Goal: Task Accomplishment & Management: Manage account settings

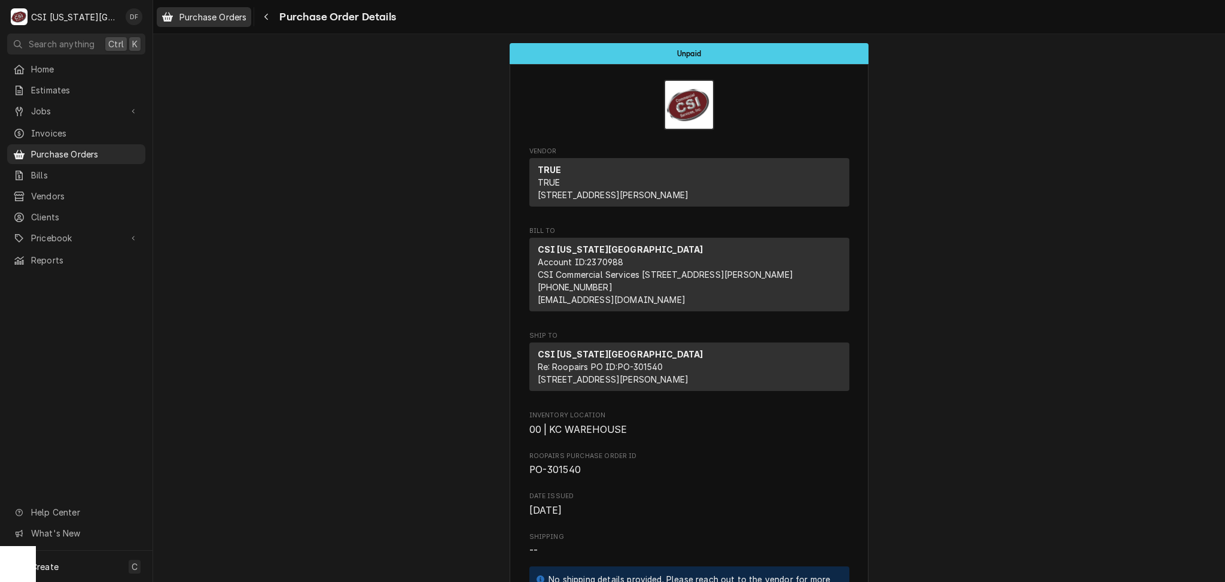
scroll to position [877, 0]
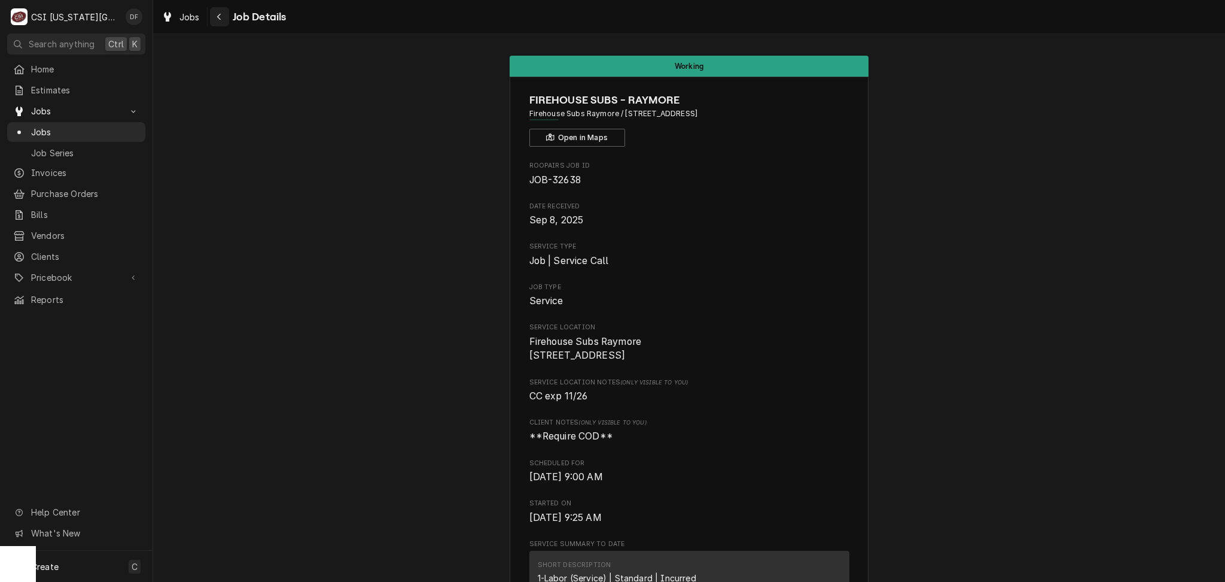
click at [217, 19] on icon "Navigate back" at bounding box center [219, 17] width 5 height 8
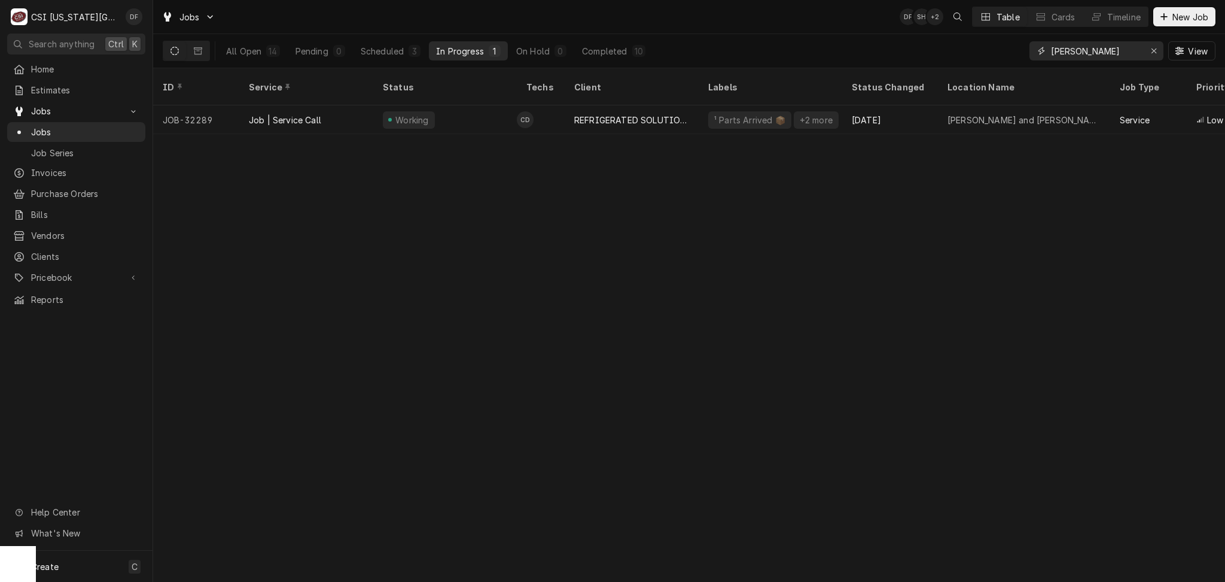
drag, startPoint x: 1074, startPoint y: 47, endPoint x: 1041, endPoint y: 48, distance: 32.9
click at [1041, 48] on div "cody" at bounding box center [1097, 50] width 134 height 19
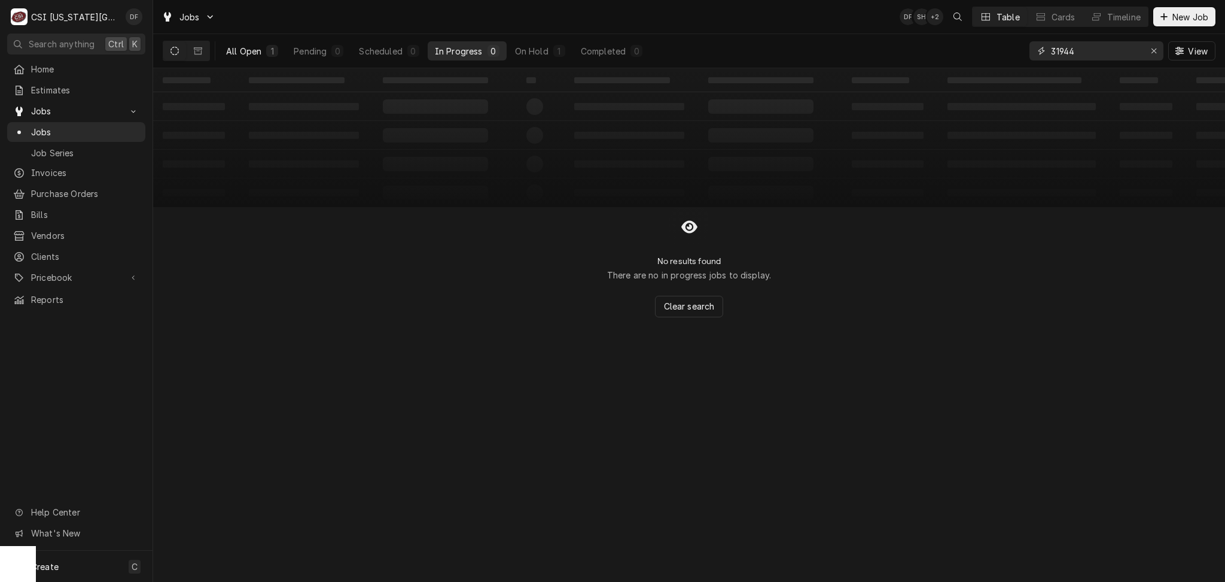
type input "31944"
click at [243, 52] on div "All Open" at bounding box center [243, 51] width 35 height 13
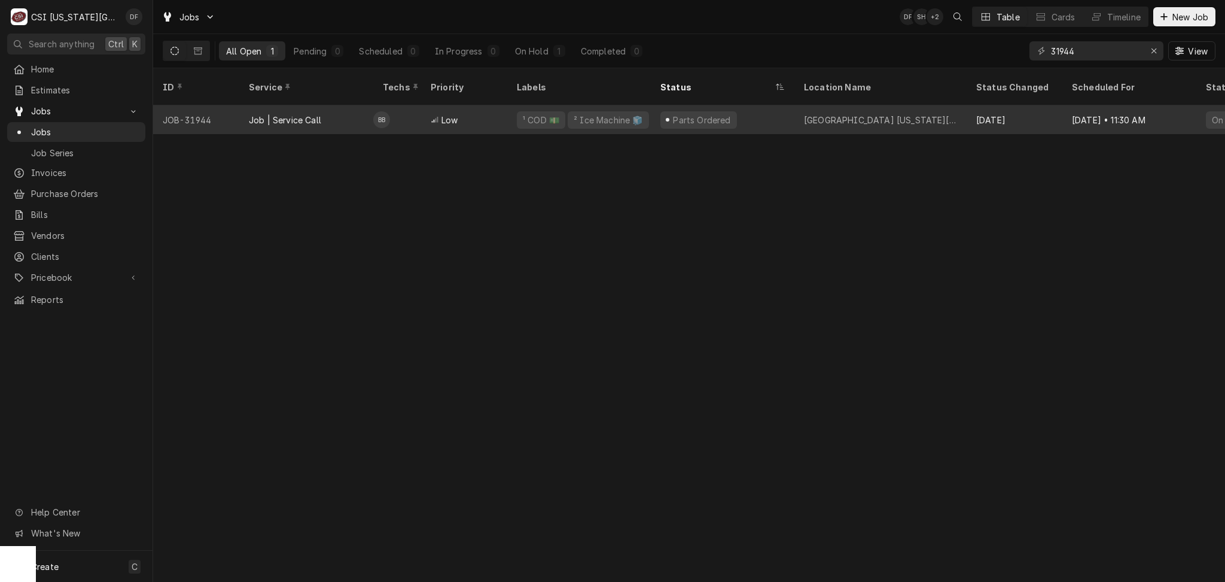
click at [474, 109] on div "Low" at bounding box center [464, 119] width 86 height 29
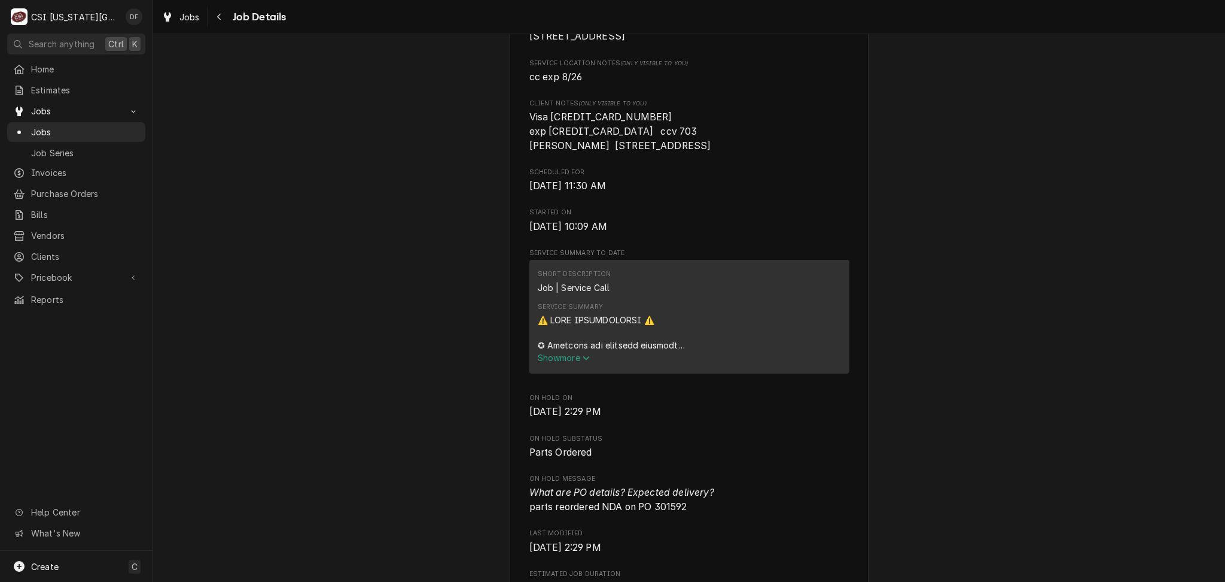
scroll to position [239, 0]
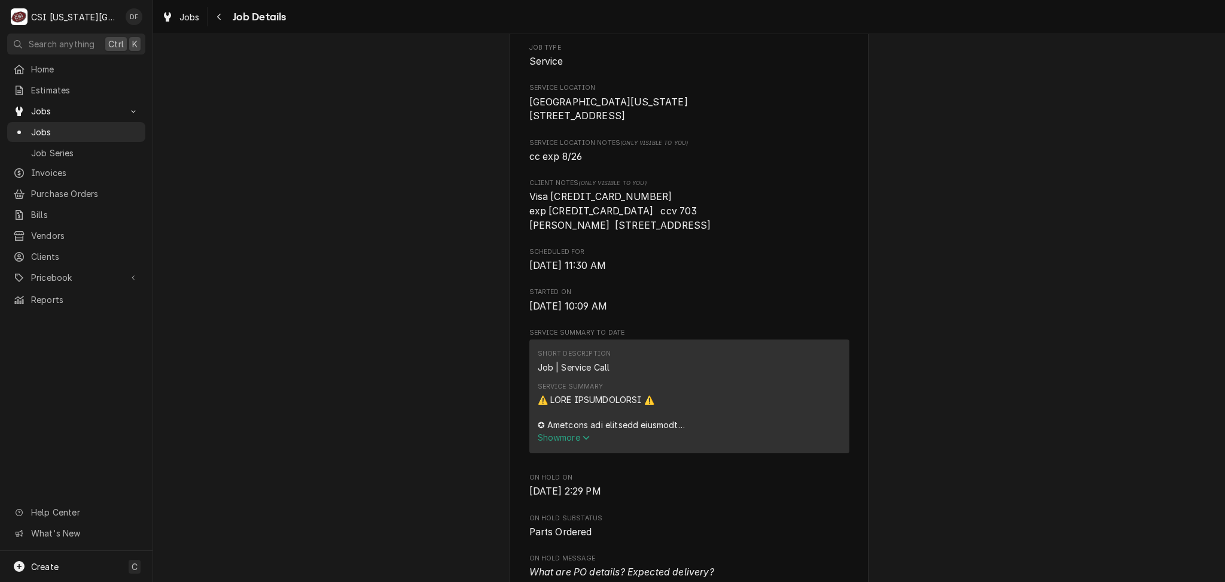
click at [570, 442] on span "Show more" at bounding box center [564, 437] width 53 height 10
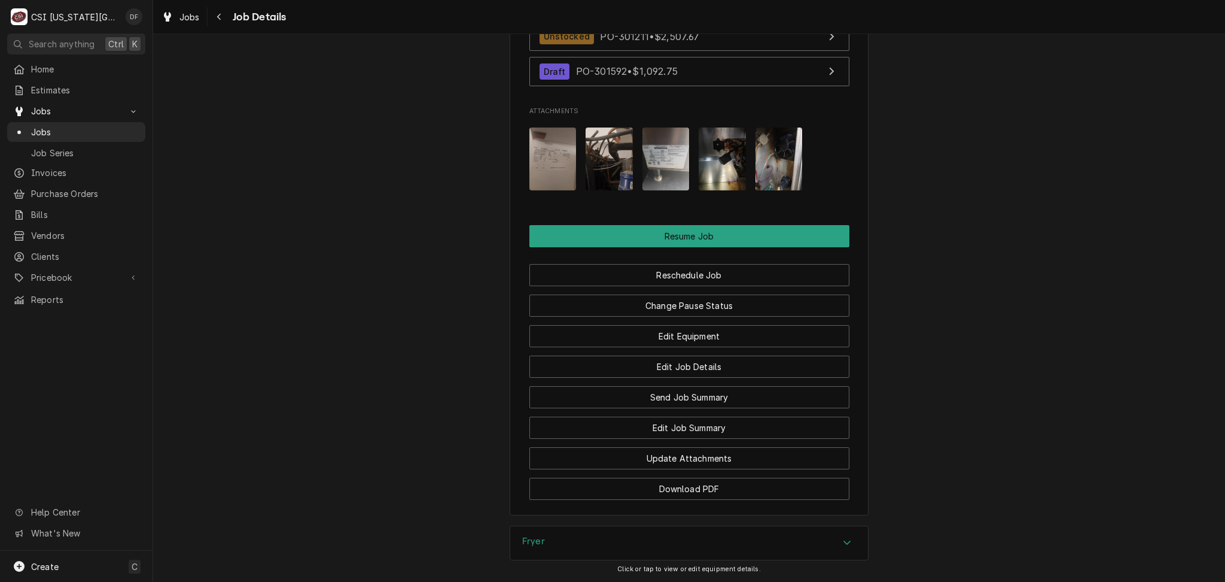
scroll to position [2615, 0]
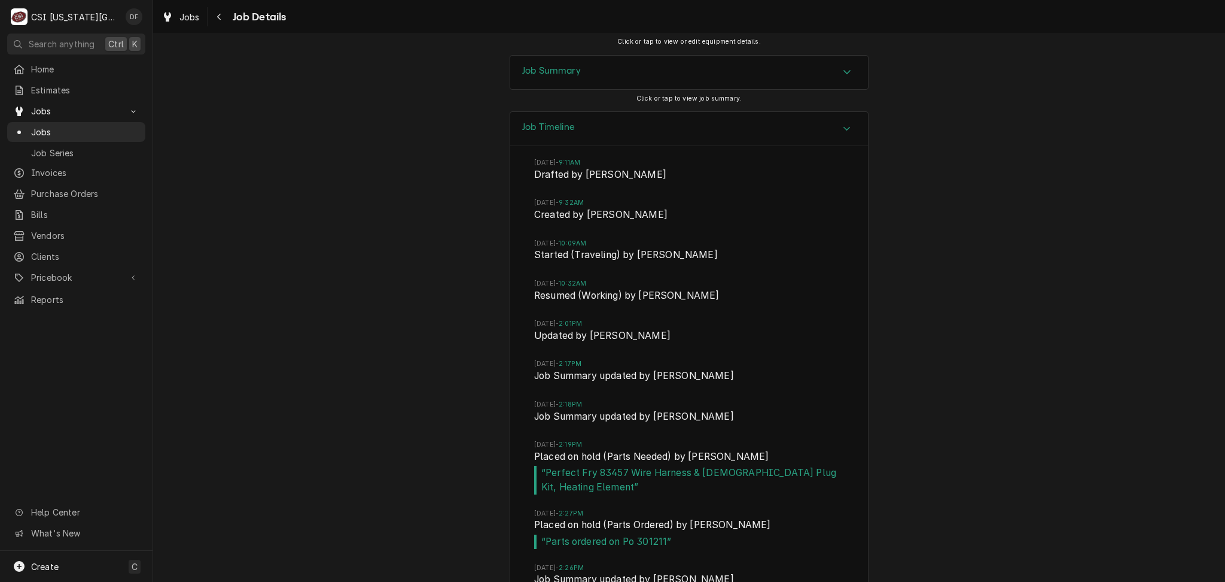
scroll to position [3144, 0]
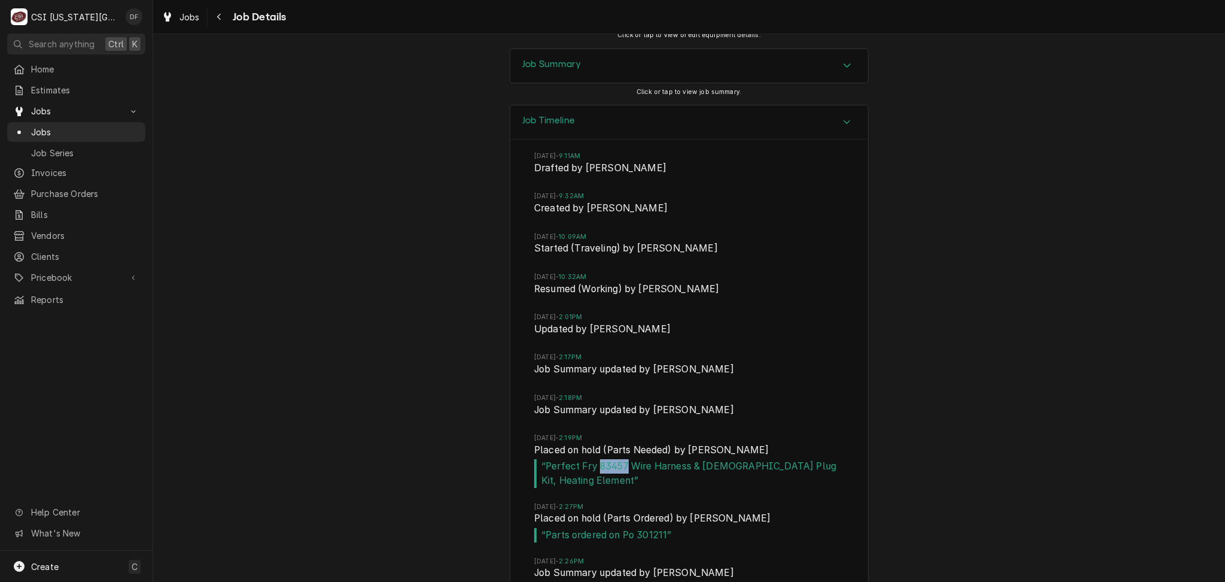
drag, startPoint x: 591, startPoint y: 300, endPoint x: 620, endPoint y: 302, distance: 28.8
click at [620, 459] on span "“ Perfect Fry 83457 Wire Harness & Female Plug Kit, Heating Element ”" at bounding box center [689, 473] width 310 height 28
copy span "83457"
drag, startPoint x: 742, startPoint y: 446, endPoint x: 731, endPoint y: 446, distance: 10.8
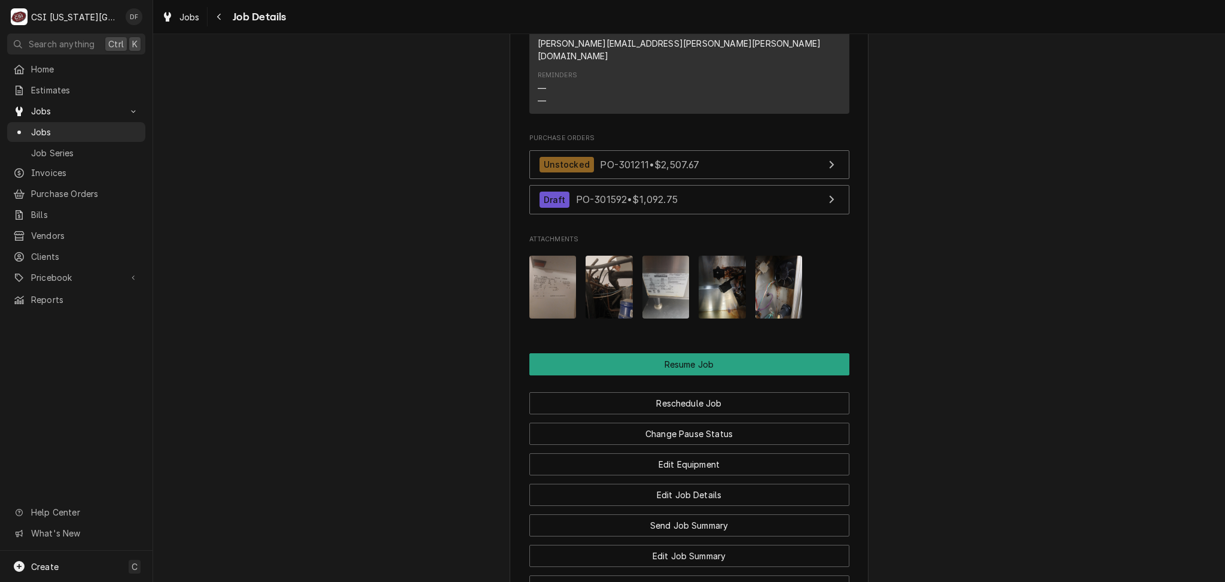
scroll to position [2506, 0]
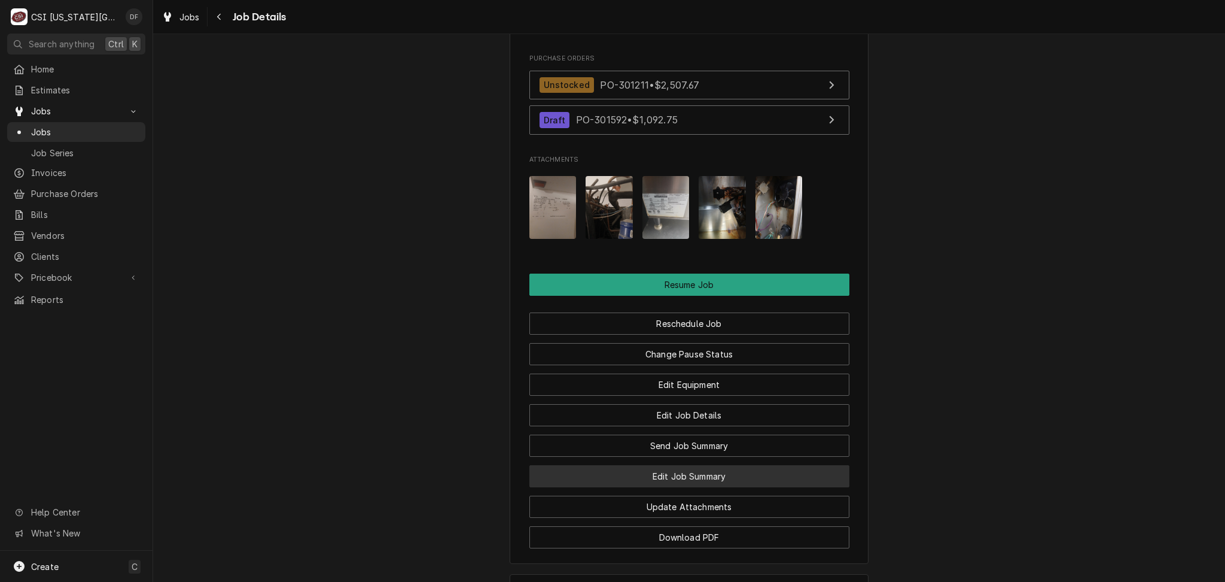
click at [690, 465] on button "Edit Job Summary" at bounding box center [689, 476] width 320 height 22
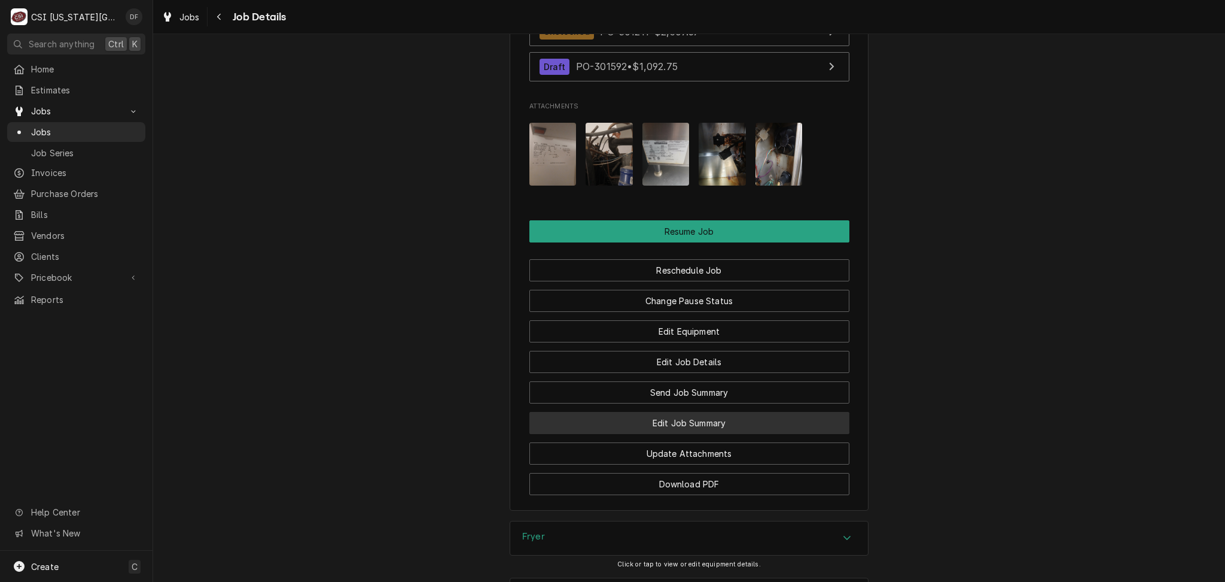
scroll to position [2586, 0]
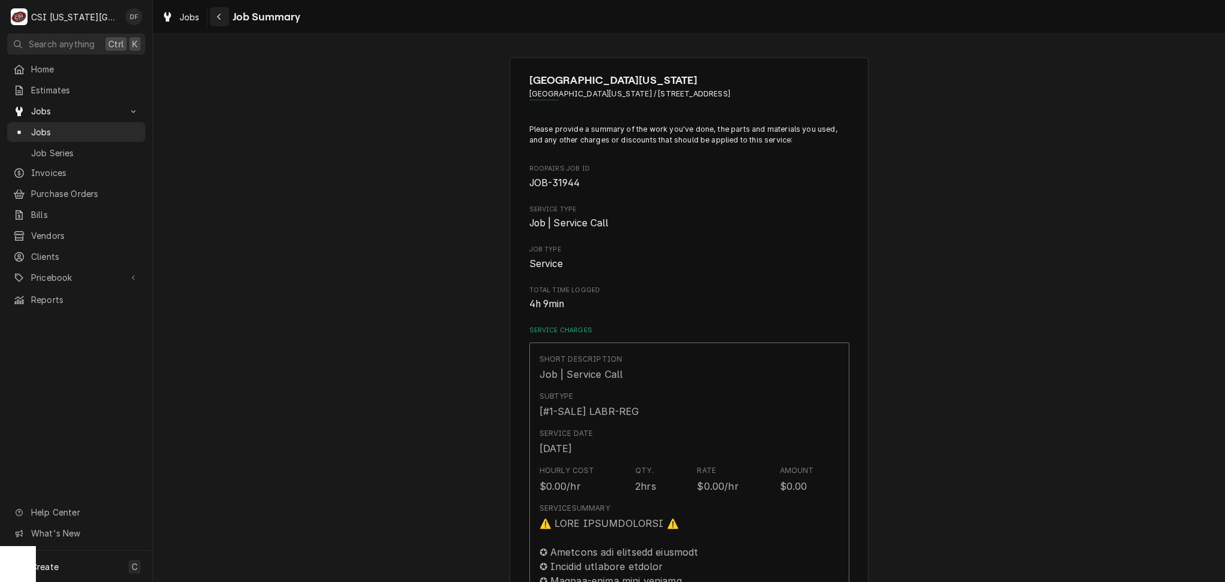
click at [217, 15] on icon "Navigate back" at bounding box center [219, 17] width 5 height 8
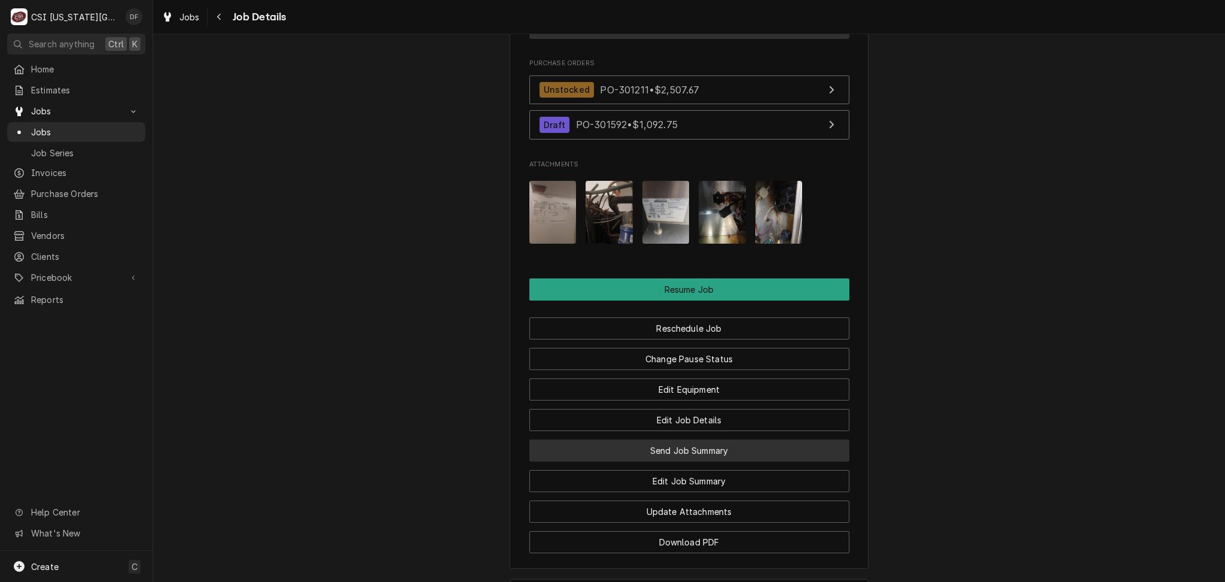
scroll to position [1675, 0]
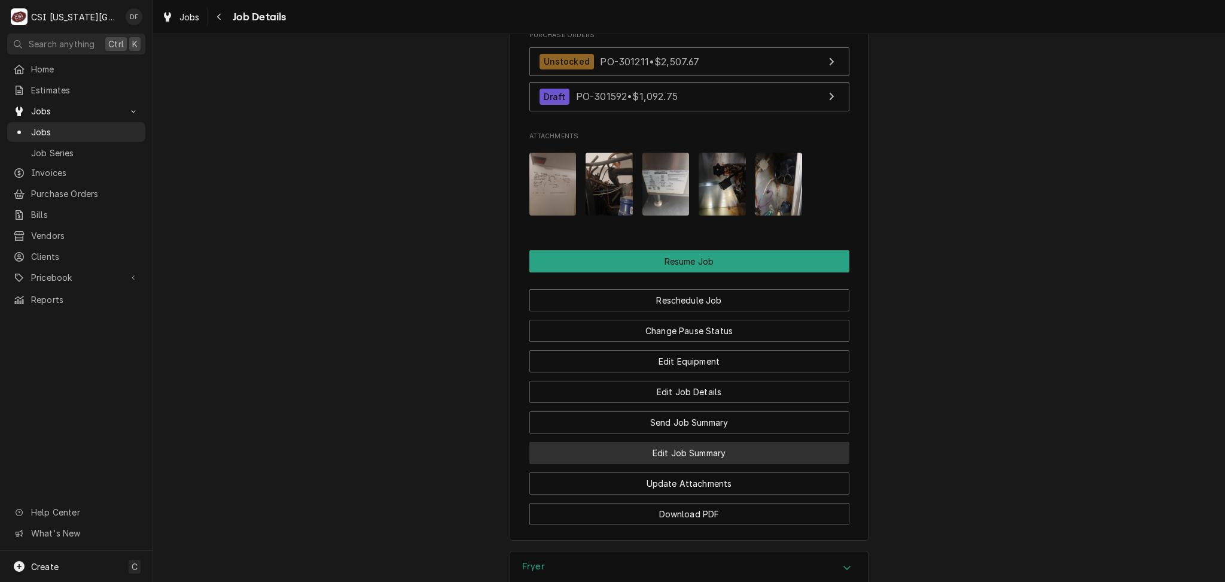
click at [666, 442] on button "Edit Job Summary" at bounding box center [689, 453] width 320 height 22
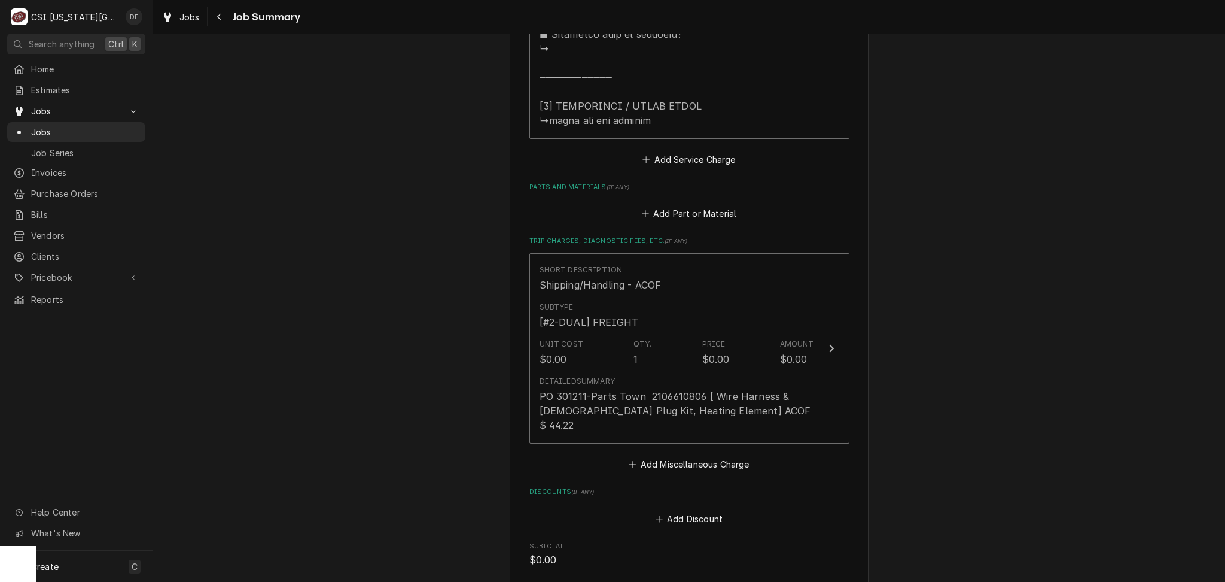
scroll to position [1436, 0]
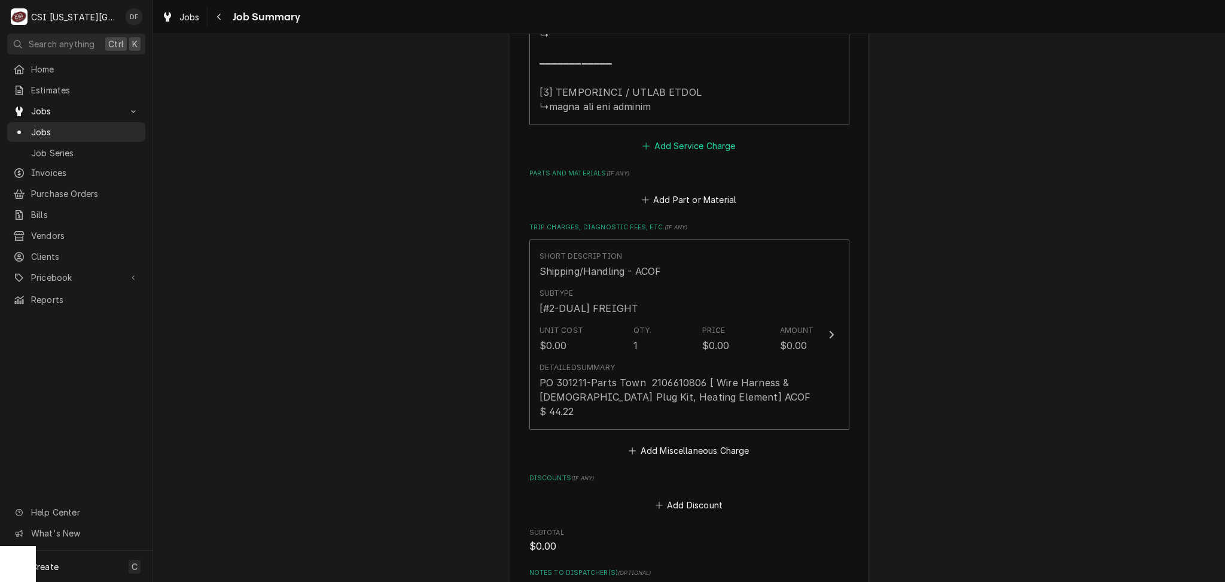
click at [694, 139] on button "Add Service Charge" at bounding box center [689, 145] width 97 height 17
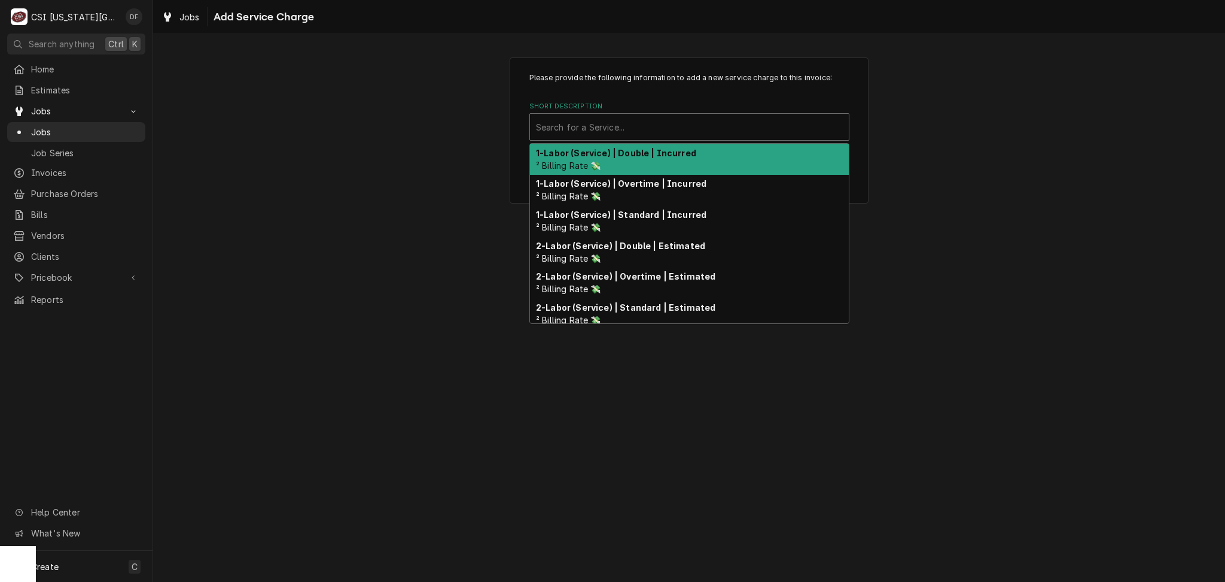
click at [674, 120] on div "Short Description" at bounding box center [689, 127] width 307 height 22
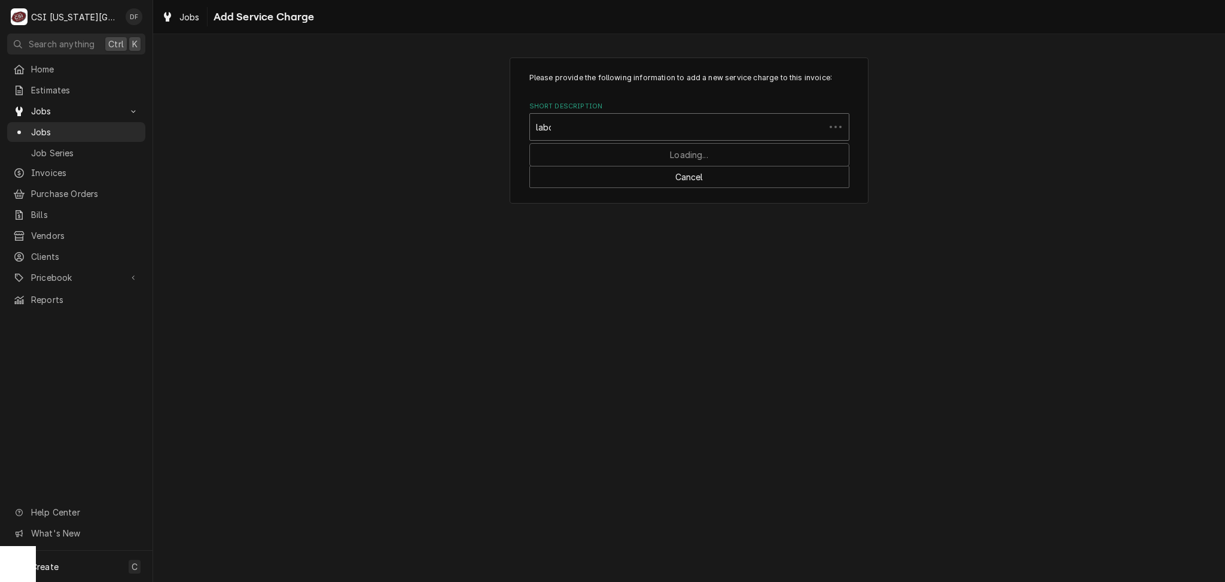
type input "labor"
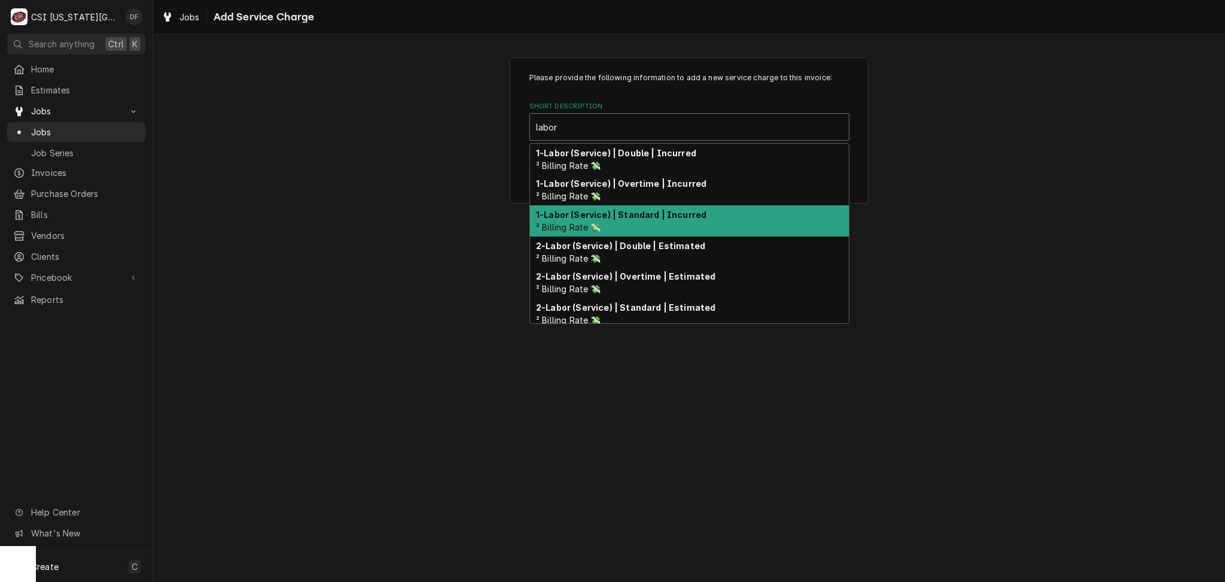
click at [666, 220] on div "1-Labor (Service) | Standard | Incurred ² Billing Rate 💸" at bounding box center [689, 220] width 319 height 31
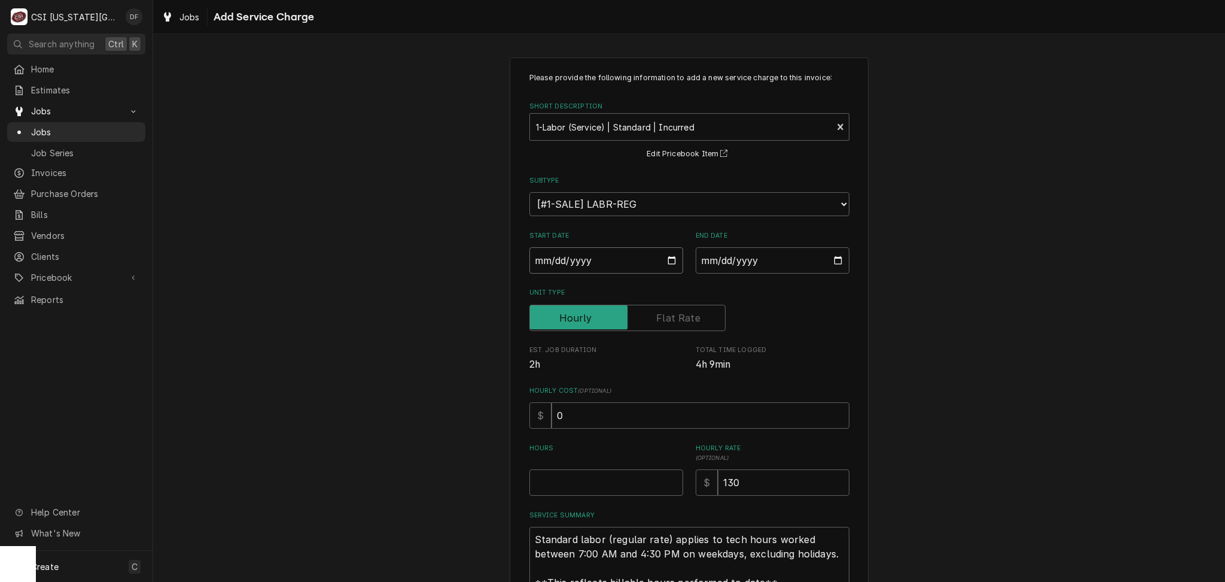
click at [659, 254] on input "Start Date" at bounding box center [606, 260] width 154 height 26
click at [663, 266] on input "Start Date" at bounding box center [606, 260] width 154 height 26
click at [665, 256] on input "Start Date" at bounding box center [606, 260] width 154 height 26
type textarea "x"
type input "2025-08-23"
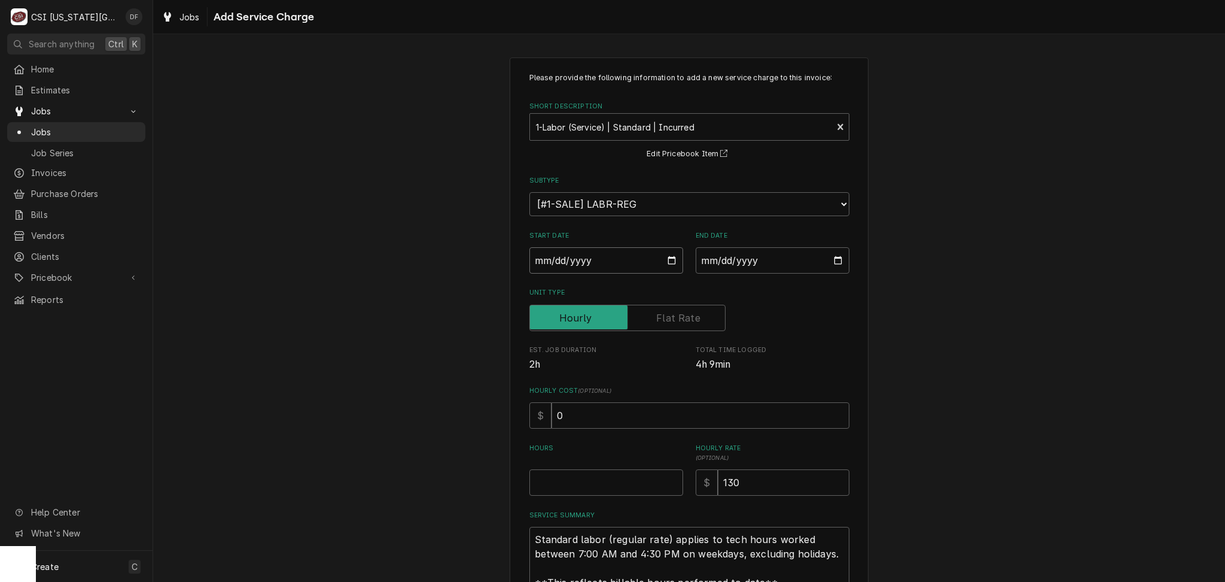
type textarea "x"
type input "2025-07-23"
type textarea "x"
type input "2025-06-23"
type textarea "x"
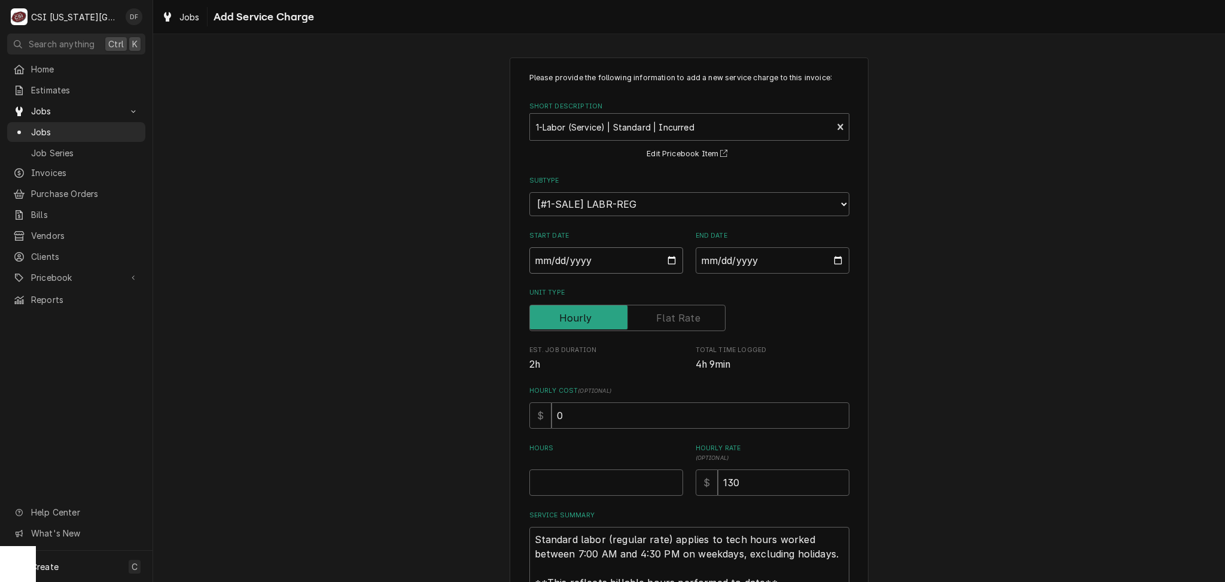
type input "2025-05-23"
type textarea "x"
type input "2025-06-23"
type textarea "x"
type input "2025-07-23"
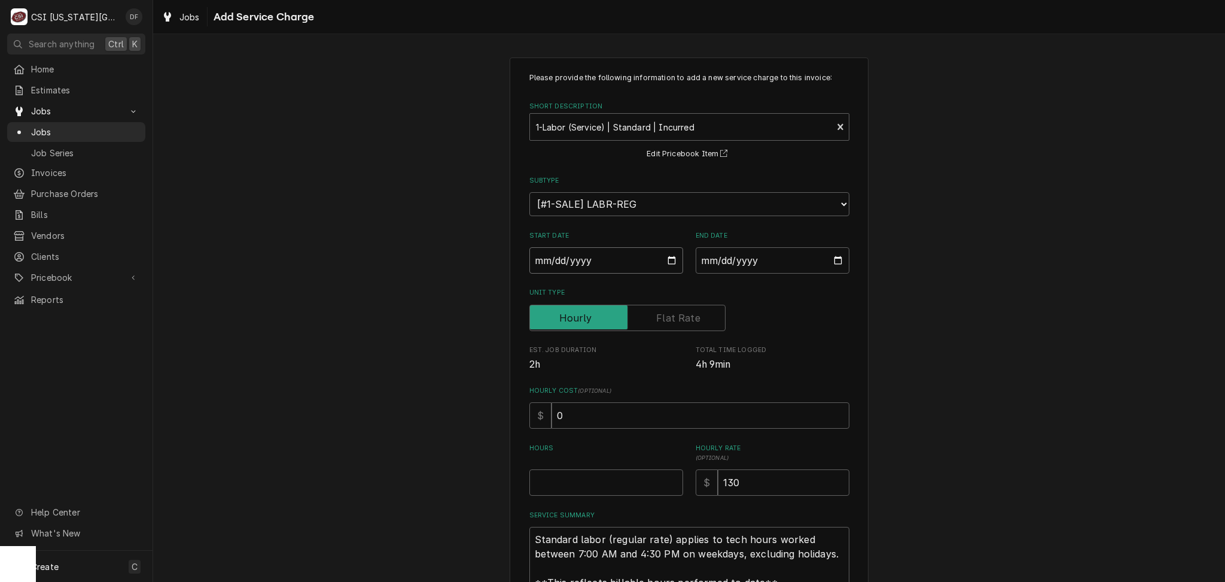
type textarea "x"
type input "2025-08-23"
type textarea "x"
type input "2025-08-14"
click at [834, 258] on input "End Date" at bounding box center [773, 260] width 154 height 26
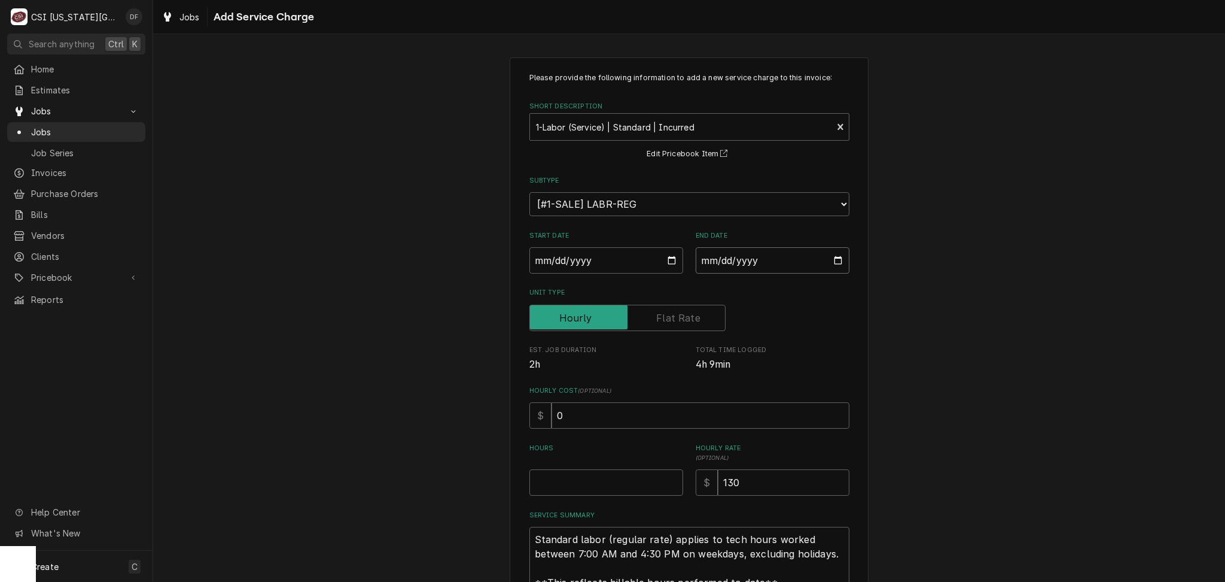
type textarea "x"
type input "2025-08-14"
click at [574, 477] on input "Hours" at bounding box center [606, 482] width 154 height 26
type textarea "x"
type input "4"
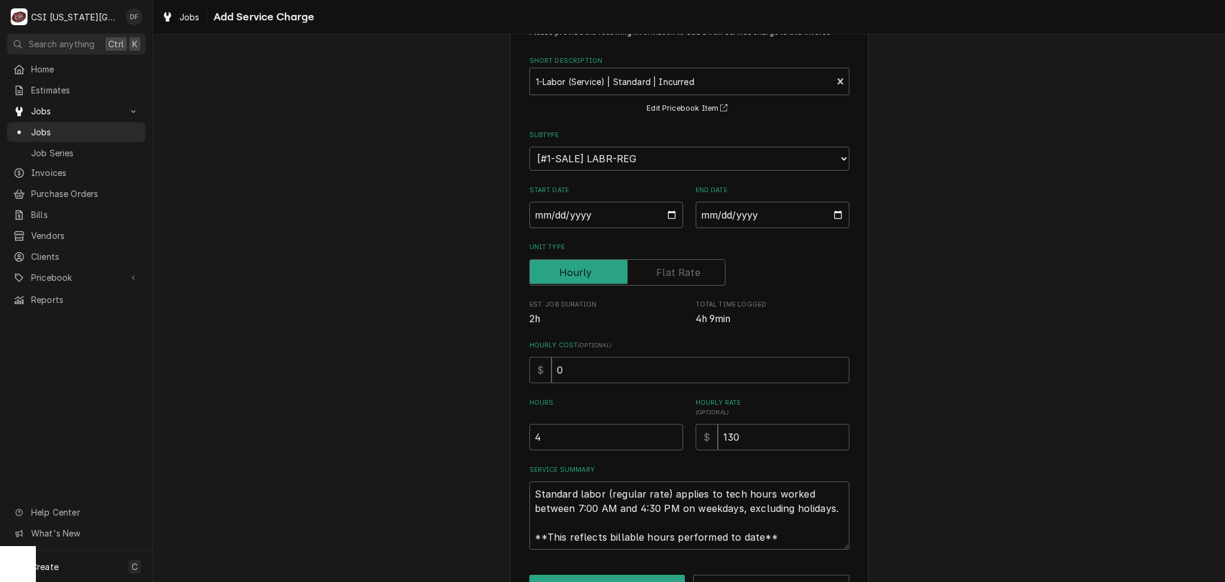
scroll to position [84, 0]
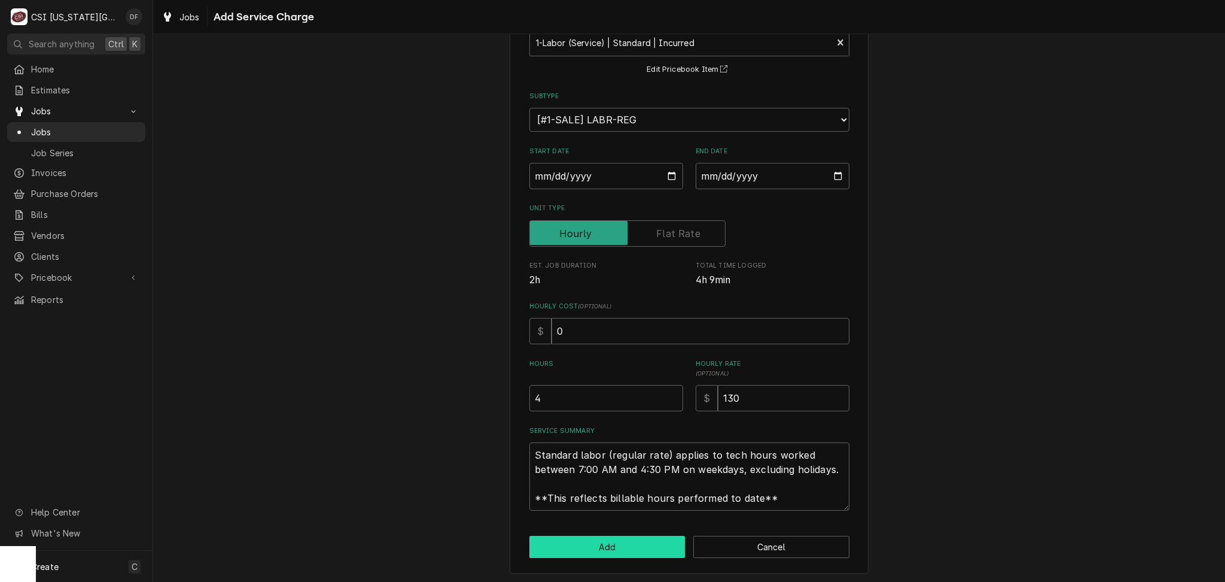
click at [586, 539] on button "Add" at bounding box center [607, 546] width 156 height 22
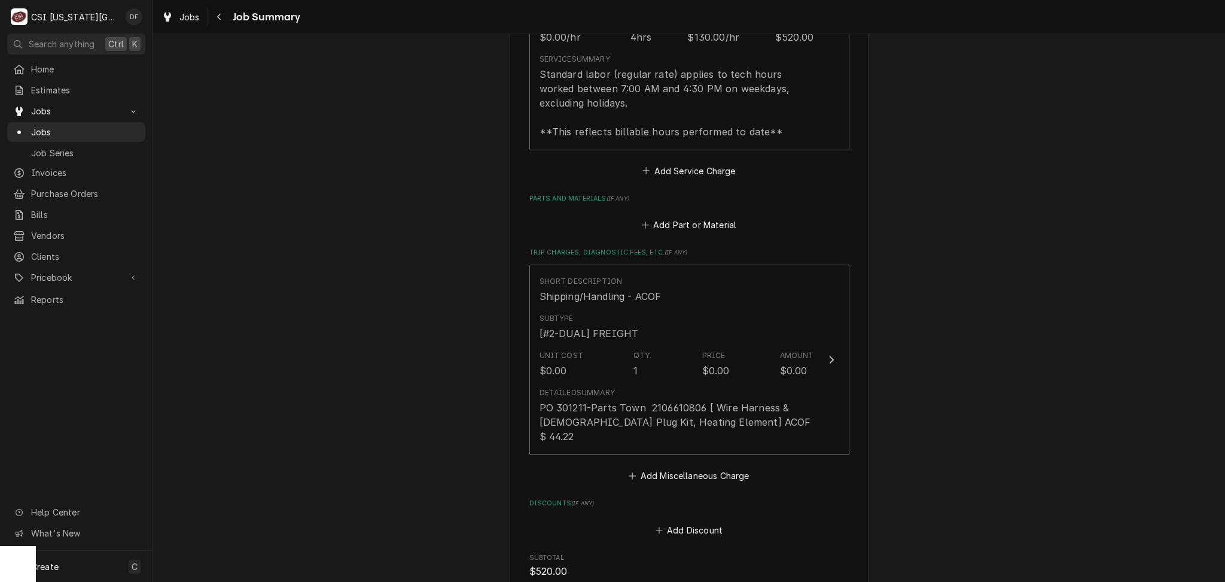
scroll to position [1872, 0]
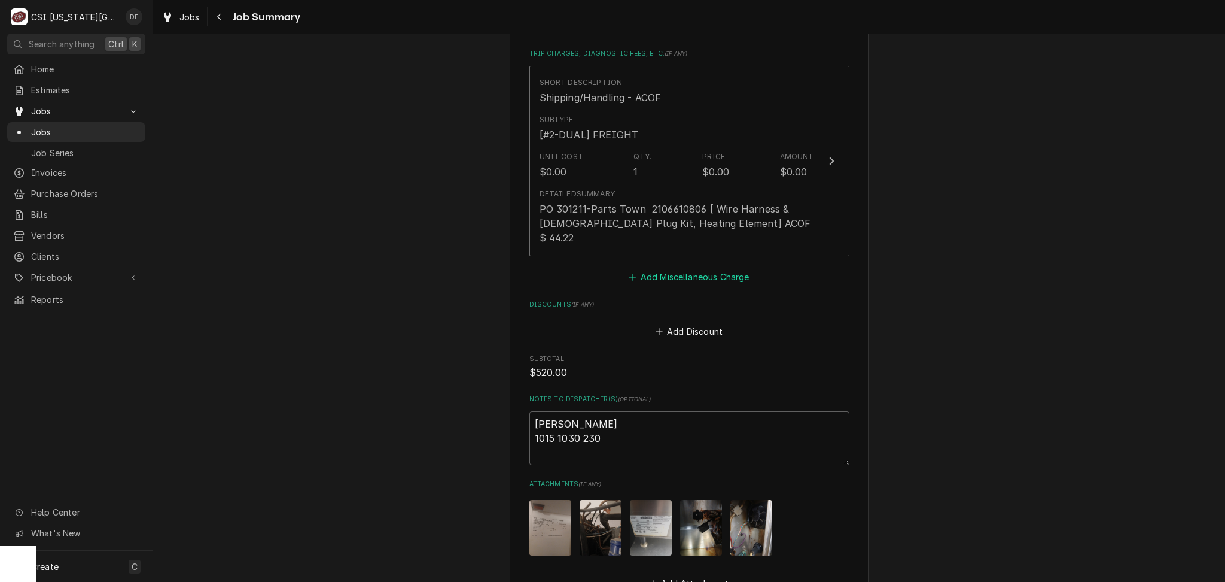
click at [666, 269] on button "Add Miscellaneous Charge" at bounding box center [689, 277] width 124 height 17
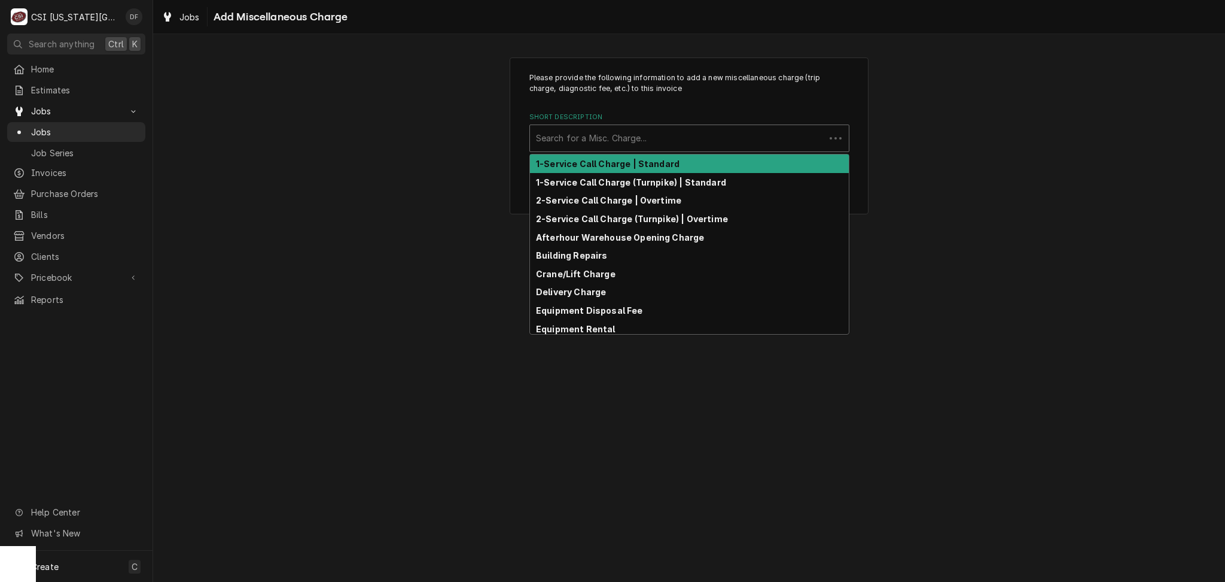
click at [640, 132] on div "Short Description" at bounding box center [677, 138] width 283 height 22
click at [637, 166] on strong "1-Service Call Charge | Standard" at bounding box center [608, 164] width 144 height 10
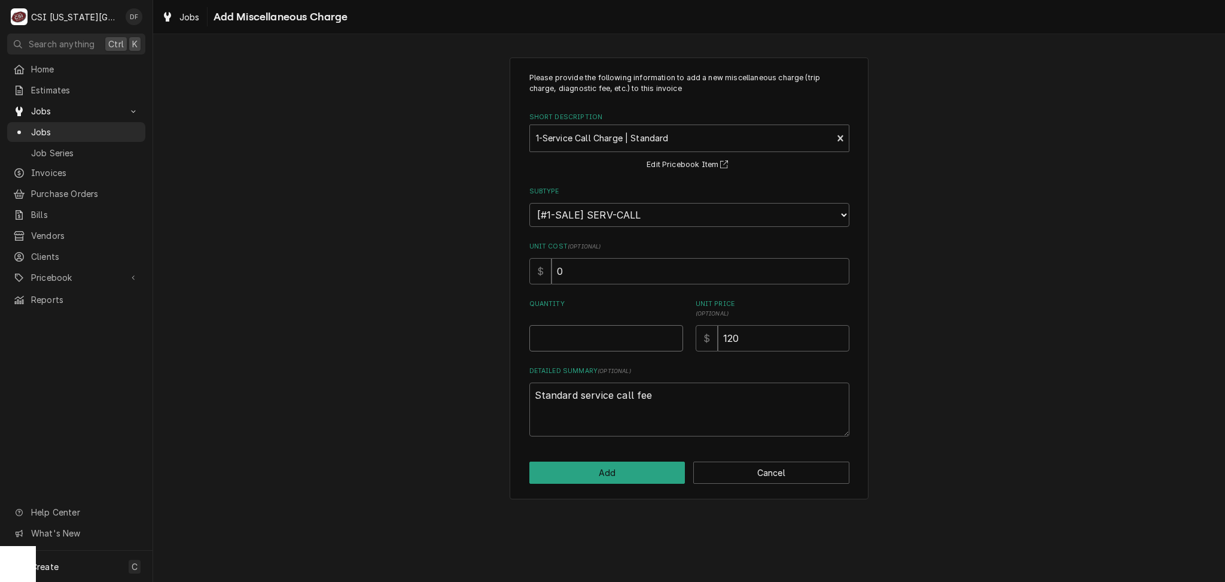
click at [589, 340] on input "Quantity" at bounding box center [606, 338] width 154 height 26
type textarea "x"
type input "1"
click at [610, 468] on button "Add" at bounding box center [607, 472] width 156 height 22
type textarea "x"
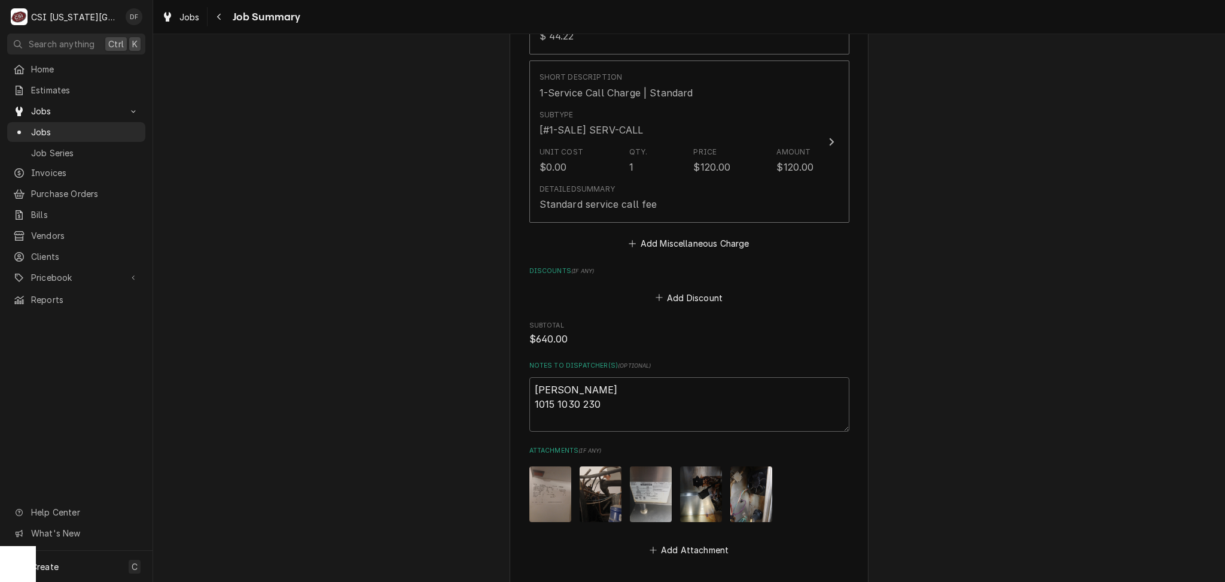
scroll to position [1994, 0]
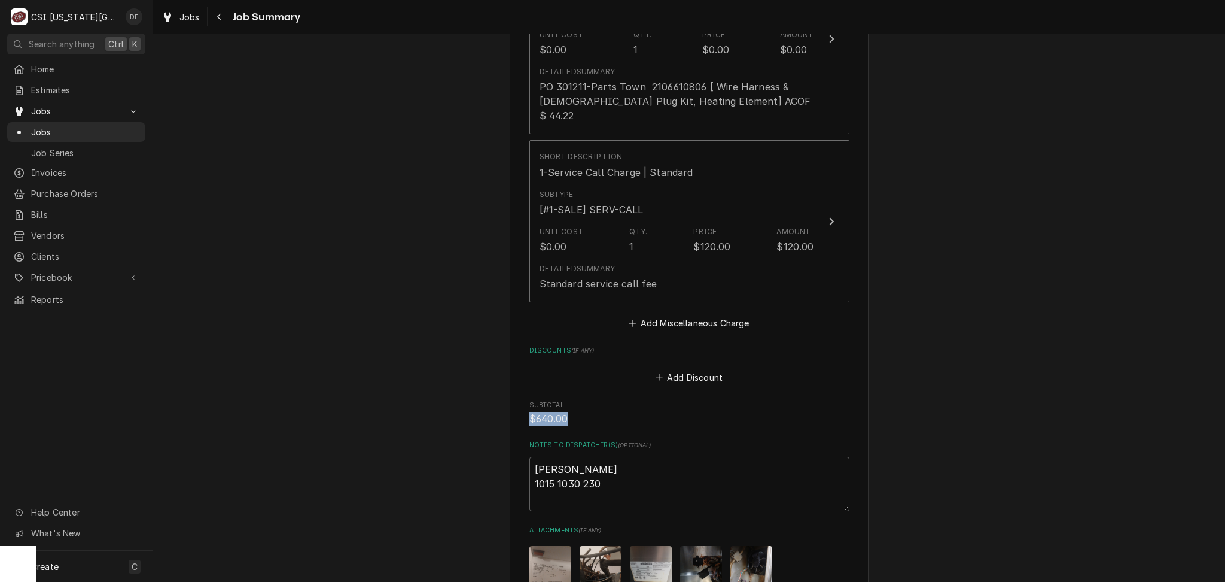
drag, startPoint x: 568, startPoint y: 407, endPoint x: 492, endPoint y: 407, distance: 76.6
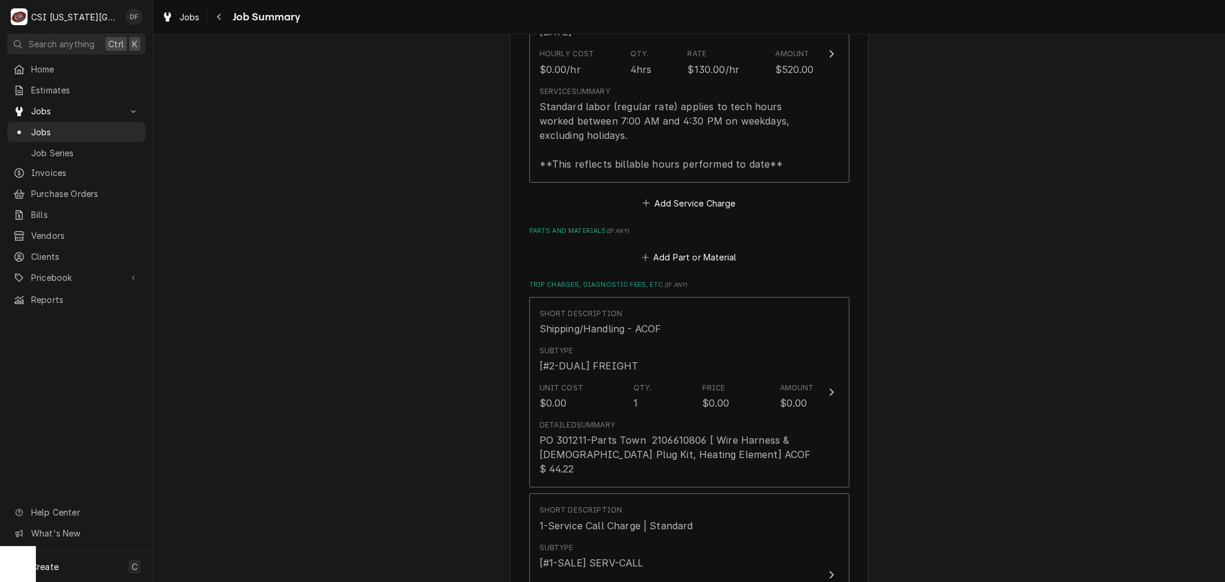
scroll to position [1640, 0]
click at [220, 20] on icon "Navigate back" at bounding box center [219, 17] width 5 height 8
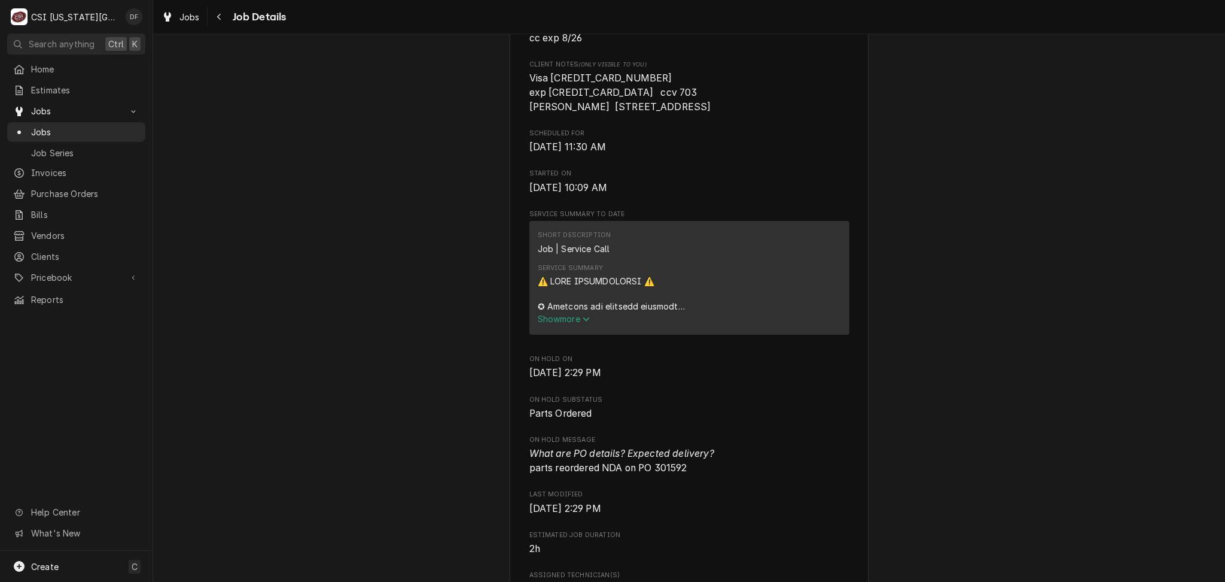
scroll to position [398, 0]
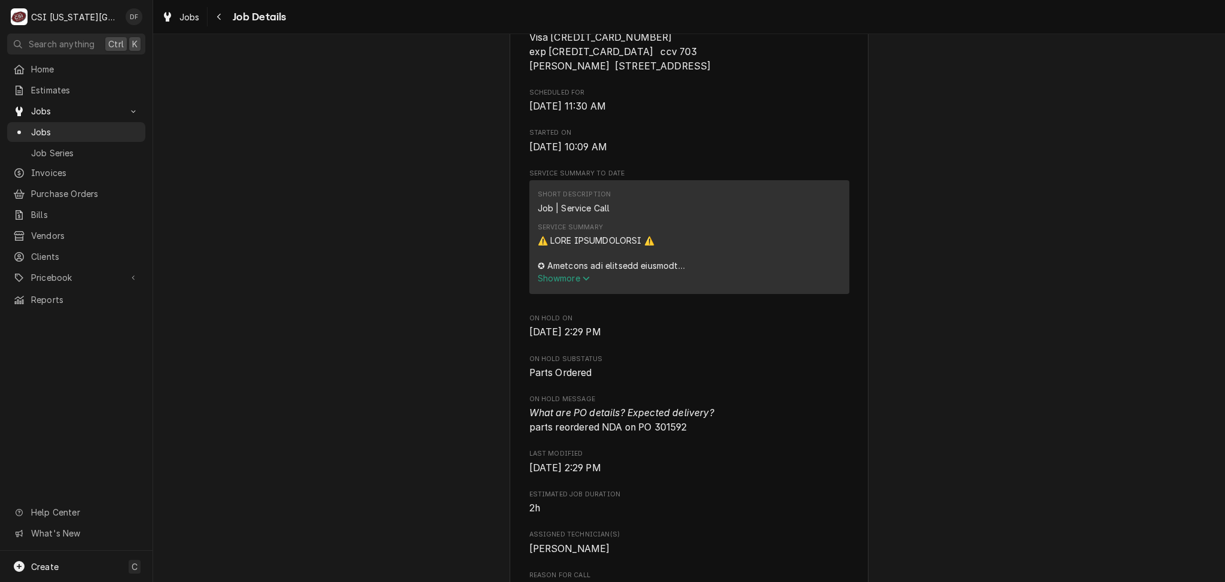
click at [569, 283] on span "Show more" at bounding box center [564, 278] width 53 height 10
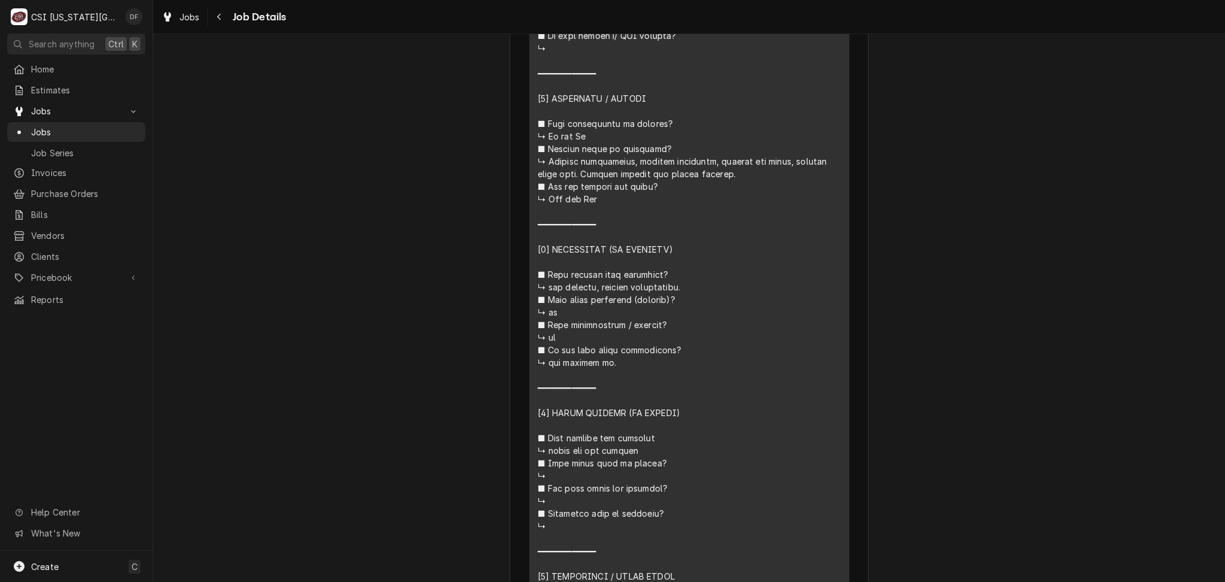
scroll to position [957, 0]
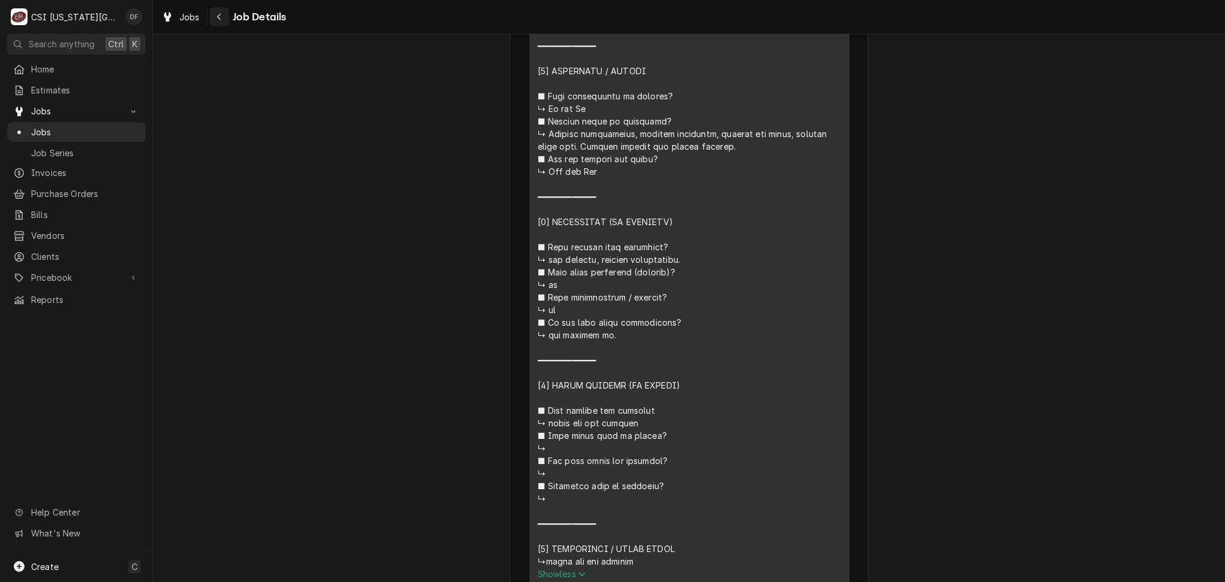
click at [221, 17] on icon "Navigate back" at bounding box center [219, 17] width 5 height 8
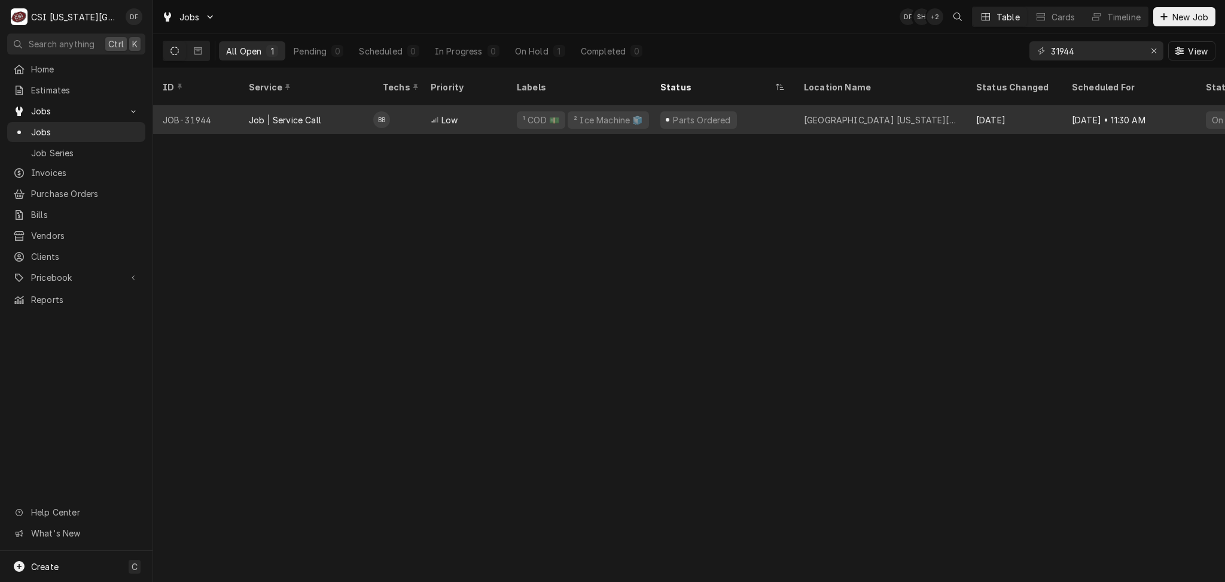
click at [844, 114] on div "[GEOGRAPHIC_DATA] [US_STATE][GEOGRAPHIC_DATA]" at bounding box center [880, 120] width 153 height 13
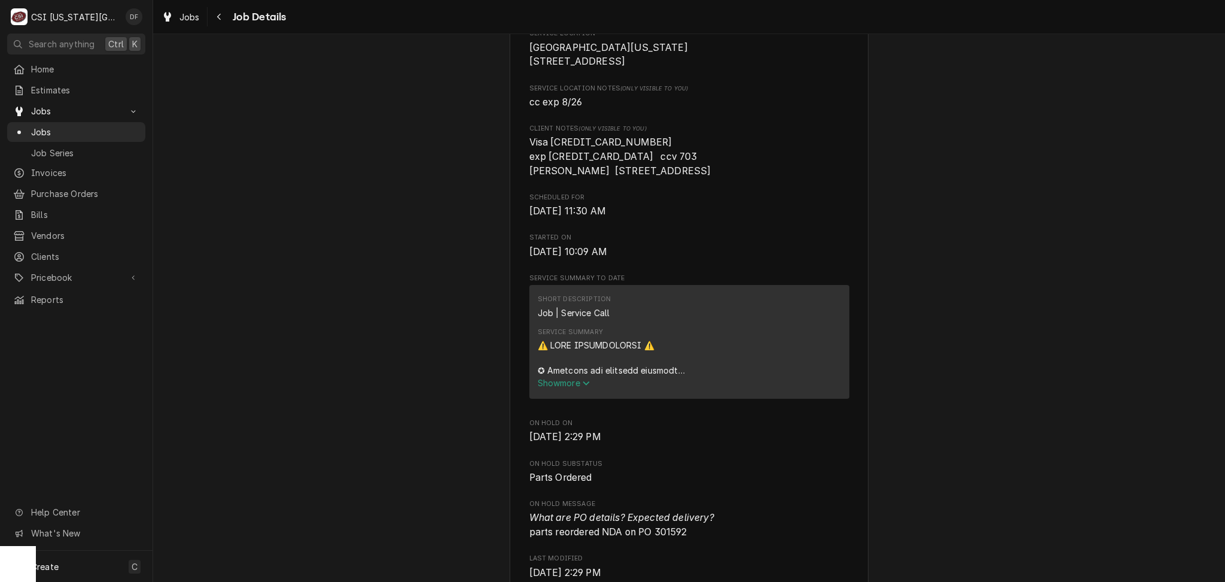
scroll to position [479, 0]
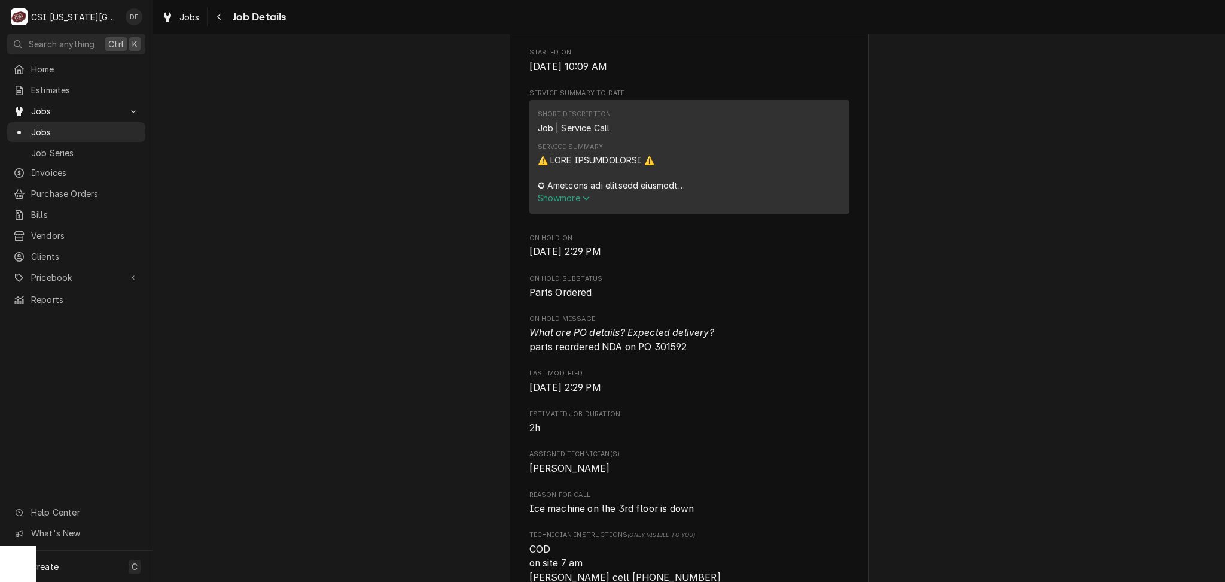
click at [542, 203] on span "Show more" at bounding box center [564, 198] width 53 height 10
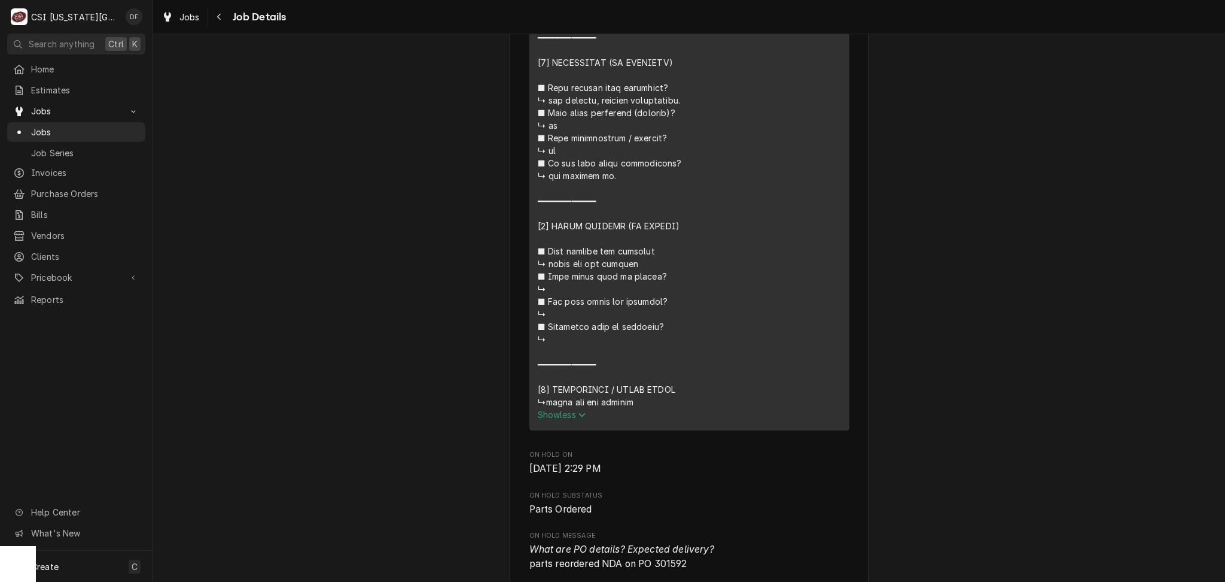
scroll to position [1197, 0]
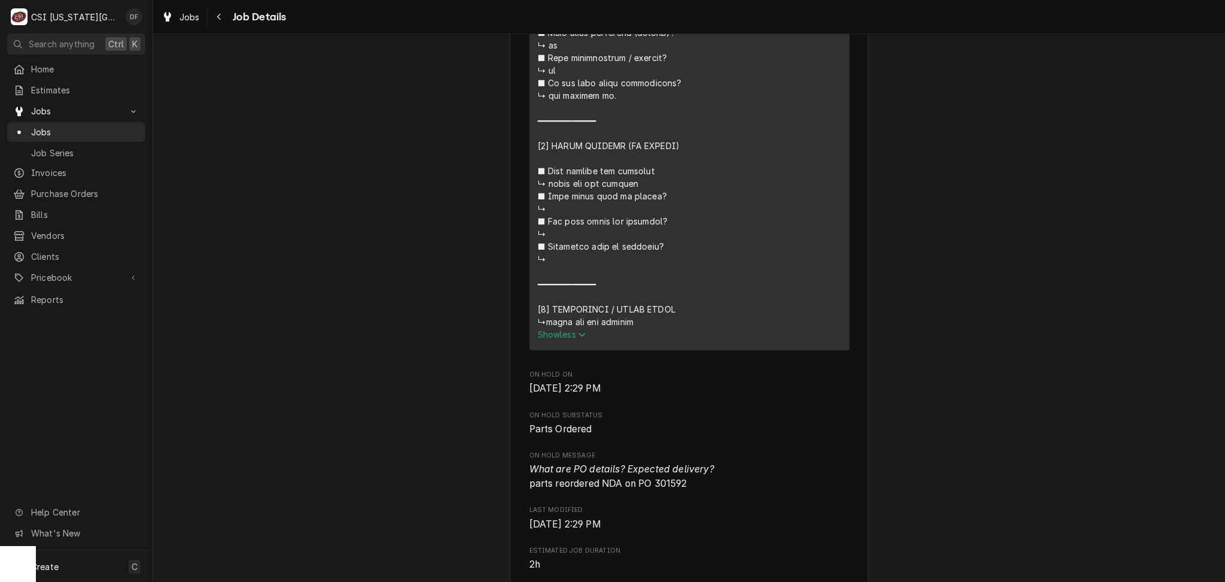
drag, startPoint x: 543, startPoint y: 199, endPoint x: 669, endPoint y: 197, distance: 125.7
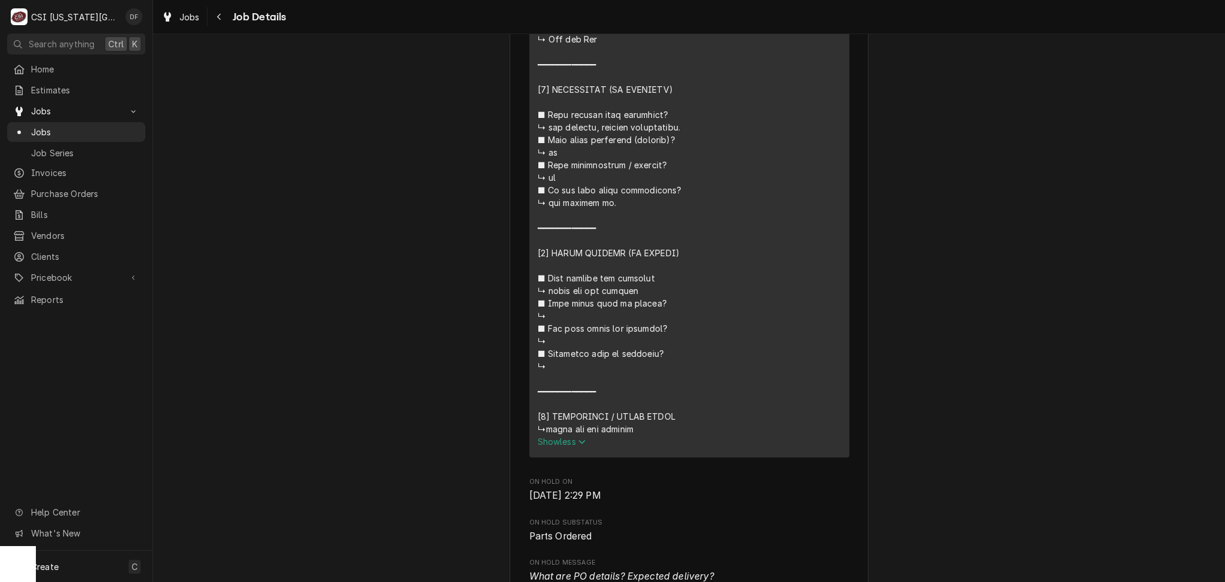
scroll to position [1116, 0]
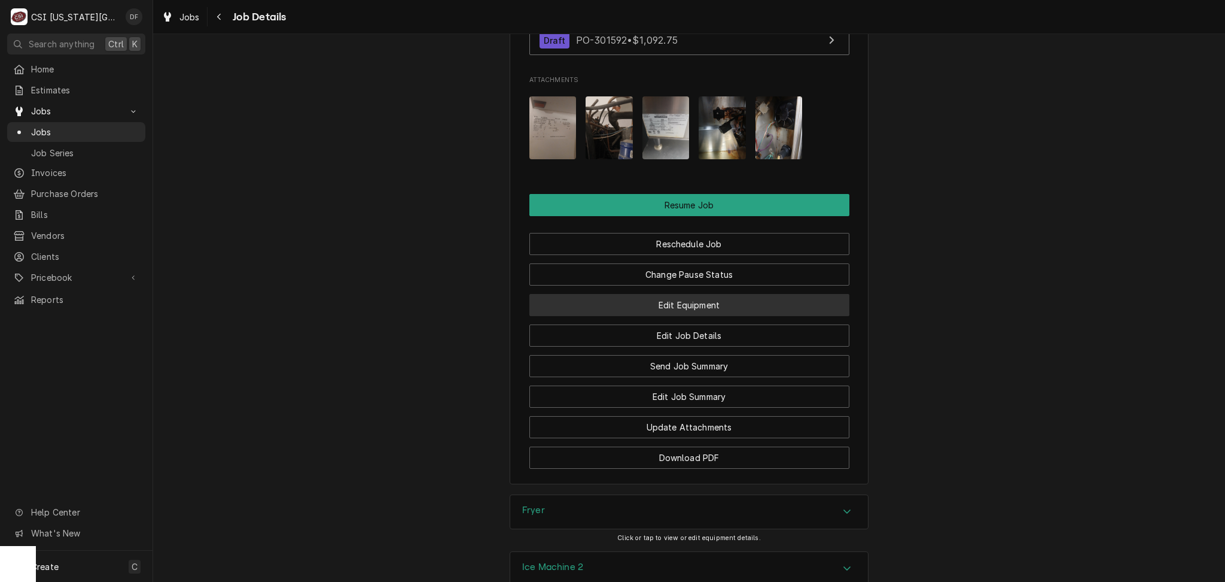
scroll to position [2615, 0]
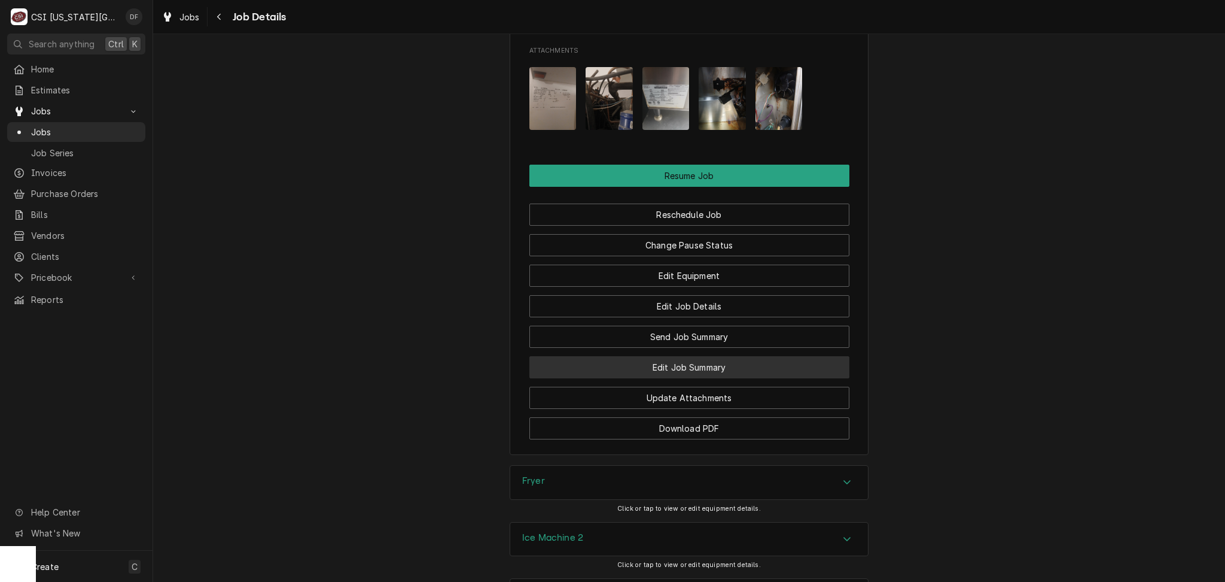
click at [730, 356] on button "Edit Job Summary" at bounding box center [689, 367] width 320 height 22
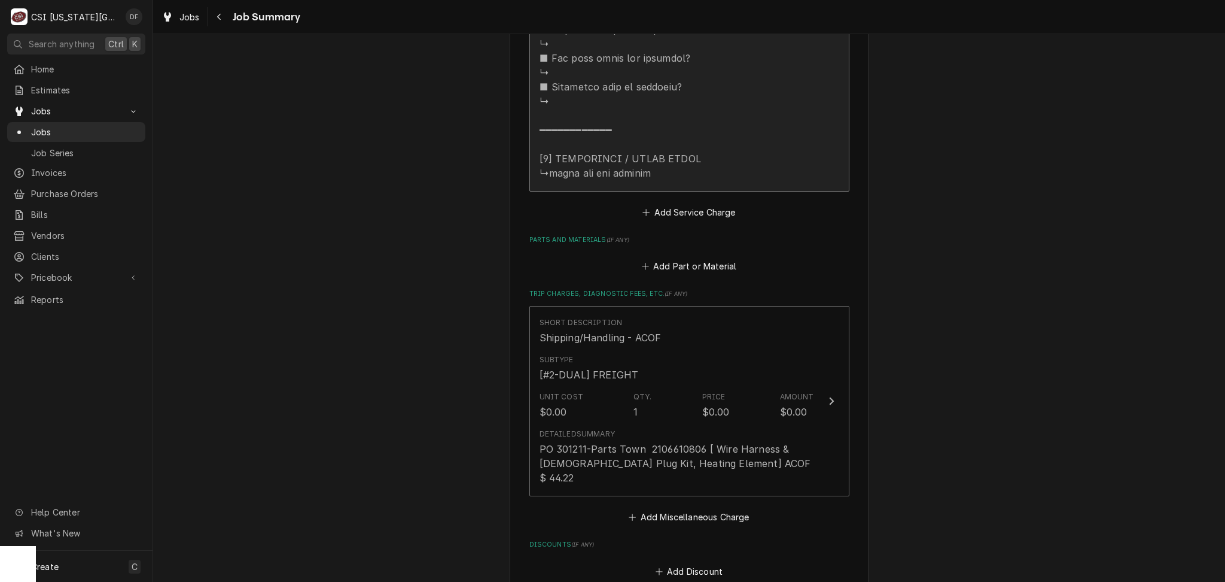
scroll to position [1289, 0]
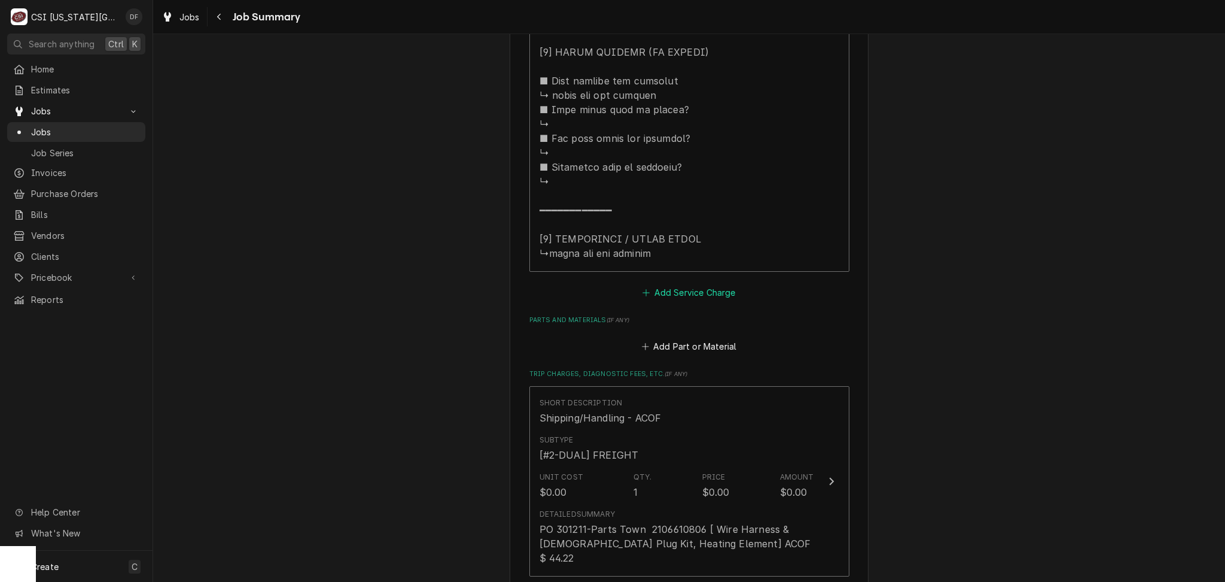
click at [705, 298] on button "Add Service Charge" at bounding box center [689, 292] width 97 height 17
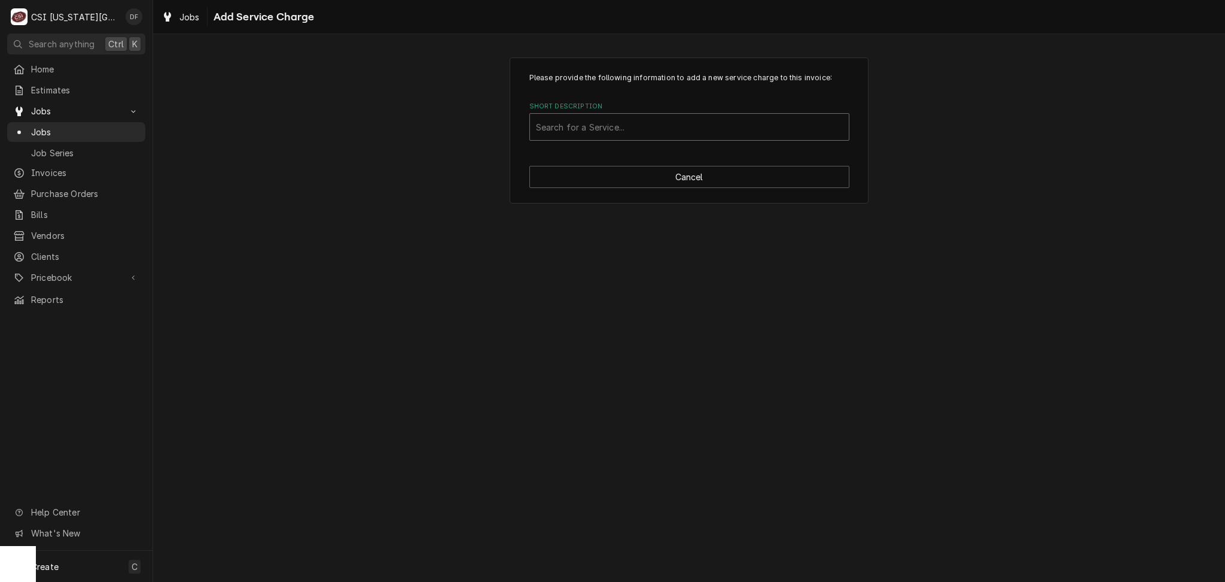
click at [626, 129] on div "Short Description" at bounding box center [689, 127] width 307 height 22
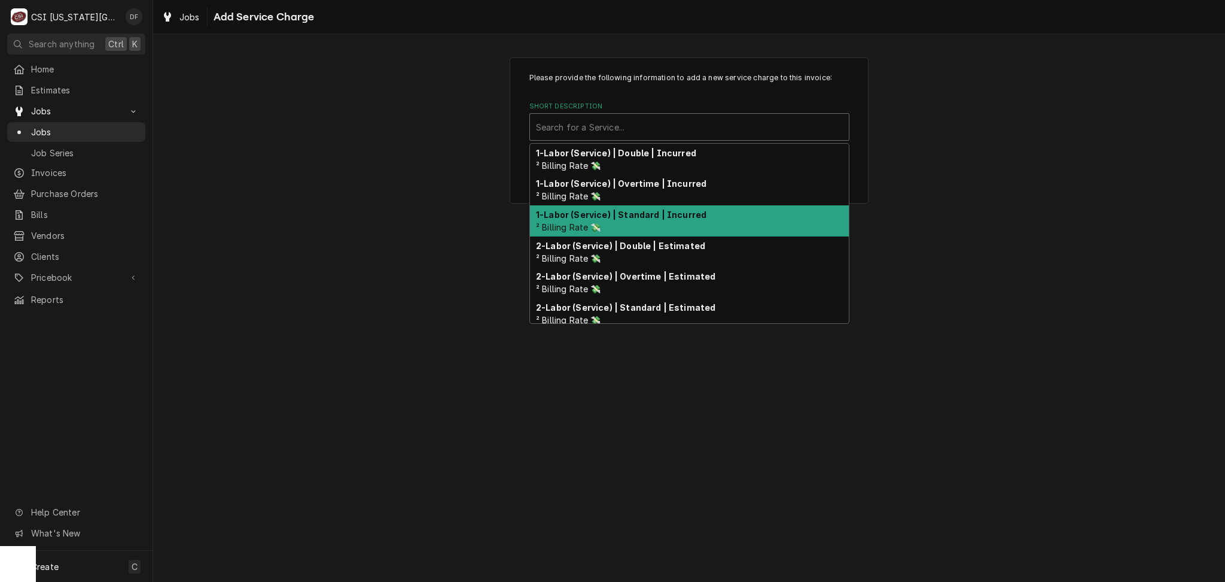
click at [637, 216] on strong "1-Labor (Service) | Standard | Incurred" at bounding box center [621, 214] width 171 height 10
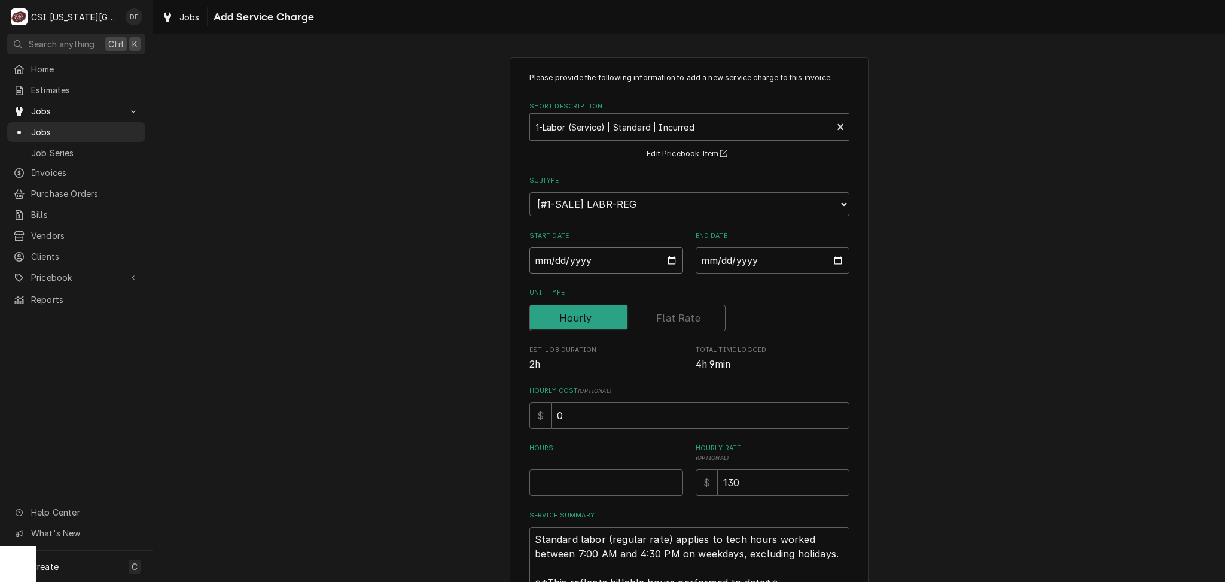
click at [667, 260] on input "Start Date" at bounding box center [606, 260] width 154 height 26
type textarea "x"
type input "[DATE]"
type textarea "x"
type input "[DATE]"
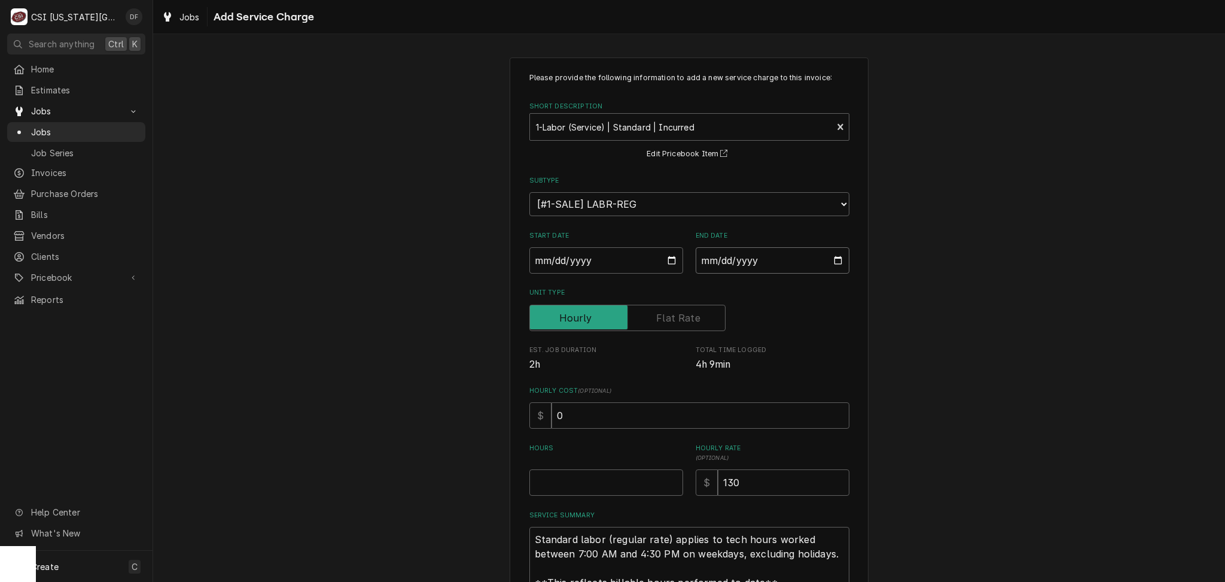
click at [835, 260] on input "End Date" at bounding box center [773, 260] width 154 height 26
type input "2025-09-23"
click at [576, 485] on input "Hours" at bounding box center [606, 482] width 154 height 26
type textarea "x"
type input "7"
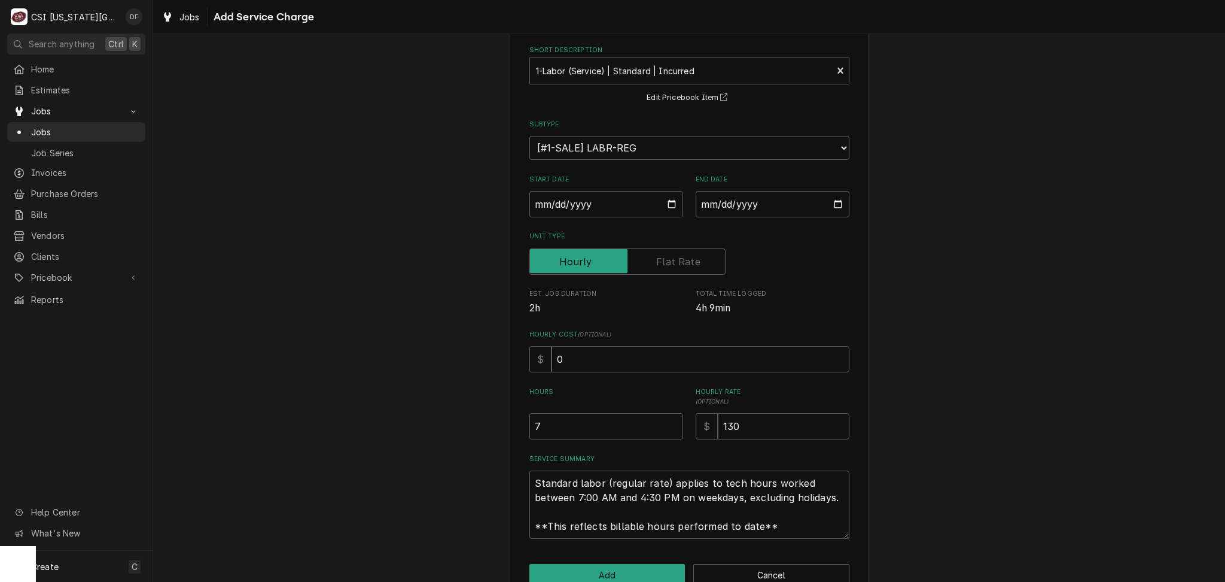
scroll to position [84, 0]
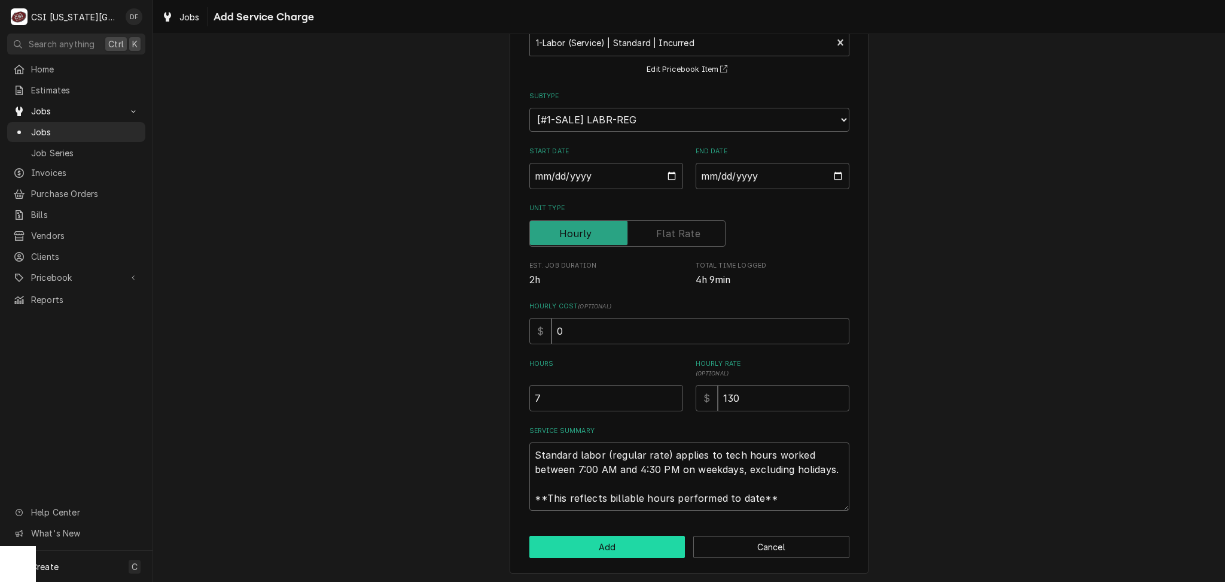
click at [586, 550] on button "Add" at bounding box center [607, 546] width 156 height 22
type textarea "x"
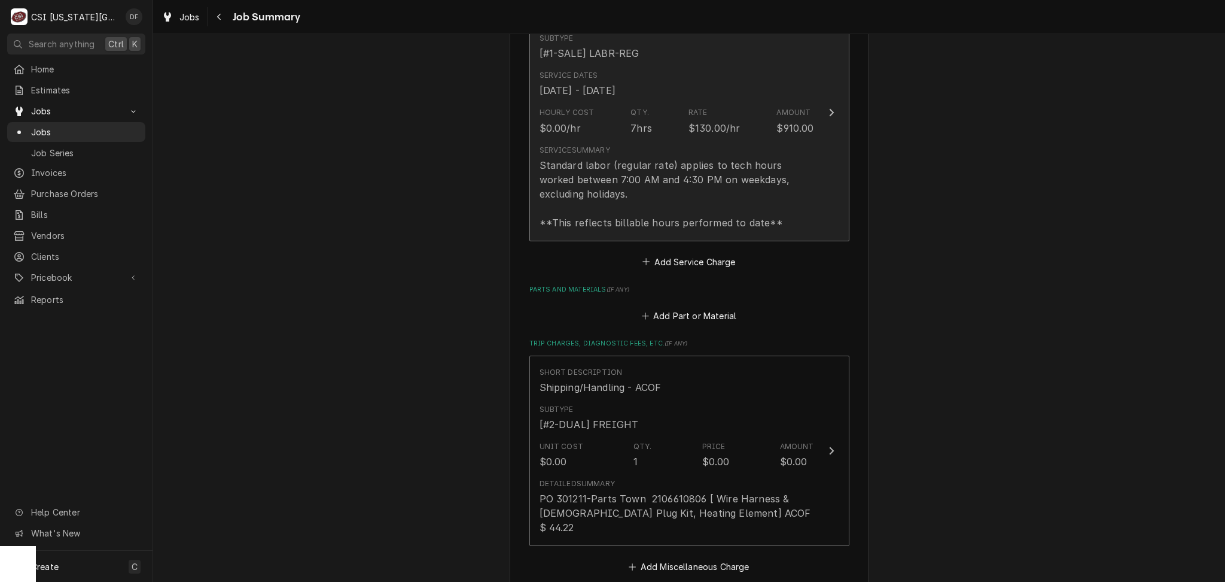
scroll to position [1646, 0]
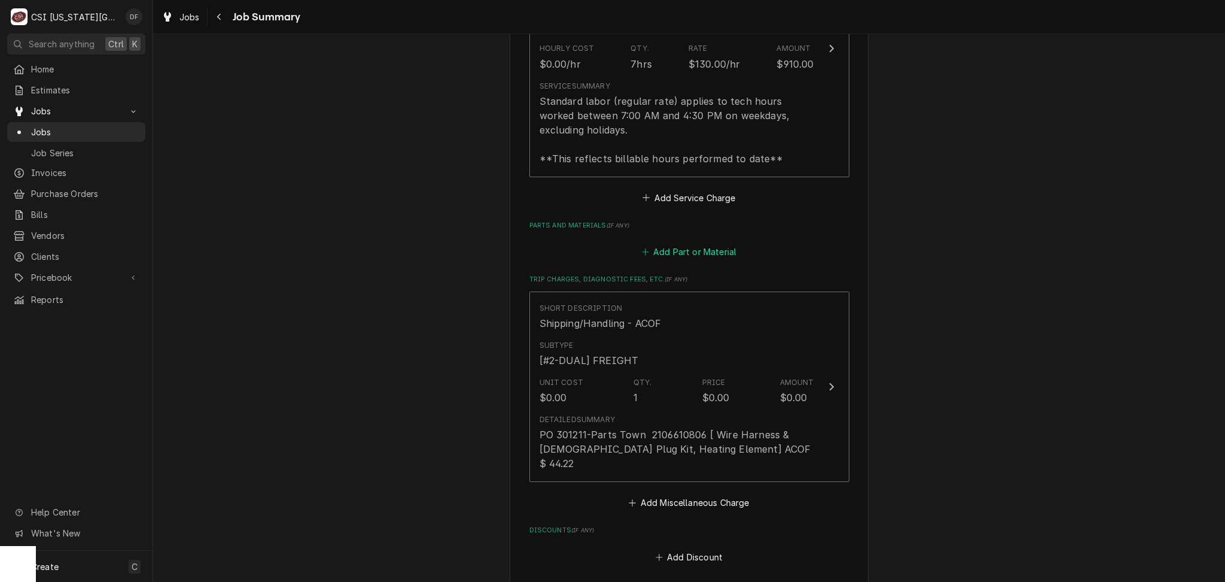
click at [705, 256] on button "Add Part or Material" at bounding box center [689, 251] width 99 height 17
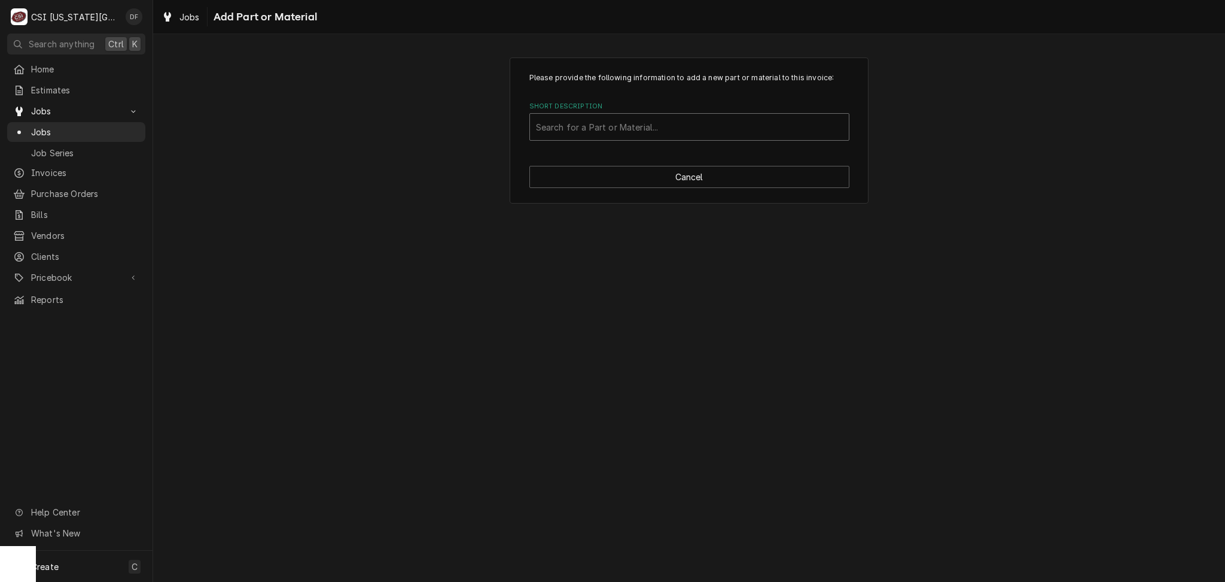
click at [653, 129] on div "Short Description" at bounding box center [689, 127] width 307 height 22
type input "83457"
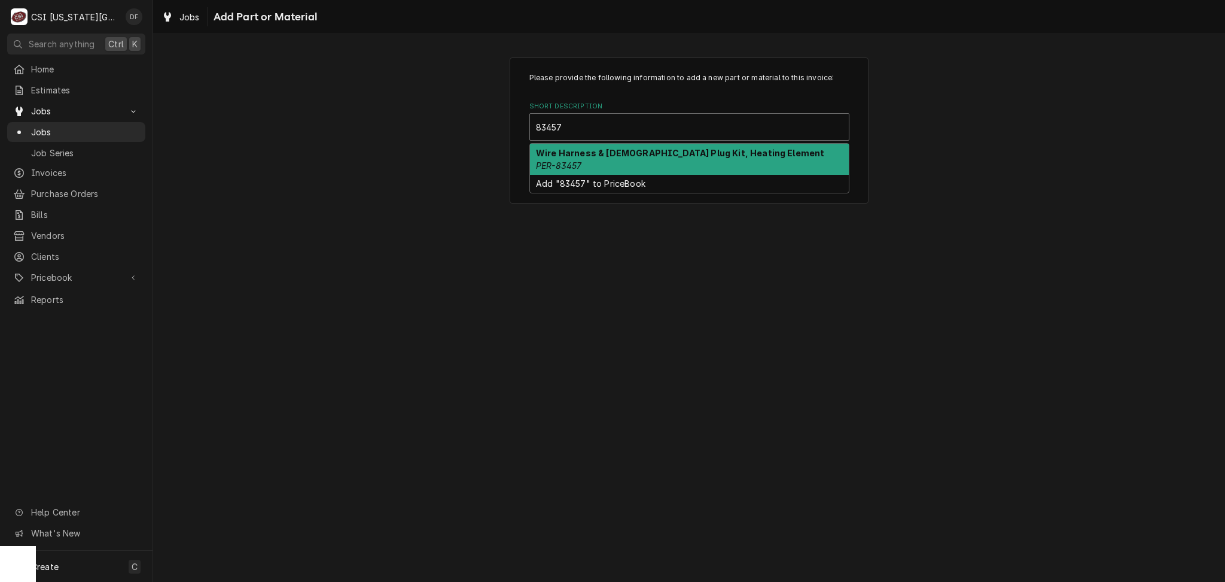
click at [656, 166] on div "Wire Harness & Female Plug Kit, Heating Element PER-83457" at bounding box center [689, 159] width 319 height 31
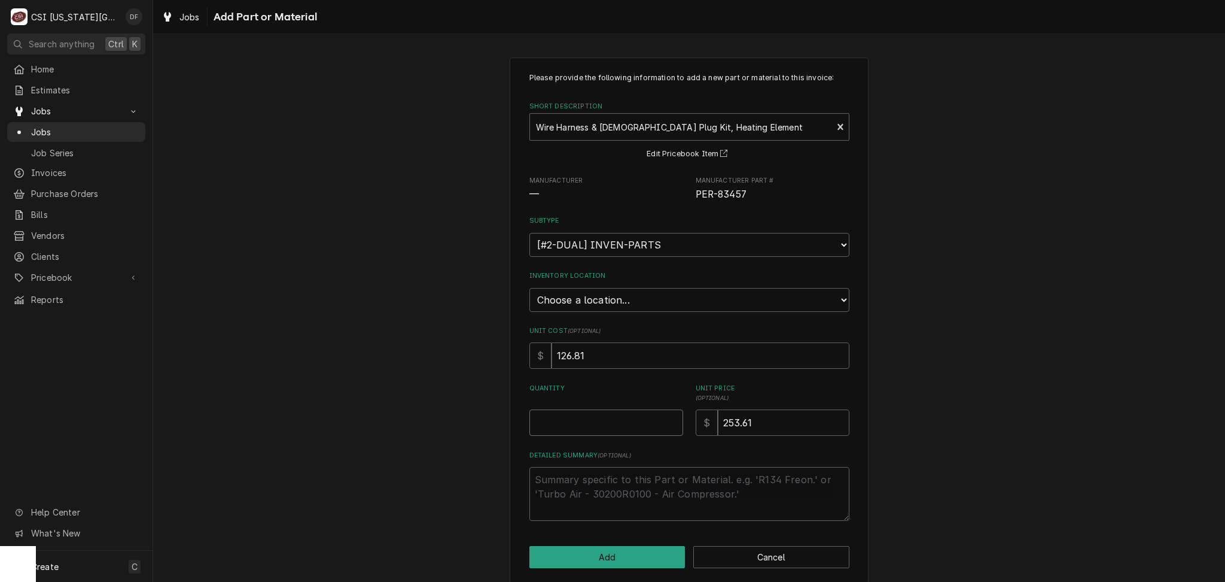
click at [595, 432] on input "Quantity" at bounding box center [606, 422] width 154 height 26
type textarea "x"
type input "1"
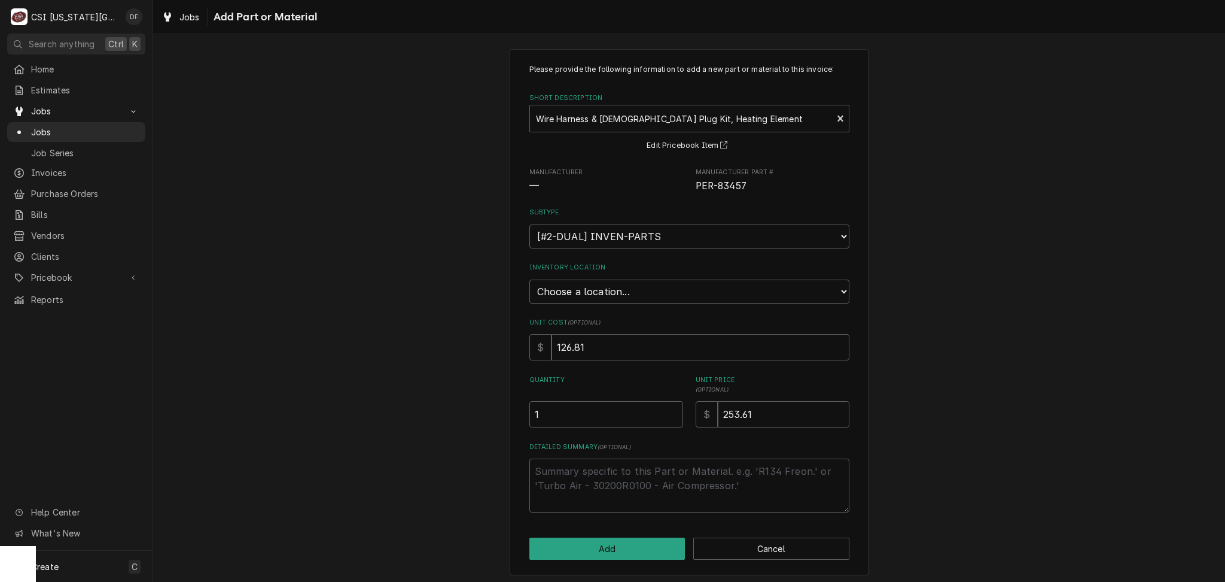
scroll to position [10, 0]
click at [589, 545] on button "Add" at bounding box center [607, 547] width 156 height 22
type textarea "x"
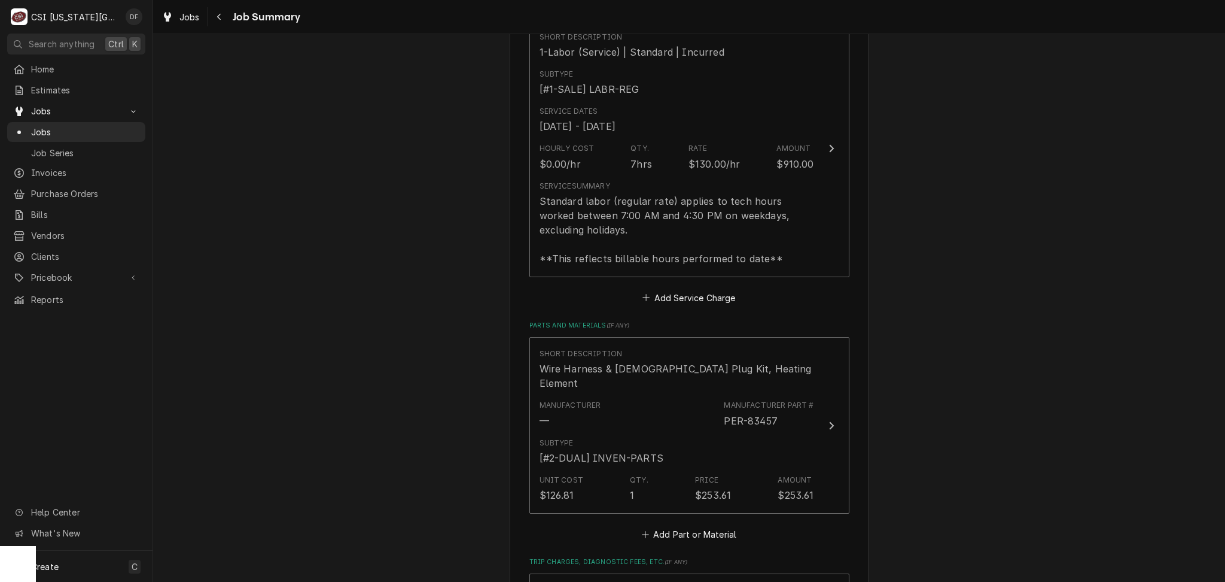
scroll to position [1641, 0]
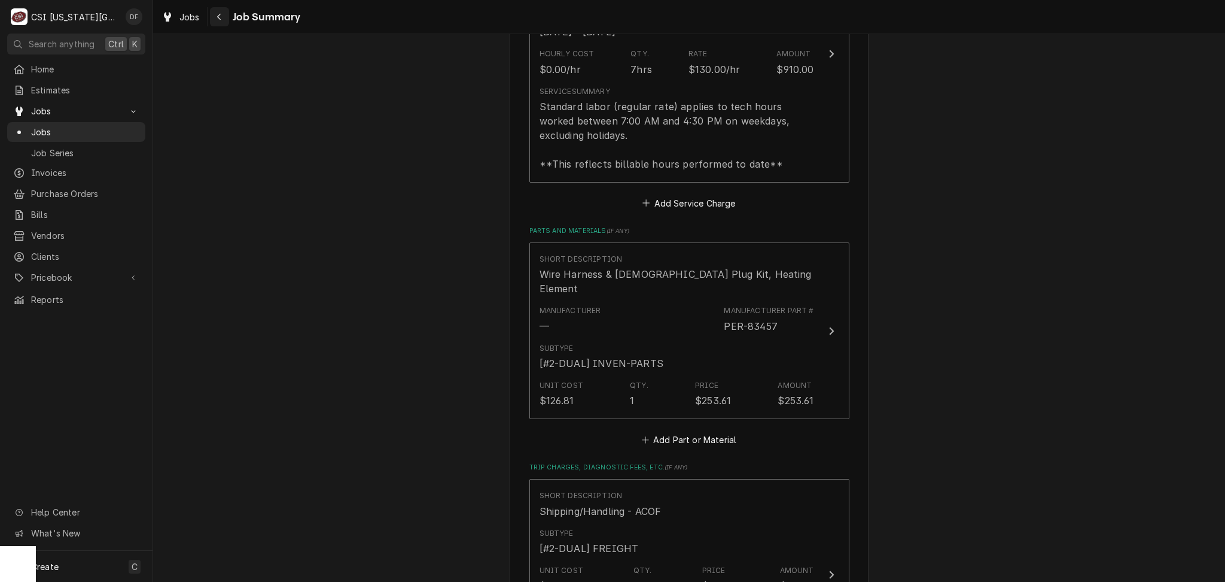
click at [220, 19] on icon "Navigate back" at bounding box center [219, 17] width 4 height 7
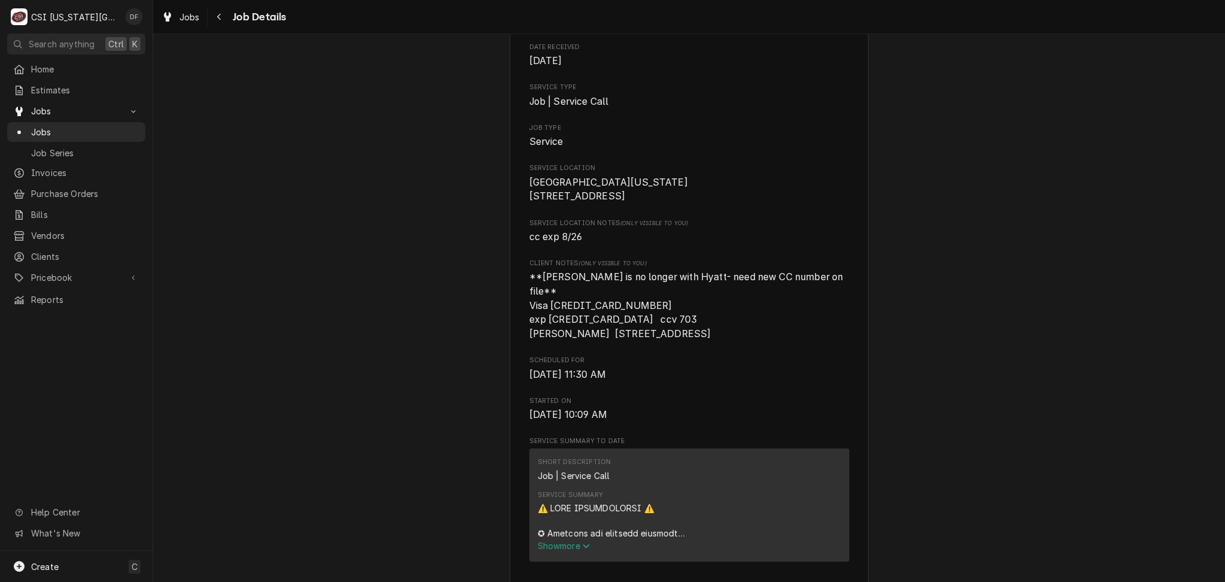
scroll to position [239, 0]
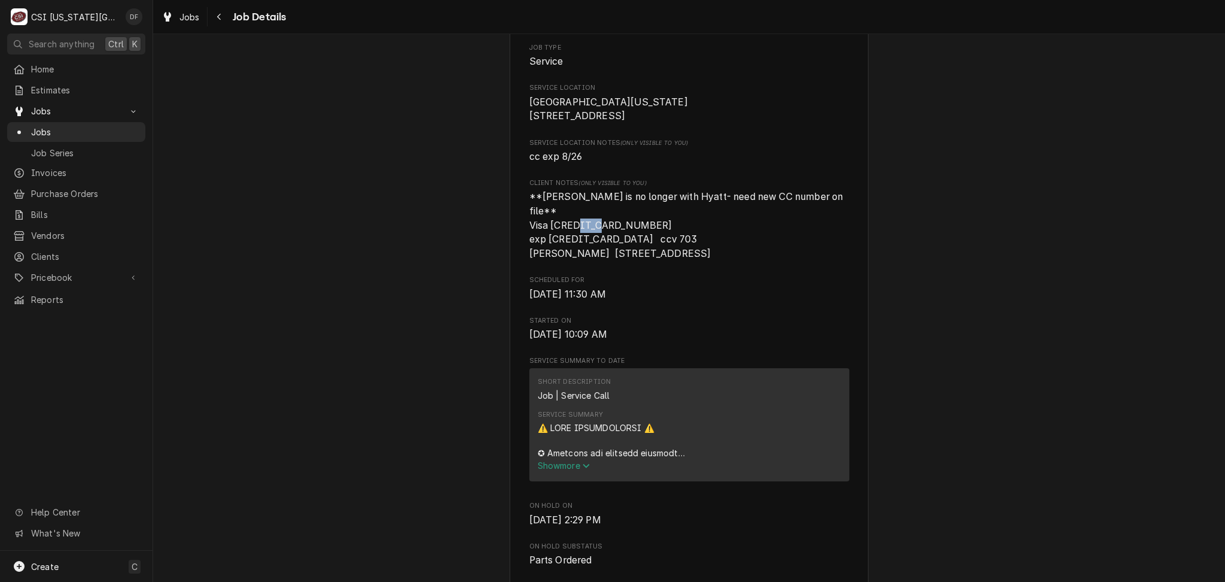
drag, startPoint x: 635, startPoint y: 226, endPoint x: 617, endPoint y: 225, distance: 18.0
click at [617, 225] on span "**[PERSON_NAME] is no longer with Hyatt- need new CC number on file** Visa [CRE…" at bounding box center [687, 225] width 316 height 68
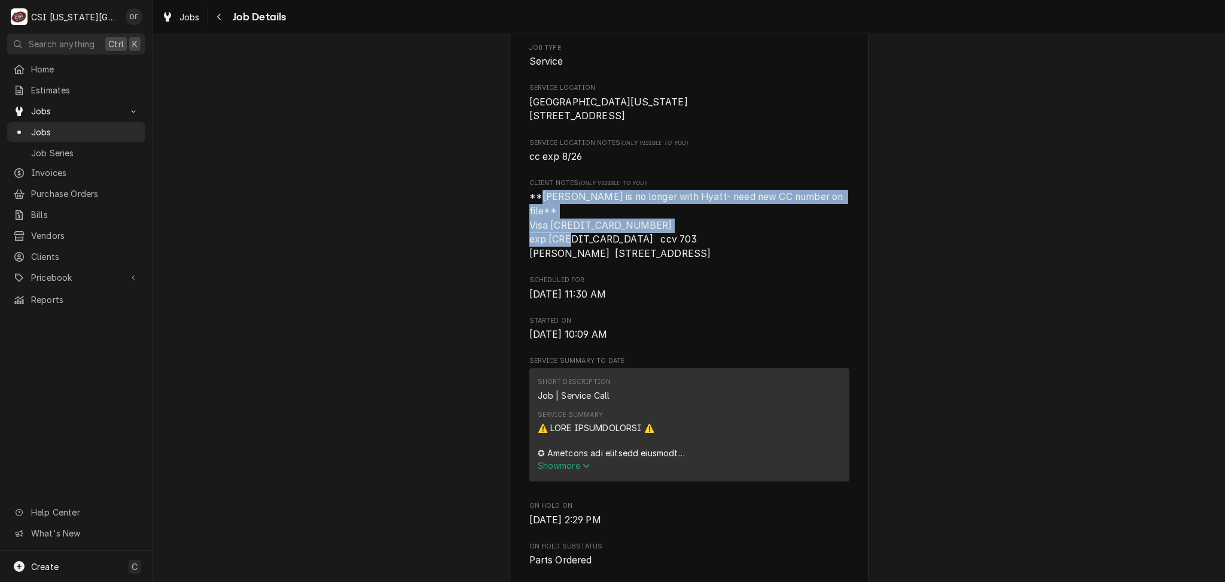
drag, startPoint x: 534, startPoint y: 213, endPoint x: 646, endPoint y: 242, distance: 116.1
click at [646, 242] on span "**[PERSON_NAME] is no longer with Hyatt- need new CC number on file** Visa [CRE…" at bounding box center [689, 225] width 320 height 71
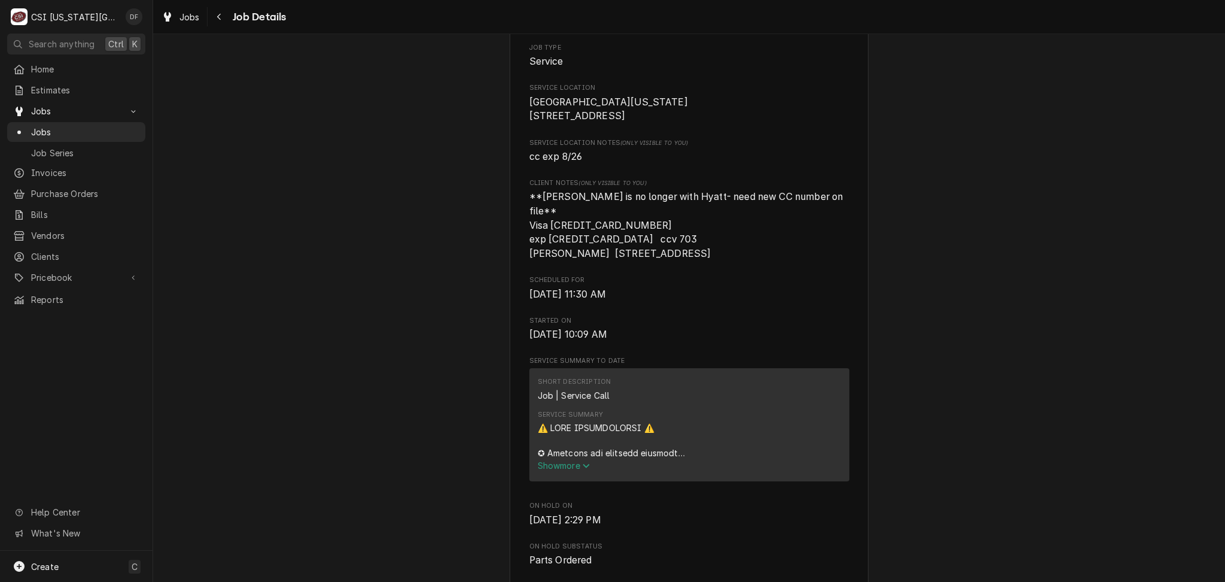
click at [636, 275] on span "Scheduled For" at bounding box center [689, 280] width 320 height 10
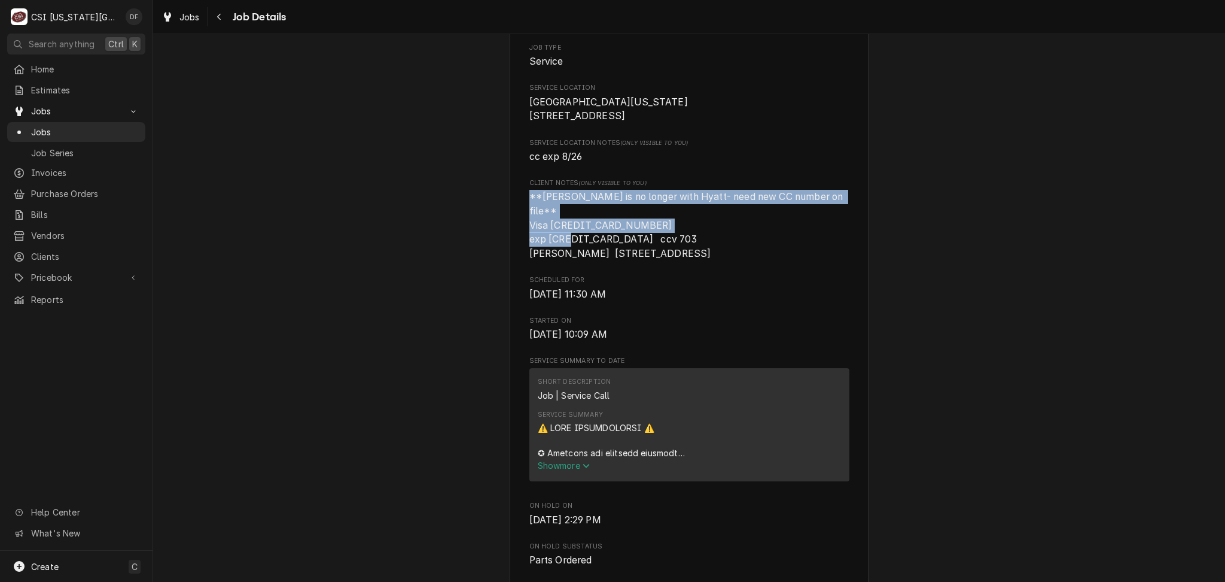
drag, startPoint x: 621, startPoint y: 238, endPoint x: 528, endPoint y: 213, distance: 95.9
click at [529, 213] on span "**Jeremy is no longer with Hyatt- need new CC number on file** Visa 41484600007…" at bounding box center [689, 225] width 320 height 71
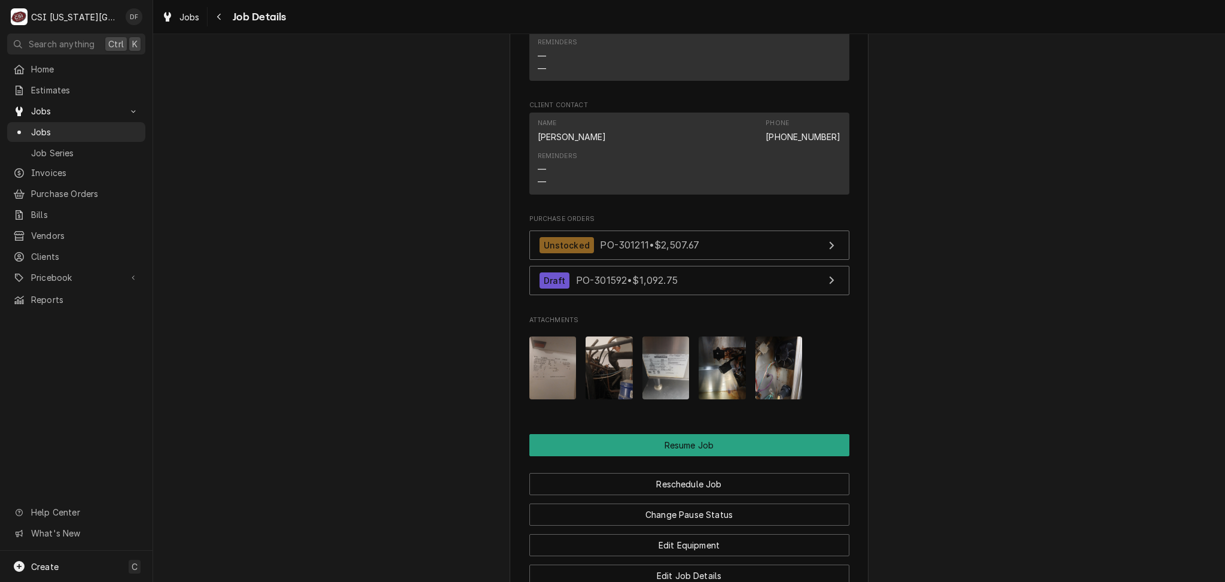
scroll to position [1515, 0]
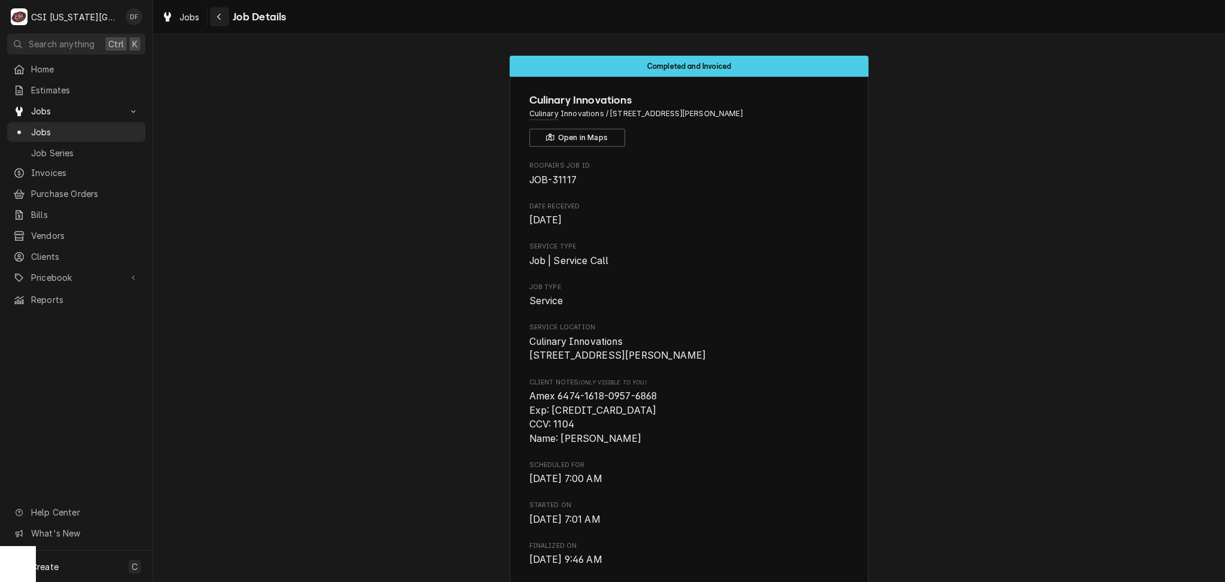
click at [218, 16] on icon "Navigate back" at bounding box center [219, 17] width 5 height 8
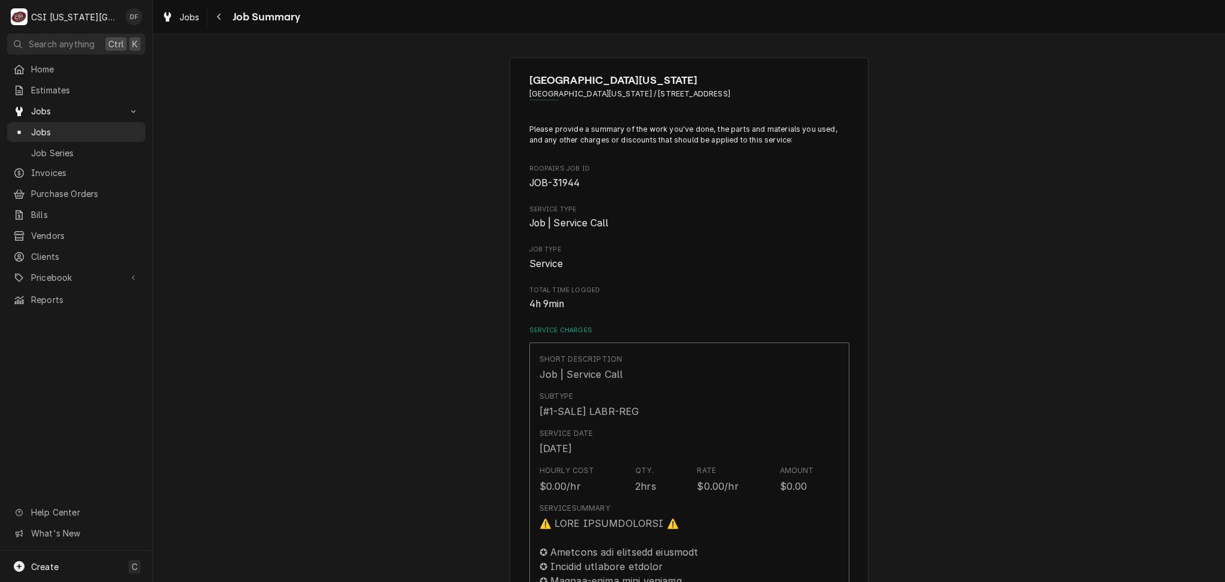
type textarea "x"
click at [218, 19] on icon "Navigate back" at bounding box center [219, 17] width 5 height 8
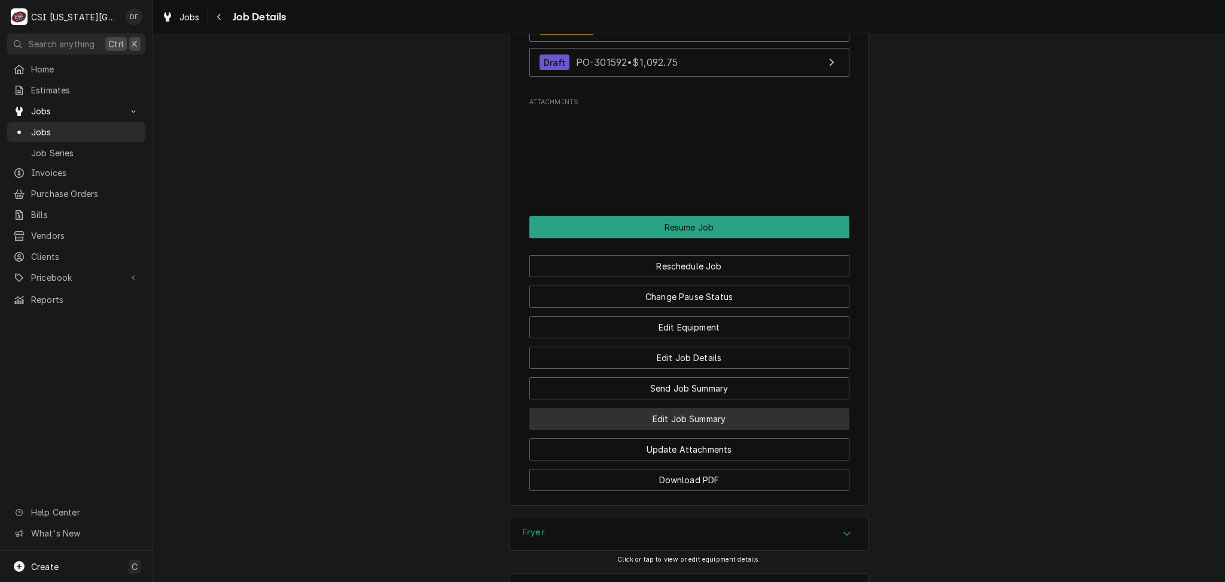
scroll to position [1675, 0]
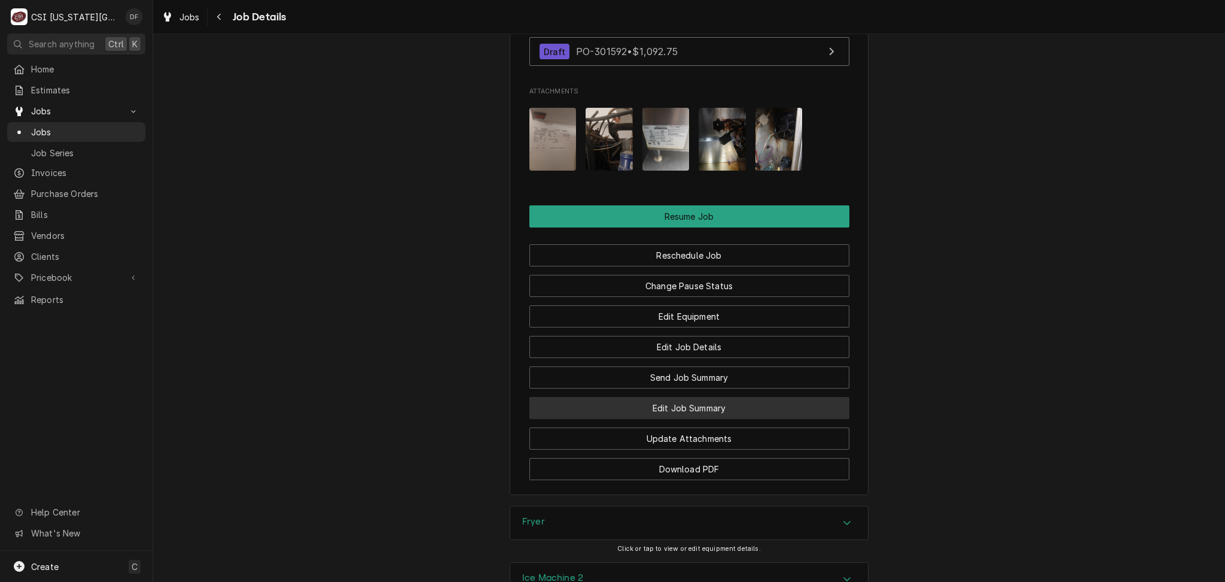
click at [705, 397] on button "Edit Job Summary" at bounding box center [689, 408] width 320 height 22
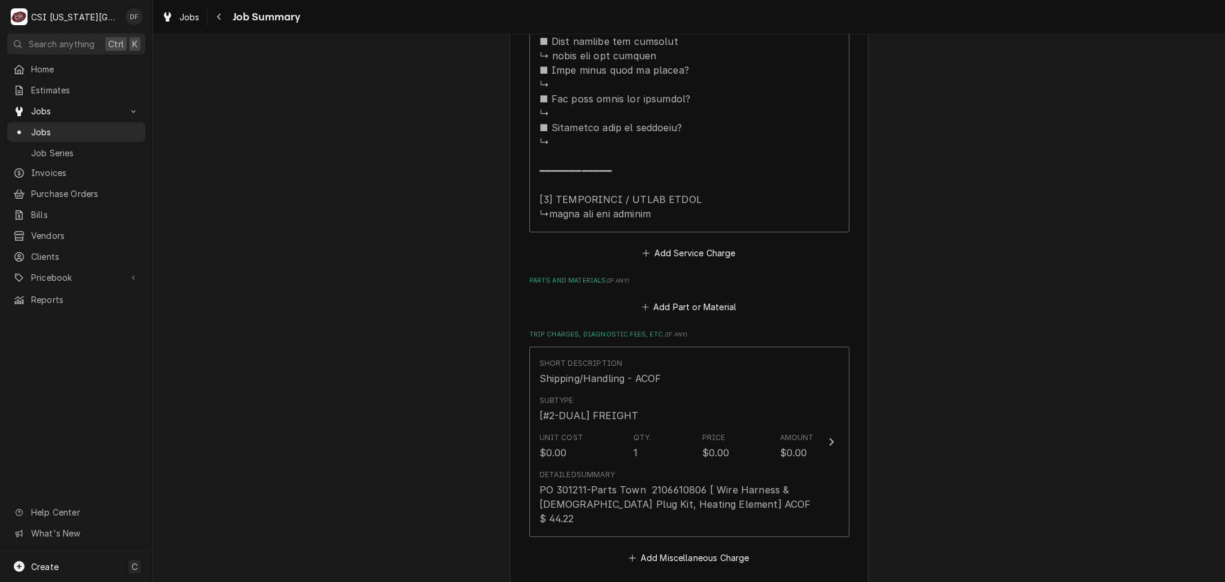
scroll to position [1356, 0]
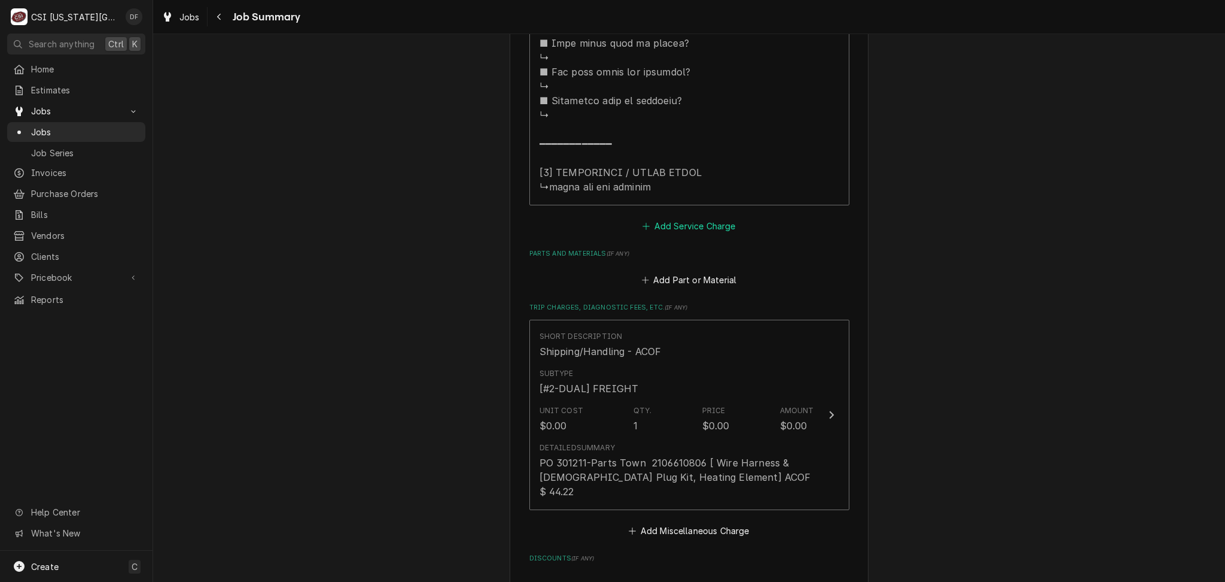
click at [704, 227] on button "Add Service Charge" at bounding box center [689, 225] width 97 height 17
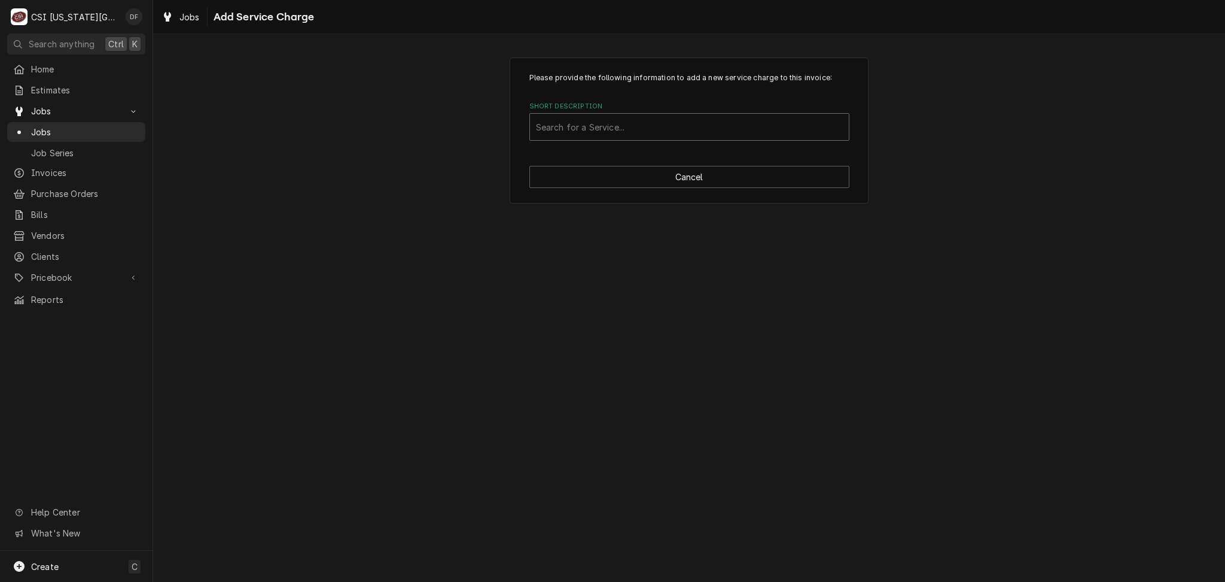
click at [667, 132] on div "Short Description" at bounding box center [689, 127] width 307 height 22
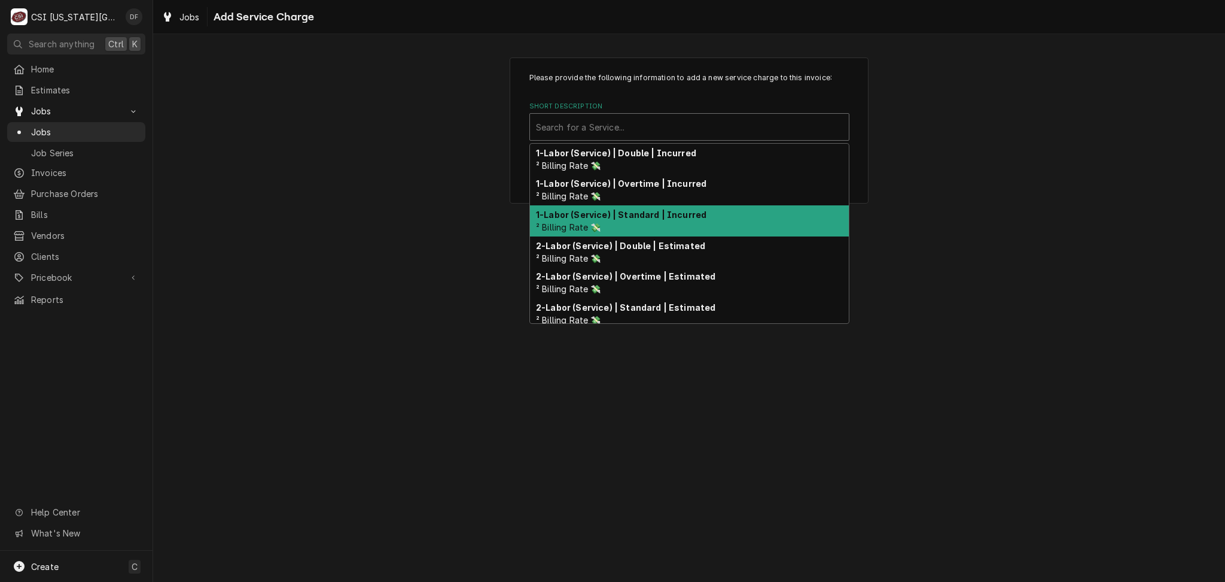
click at [695, 217] on strong "1-Labor (Service) | Standard | Incurred" at bounding box center [621, 214] width 171 height 10
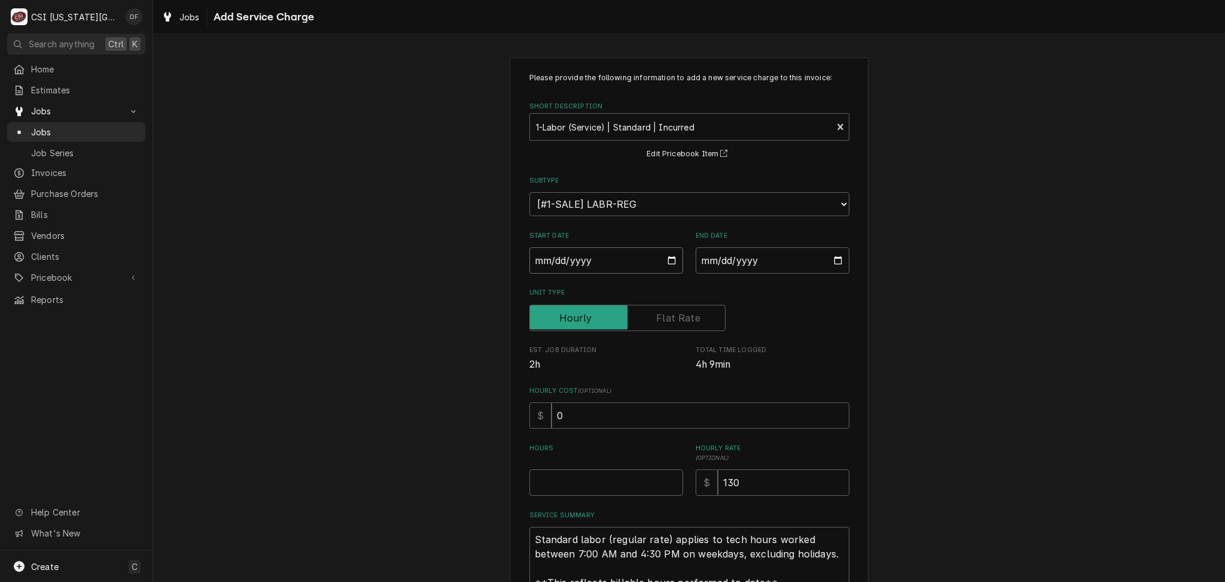
click at [666, 263] on input "Start Date" at bounding box center [606, 260] width 154 height 26
type textarea "x"
type input "2025-08-23"
type textarea "x"
type input "2025-08-14"
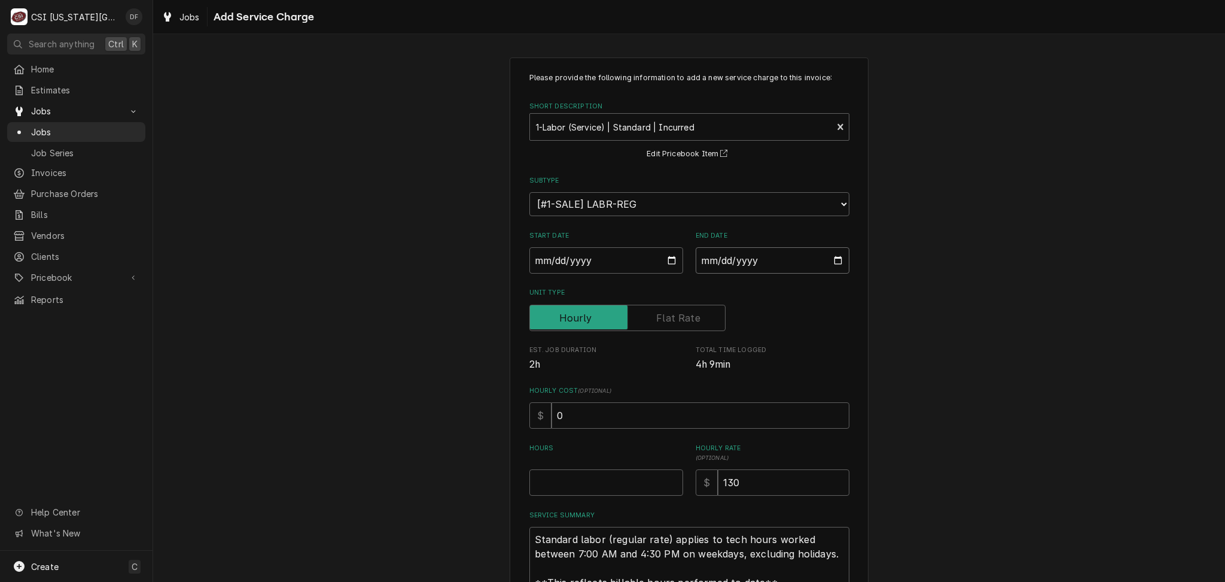
click at [835, 261] on input "End Date" at bounding box center [773, 260] width 154 height 26
type textarea "x"
type input "2025-08-23"
type textarea "x"
type input "2025-08-14"
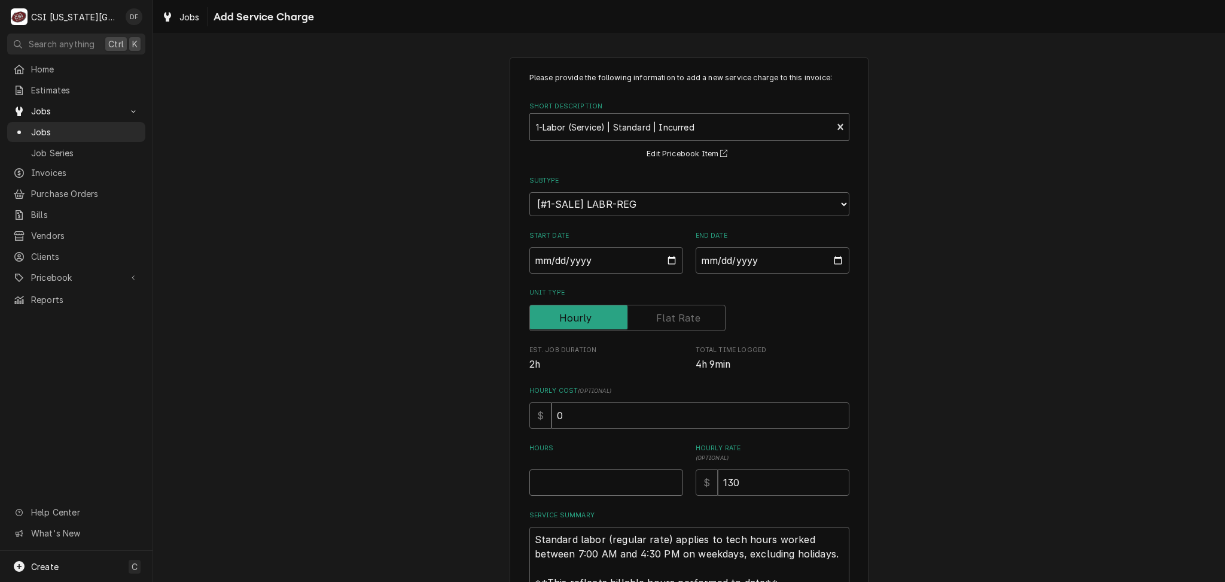
click at [532, 484] on input "Hours" at bounding box center [606, 482] width 154 height 26
type textarea "x"
type input "4"
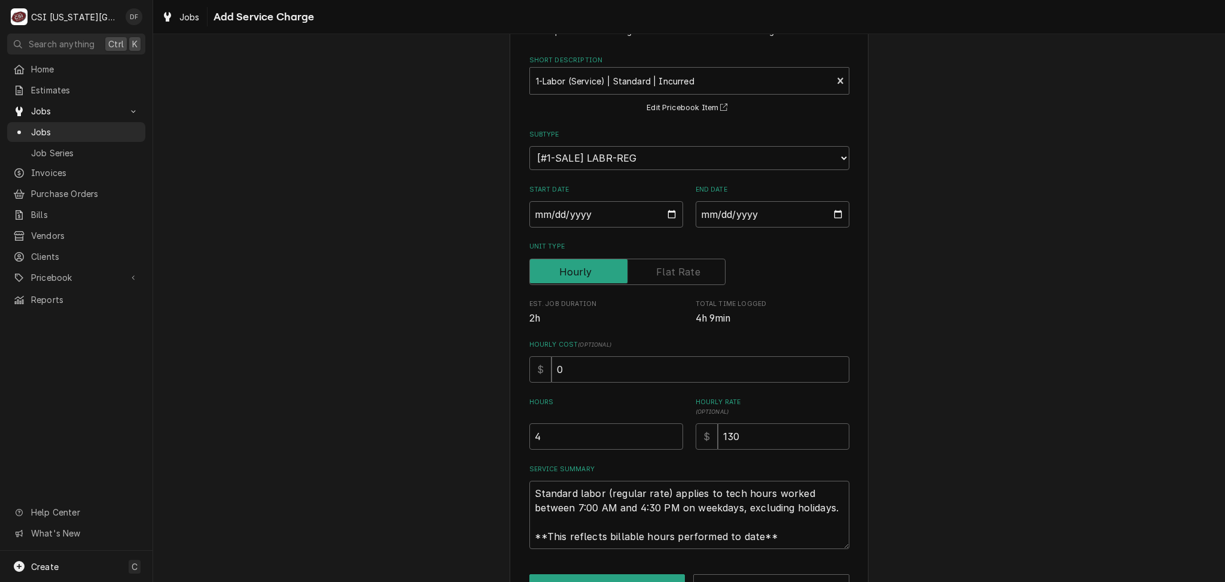
scroll to position [84, 0]
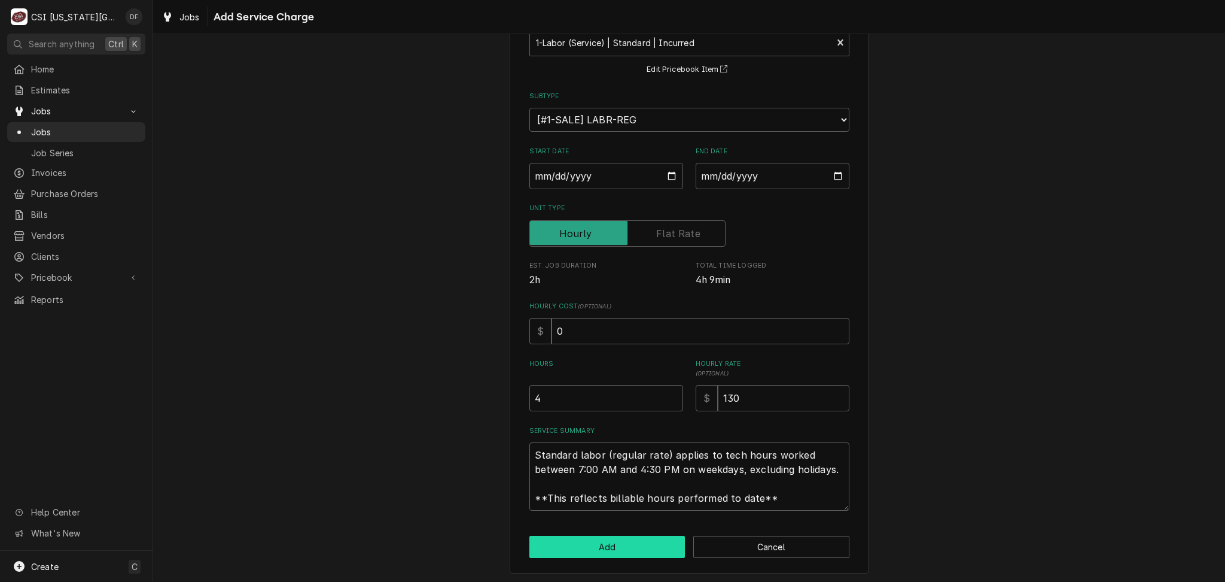
click at [591, 538] on button "Add" at bounding box center [607, 546] width 156 height 22
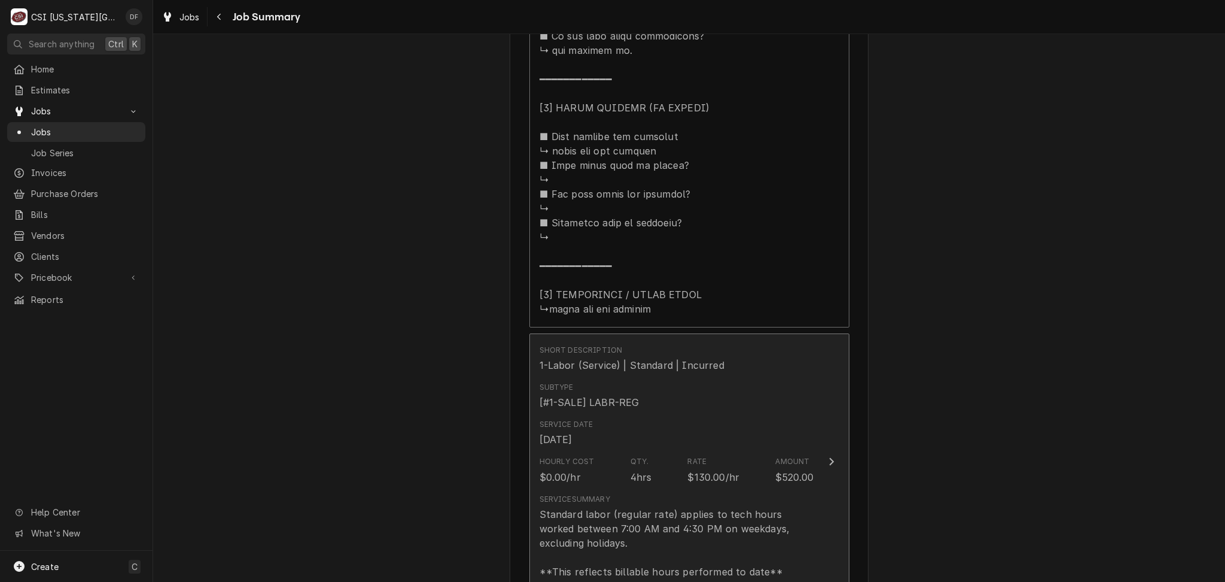
scroll to position [1553, 0]
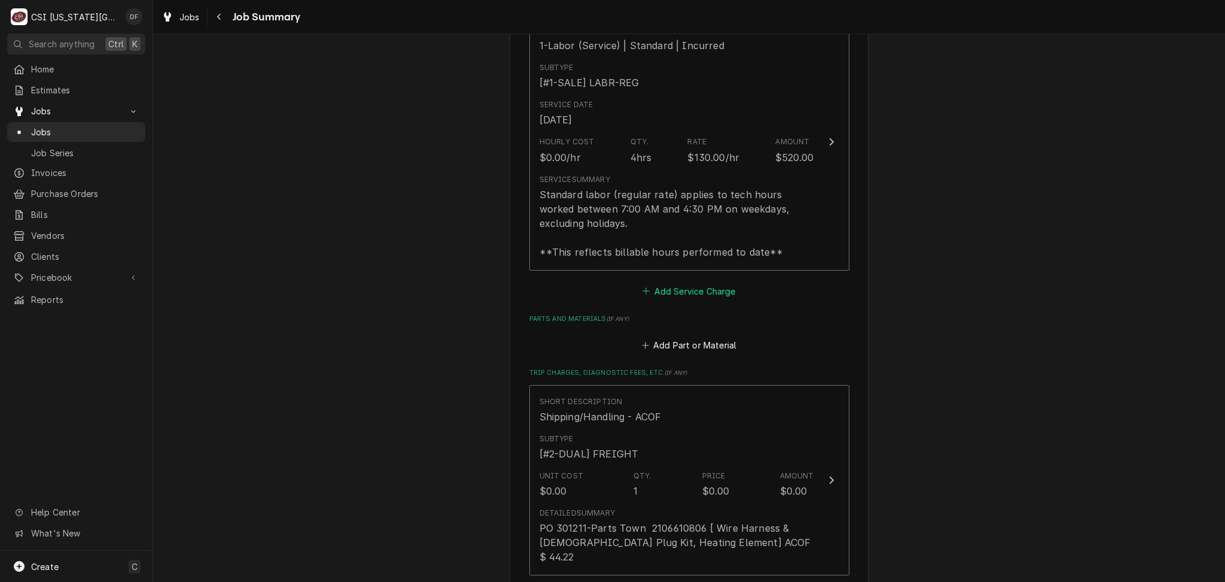
click at [693, 296] on button "Add Service Charge" at bounding box center [689, 290] width 97 height 17
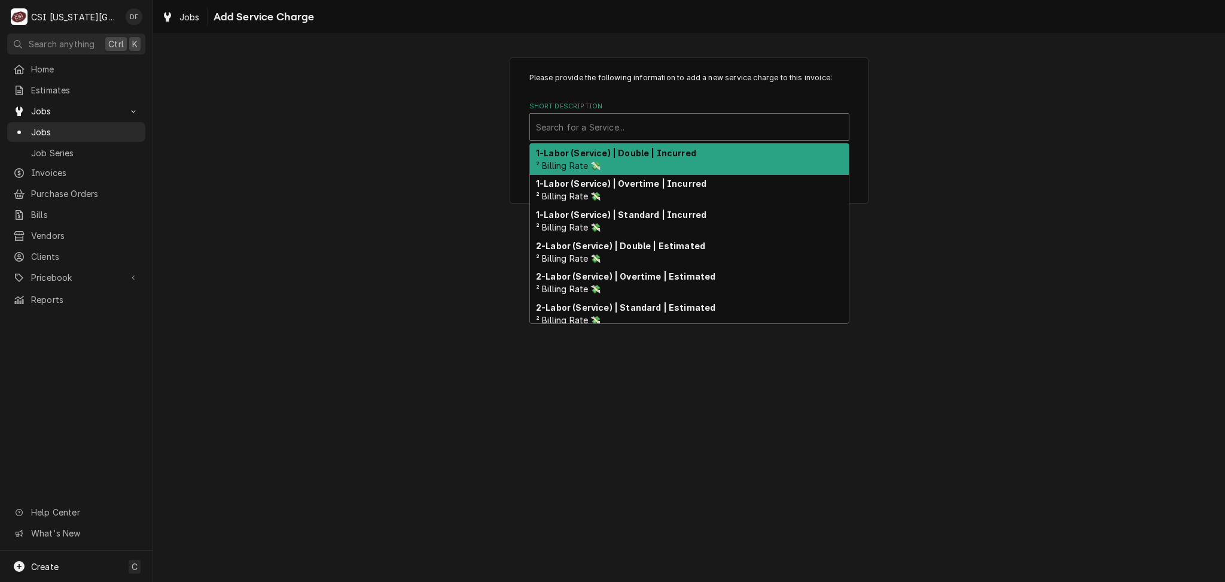
click at [687, 135] on div "Short Description" at bounding box center [689, 127] width 307 height 22
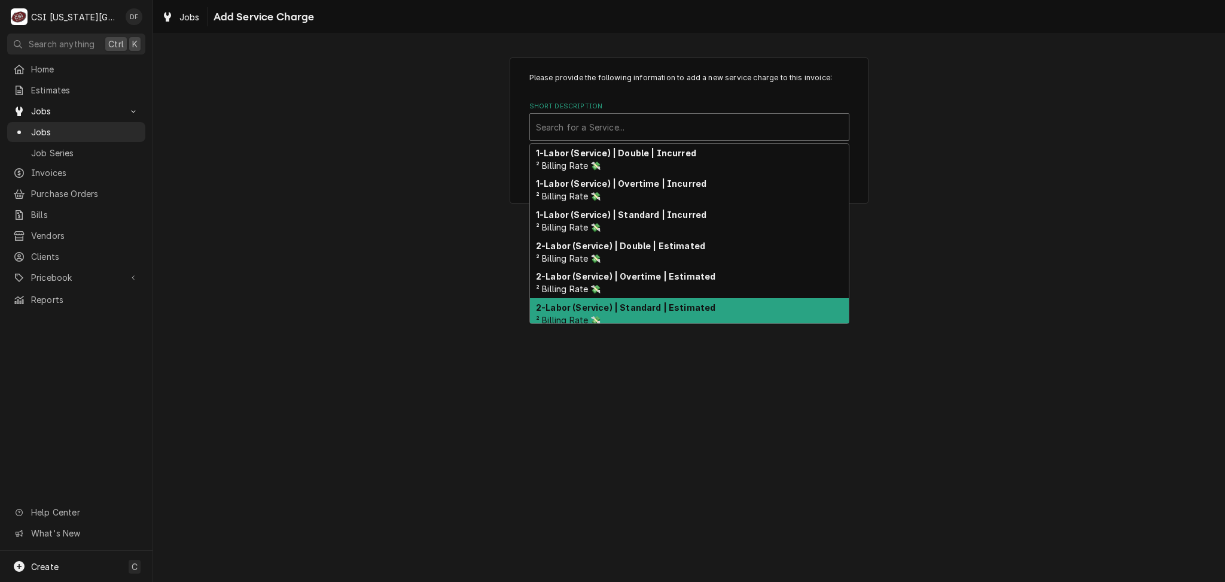
click at [707, 307] on div "2-Labor (Service) | Standard | Estimated ² Billing Rate 💸" at bounding box center [689, 313] width 319 height 31
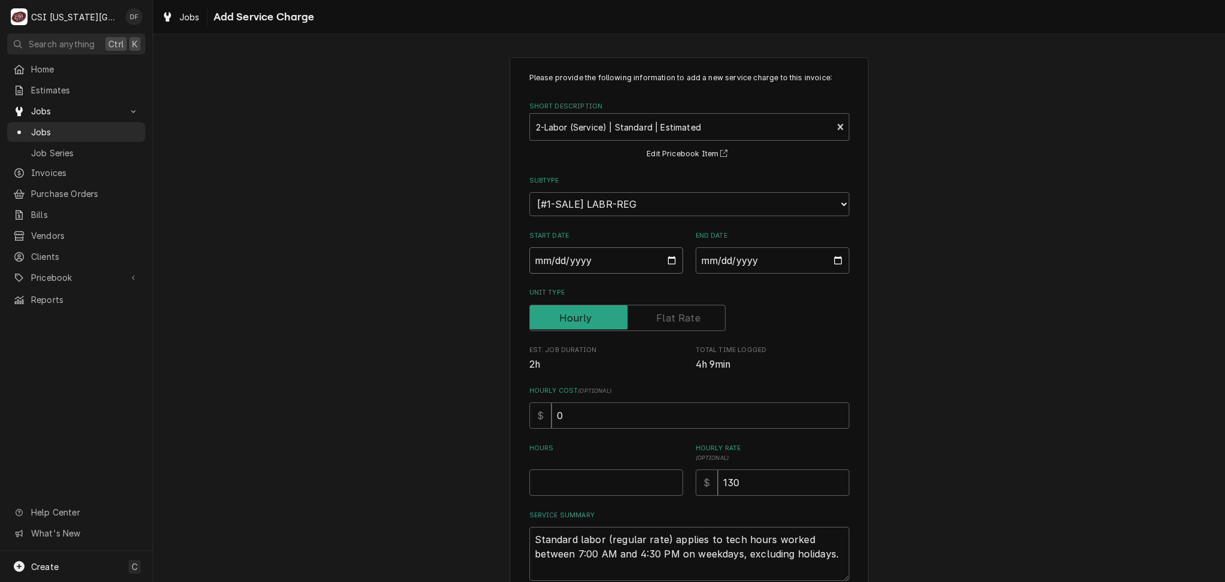
click at [670, 255] on input "Start Date" at bounding box center [606, 260] width 154 height 26
type textarea "x"
type input "2025-09-23"
click at [834, 262] on input "End Date" at bounding box center [773, 260] width 154 height 26
type textarea "x"
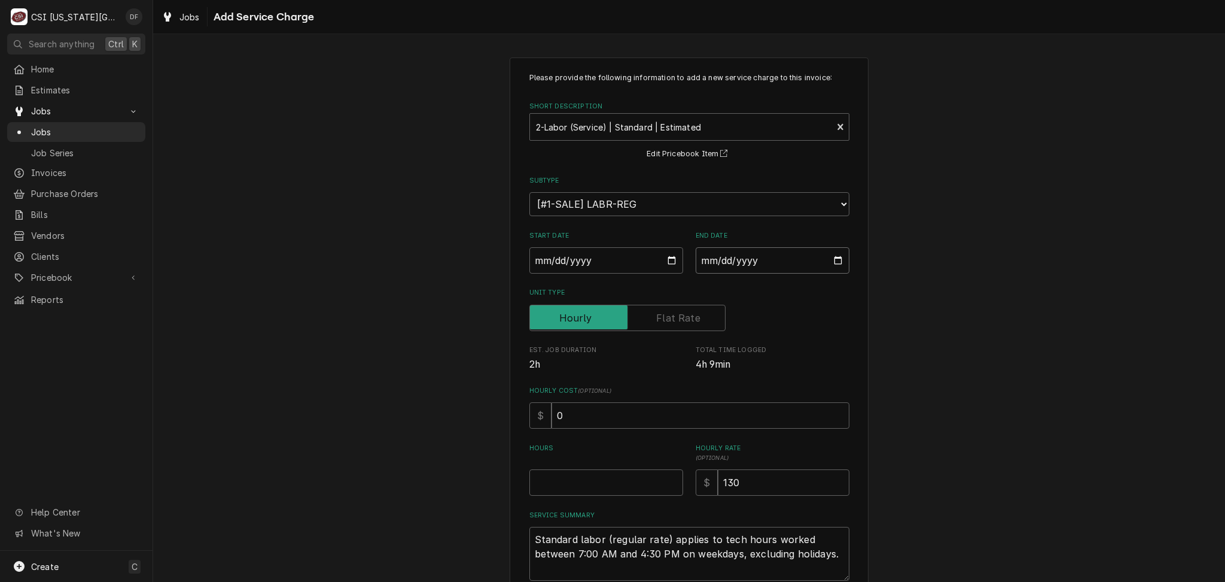
type input "2025-09-23"
click at [556, 479] on input "Hours" at bounding box center [606, 482] width 154 height 26
type textarea "x"
type input "3"
type textarea "x"
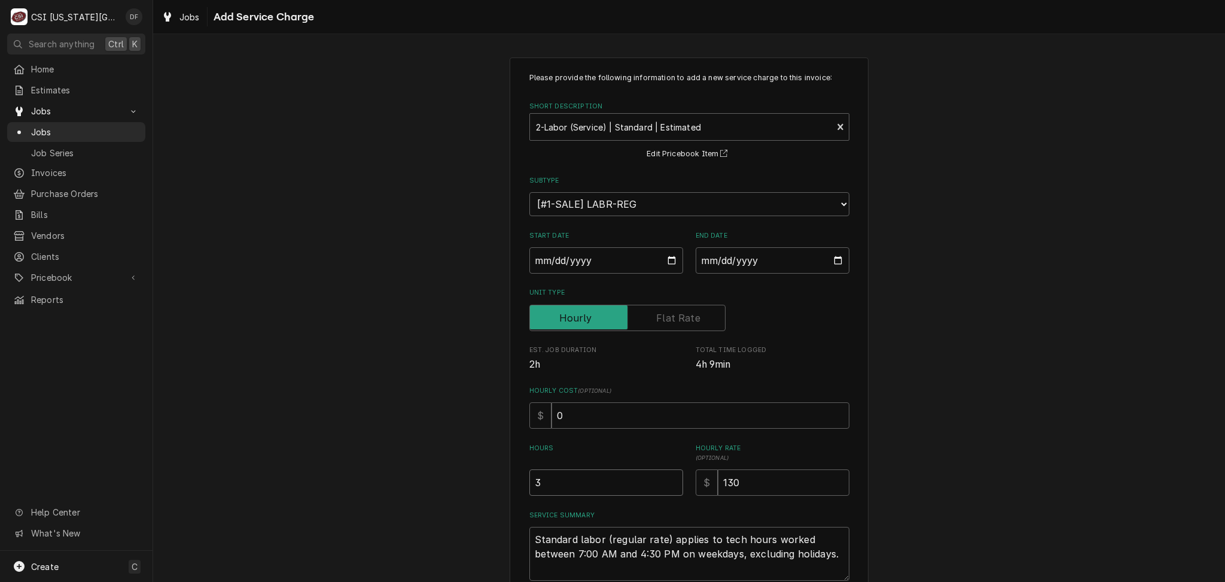
type input "3.0"
type textarea "x"
type input "3"
type textarea "x"
type input "3.5"
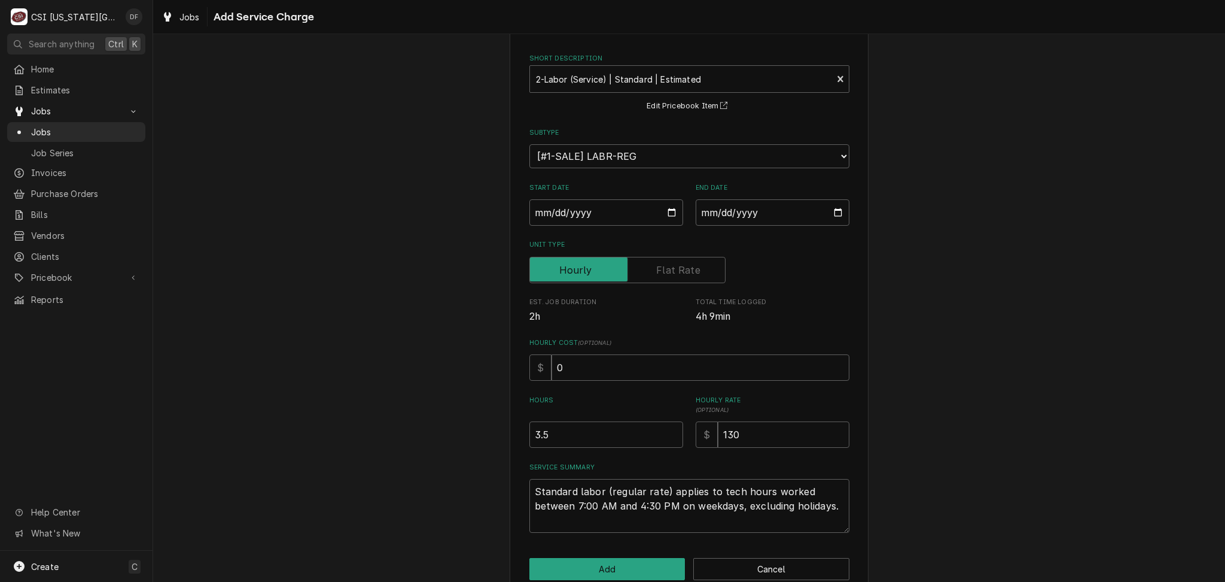
scroll to position [70, 0]
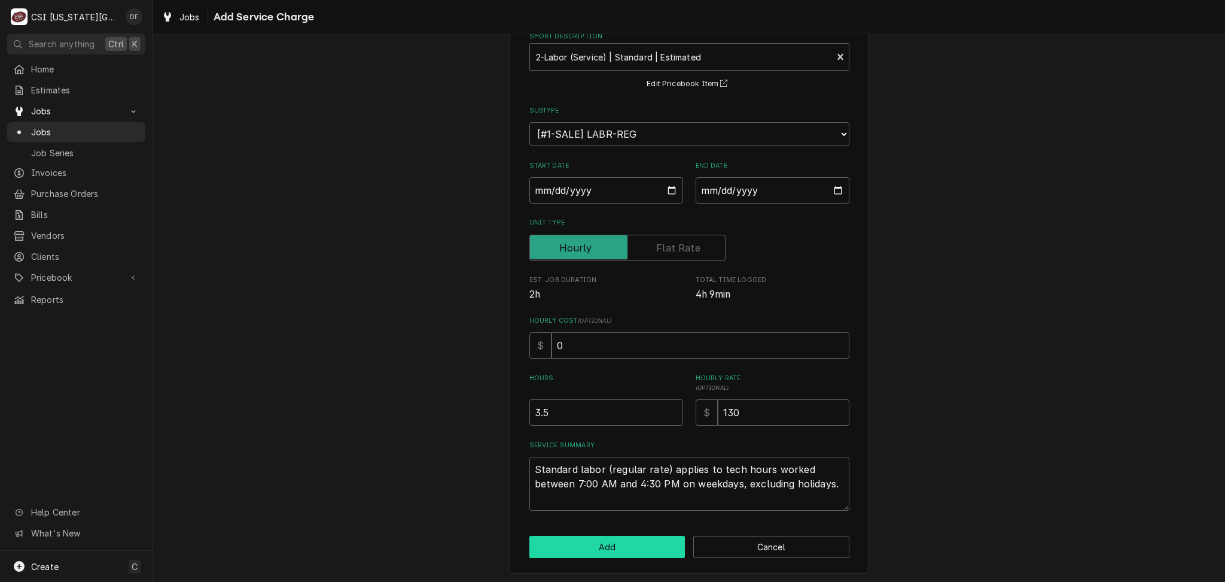
click at [631, 544] on button "Add" at bounding box center [607, 546] width 156 height 22
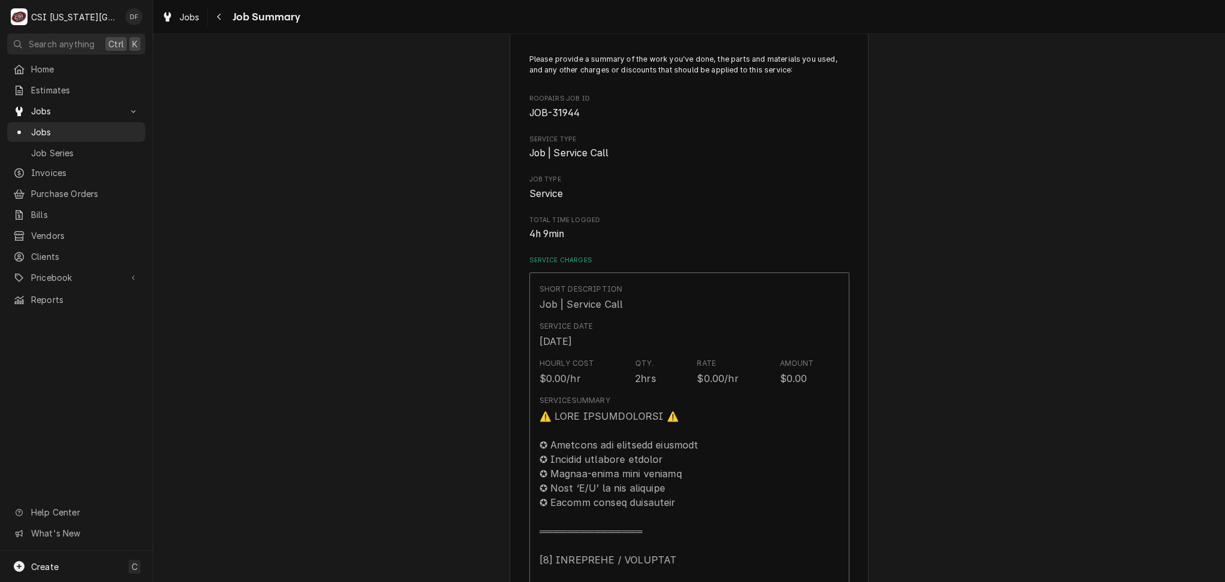
scroll to position [1627, 0]
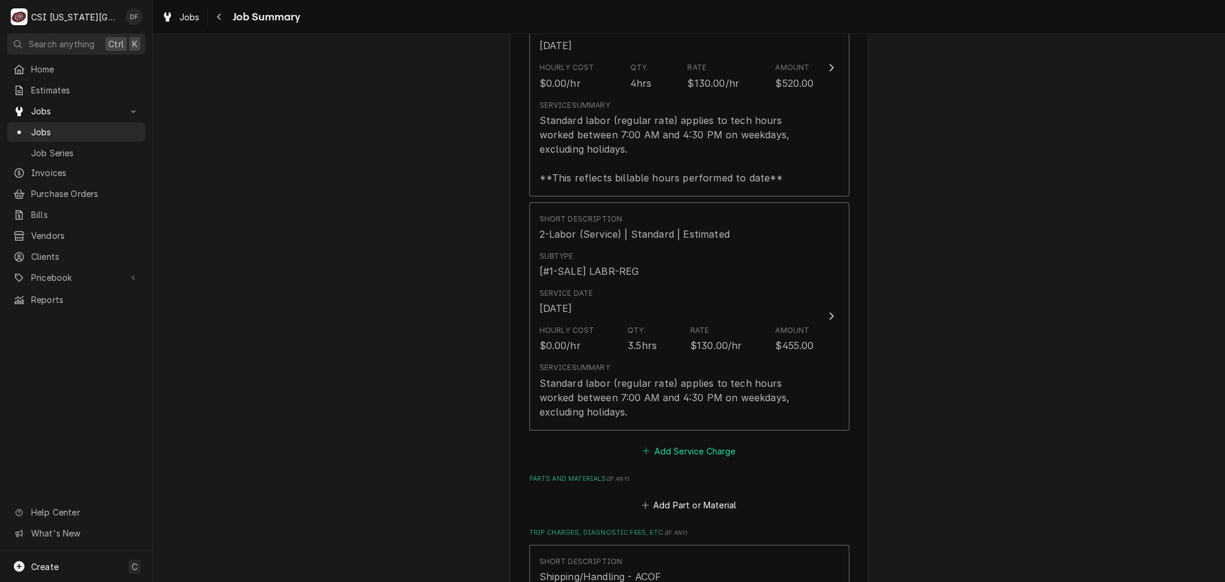
click at [699, 448] on button "Add Service Charge" at bounding box center [689, 450] width 97 height 17
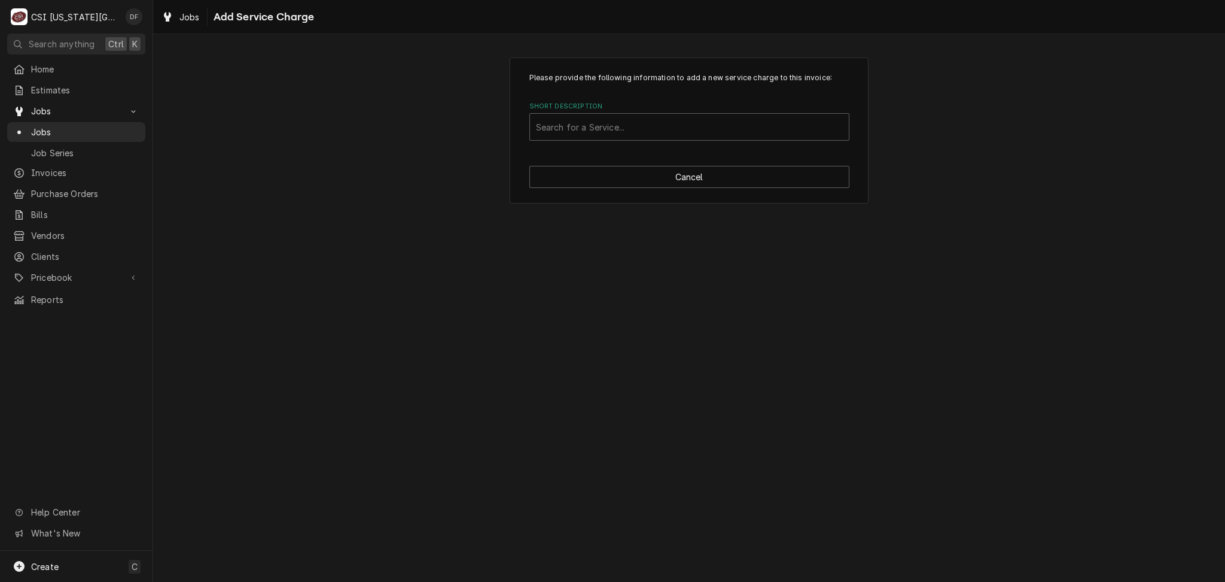
click at [312, 150] on div "Please provide the following information to add a new service charge to this in…" at bounding box center [689, 130] width 1072 height 167
click at [721, 185] on button "Cancel" at bounding box center [689, 177] width 320 height 22
type textarea "x"
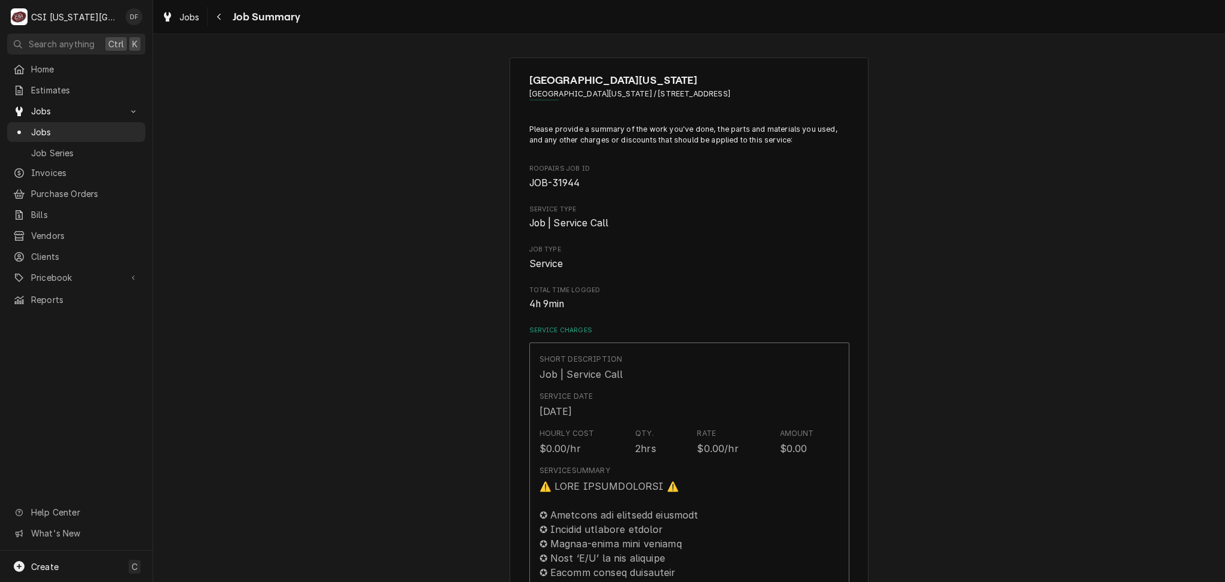
scroll to position [1701, 0]
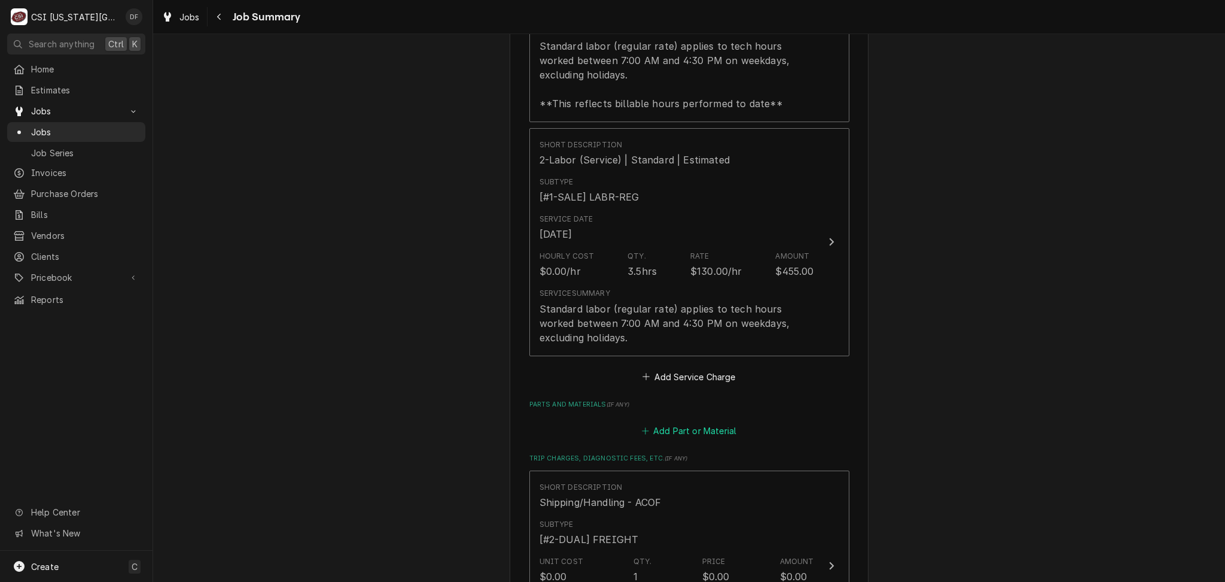
click at [705, 434] on button "Add Part or Material" at bounding box center [689, 430] width 99 height 17
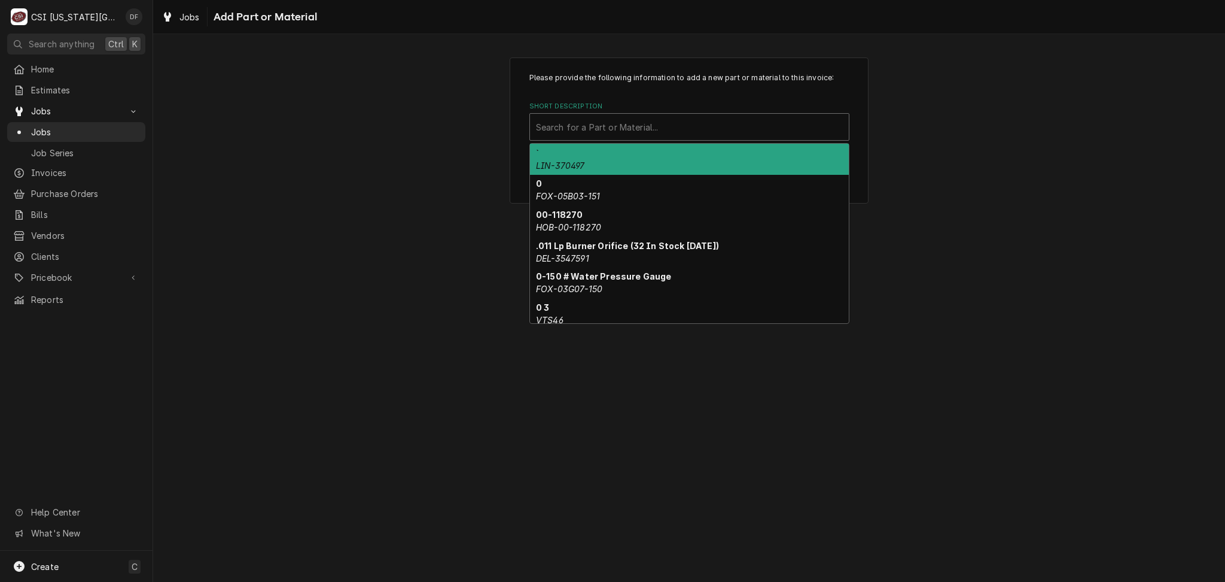
click at [674, 118] on div "Short Description" at bounding box center [689, 127] width 307 height 22
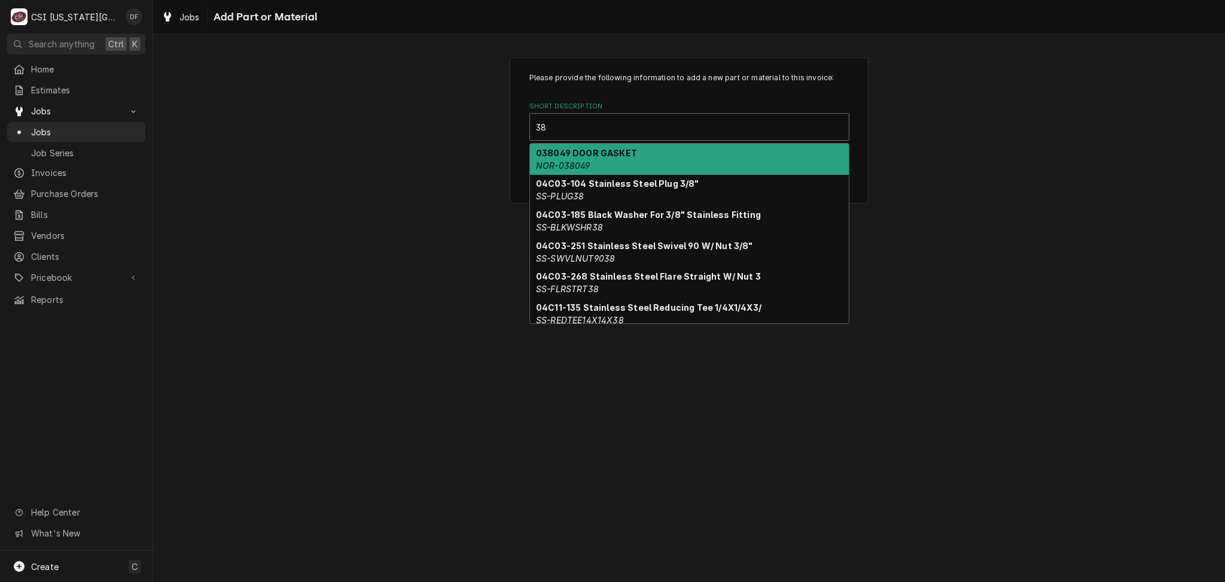
type input "3"
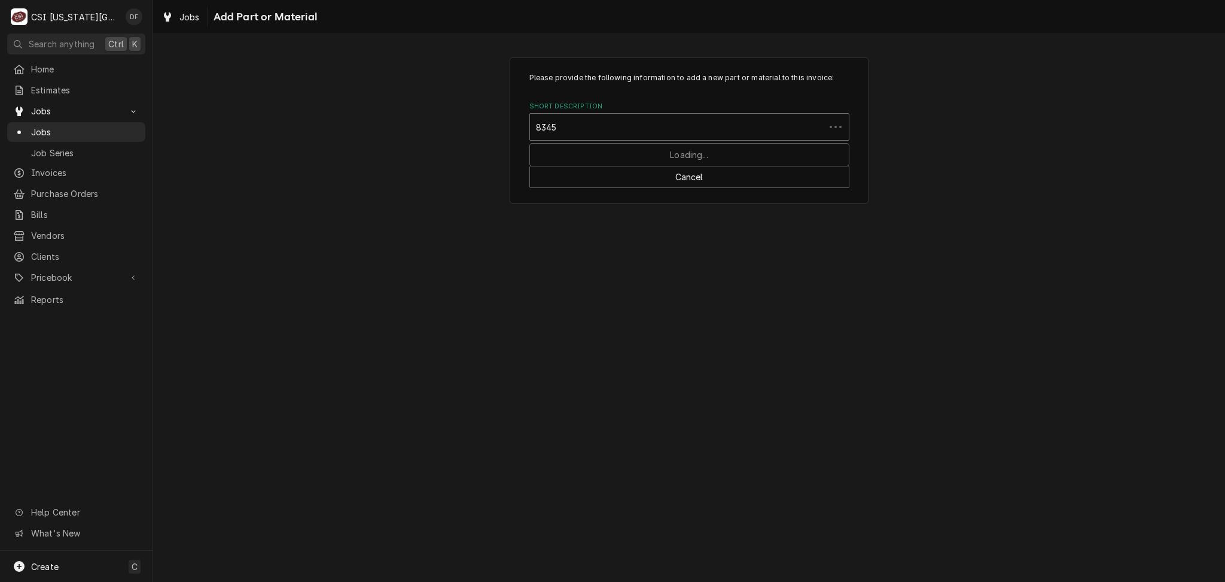
type input "83457"
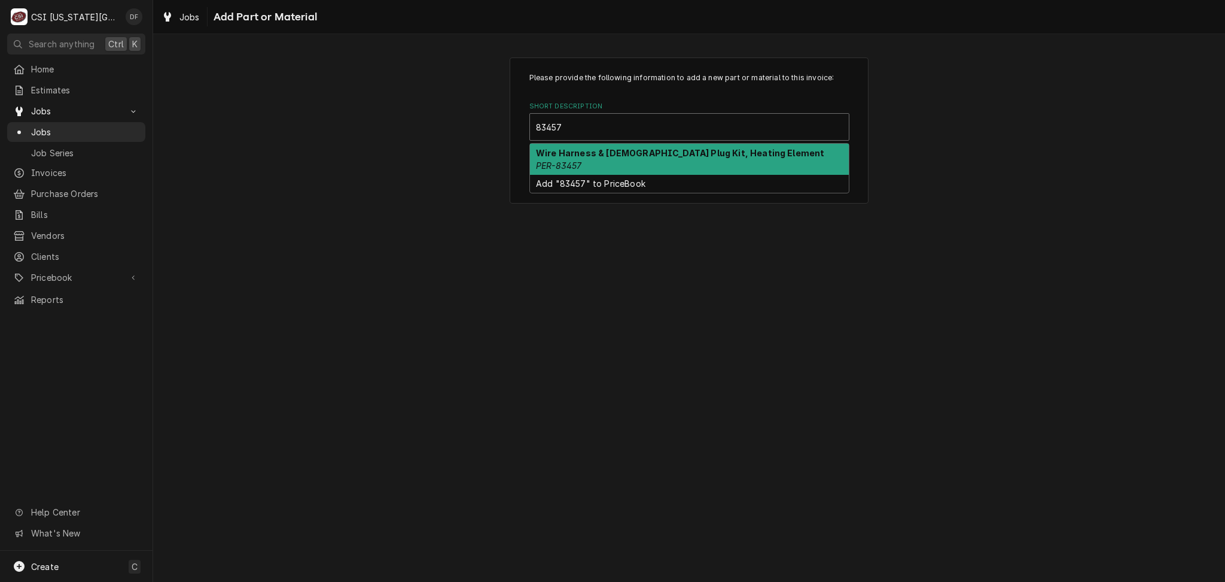
click at [657, 165] on div "Wire Harness & Female Plug Kit, Heating Element PER-83457" at bounding box center [689, 159] width 319 height 31
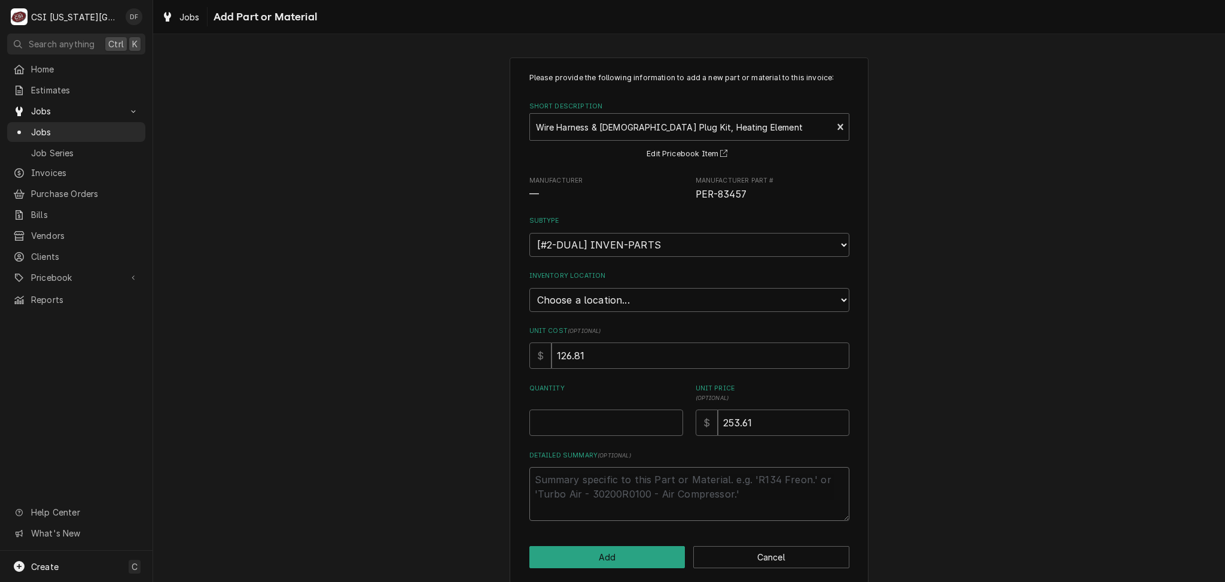
click at [562, 473] on textarea "Detailed Summary ( optional )" at bounding box center [689, 494] width 320 height 54
type textarea "x"
type textarea "e"
type textarea "x"
type textarea "es"
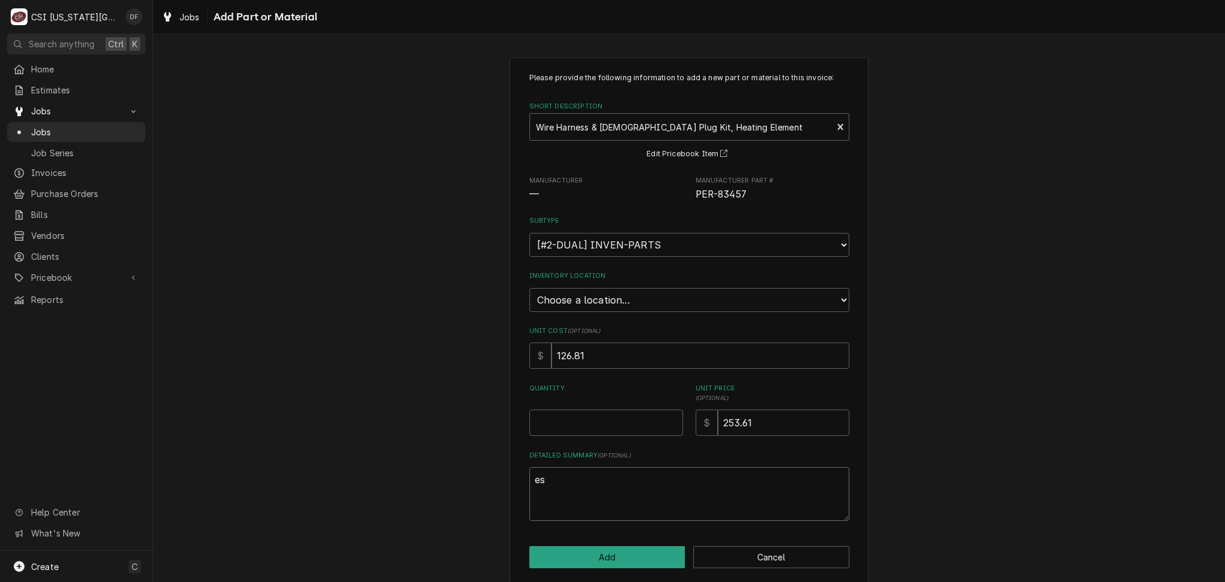
type textarea "x"
type textarea "est"
type textarea "x"
type textarea "esti"
type textarea "x"
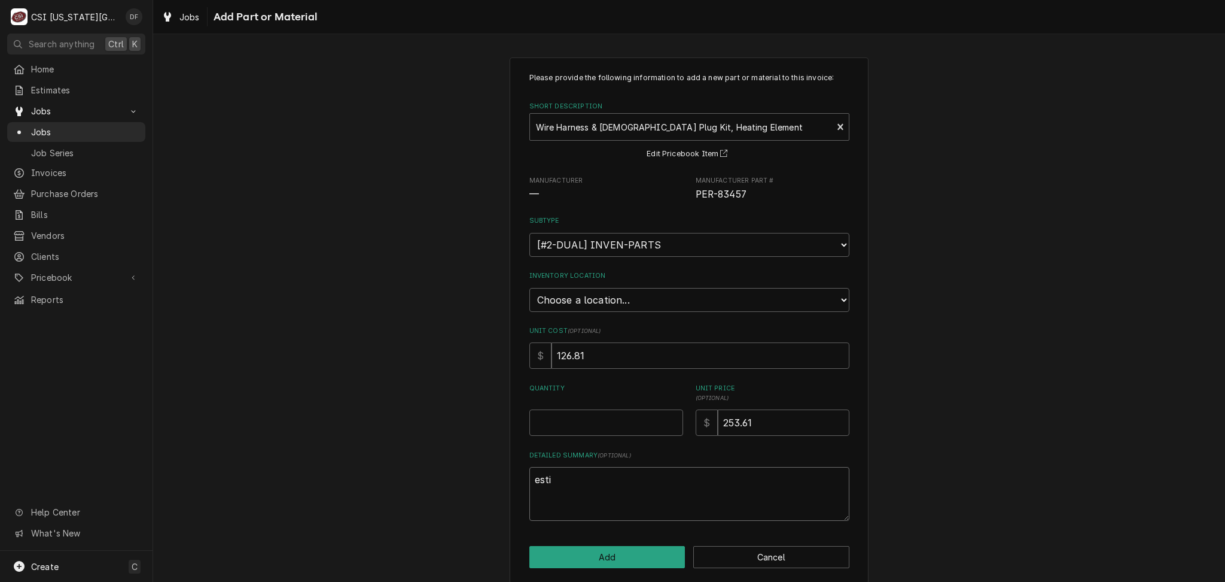
type textarea "estim"
type textarea "x"
type textarea "estima"
type textarea "x"
type textarea "estimat"
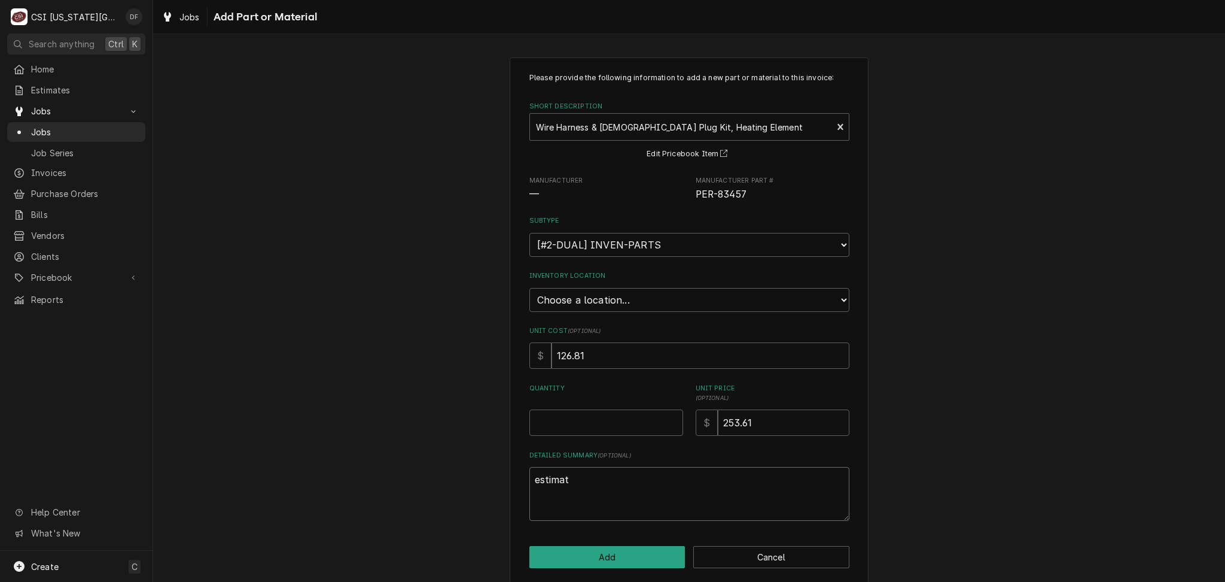
type textarea "x"
type textarea "estimate"
type textarea "x"
type textarea "estimated"
click at [557, 415] on input "Quantity" at bounding box center [606, 422] width 154 height 26
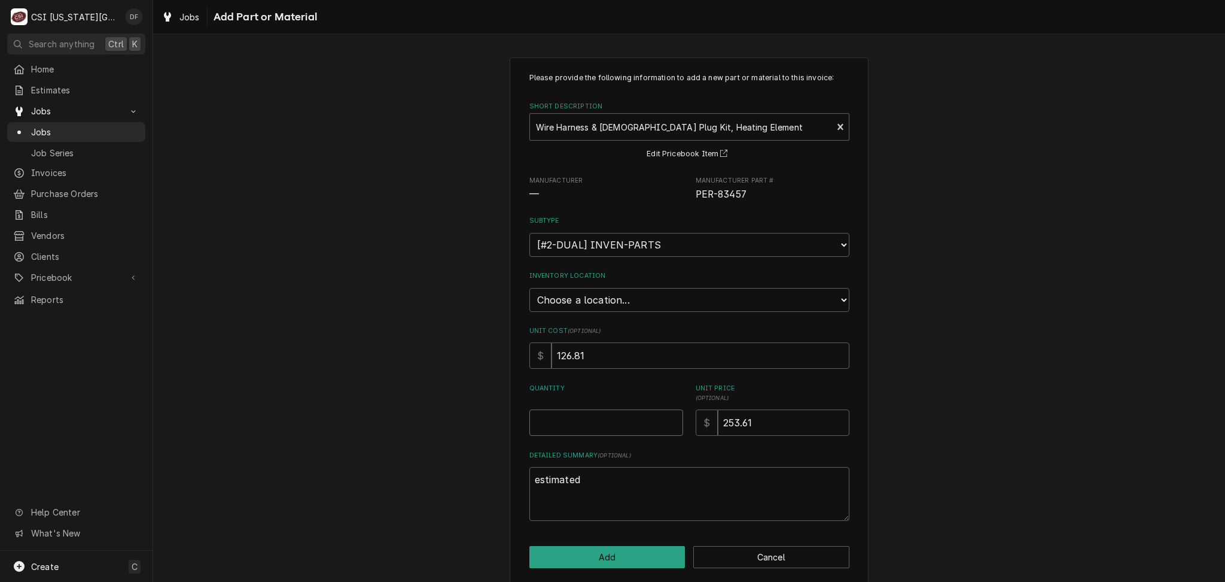
type textarea "x"
type input "1"
click at [596, 558] on button "Add" at bounding box center [607, 557] width 156 height 22
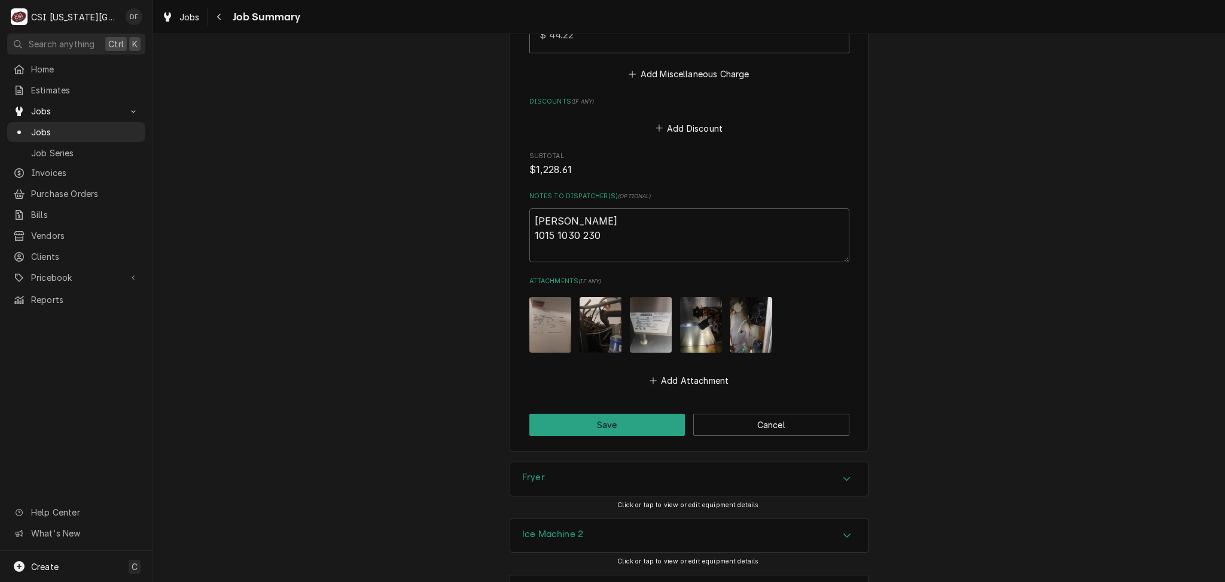
scroll to position [2549, 0]
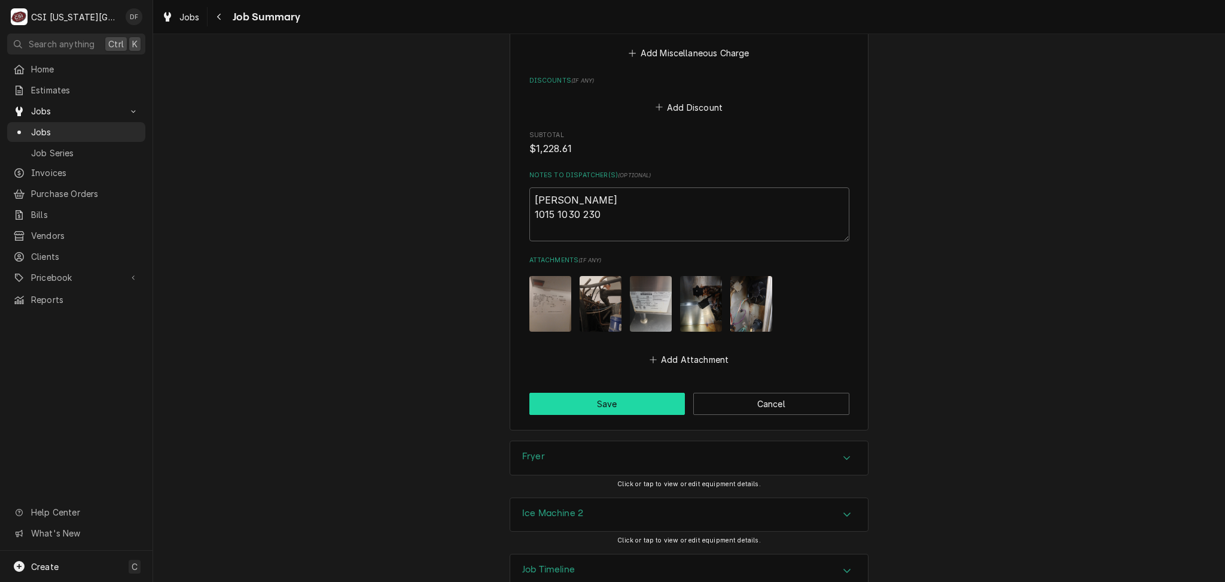
click at [637, 392] on button "Save" at bounding box center [607, 403] width 156 height 22
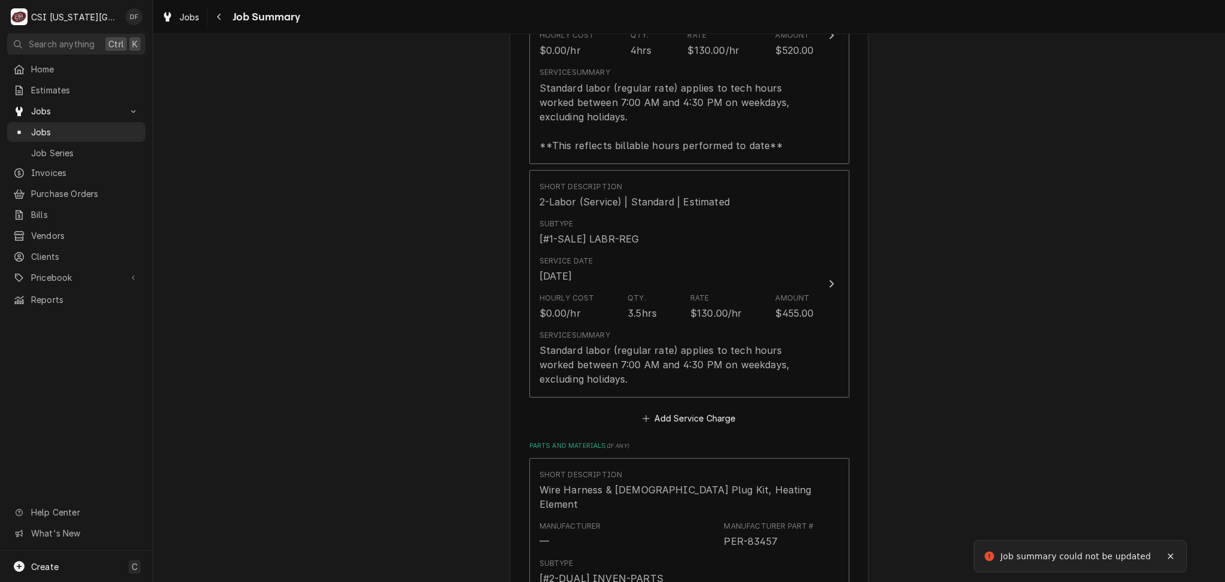
scroll to position [1941, 0]
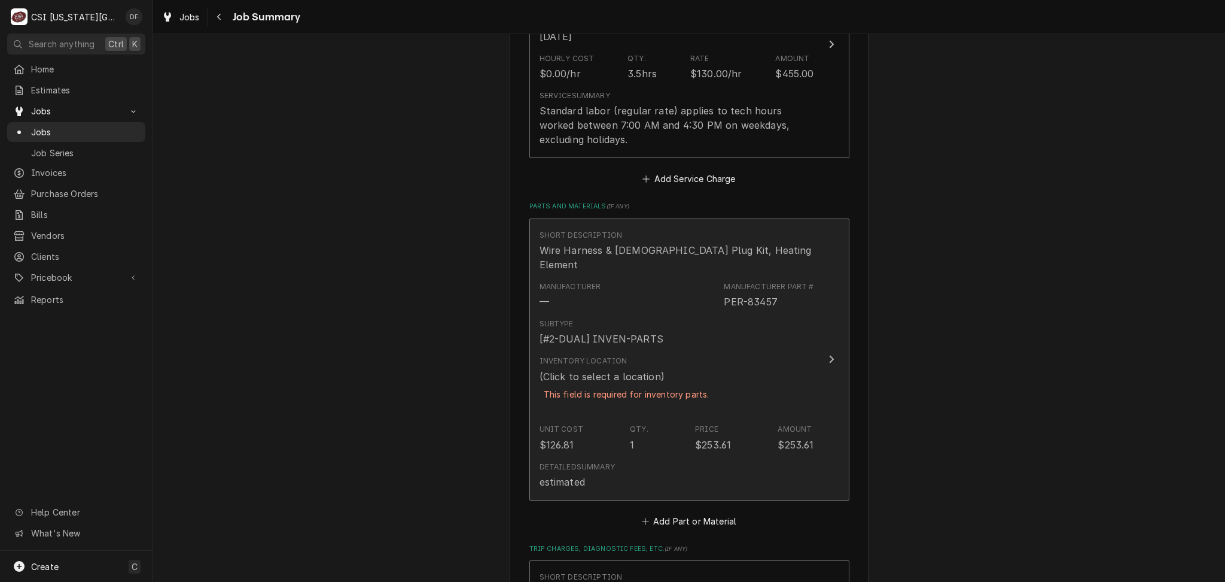
click at [649, 394] on div "Inventory Location (Click to select a location) This field is required for inve…" at bounding box center [627, 384] width 174 height 59
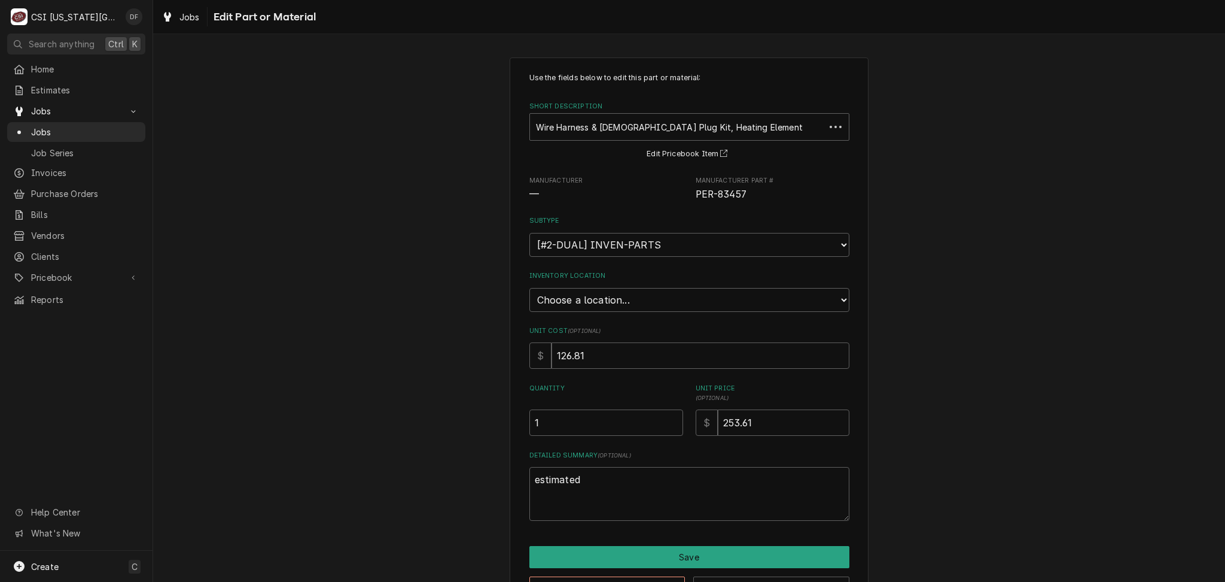
type textarea "x"
click at [635, 299] on select "Choose a location... 00 | KC WAREHOUSE 00 | MAIN WAREHOUSE 01 | BRIAN BREAZIER …" at bounding box center [689, 300] width 320 height 24
select select "2694"
click at [529, 288] on select "Choose a location... 00 | KC WAREHOUSE 00 | MAIN WAREHOUSE 01 | BRIAN BREAZIER …" at bounding box center [689, 300] width 320 height 24
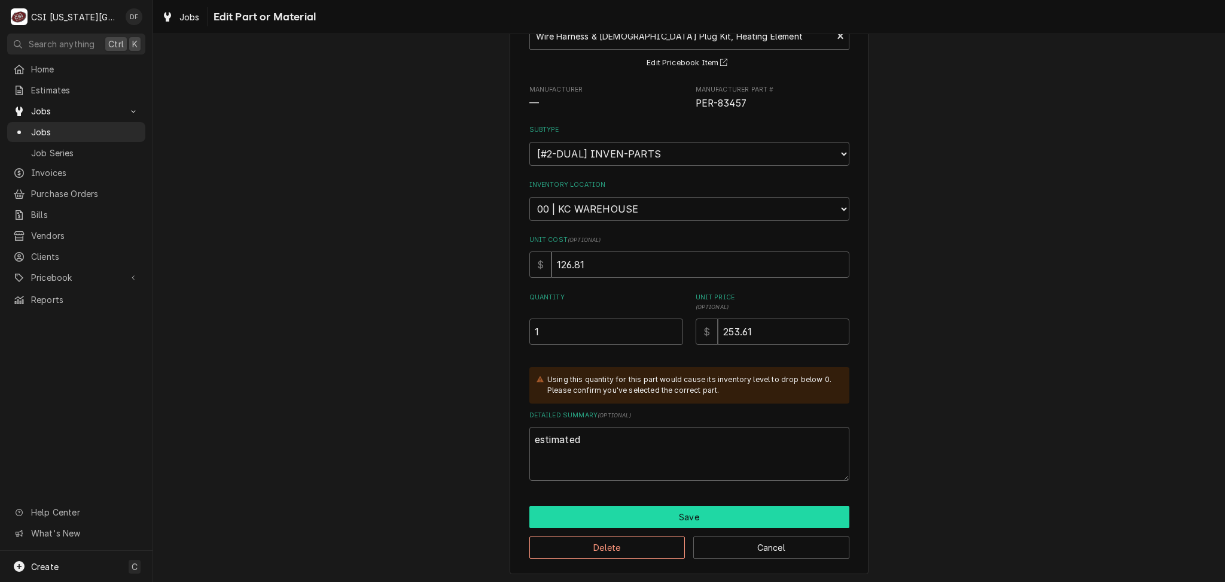
click at [630, 516] on button "Save" at bounding box center [689, 517] width 320 height 22
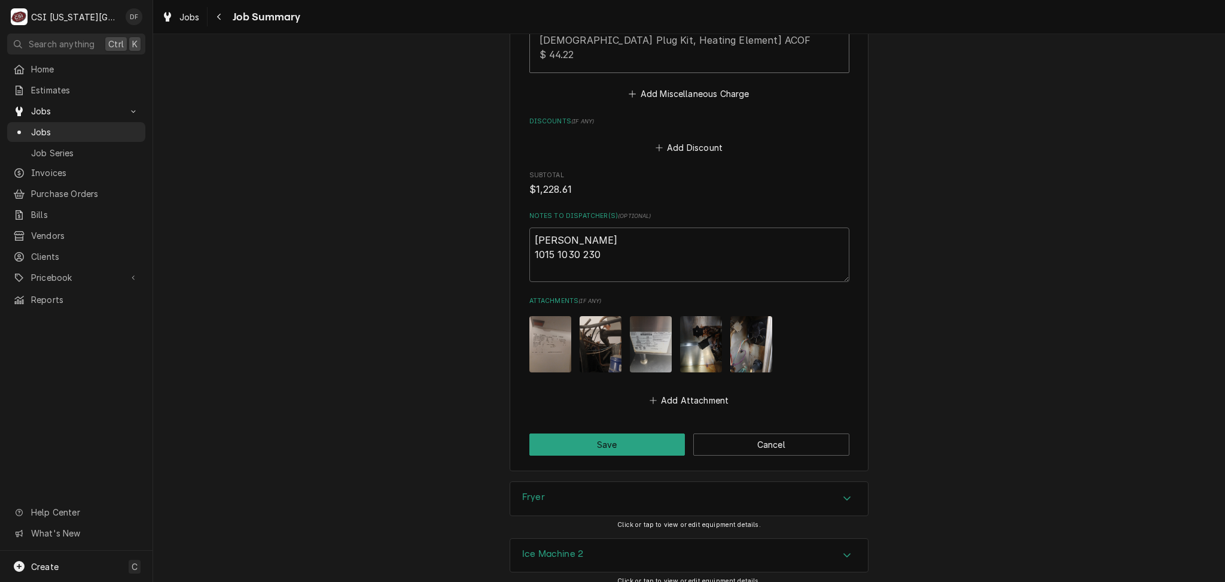
scroll to position [2659, 0]
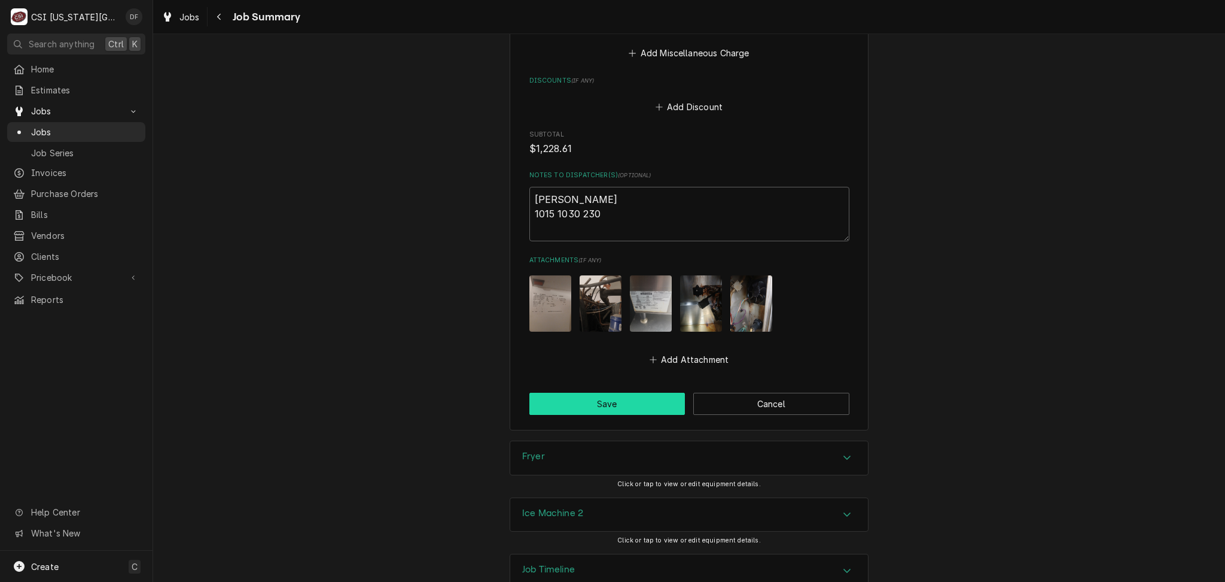
click at [595, 392] on button "Save" at bounding box center [607, 403] width 156 height 22
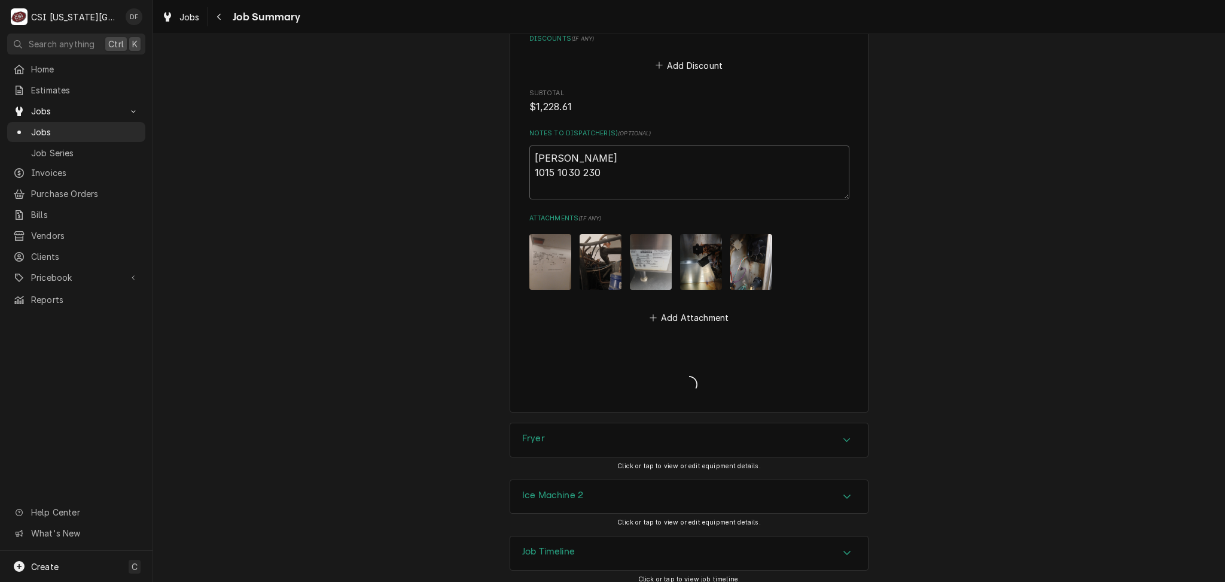
scroll to position [2618, 0]
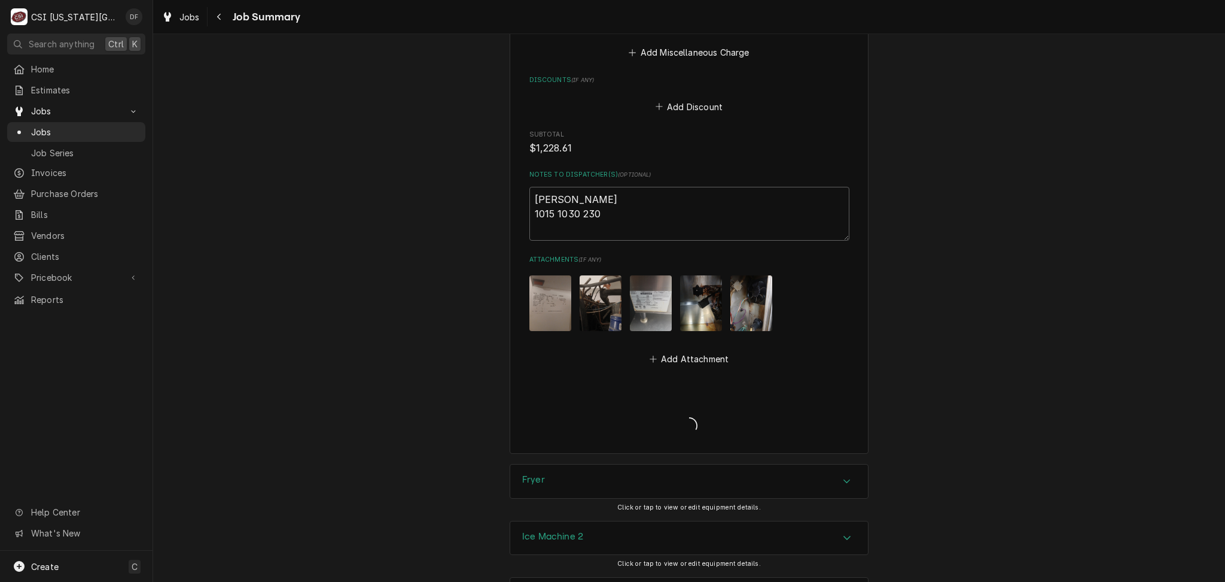
type textarea "x"
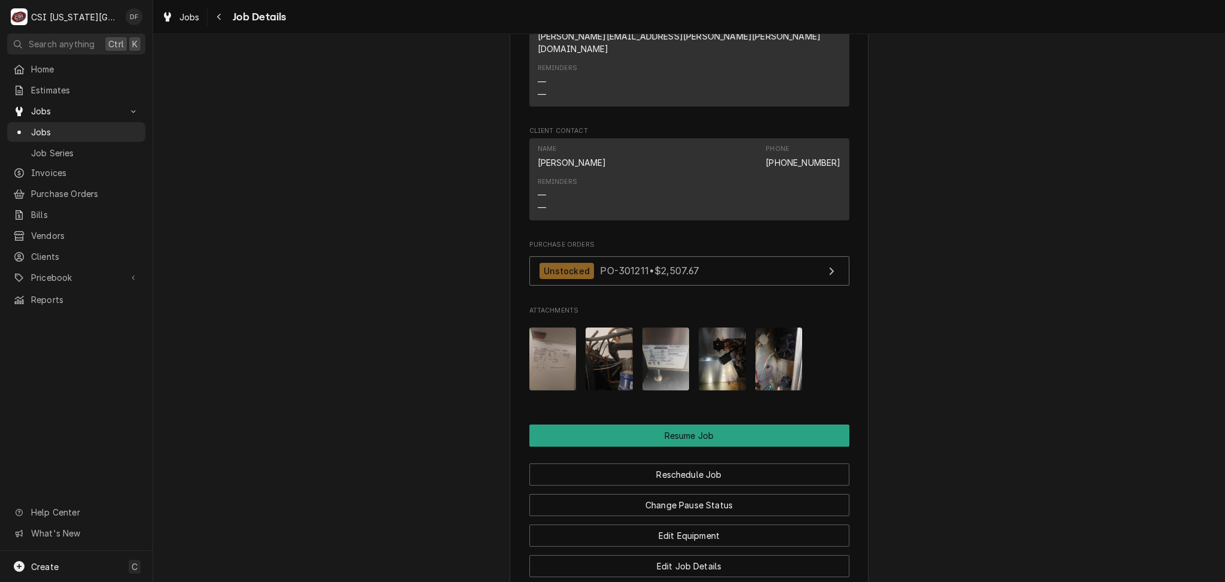
scroll to position [1755, 0]
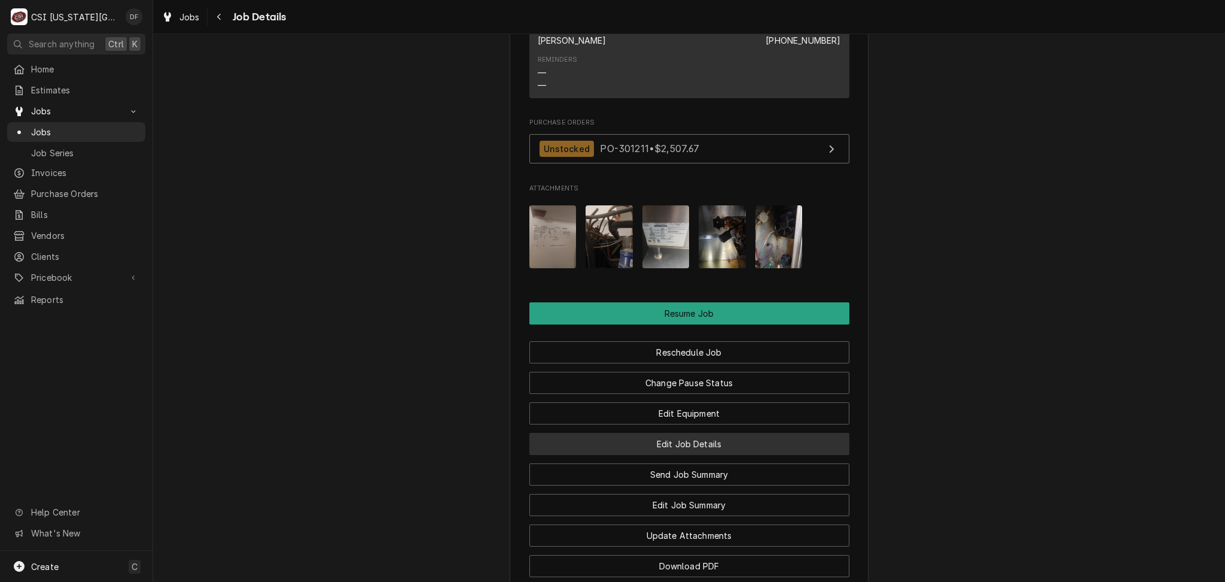
click at [693, 433] on button "Edit Job Details" at bounding box center [689, 444] width 320 height 22
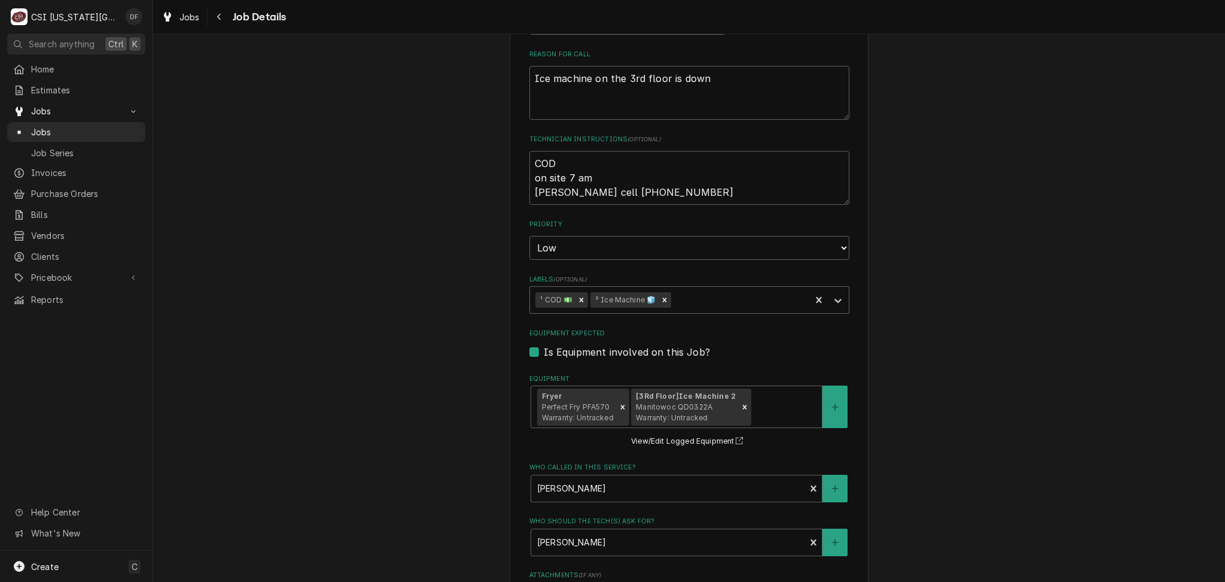
scroll to position [104, 0]
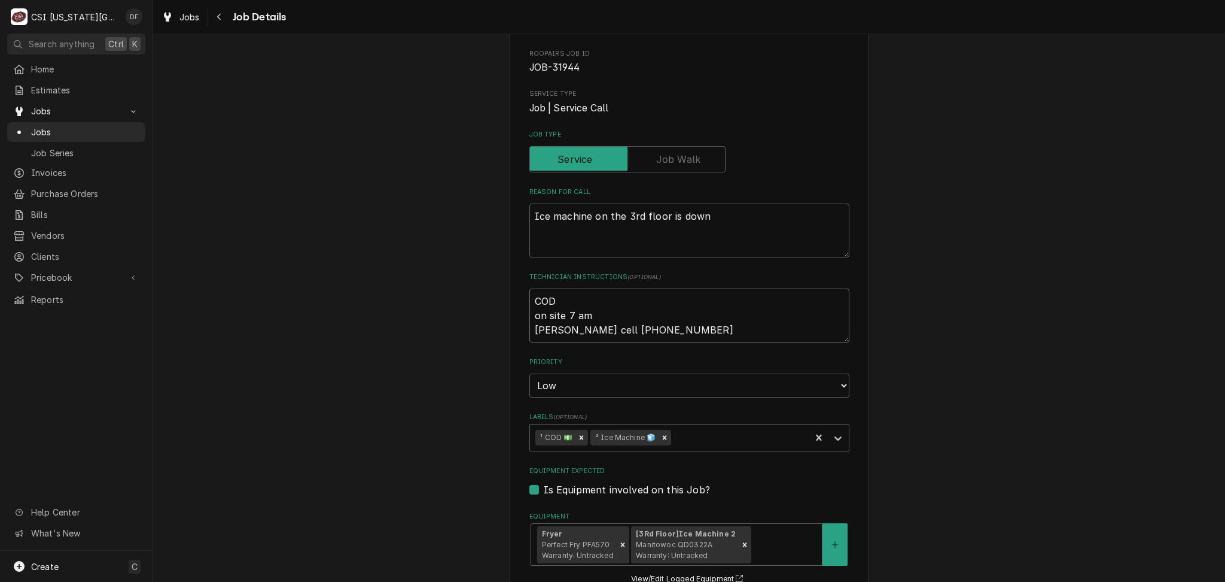
click at [687, 331] on textarea "COD on site 7 am Jeremy cell 406-223-9990" at bounding box center [689, 315] width 320 height 54
type textarea "x"
type textarea "COD on site 7 am Jeremy cell 406-223-9990"
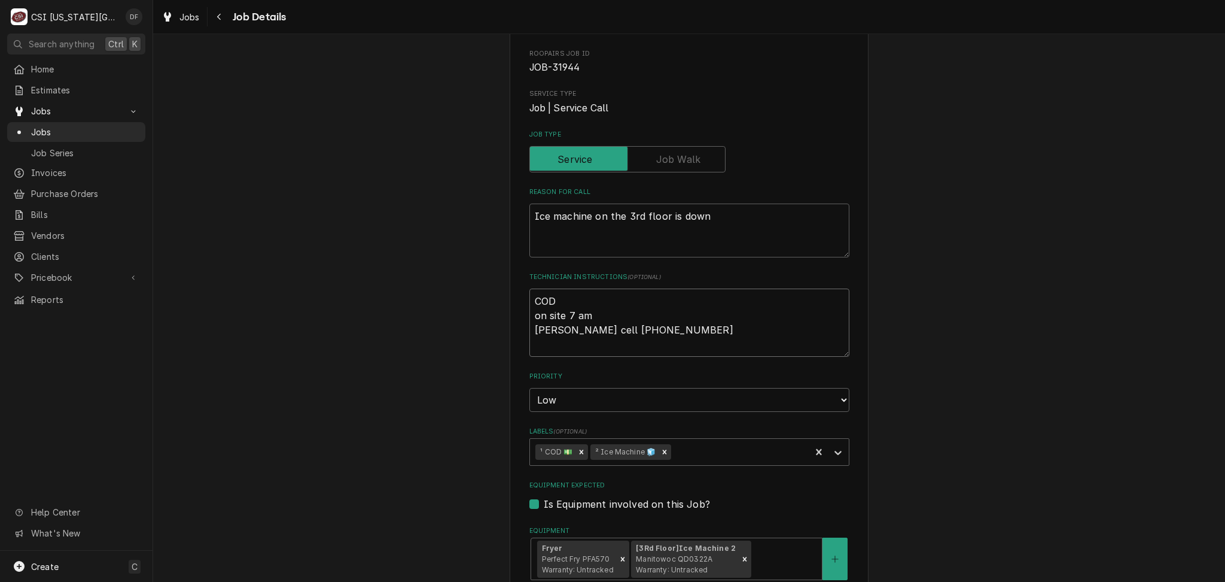
type textarea "x"
type textarea "COD on site 7 am Jeremy cell 406-223-9990"
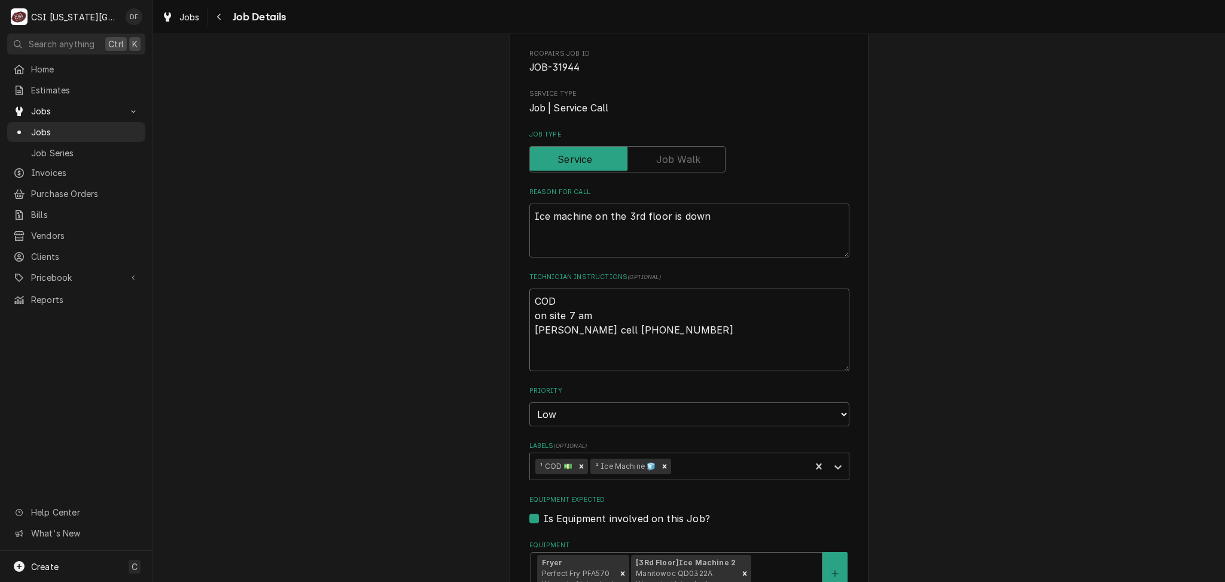
type textarea "x"
type textarea "COD on site 7 am Jeremy cell 406-223-9990 J"
type textarea "x"
type textarea "COD on site 7 am Jeremy cell 406-223-9990 Je"
type textarea "x"
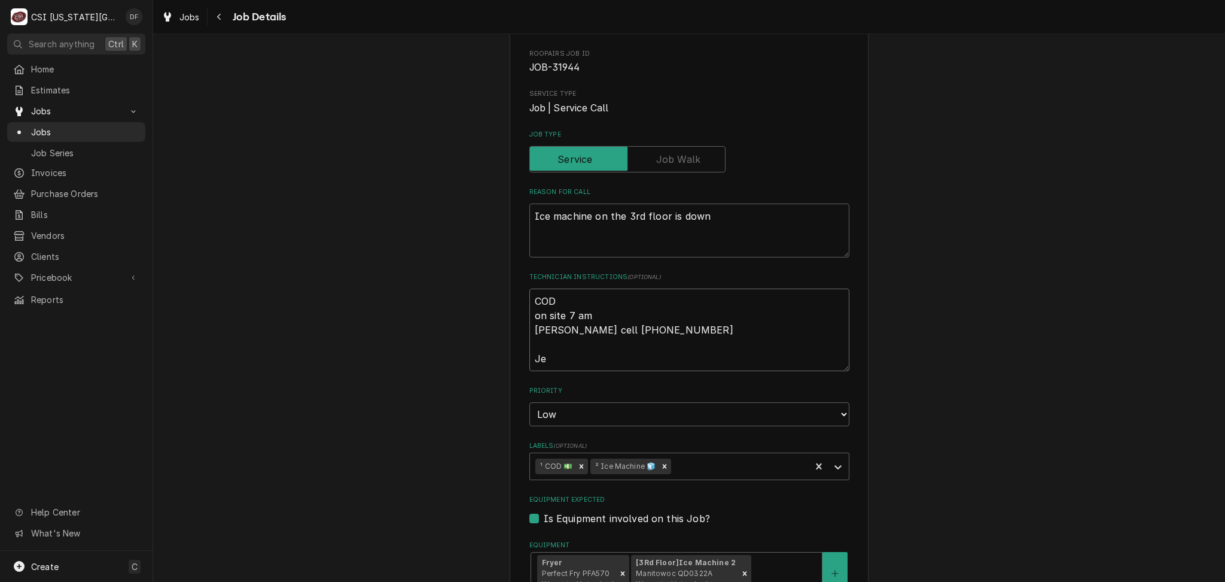
type textarea "COD on site 7 am Jeremy cell 406-223-9990 Jer"
type textarea "x"
type textarea "COD on site 7 am Jeremy cell 406-223-9990 Jere"
type textarea "x"
type textarea "COD on site 7 am Jeremy cell 406-223-9990 Jerem"
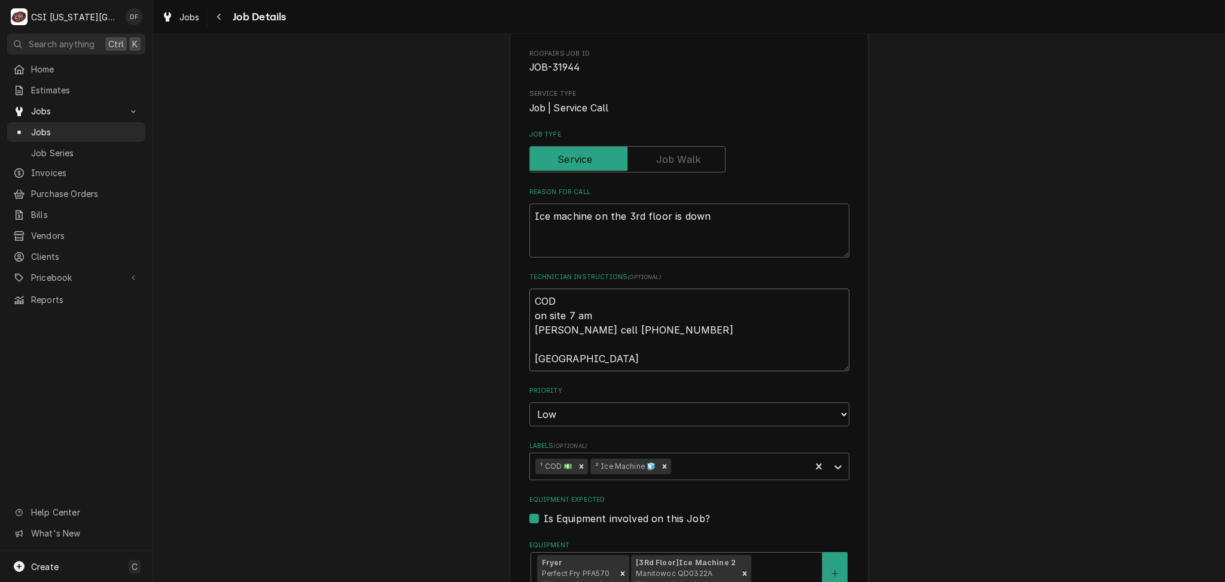
type textarea "x"
type textarea "COD on site 7 am Jeremy cell 406-223-9990 Jereme"
type textarea "x"
type textarea "COD on site 7 am Jeremy cell 406-223-9990 Jerem"
type textarea "x"
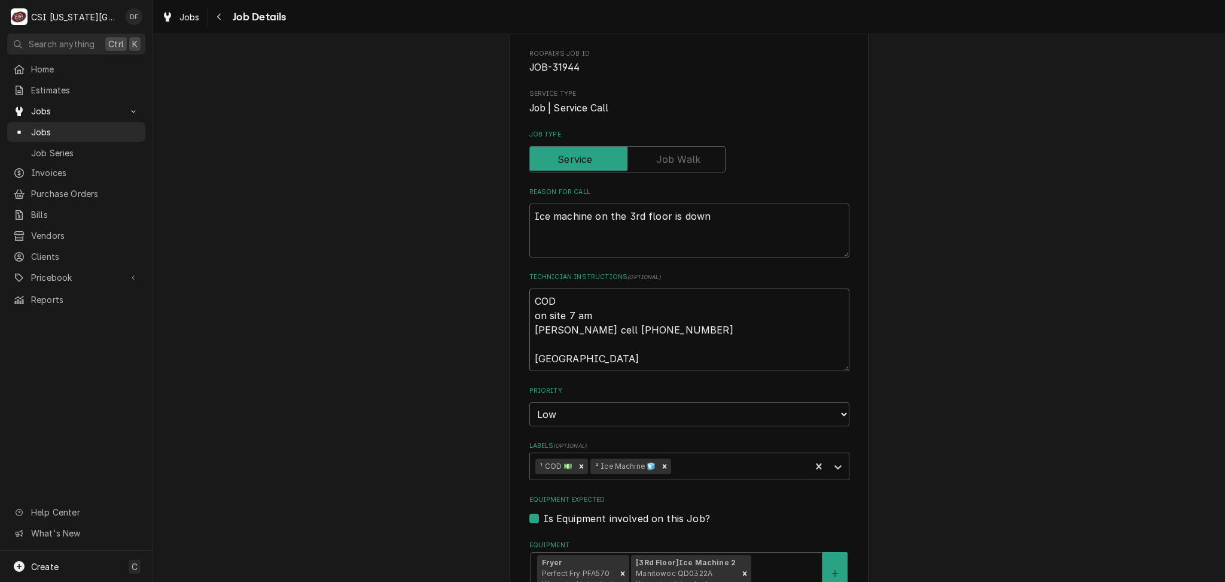
type textarea "COD on site 7 am Jeremy cell 406-223-9990 Jeremy"
type textarea "x"
type textarea "COD on site 7 am Jeremy cell 406-223-9990 Jeremy"
type textarea "x"
type textarea "COD on site 7 am Jeremy cell 406-223-9990 Jeremy n"
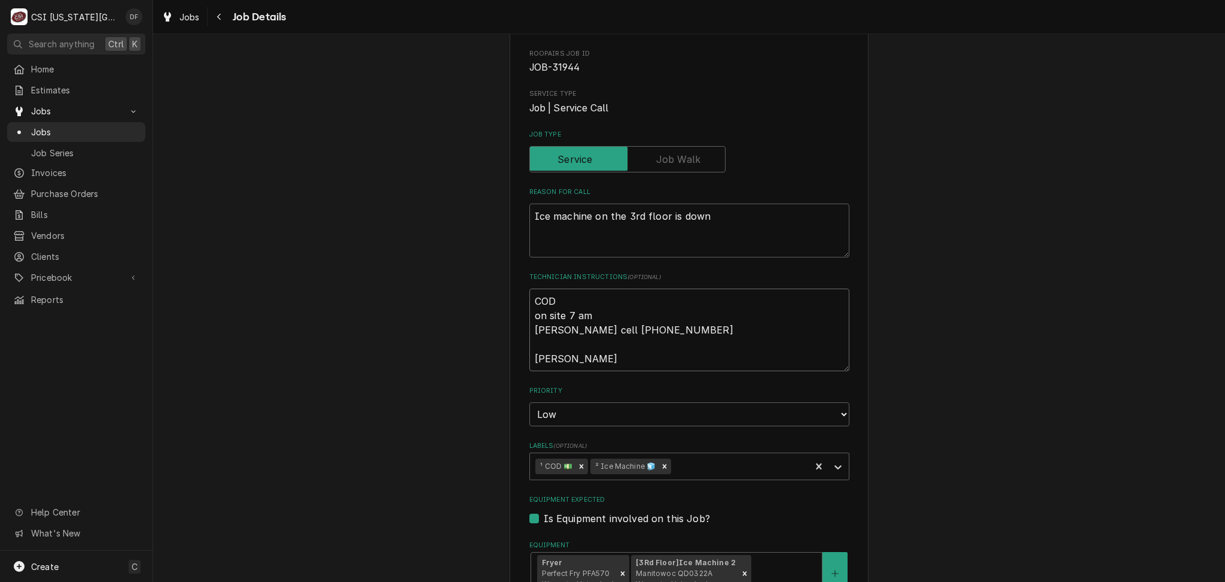
type textarea "x"
type textarea "COD on site 7 am Jeremy cell 406-223-9990 Jeremy no"
type textarea "x"
type textarea "COD on site 7 am Jeremy cell 406-223-9990 Jeremy no"
type textarea "x"
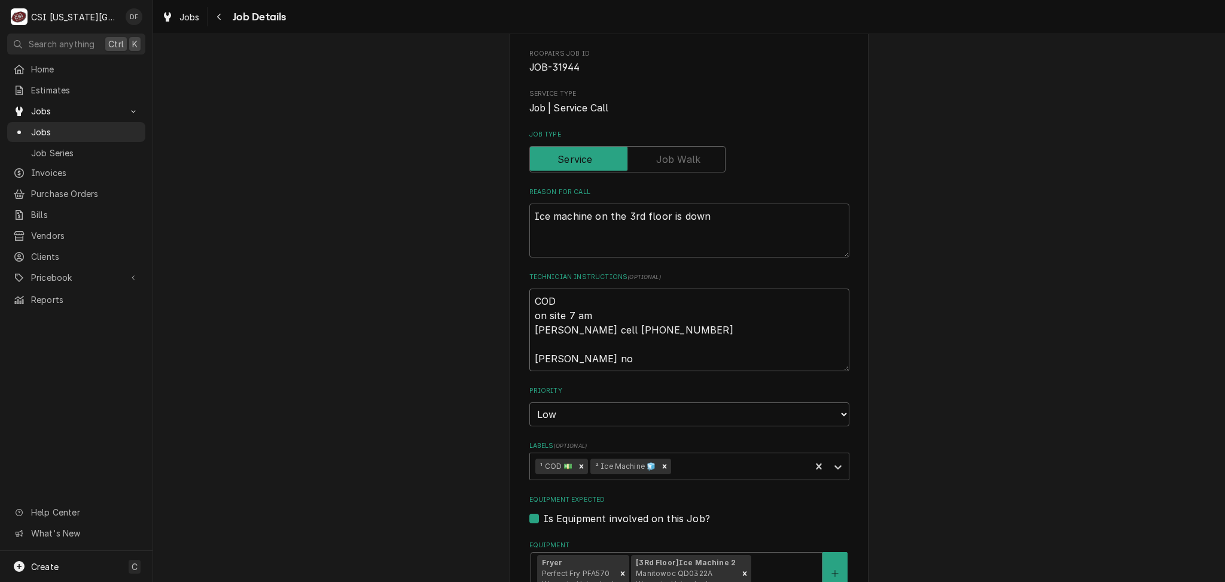
type textarea "COD on site 7 am Jeremy cell 406-223-9990 Jeremy no l"
type textarea "x"
type textarea "COD on site 7 am Jeremy cell 406-223-9990 Jeremy no lo"
type textarea "x"
type textarea "COD on site 7 am Jeremy cell 406-223-9990 Jeremy no lon"
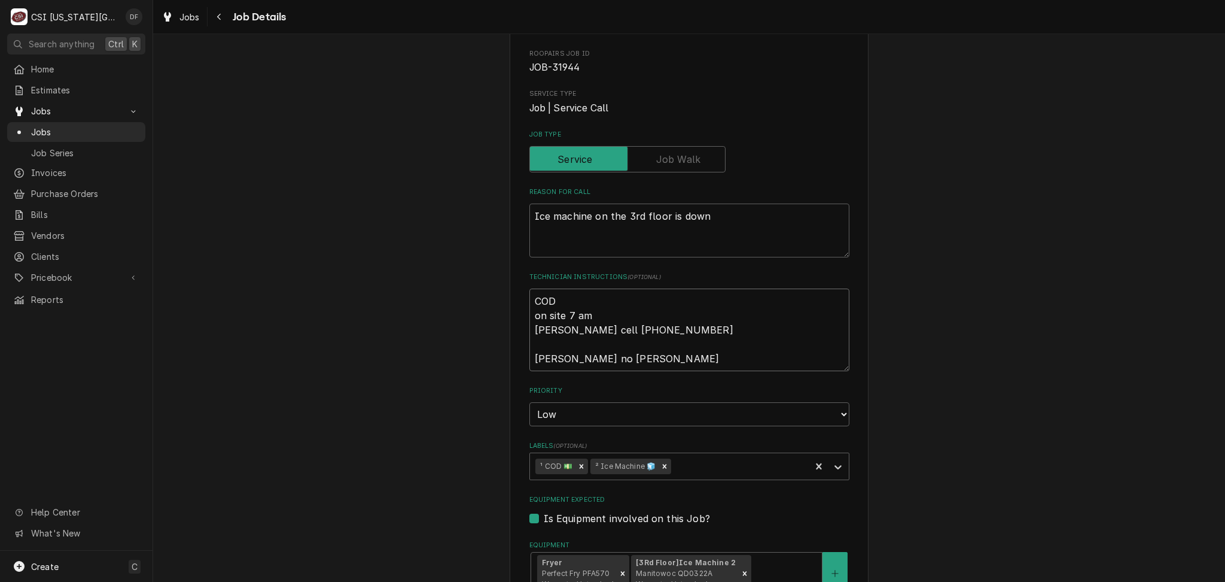
type textarea "x"
type textarea "COD on site 7 am Jeremy cell 406-223-9990 Jeremy no long"
type textarea "x"
type textarea "COD on site 7 am Jeremy cell 406-223-9990 Jeremy no longe"
type textarea "x"
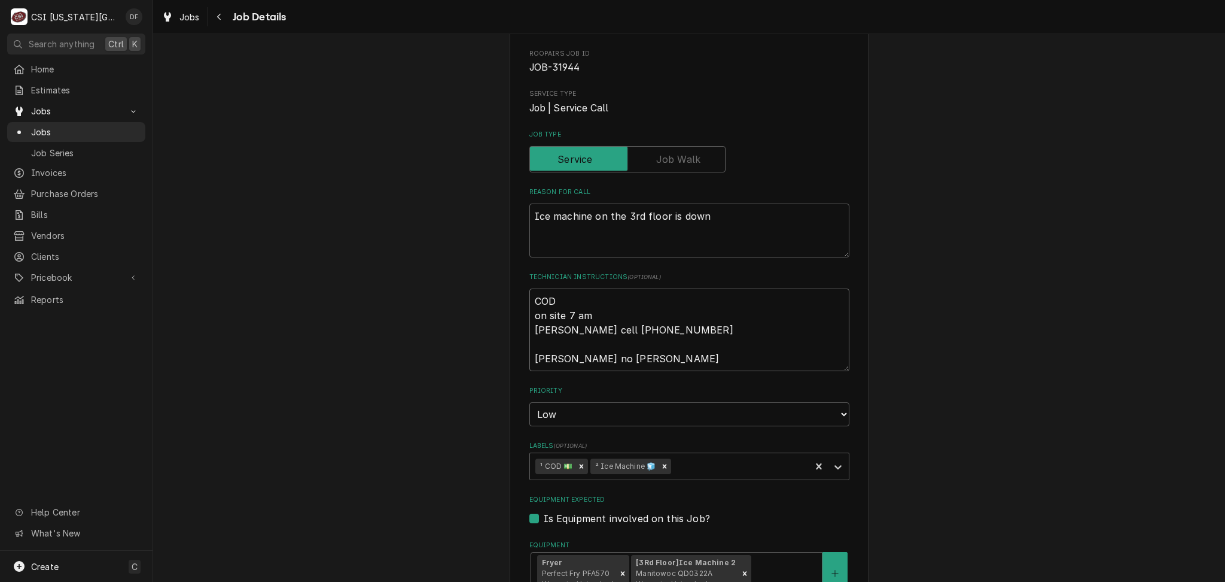
type textarea "COD on site 7 am Jeremy cell 406-223-9990 Jeremy no longer"
type textarea "x"
type textarea "COD on site 7 am Jeremy cell 406-223-9990 Jeremy no longer"
type textarea "x"
type textarea "COD on site 7 am Jeremy cell 406-223-9990 Jeremy no longer i"
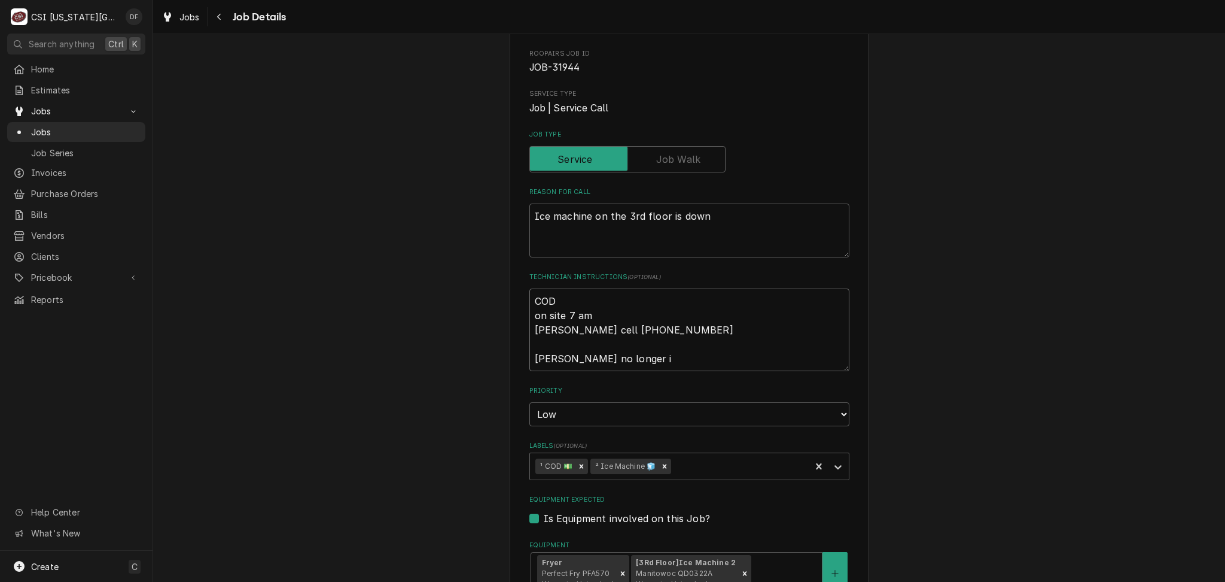
type textarea "x"
type textarea "COD on site 7 am Jeremy cell 406-223-9990 Jeremy no longer is"
type textarea "x"
type textarea "COD on site 7 am Jeremy cell 406-223-9990 Jeremy no longer i"
type textarea "x"
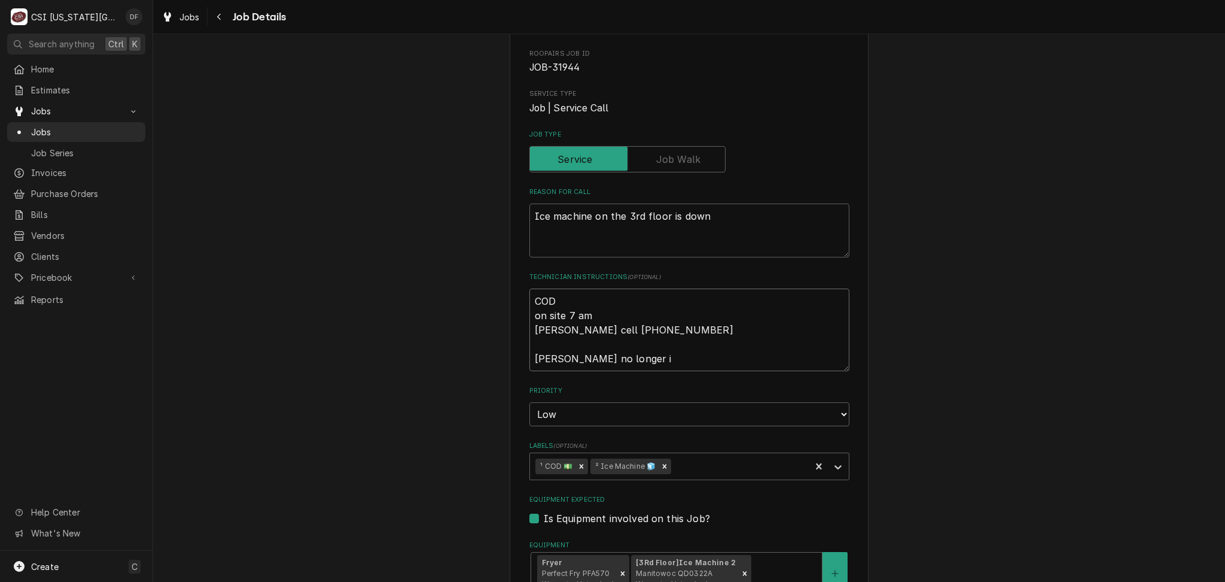
type textarea "COD on site 7 am Jeremy cell 406-223-9990 Jeremy no longer"
type textarea "x"
type textarea "COD on site 7 am Jeremy cell 406-223-9990 Jeremy no longer w"
type textarea "x"
type textarea "COD on site 7 am Jeremy cell 406-223-9990 Jeremy no longer wo"
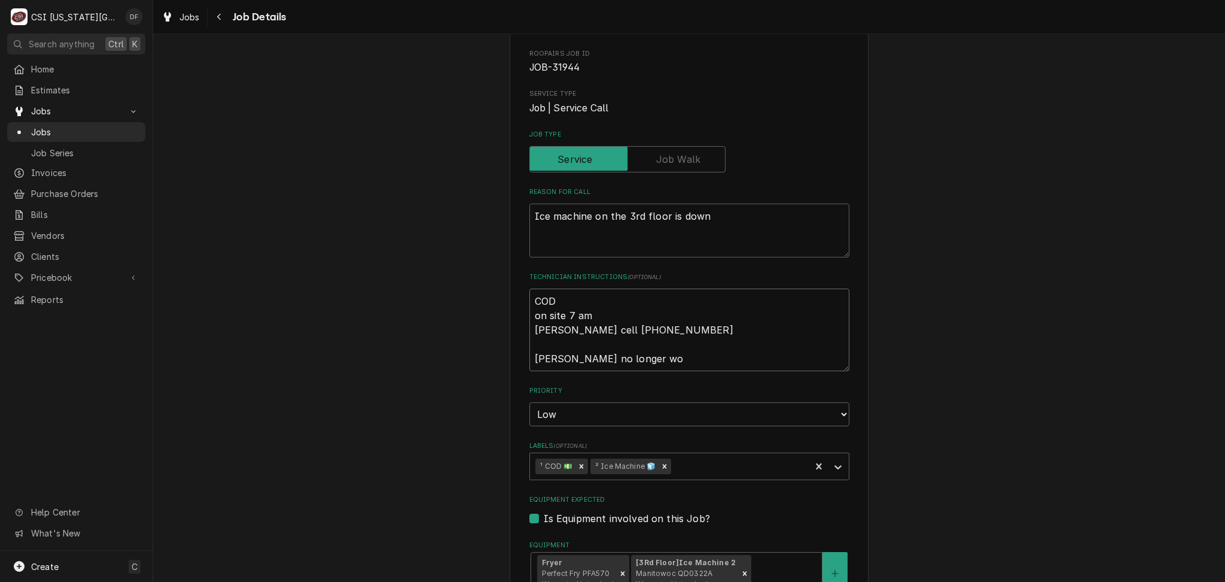
type textarea "x"
type textarea "COD on site 7 am Jeremy cell 406-223-9990 Jeremy no longer wor"
type textarea "x"
type textarea "COD on site 7 am Jeremy cell 406-223-9990 Jeremy no longer work"
type textarea "x"
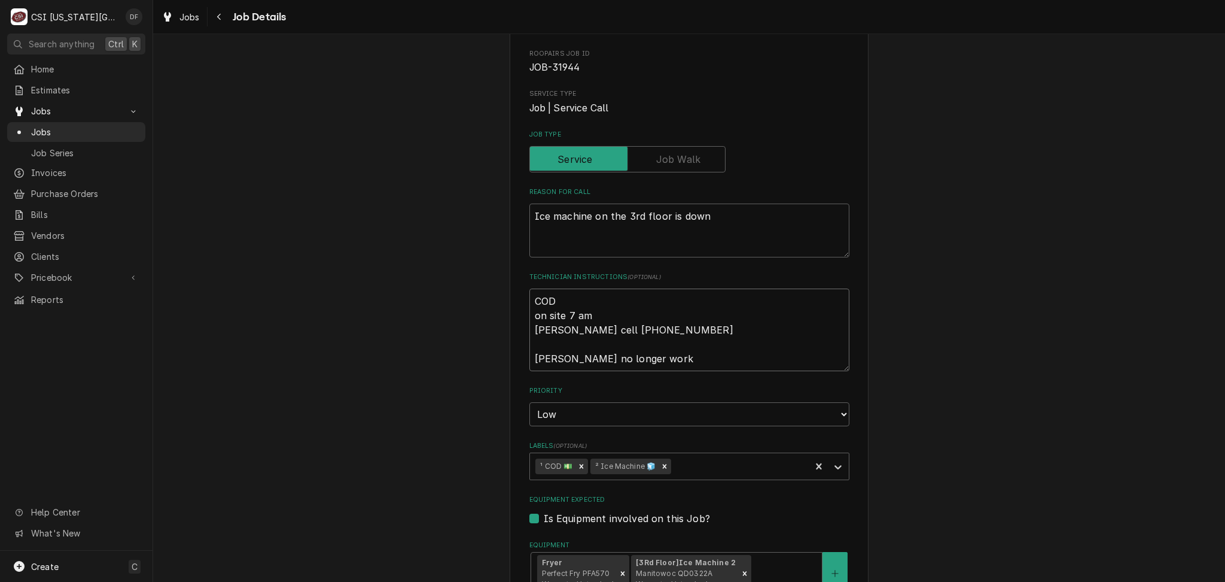
type textarea "COD on site 7 am Jeremy cell 406-223-9990 Jeremy no longer works"
type textarea "x"
type textarea "COD on site 7 am Jeremy cell 406-223-9990 Jeremy no longer works"
type textarea "x"
type textarea "COD on site 7 am Jeremy cell 406-223-9990 Jeremy no longer works t"
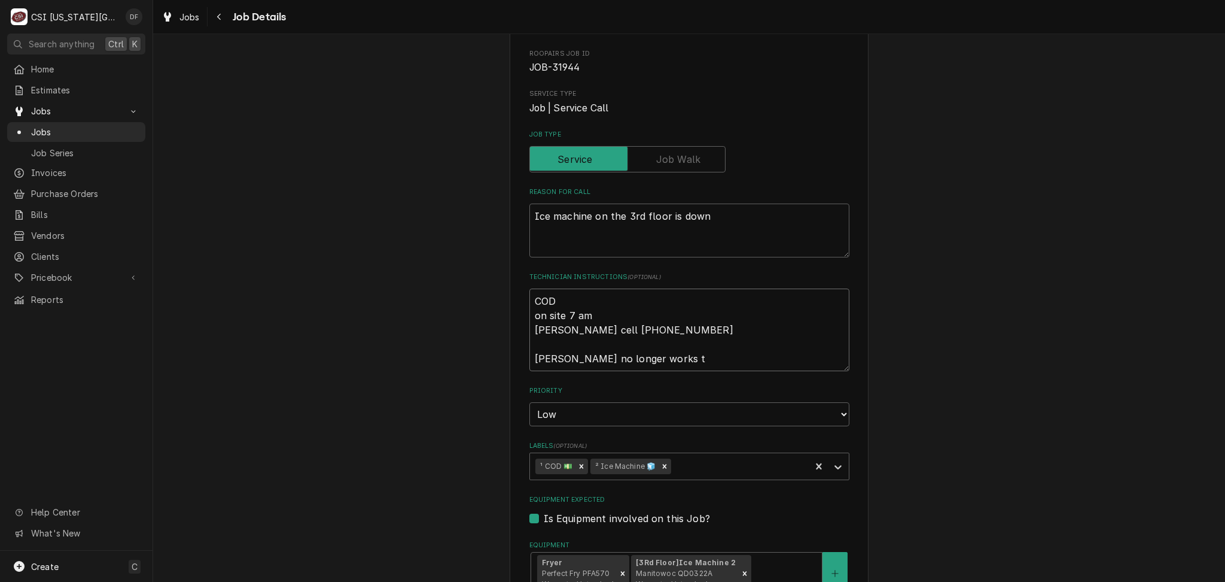
type textarea "x"
type textarea "COD on site 7 am Jeremy cell 406-223-9990 Jeremy no longer works th"
type textarea "x"
type textarea "COD on site 7 am Jeremy cell 406-223-9990 Jeremy no longer works the"
type textarea "x"
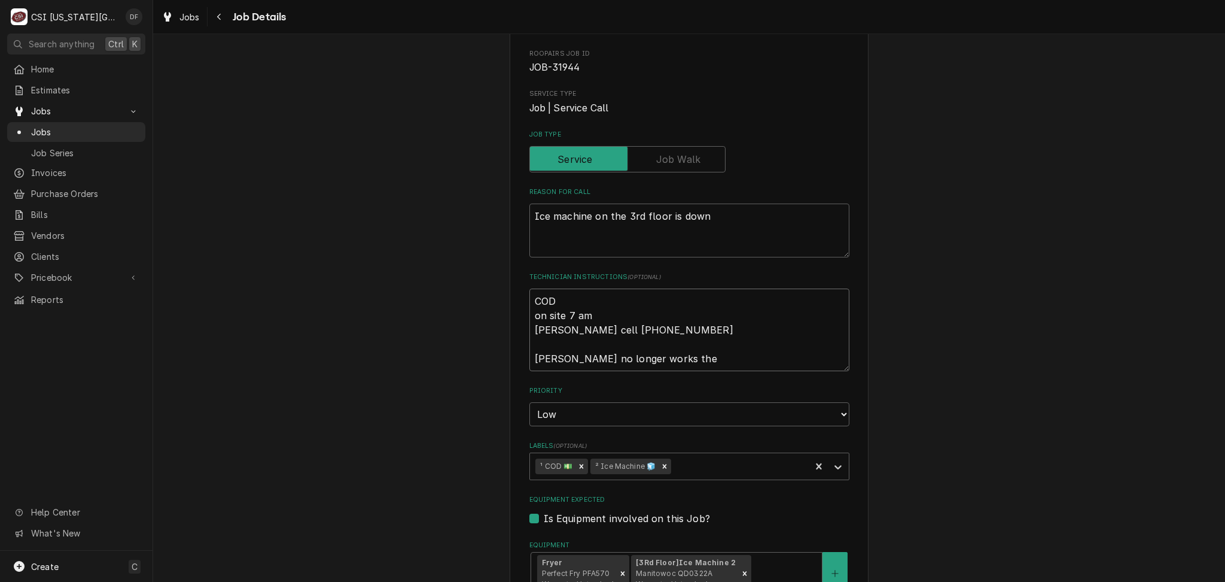
type textarea "COD on site 7 am Jeremy cell 406-223-9990 Jeremy no longer works thei"
type textarea "x"
type textarea "COD on site 7 am Jeremy cell 406-223-9990 Jeremy no longer works their"
type textarea "x"
type textarea "COD on site 7 am Jeremy cell 406-223-9990 Jeremy no longer works their."
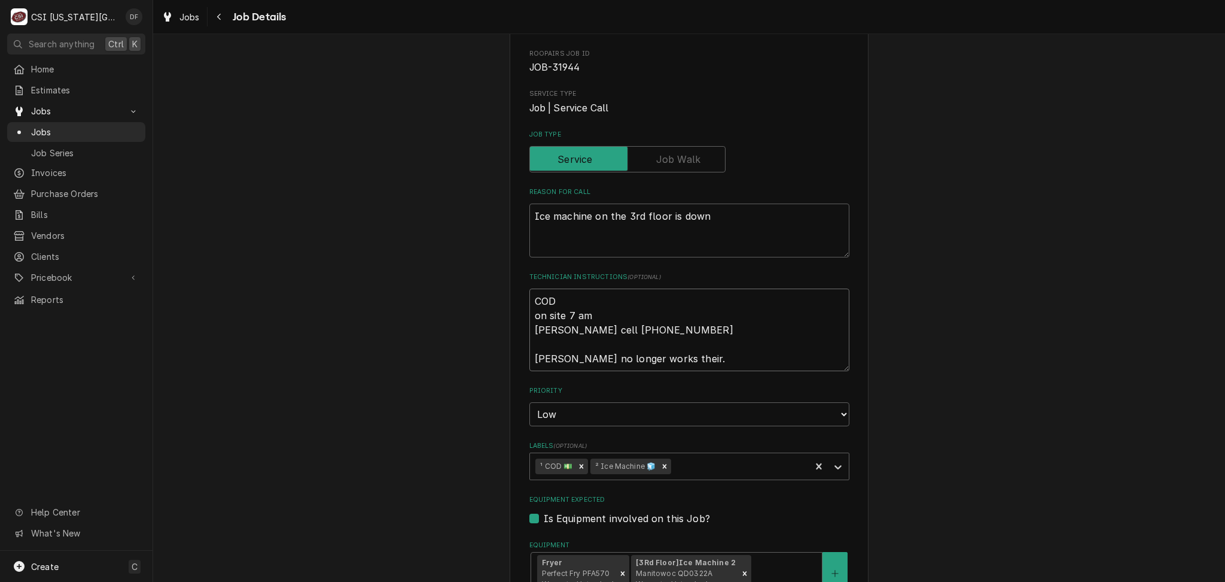
type textarea "x"
type textarea "COD on site 7 am Jeremy cell 406-223-9990 Jeremy no longer works their."
type textarea "x"
type textarea "COD on site 7 am Jeremy cell 406-223-9990 Jeremy no longer works their. P"
type textarea "x"
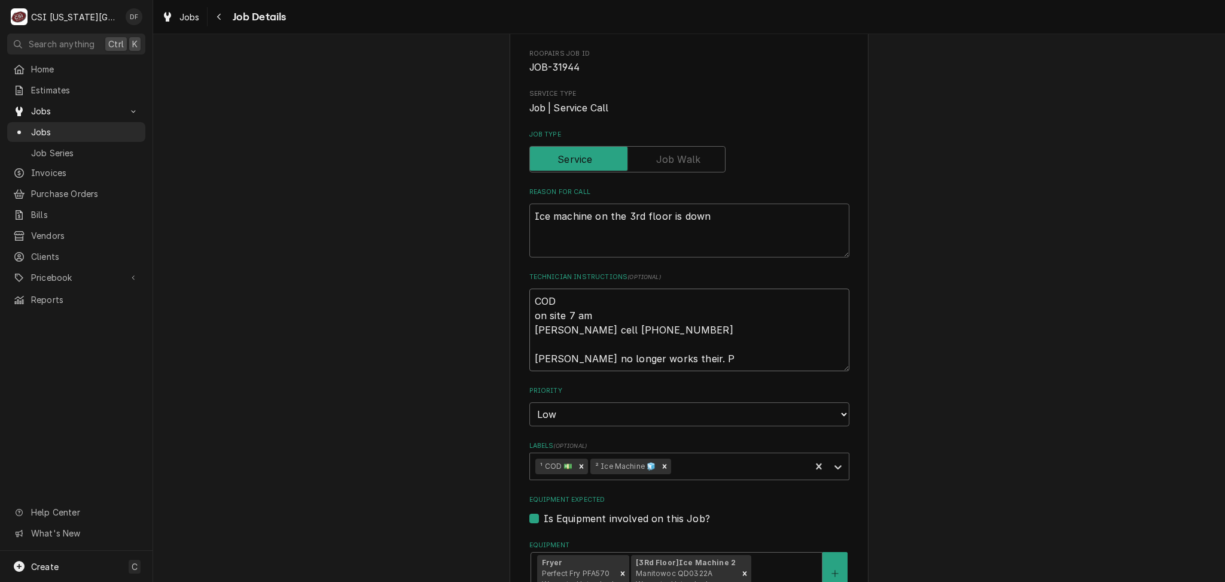
type textarea "COD on site 7 am Jeremy cell 406-223-9990 Jeremy no longer works their. Pa"
type textarea "x"
type textarea "COD on site 7 am Jeremy cell 406-223-9990 Jeremy no longer works their. Pau"
type textarea "x"
type textarea "COD on site 7 am Jeremy cell 406-223-9990 Jeremy no longer works their. Paul"
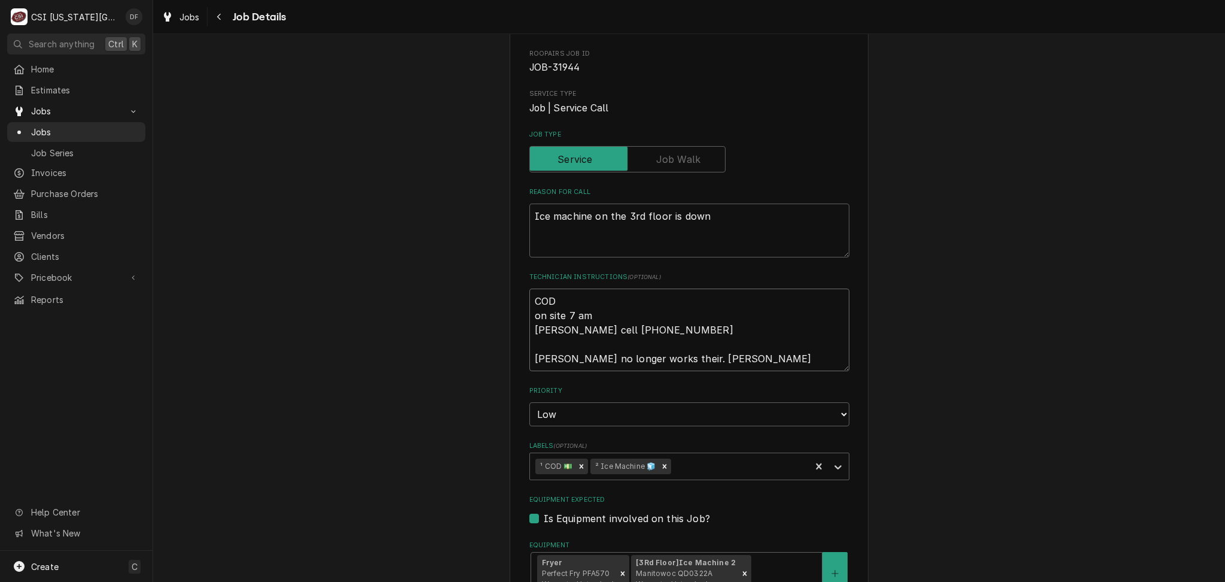
type textarea "x"
type textarea "COD on site 7 am Jeremy cell 406-223-9990 Jeremy no longer works their. Paul"
type textarea "x"
type textarea "COD on site 7 am Jeremy cell 406-223-9990 Jeremy no longer works their. Paul i"
type textarea "x"
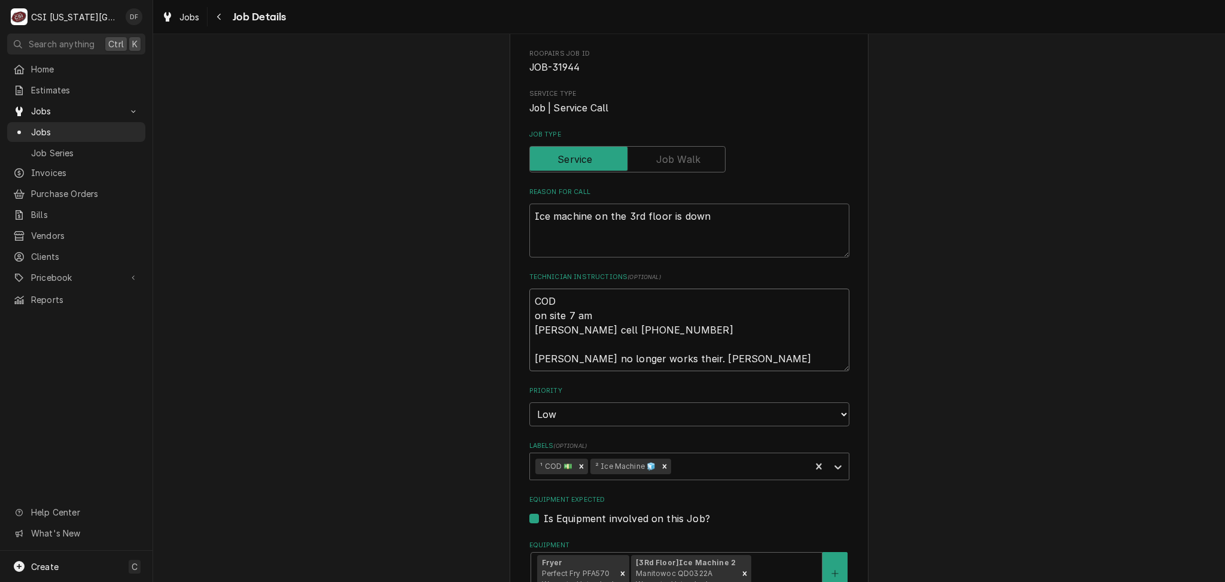
type textarea "COD on site 7 am Jeremy cell 406-223-9990 Jeremy no longer works their. Paul is"
type textarea "x"
type textarea "COD on site 7 am Jeremy cell 406-223-9990 Jeremy no longer works their. Paul is"
type textarea "x"
type textarea "COD on site 7 am Jeremy cell 406-223-9990 Jeremy no longer works their. Paul is…"
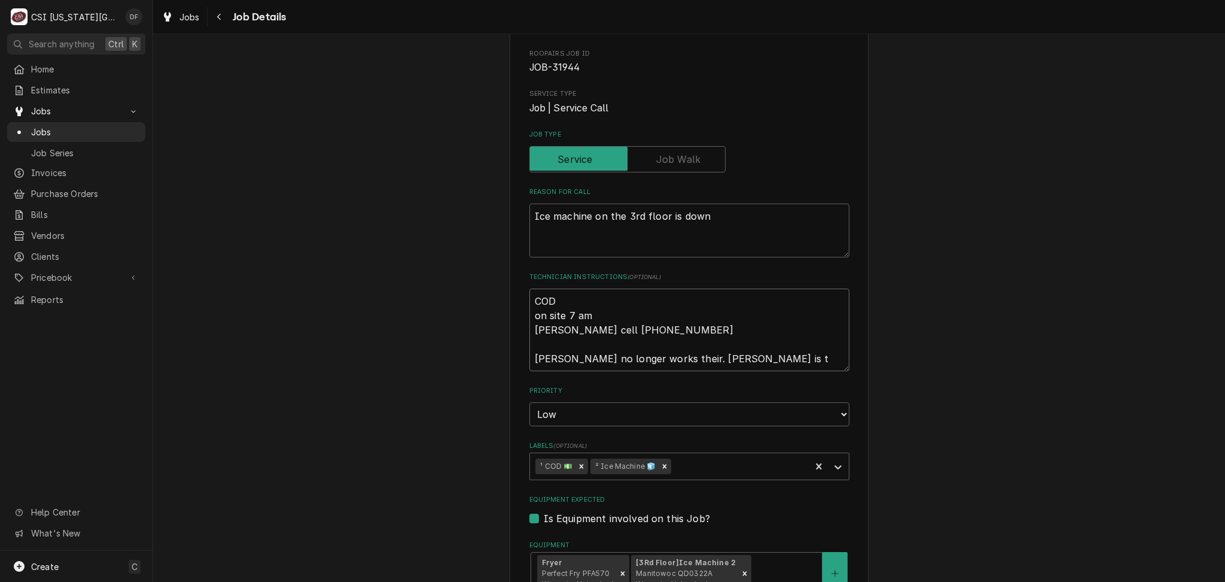
type textarea "x"
type textarea "COD on site 7 am Jeremy cell 406-223-9990 Jeremy no longer works their. Paul is…"
type textarea "x"
type textarea "COD on site 7 am Jeremy cell 406-223-9990 Jeremy no longer works their. Paul is…"
type textarea "x"
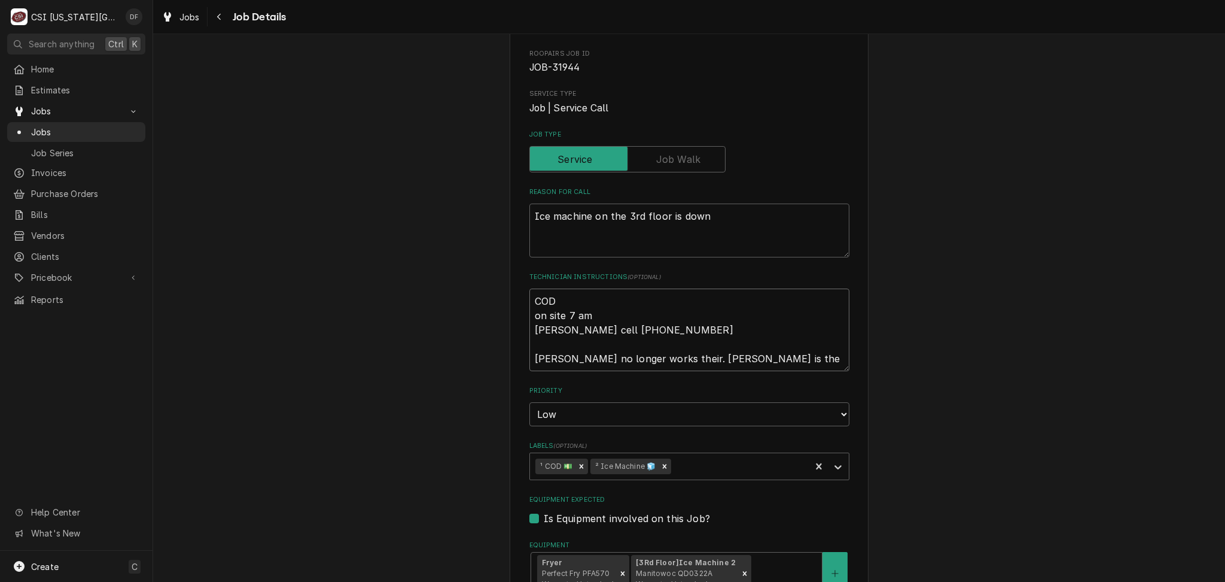
type textarea "COD on site 7 am Jeremy cell 406-223-9990 Jeremy no longer works their. Paul is…"
type textarea "x"
type textarea "COD on site 7 am Jeremy cell 406-223-9990 Jeremy no longer works their. Paul is…"
type textarea "x"
type textarea "COD on site 7 am Jeremy cell 406-223-9990 Jeremy no longer works their. Paul is…"
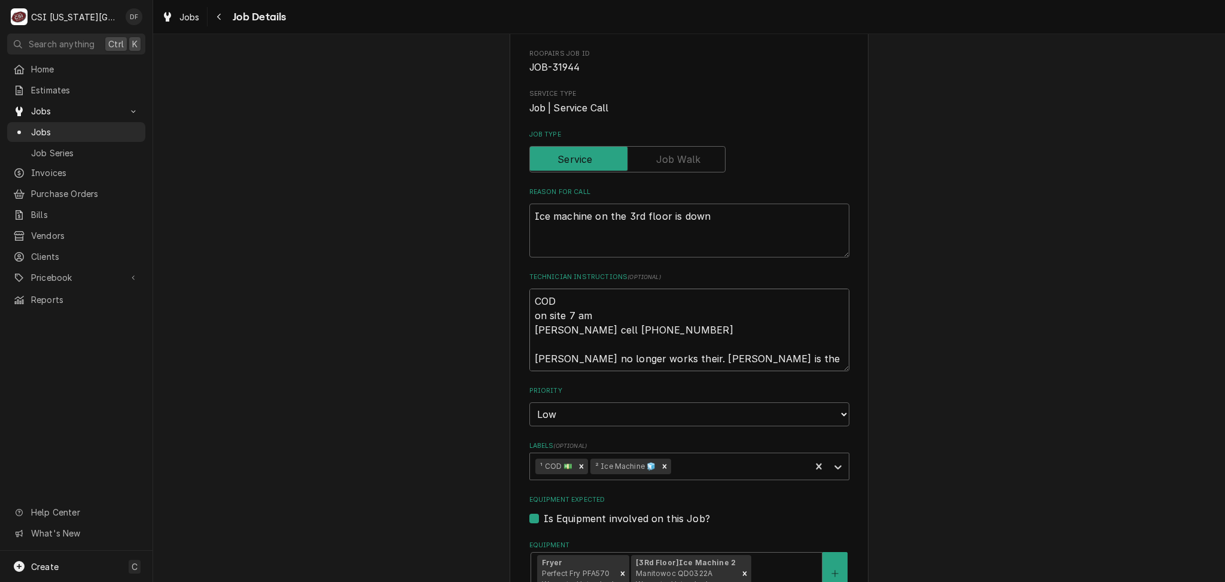
type textarea "x"
type textarea "COD on site 7 am Jeremy cell 406-223-9990 Jeremy no longer works their. Paul is…"
type textarea "x"
type textarea "COD on site 7 am Jeremy cell 406-223-9990 Jeremy no longer works their. Paul is…"
type textarea "x"
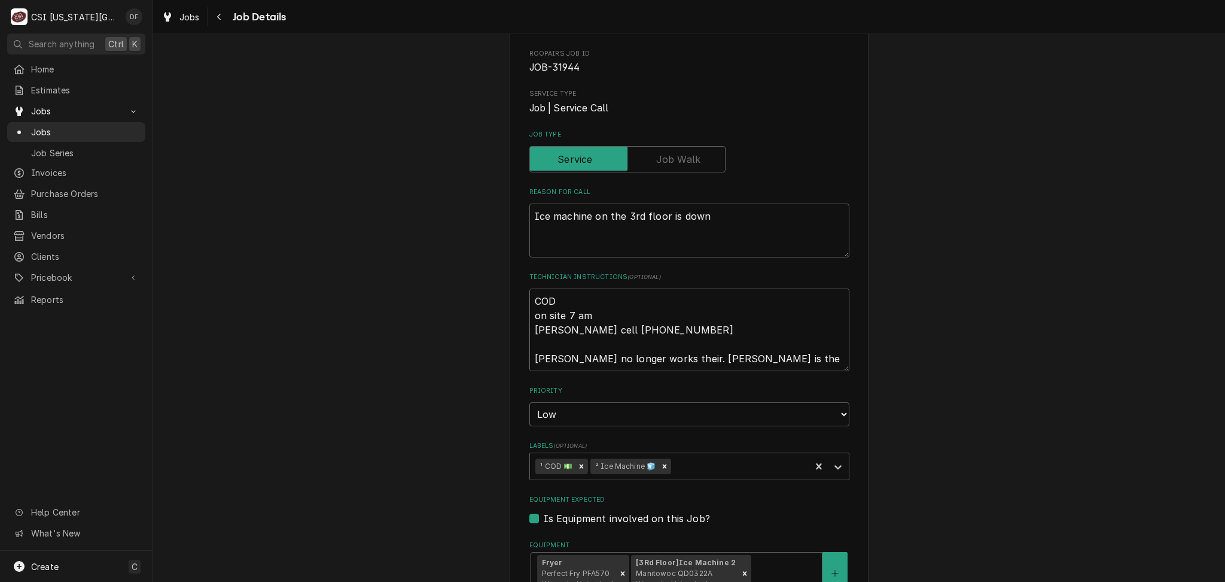
type textarea "COD on site 7 am Jeremy cell 406-223-9990 Jeremy no longer works their. Paul is…"
type textarea "x"
type textarea "COD on site 7 am Jeremy cell 406-223-9990 Jeremy no longer works their. Paul is…"
type textarea "x"
click at [692, 357] on textarea "COD on site 7 am Jeremy cell 406-223-9990 Jeremy no longer works their. Paul is…" at bounding box center [689, 329] width 320 height 83
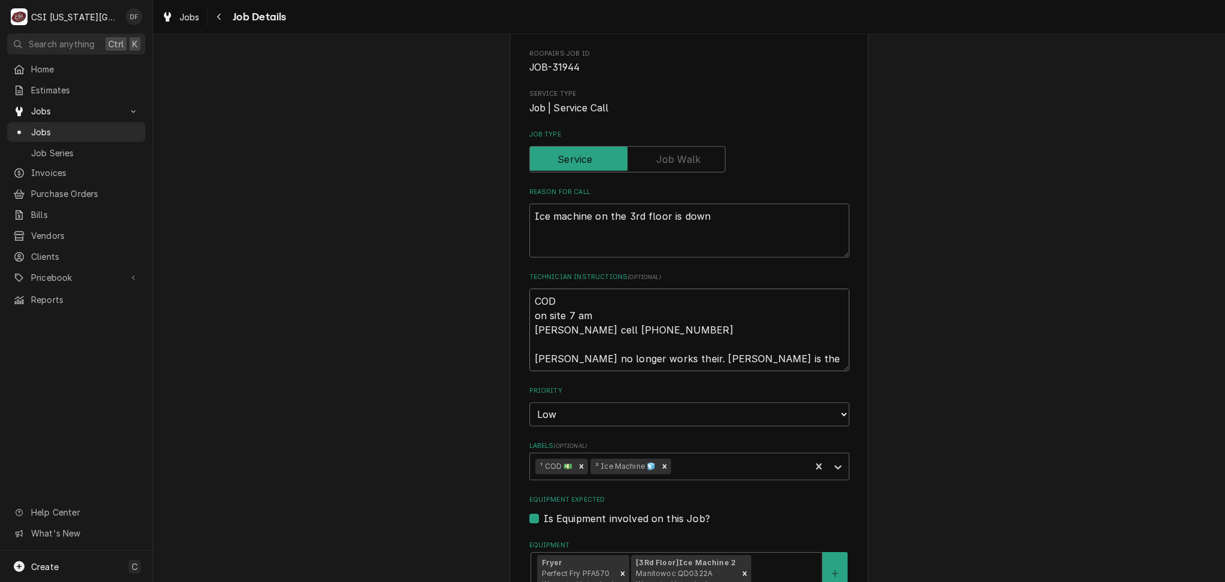
type textarea "COD on site 7 am Jeremy cell 406-223-9990 Jeremy no longer works their. Paul is…"
click at [689, 358] on textarea "COD on site 7 am Jeremy cell 406-223-9990 Jeremy no longer works their. Paul is…" at bounding box center [689, 329] width 320 height 83
type textarea "x"
type textarea "COD on site 7 am Jeremy cell 406-223-9990 Jeremy no longer works their. Paul is…"
type textarea "x"
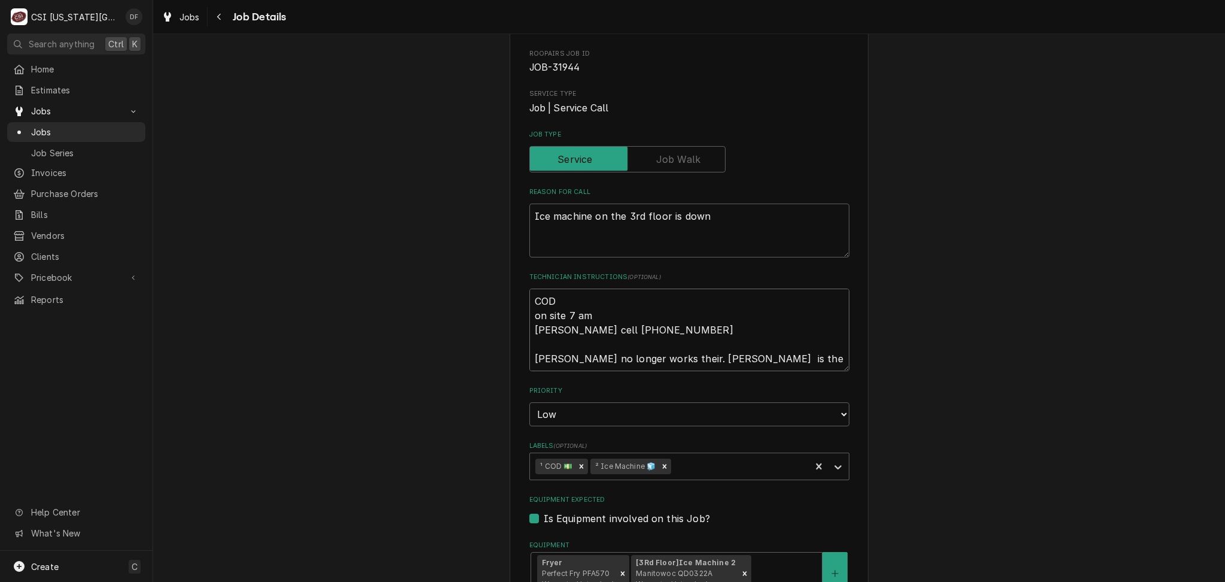
type textarea "COD on site 7 am Jeremy cell 406-223-9990 Jeremy no longer works their. Paul 7 …"
type textarea "x"
type textarea "COD on site 7 am Jeremy cell 406-223-9990 Jeremy no longer works their. Paul 71…"
type textarea "x"
type textarea "COD on site 7 am Jeremy cell 406-223-9990 Jeremy no longer works their. Paul 71…"
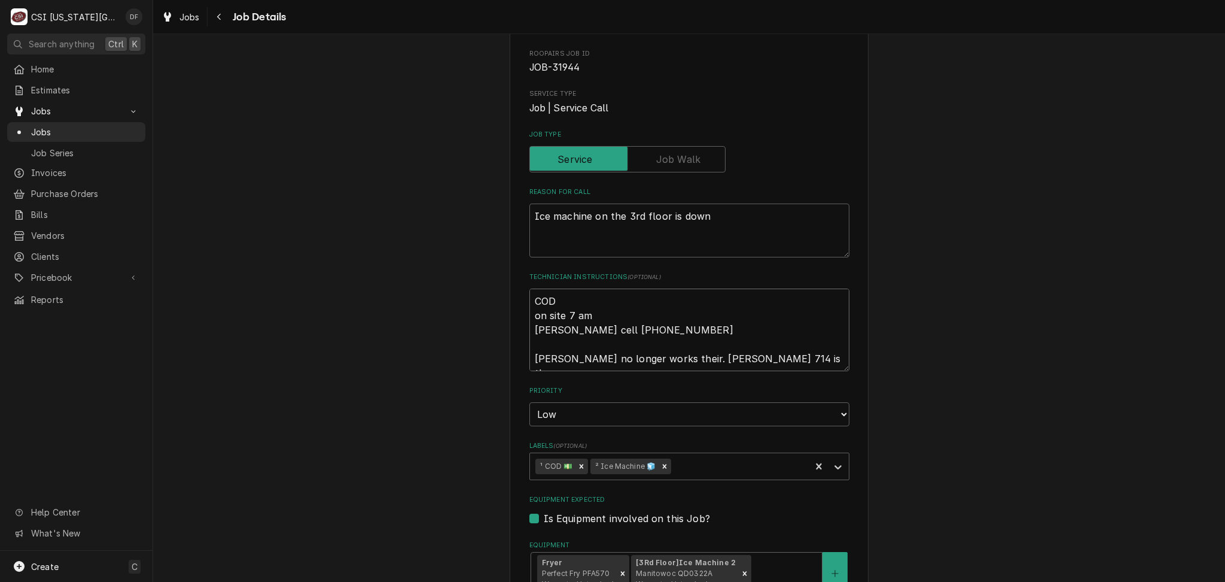
type textarea "x"
type textarea "COD on site 7 am Jeremy cell 406-223-9990 Jeremy no longer works their. Paul 71…"
type textarea "x"
type textarea "COD on site 7 am Jeremy cell 406-223-9990 Jeremy no longer works their. Paul 71…"
type textarea "x"
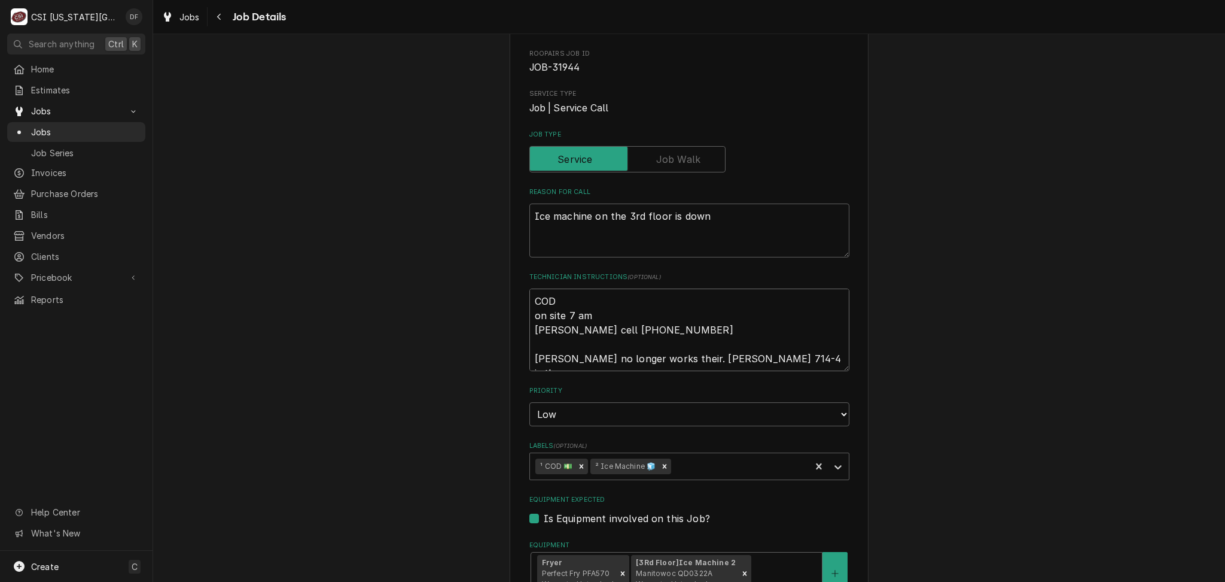
type textarea "COD on site 7 am Jeremy cell 406-223-9990 Jeremy no longer works their. Paul 71…"
type textarea "x"
type textarea "COD on site 7 am Jeremy cell 406-223-9990 Jeremy no longer works their. Paul 71…"
type textarea "x"
type textarea "COD on site 7 am Jeremy cell 406-223-9990 Jeremy no longer works their. Paul 71…"
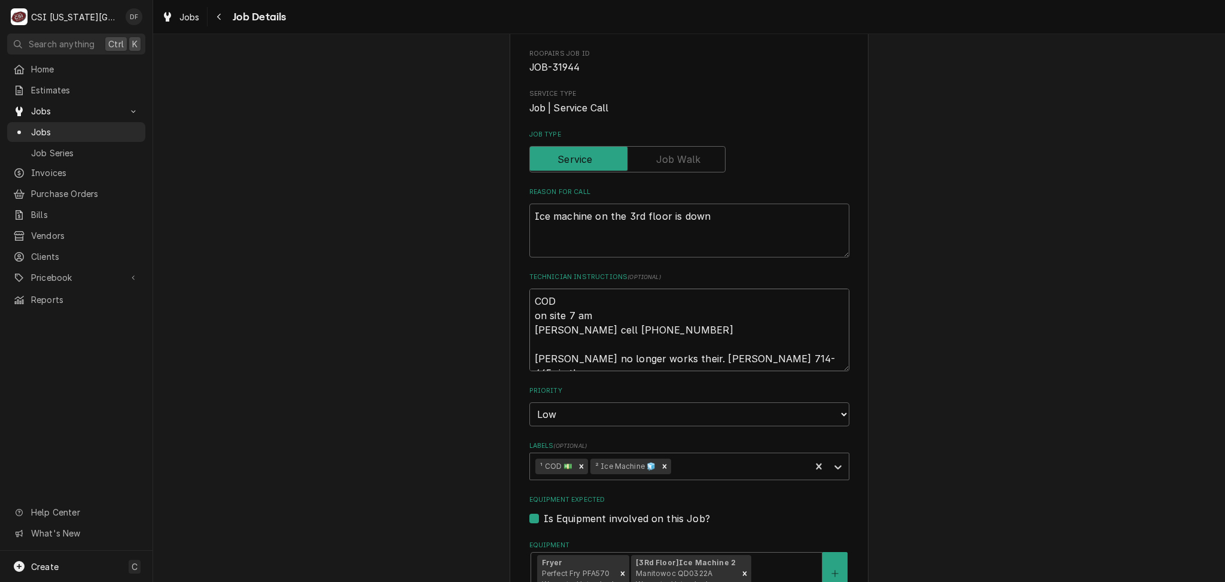
type textarea "x"
type textarea "COD on site 7 am Jeremy cell 406-223-9990 Jeremy no longer works their. Paul 71…"
type textarea "x"
type textarea "COD on site 7 am Jeremy cell 406-223-9990 Jeremy no longer works their. Paul 71…"
type textarea "x"
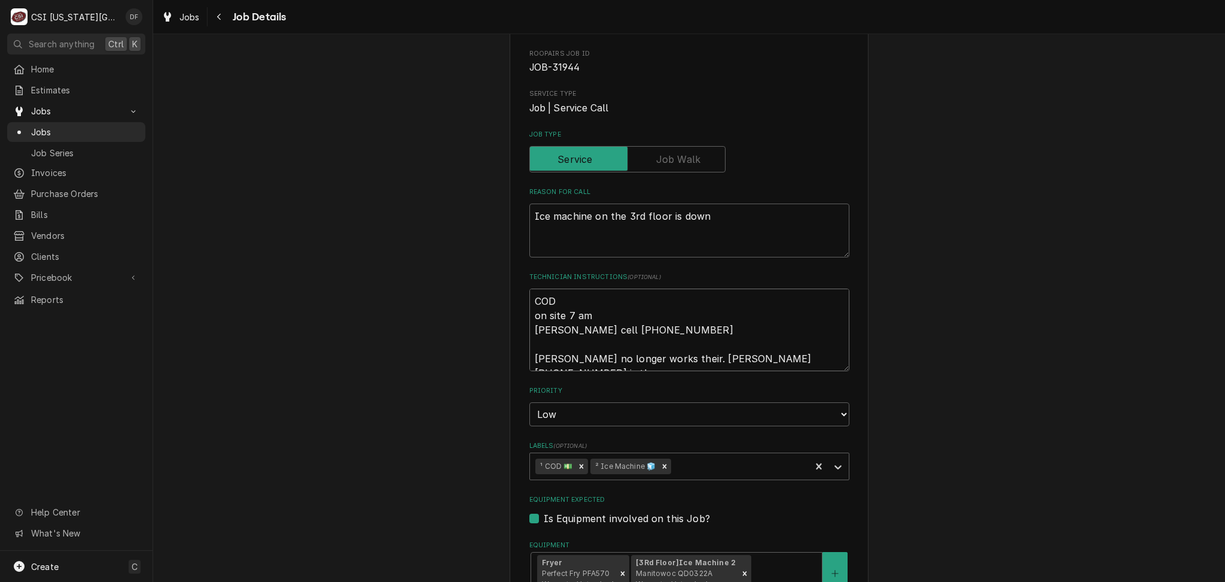
type textarea "COD on site 7 am Jeremy cell 406-223-9990 Jeremy no longer works their. Paul 71…"
type textarea "x"
type textarea "COD on site 7 am Jeremy cell 406-223-9990 Jeremy no longer works their. Paul 71…"
type textarea "x"
type textarea "COD on site 7 am Jeremy cell 406-223-9990 Jeremy no longer works their. Paul 71…"
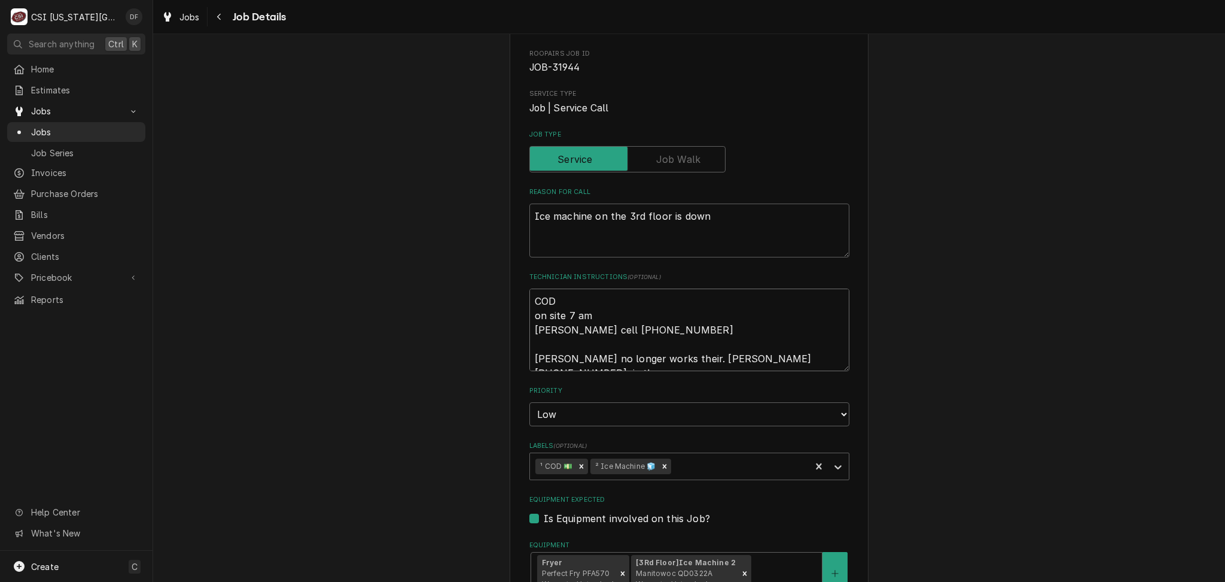
type textarea "x"
type textarea "COD on site 7 am Jeremy cell 406-223-9990 Jeremy no longer works their. Paul 71…"
click at [827, 360] on textarea "COD on site 7 am Jeremy cell 406-223-9990 Jeremy no longer works their. Paul 71…" at bounding box center [689, 329] width 320 height 83
type textarea "x"
type textarea "COD on site 7 am Jeremy cell 406-223-9990 Jeremy no longer works their. Paul 71…"
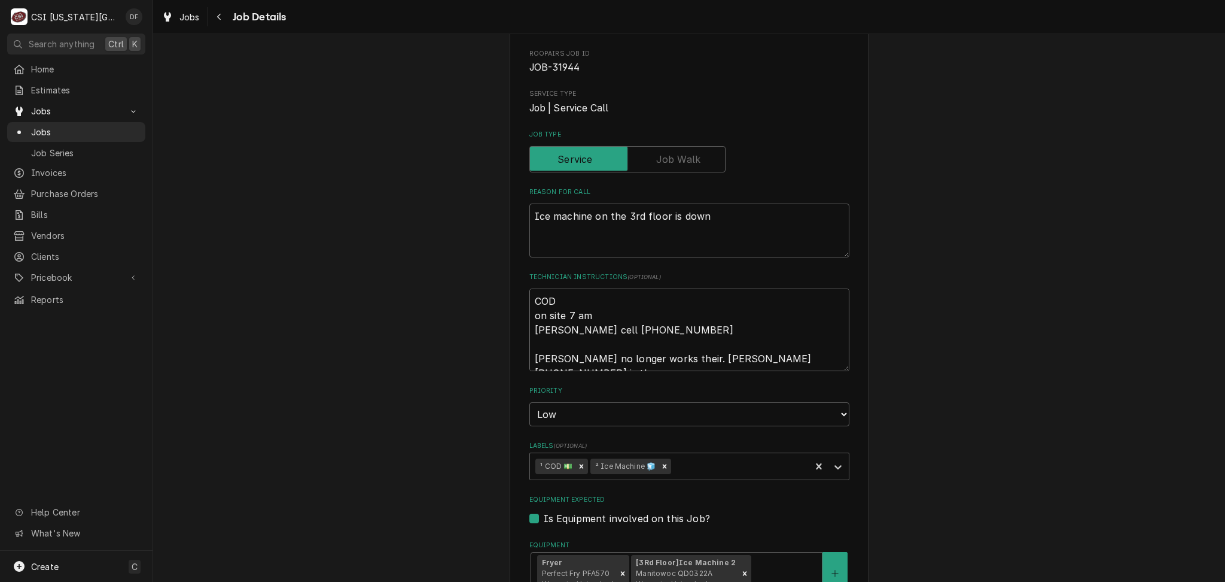
type textarea "x"
type textarea "COD on site 7 am Jeremy cell 406-223-9990 Jeremy no longer works their. Paul 71…"
click at [758, 356] on textarea "COD on site 7 am Jeremy cell 406-223-9990 Jeremy no longer works their. Paul 71…" at bounding box center [689, 329] width 320 height 83
type textarea "x"
type textarea "COD on site 7 am Jeremy cell 406-223-9990 Jeremy no longer works their. Paul 71…"
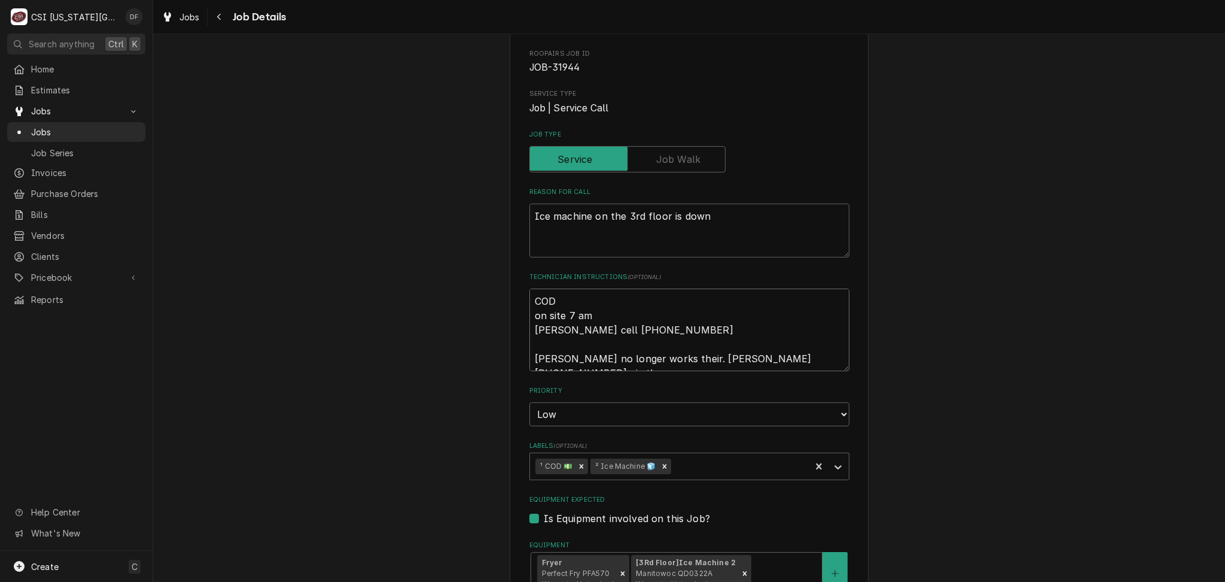
type textarea "x"
type textarea "COD on site 7 am Jeremy cell 406-223-9990 Jeremy no longer works their. Paul 71…"
type textarea "x"
type textarea "COD on site 7 am Jeremy cell 406-223-9990 Jeremy no longer works their. Paul 71…"
type textarea "x"
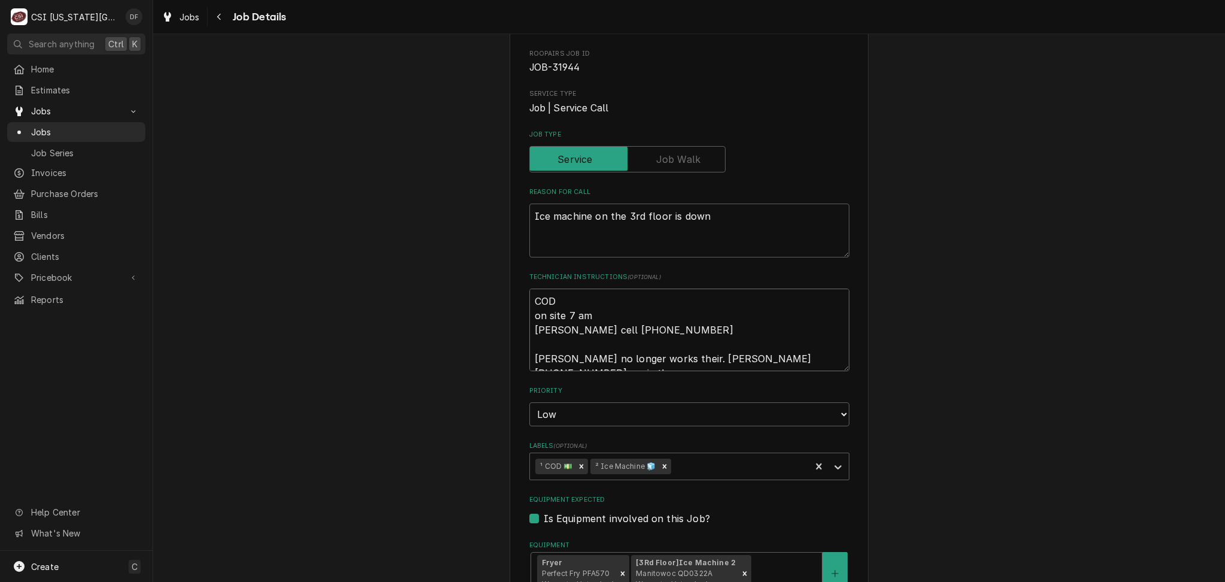
type textarea "COD on site 7 am Jeremy cell 406-223-9990 Jeremy no longer works their. Paul 71…"
type textarea "x"
type textarea "COD on site 7 am Jeremy cell 406-223-9990 Jeremy no longer works their. Paul 71…"
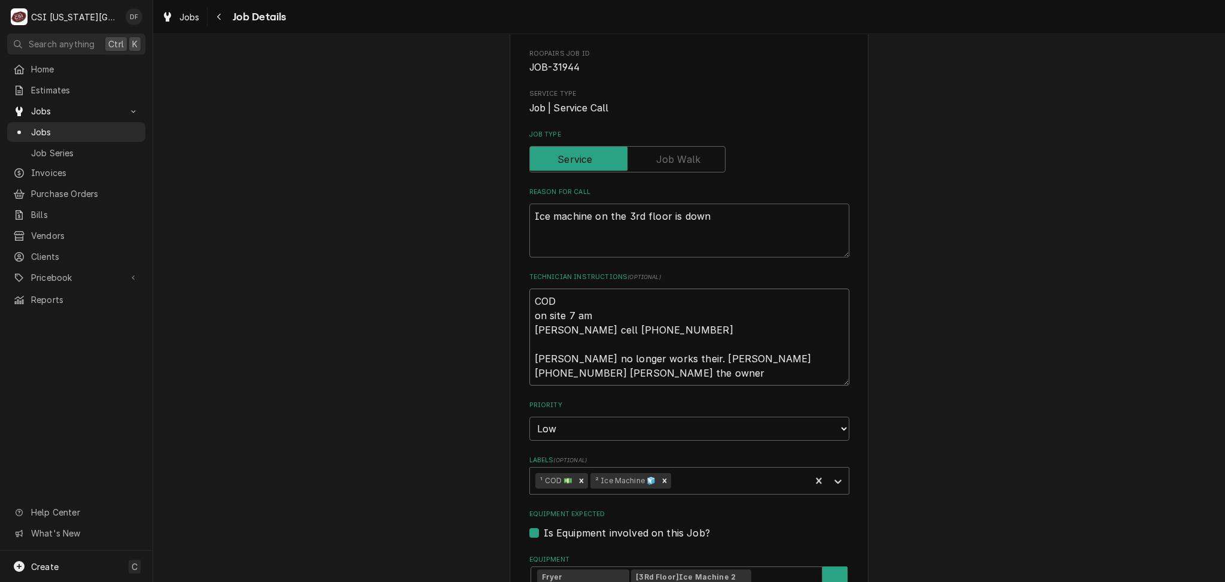
type textarea "x"
type textarea "COD on site 7 am Jeremy cell 406-223-9990 Jeremy no longer works their. Paul 71…"
type textarea "x"
type textarea "COD on site 7 am Jeremy cell 406-223-9990 Jeremy no longer works their. Paul 71…"
type textarea "x"
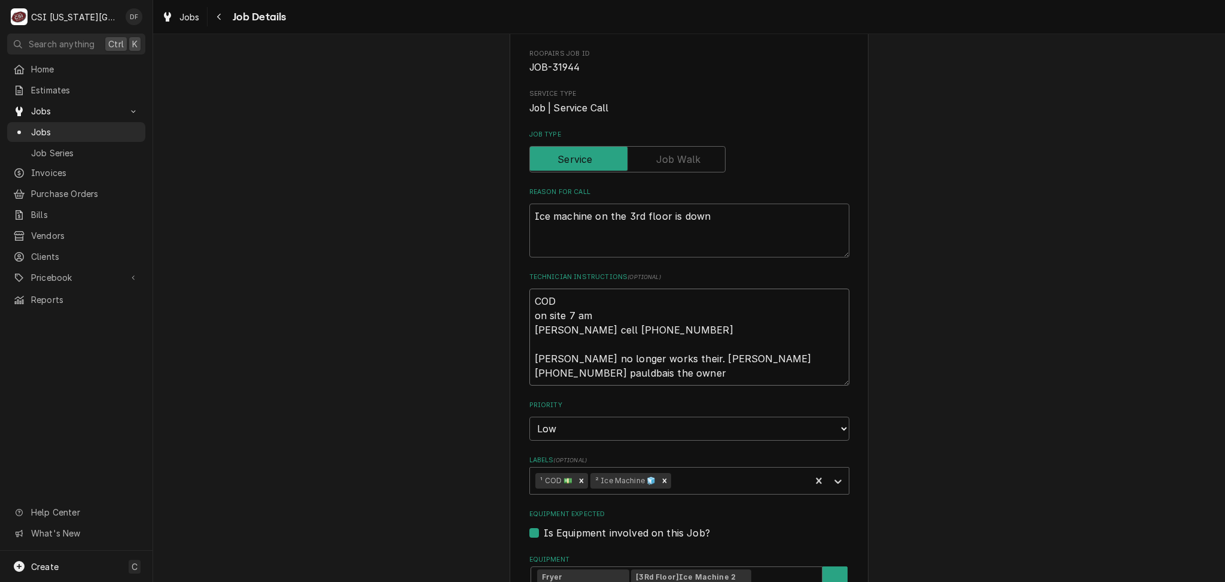
type textarea "COD on site 7 am Jeremy cell 406-223-9990 Jeremy no longer works their. Paul 71…"
type textarea "x"
type textarea "COD on site 7 am Jeremy cell 406-223-9990 Jeremy no longer works their. Paul 71…"
type textarea "x"
type textarea "COD on site 7 am Jeremy cell 406-223-9990 Jeremy no longer works their. Paul 71…"
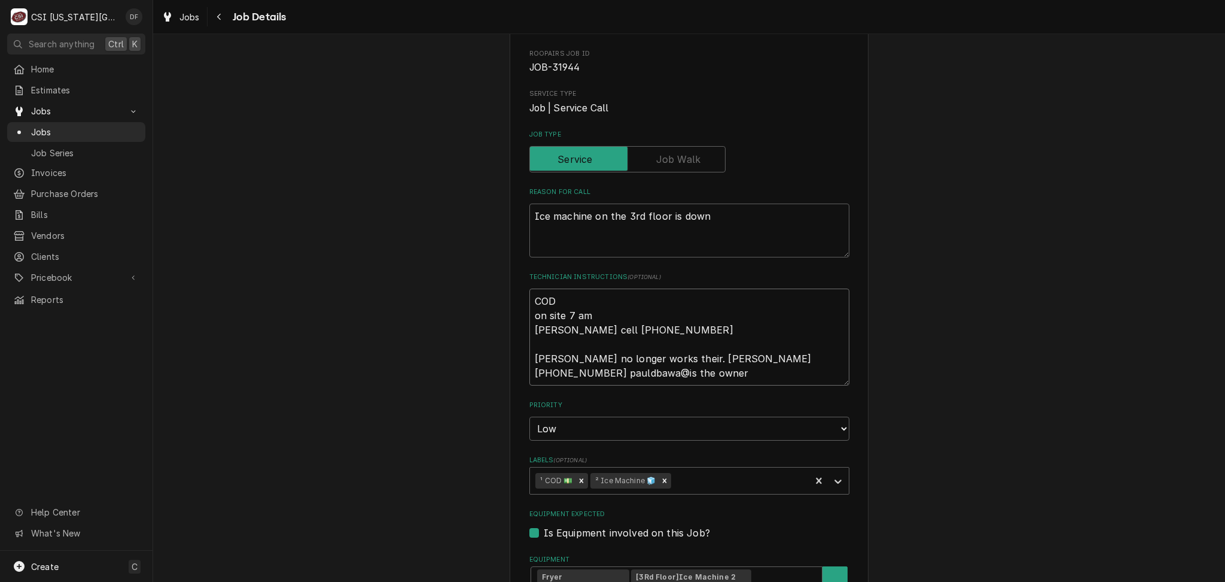
type textarea "x"
type textarea "COD on site 7 am Jeremy cell 406-223-9990 Jeremy no longer works their. Paul 71…"
type textarea "x"
type textarea "COD on site 7 am Jeremy cell 406-223-9990 Jeremy no longer works their. Paul 71…"
type textarea "x"
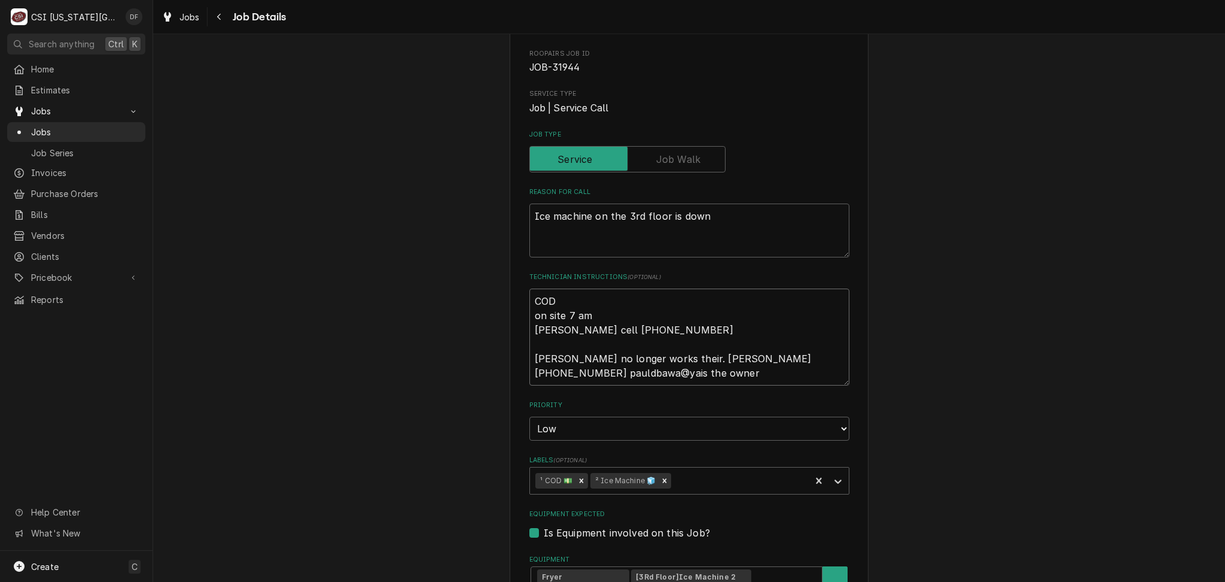
type textarea "COD on site 7 am Jeremy cell 406-223-9990 Jeremy no longer works their. Paul 71…"
type textarea "x"
type textarea "COD on site 7 am Jeremy cell 406-223-9990 Jeremy no longer works their. Paul 71…"
type textarea "x"
type textarea "COD on site 7 am Jeremy cell 406-223-9990 Jeremy no longer works their. Paul 71…"
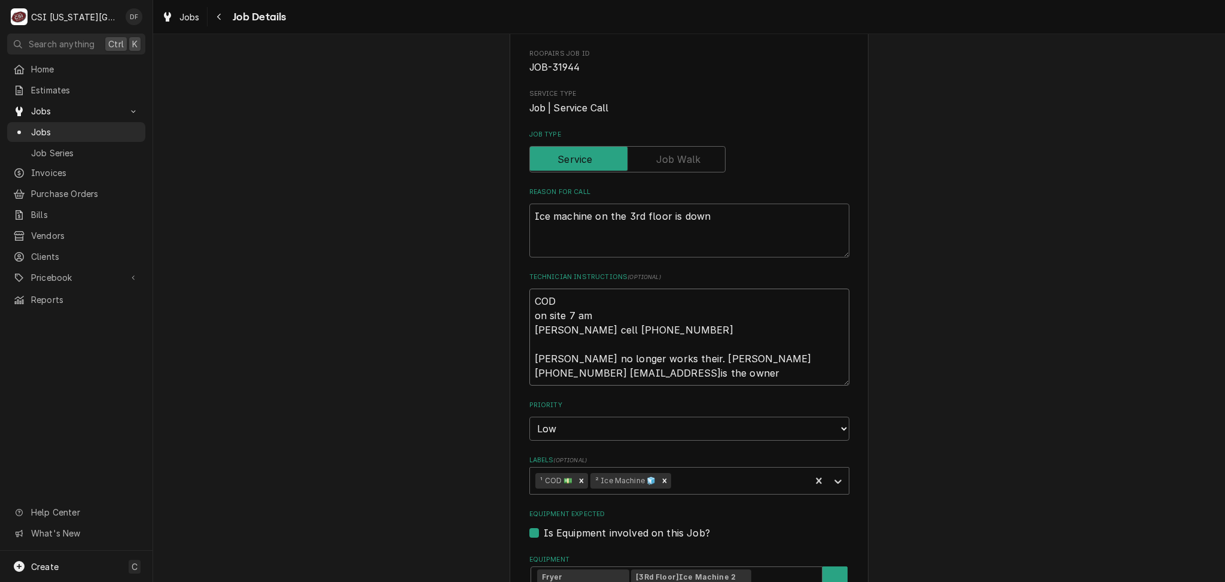
type textarea "x"
type textarea "COD on site 7 am Jeremy cell 406-223-9990 Jeremy no longer works their. Paul 71…"
type textarea "x"
type textarea "COD on site 7 am Jeremy cell 406-223-9990 Jeremy no longer works their. Paul 71…"
type textarea "x"
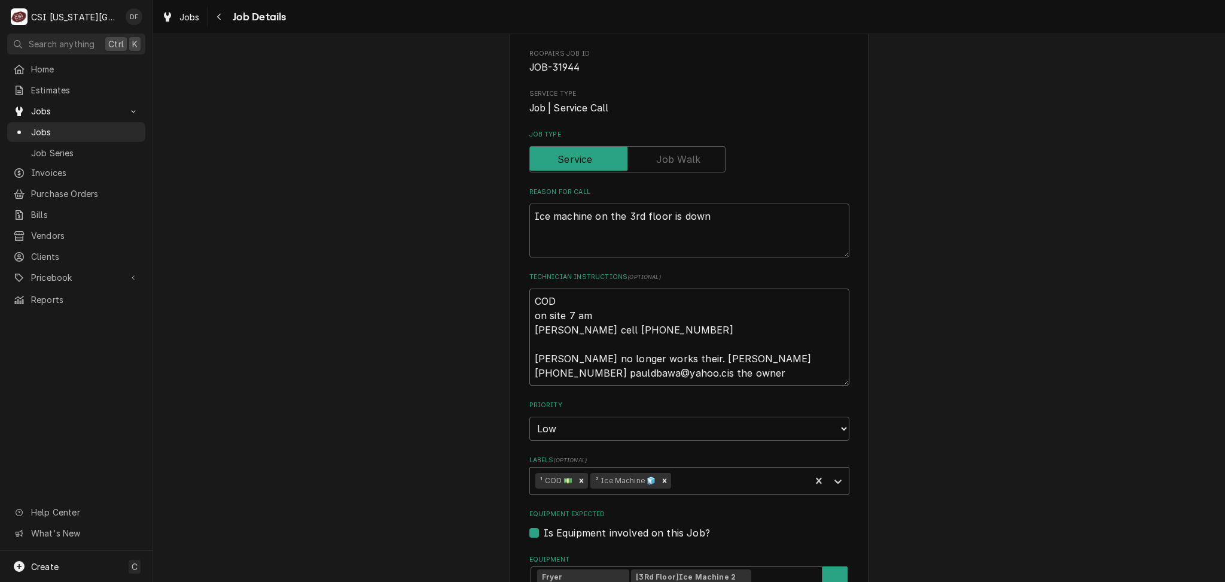
type textarea "COD on site 7 am Jeremy cell 406-223-9990 Jeremy no longer works their. Paul 71…"
type textarea "x"
type textarea "COD on site 7 am Jeremy cell 406-223-9990 Jeremy no longer works their. Paul 71…"
type textarea "x"
type textarea "COD on site 7 am Jeremy cell 406-223-9990 Jeremy no longer works their. Paul 71…"
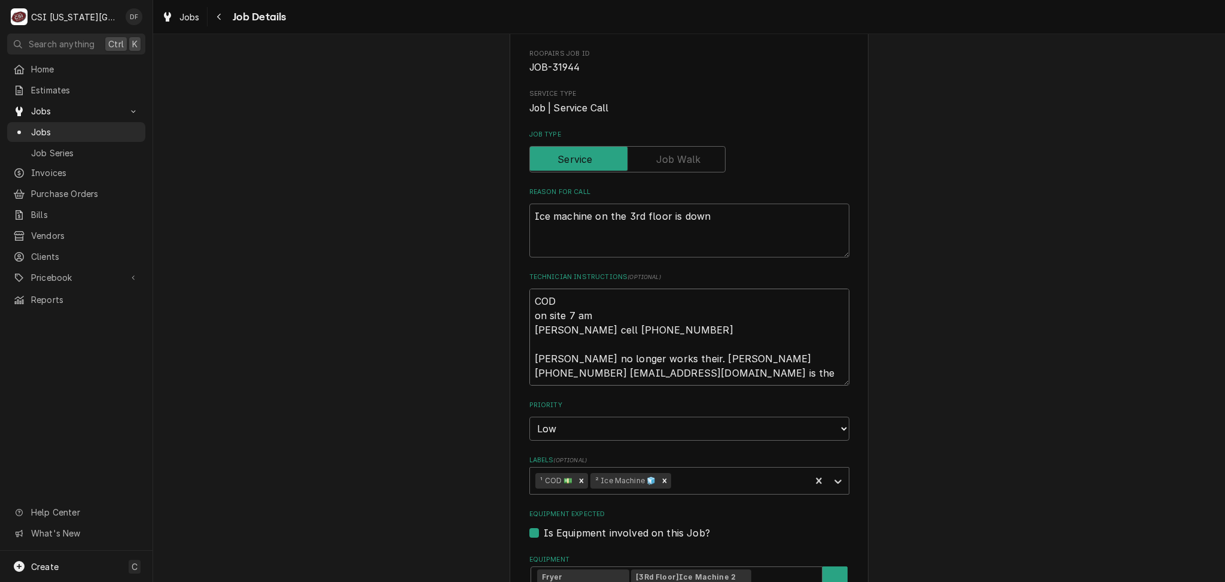
click at [698, 369] on textarea "COD on site 7 am Jeremy cell 406-223-9990 Jeremy no longer works their. Paul 71…" at bounding box center [689, 336] width 320 height 97
type textarea "x"
type textarea "COD on site 7 am Jeremy cell 406-223-9990 Jeremy no longer works their. Paul 71…"
type textarea "x"
type textarea "COD on site 7 am Jeremy cell 406-223-9990 Jeremy no longer works their. Paul 71…"
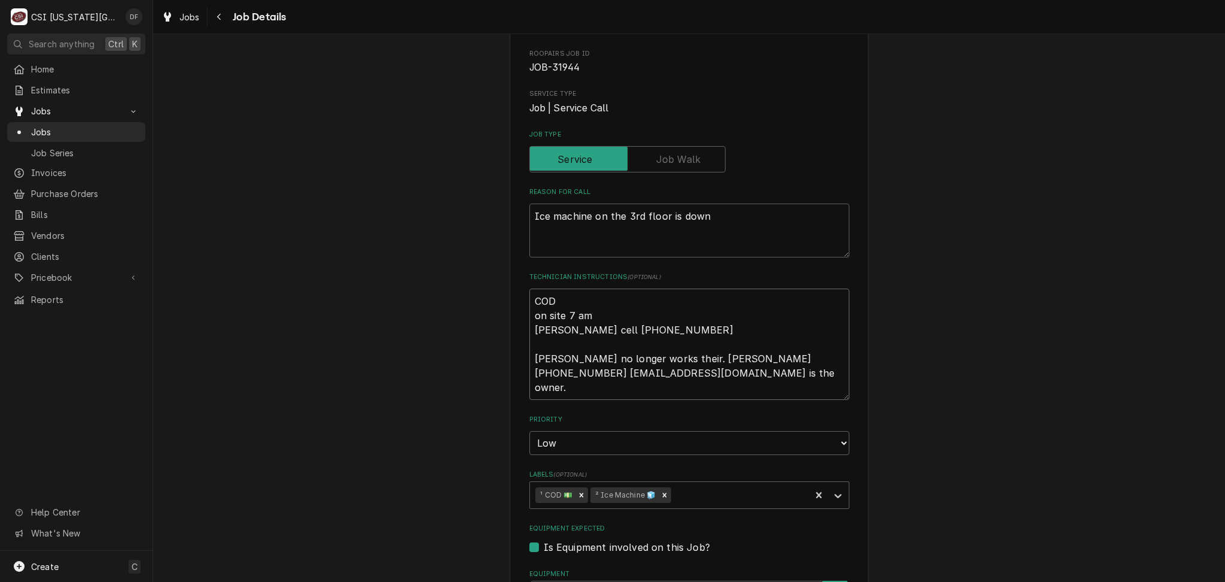
type textarea "x"
type textarea "COD on site 7 am Jeremy cell 406-223-9990 Jeremy no longer works their. Paul 71…"
type textarea "x"
type textarea "COD on site 7 am Jeremy cell 406-223-9990 Jeremy no longer works their. Paul 71…"
type textarea "x"
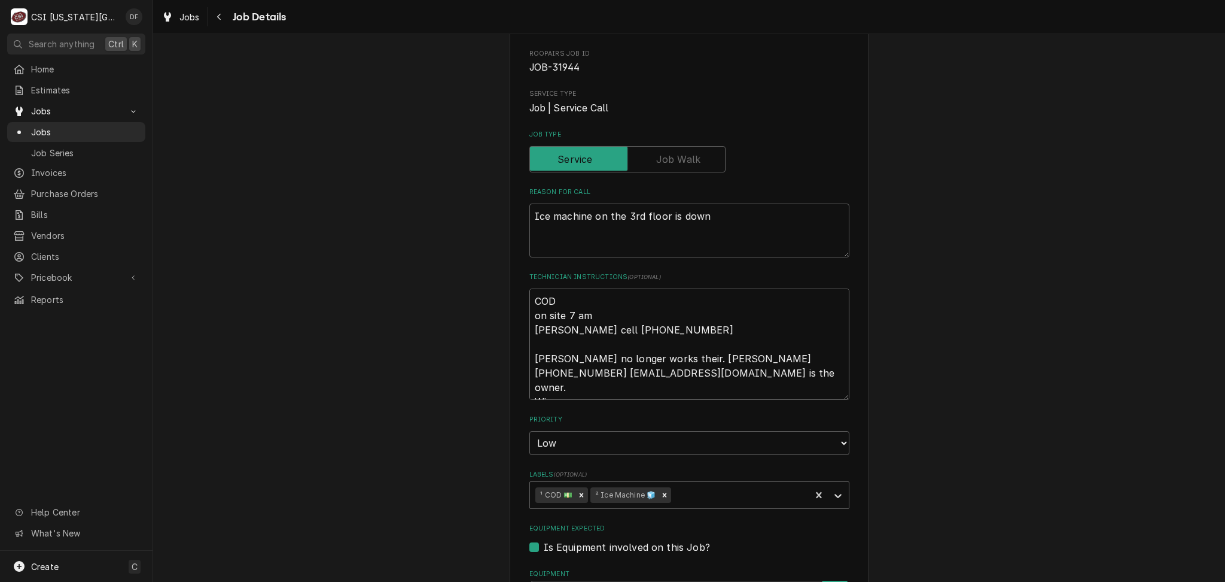
type textarea "COD on site 7 am Jeremy cell 406-223-9990 Jeremy no longer works their. Paul 71…"
type textarea "x"
type textarea "COD on site 7 am Jeremy cell 406-223-9990 Jeremy no longer works their. Paul 71…"
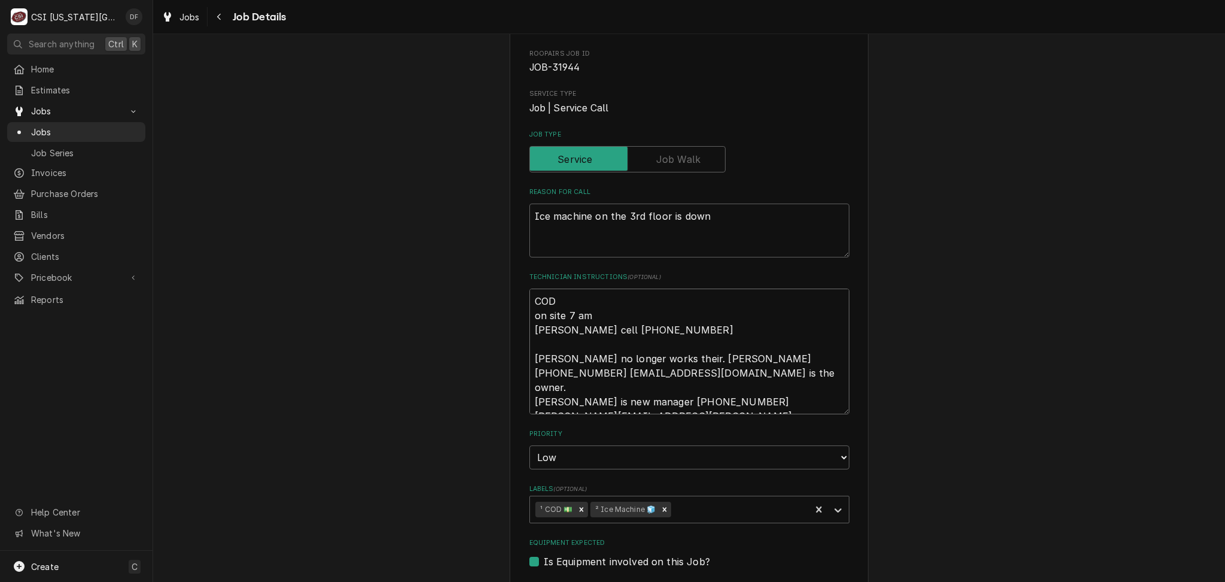
drag, startPoint x: 527, startPoint y: 358, endPoint x: 791, endPoint y: 401, distance: 268.0
click at [791, 401] on textarea "COD on site 7 am Jeremy cell 406-223-9990 Jeremy no longer works their. Paul 71…" at bounding box center [689, 351] width 320 height 126
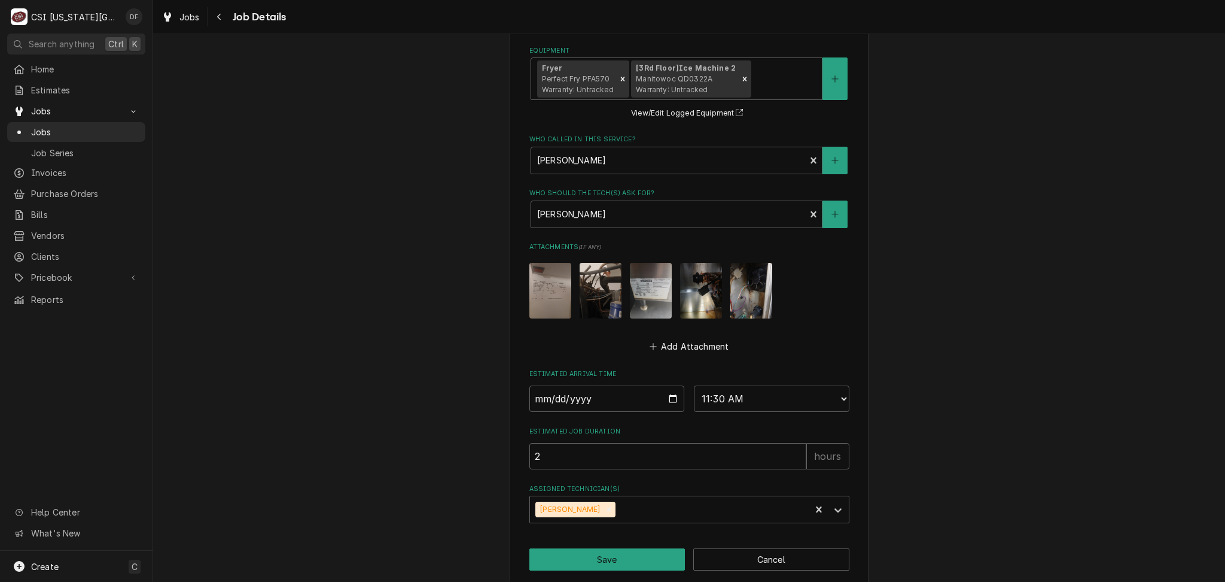
scroll to position [654, 0]
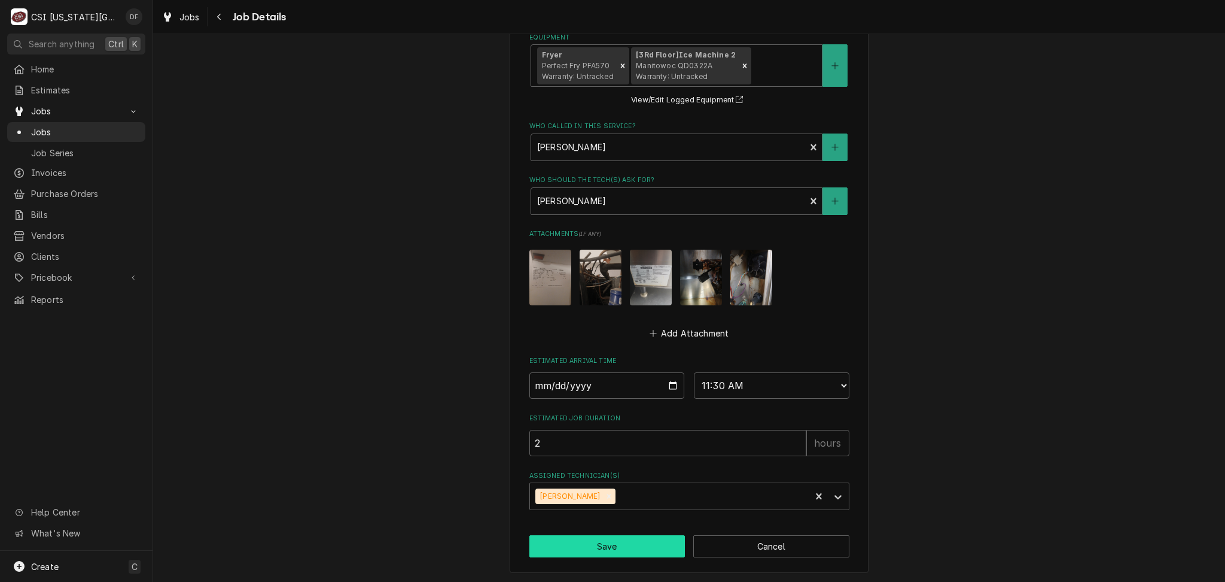
click at [639, 548] on button "Save" at bounding box center [607, 546] width 156 height 22
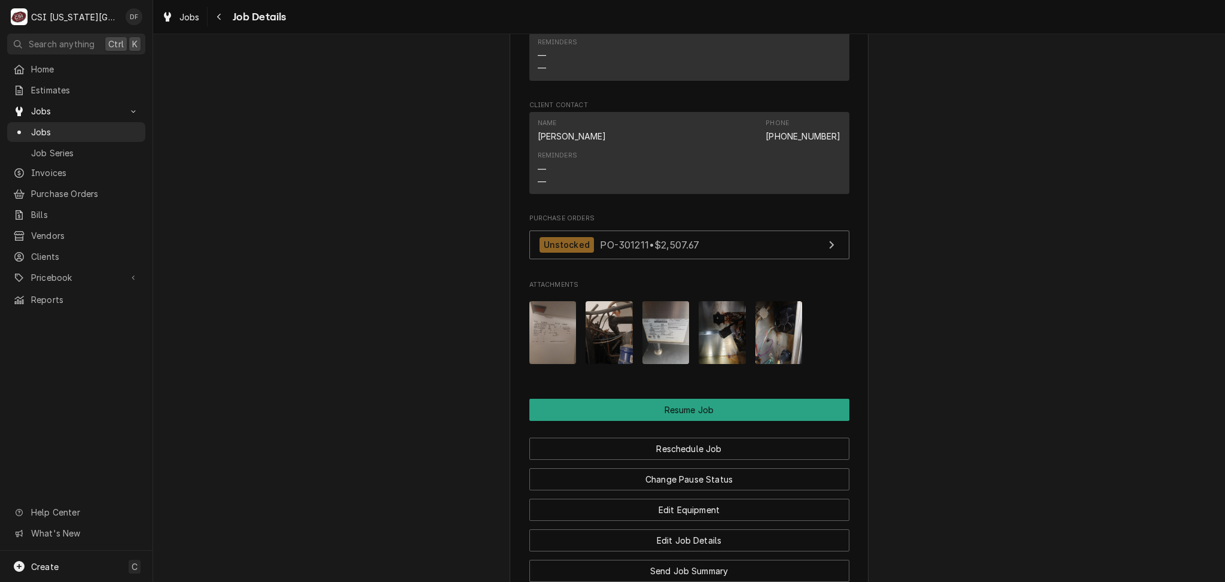
scroll to position [1755, 0]
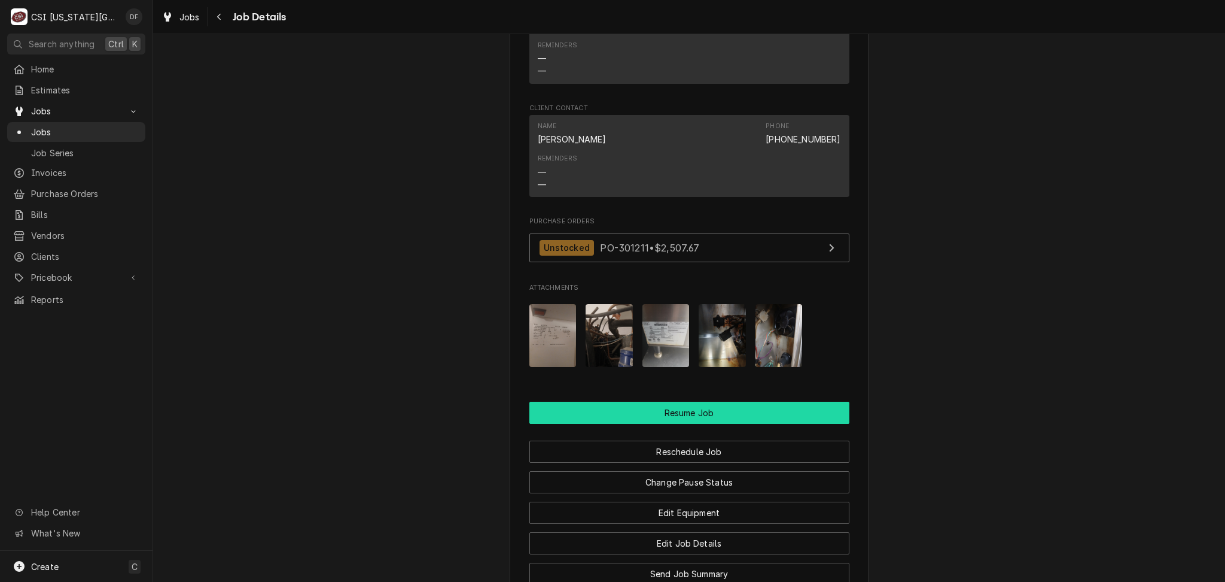
click at [644, 401] on button "Resume Job" at bounding box center [689, 412] width 320 height 22
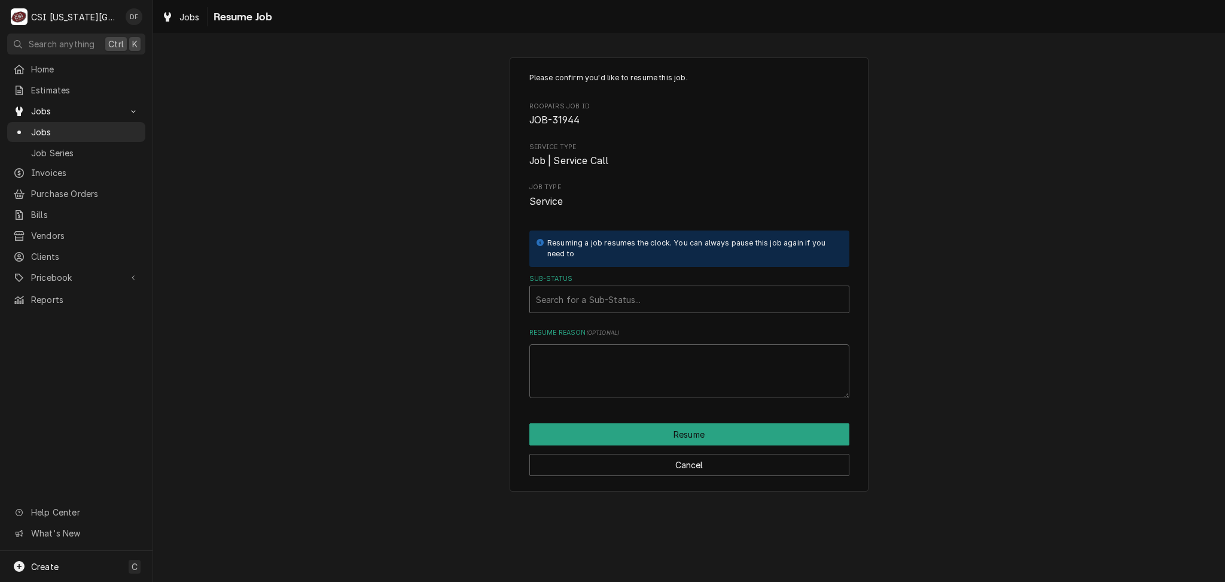
click at [654, 307] on div "Sub-Status" at bounding box center [689, 299] width 307 height 22
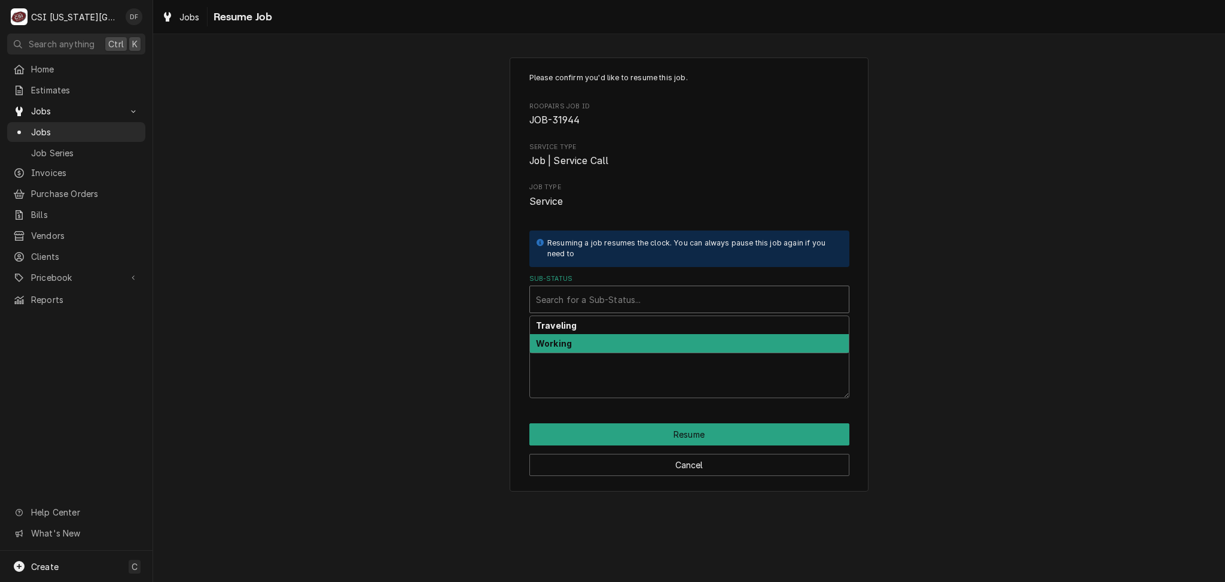
click at [646, 341] on div "Working" at bounding box center [689, 343] width 319 height 19
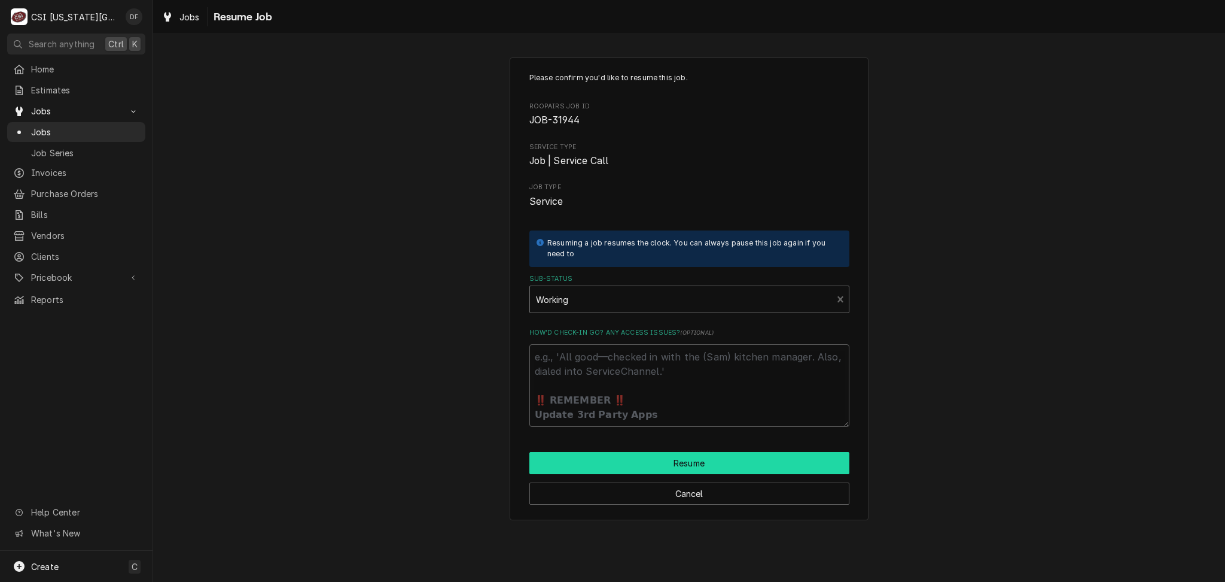
click at [689, 467] on button "Resume" at bounding box center [689, 463] width 320 height 22
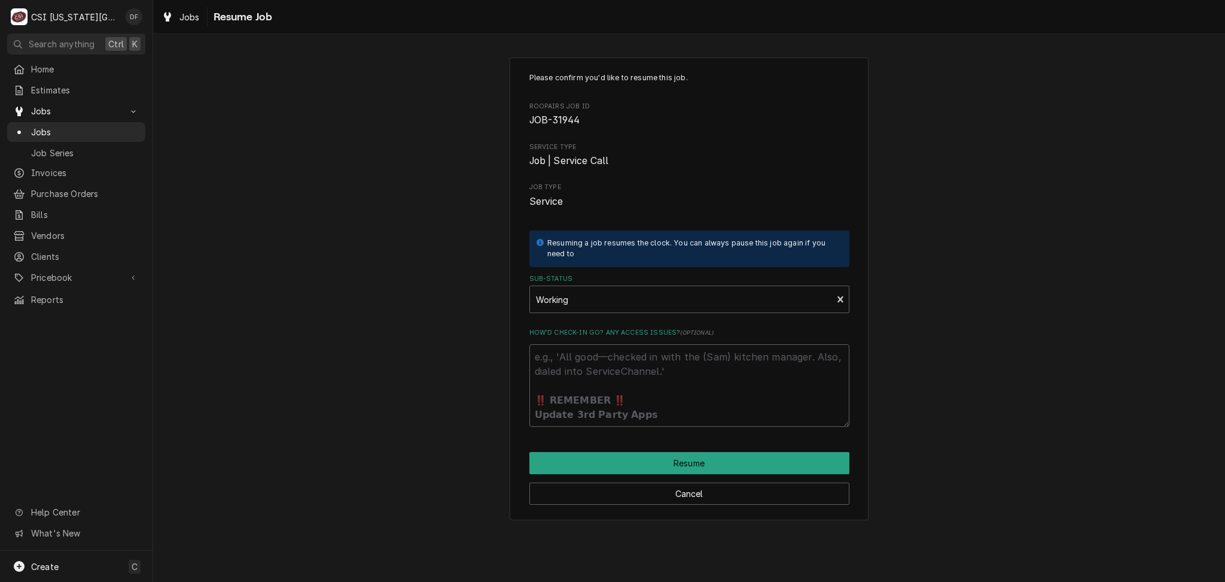
type textarea "x"
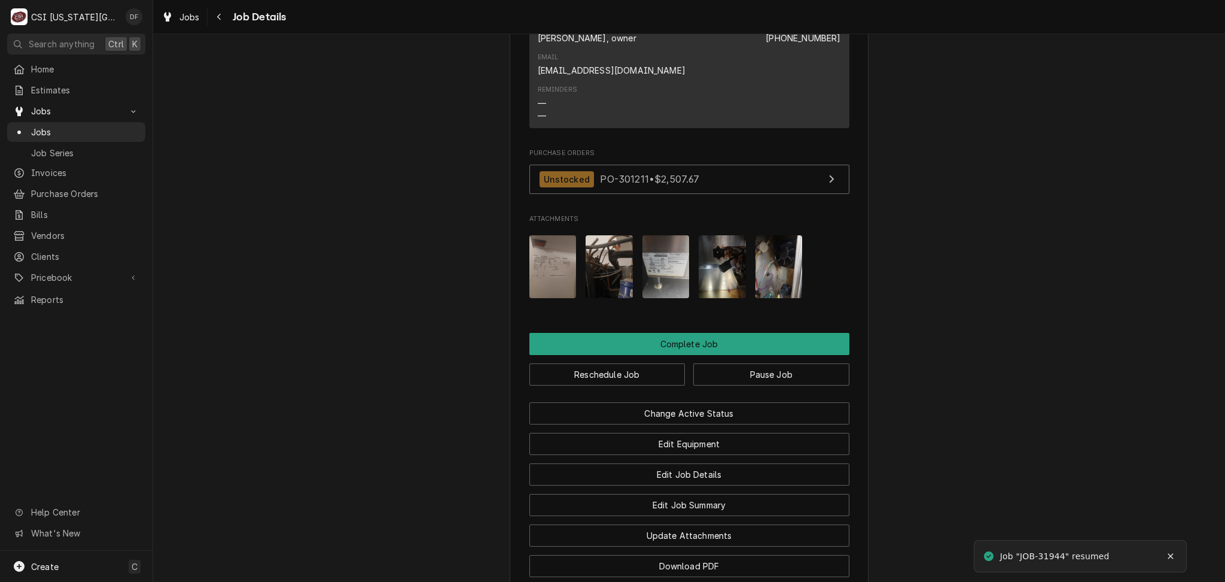
scroll to position [1834, 0]
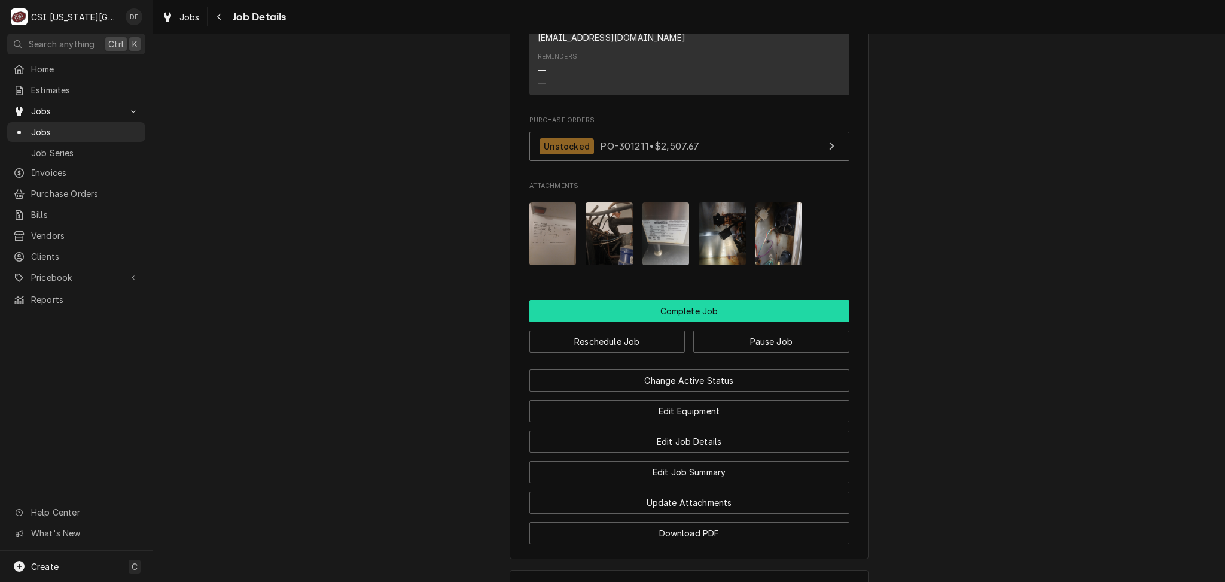
click at [733, 300] on button "Complete Job" at bounding box center [689, 311] width 320 height 22
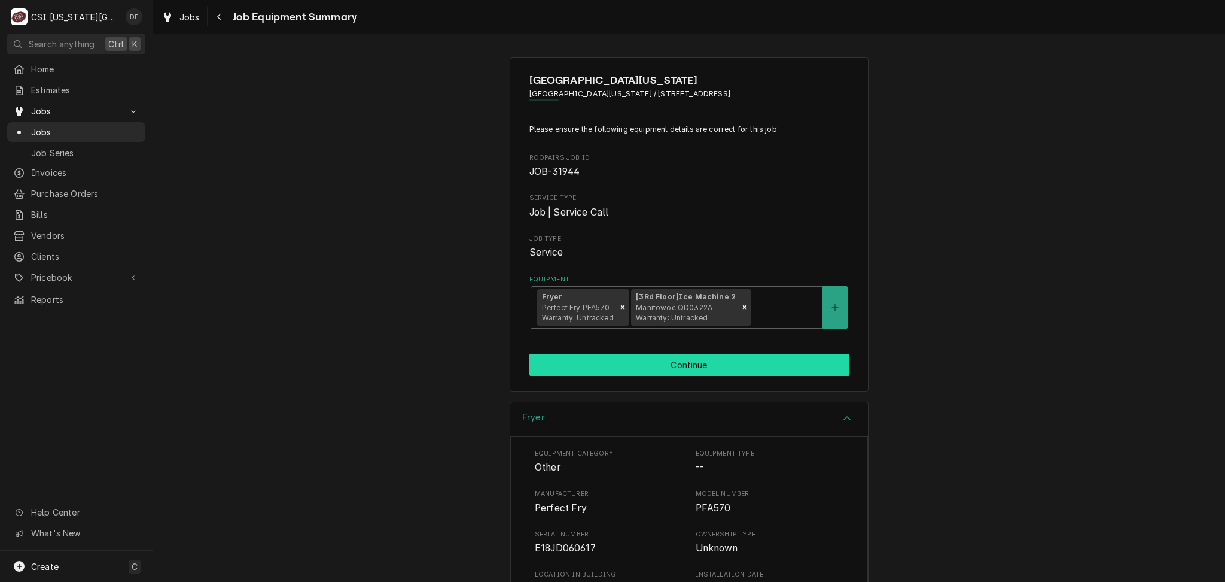
click at [659, 367] on button "Continue" at bounding box center [689, 365] width 320 height 22
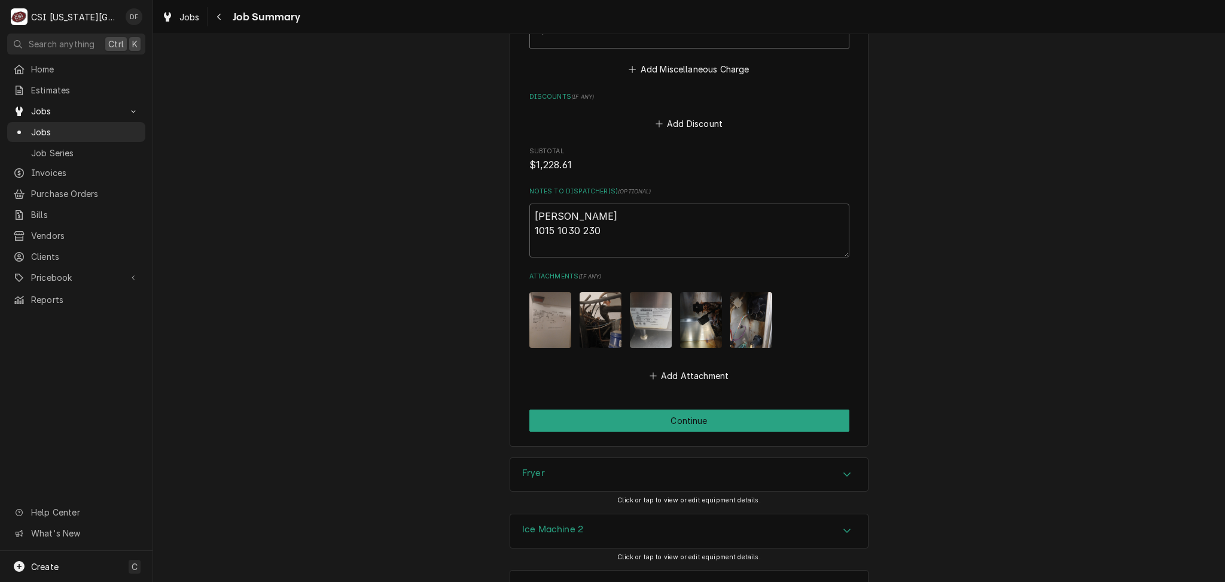
scroll to position [2587, 0]
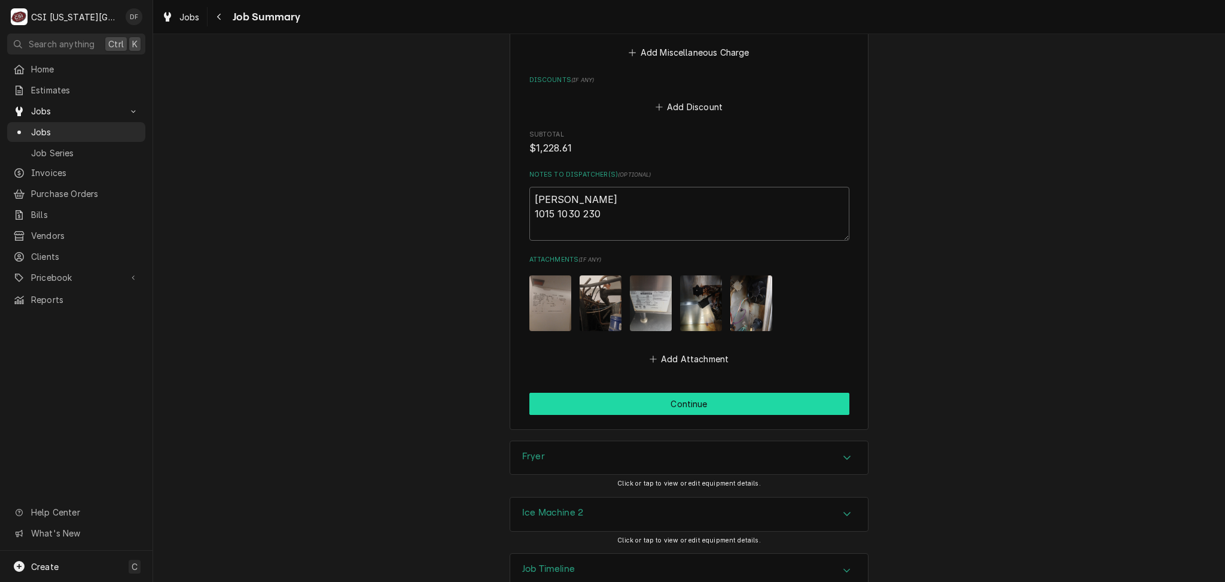
click at [626, 392] on button "Continue" at bounding box center [689, 403] width 320 height 22
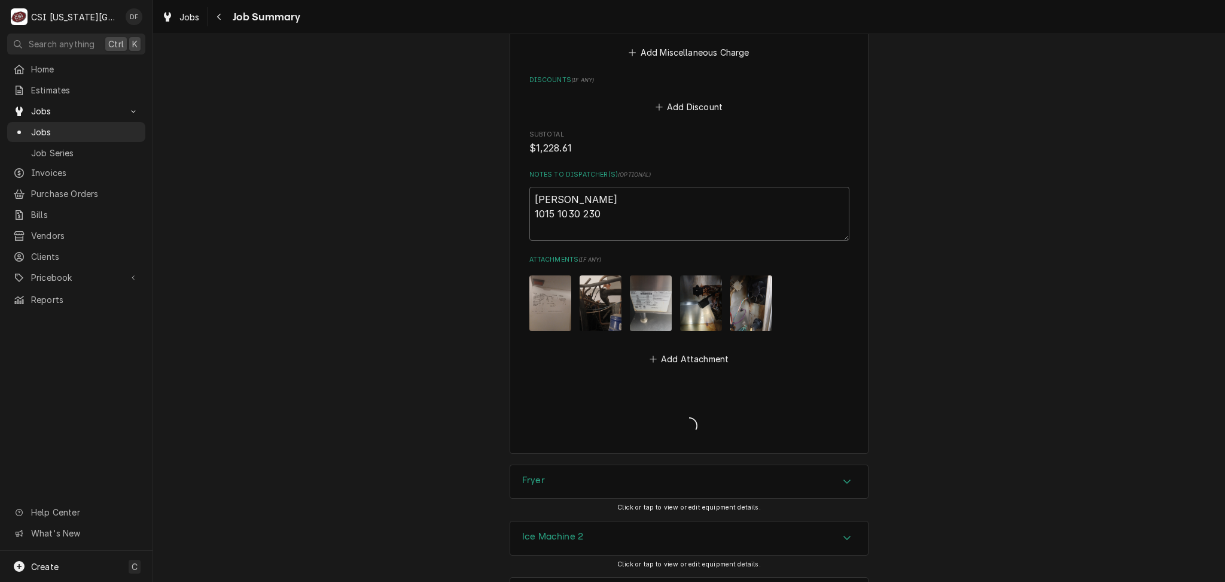
type textarea "x"
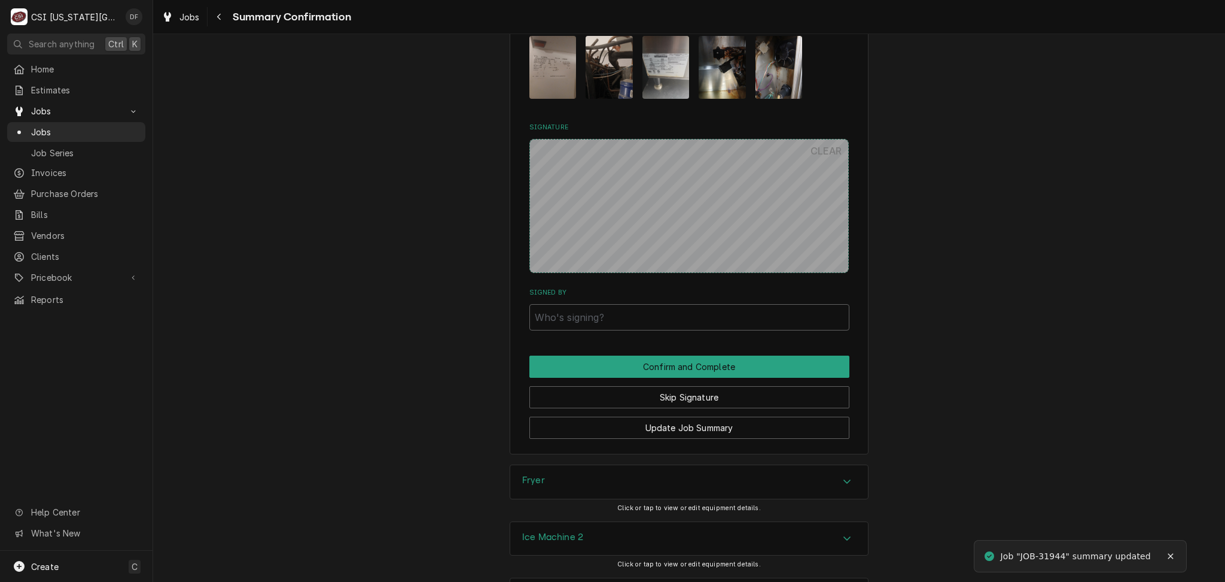
scroll to position [2356, 0]
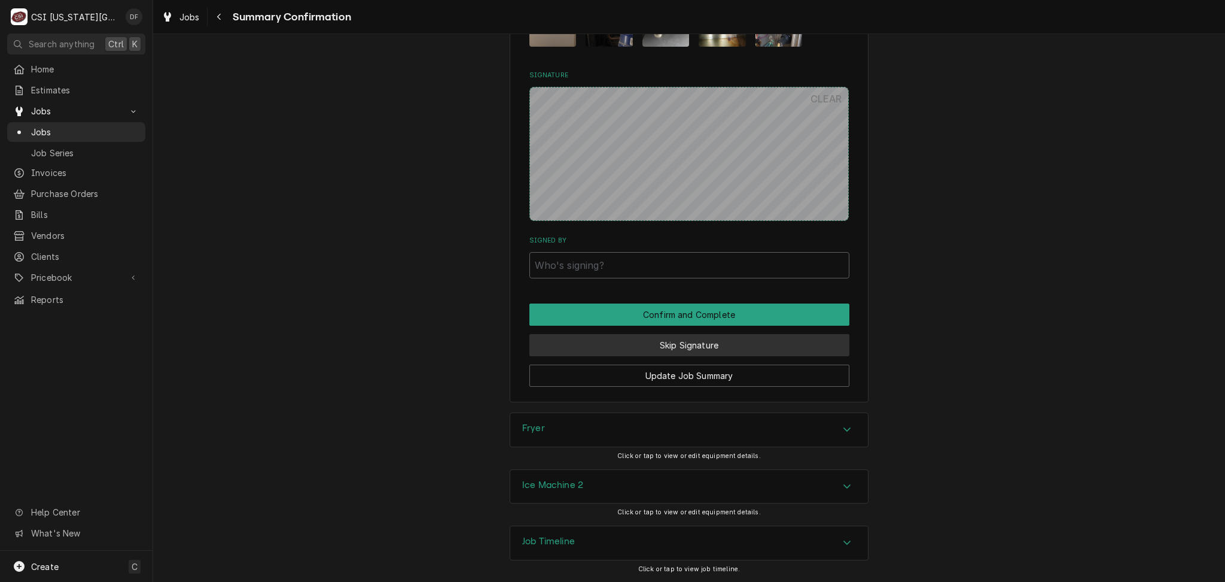
click at [699, 346] on button "Skip Signature" at bounding box center [689, 345] width 320 height 22
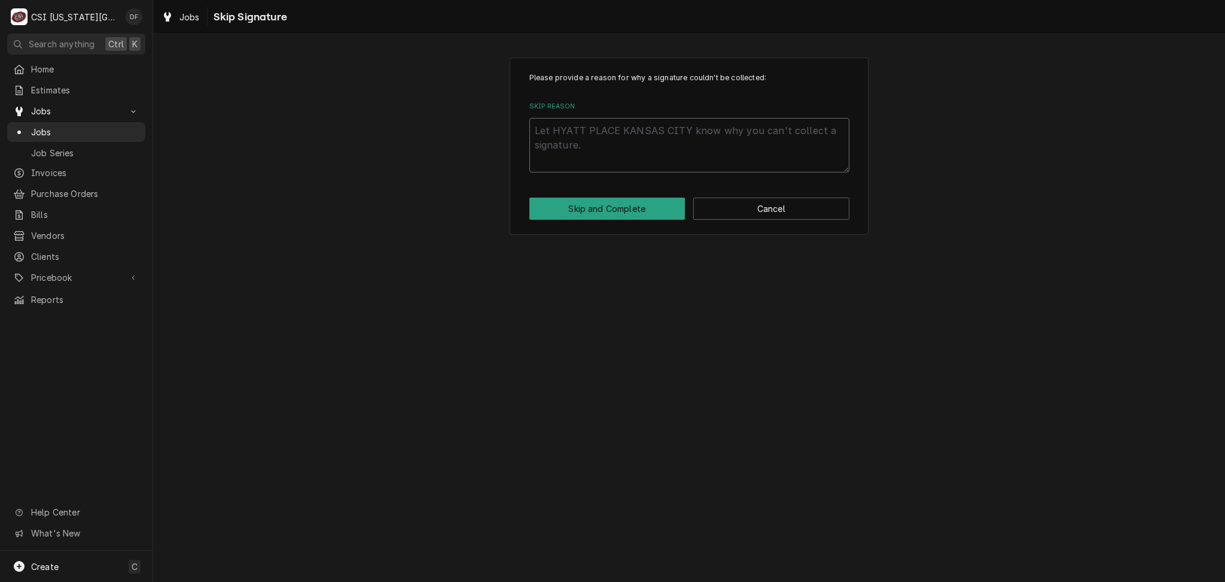
click at [621, 134] on textarea "Skip Reason" at bounding box center [689, 145] width 320 height 54
type textarea "x"
type textarea "C"
type textarea "x"
type textarea "Co"
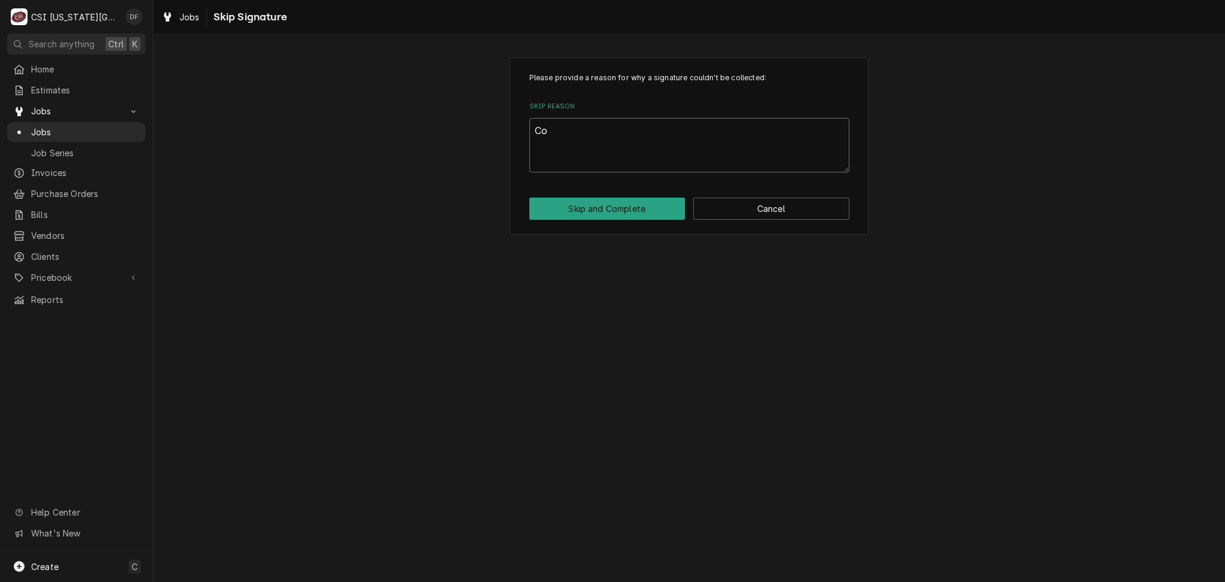
type textarea "x"
type textarea "Com"
type textarea "x"
type textarea "Comp"
type textarea "x"
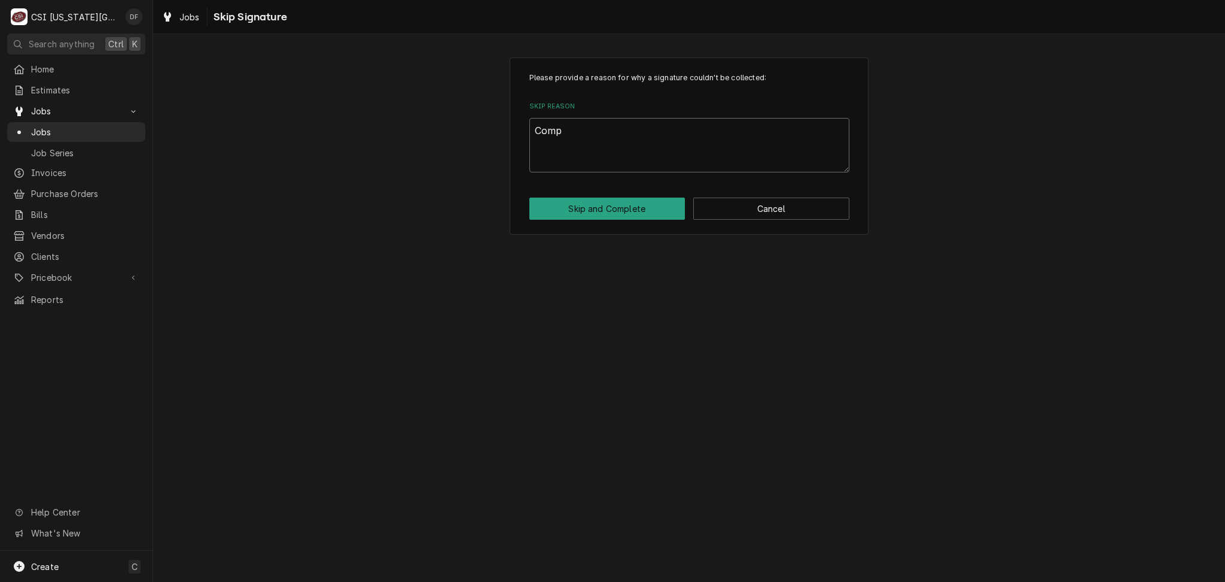
type textarea "Compl"
type textarea "x"
type textarea "Comple"
type textarea "x"
type textarea "Complet"
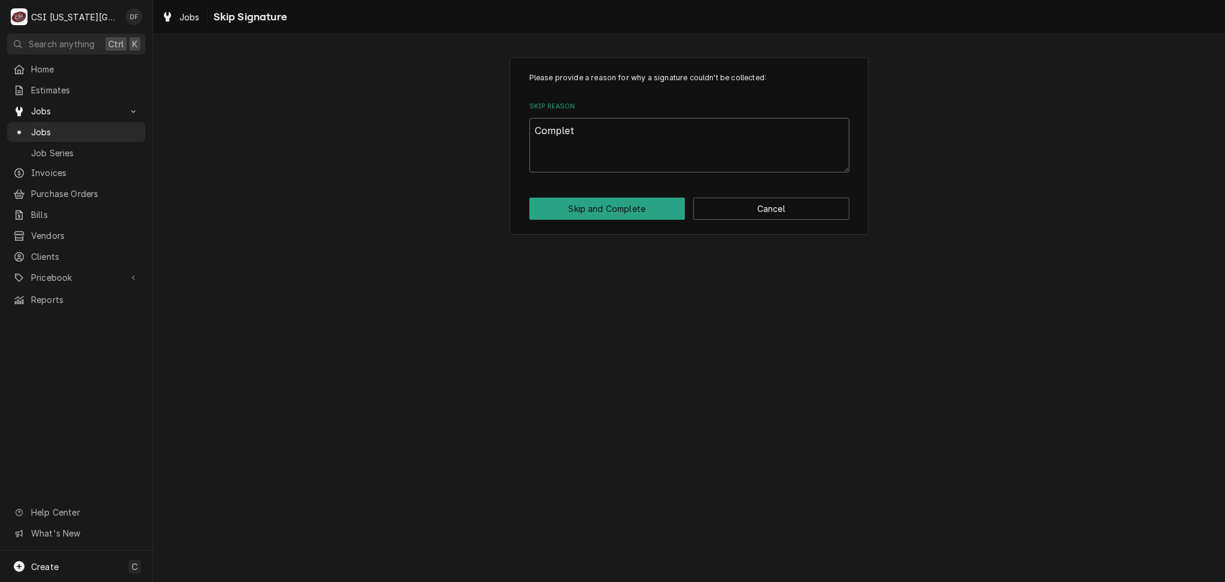
type textarea "x"
type textarea "Completi"
type textarea "x"
type textarea "Completin"
type textarea "x"
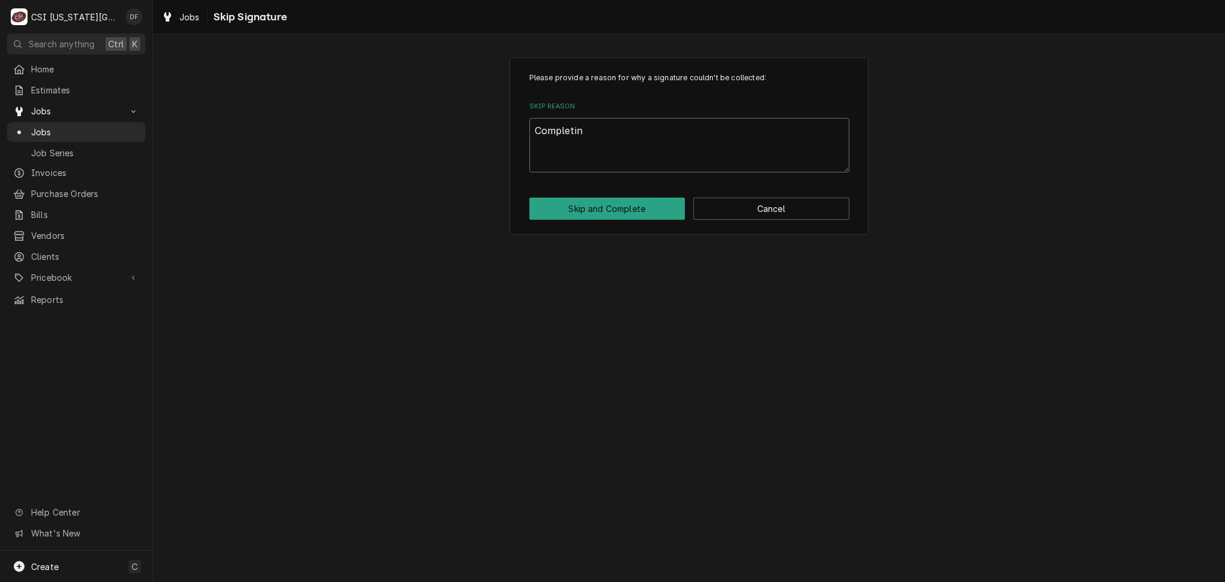
type textarea "Completing"
type textarea "x"
type textarea "Completing"
type textarea "x"
type textarea "Completing t"
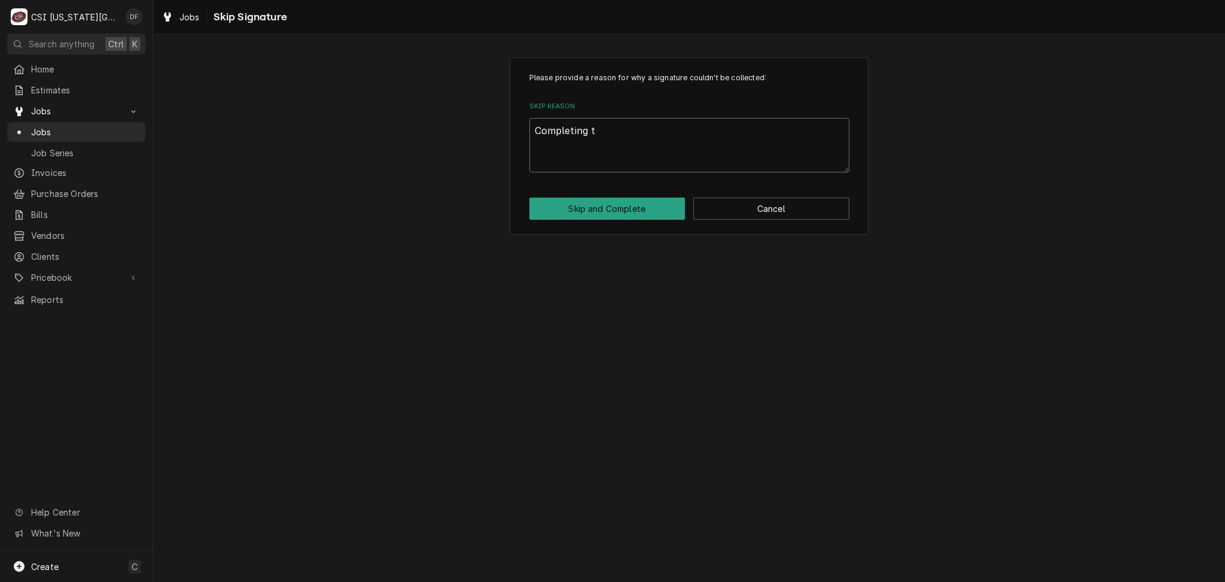
type textarea "x"
type textarea "Completing to"
type textarea "x"
type textarea "Completing to"
type textarea "x"
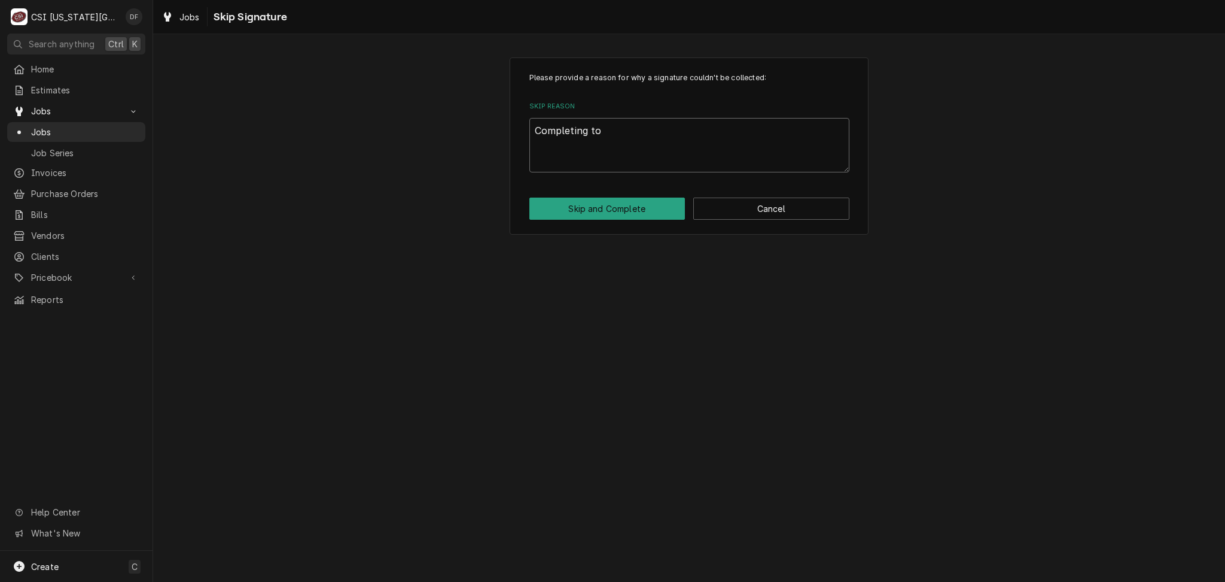
type textarea "Completing to q"
type textarea "x"
type textarea "Completing to qu"
type textarea "x"
type textarea "Completing to quo"
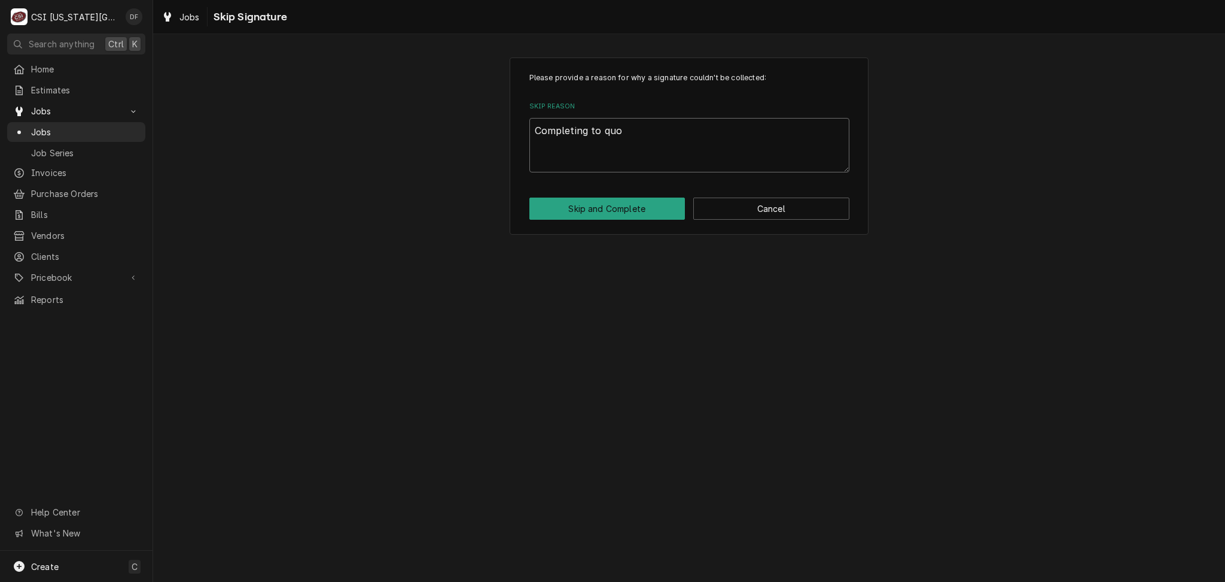
type textarea "x"
type textarea "Completing to quot"
type textarea "x"
type textarea "Completing to quote"
type textarea "x"
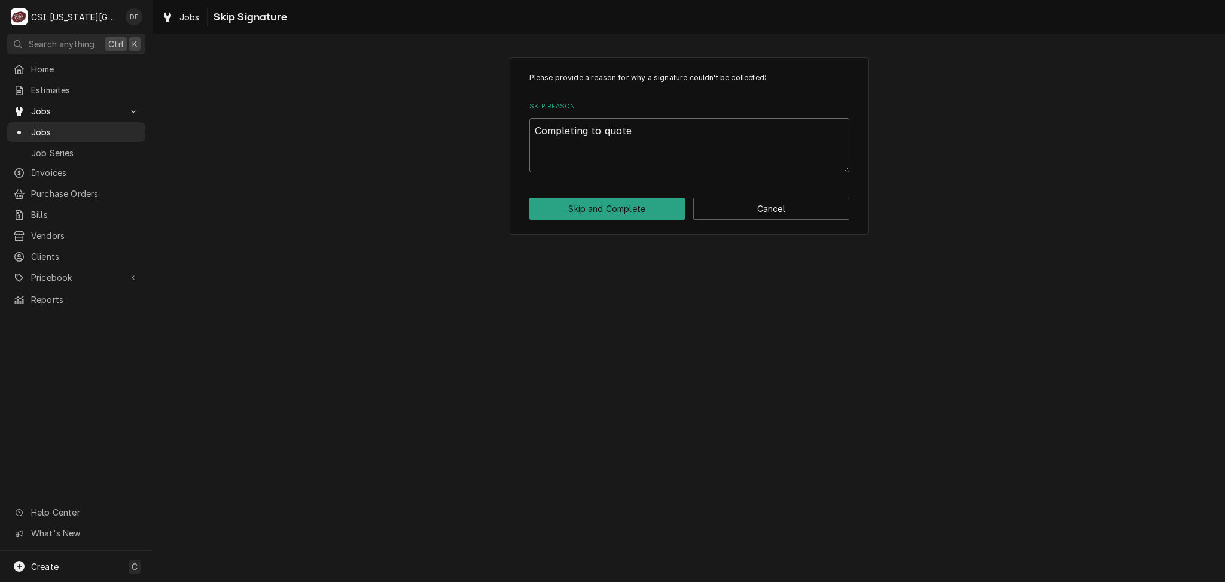
type textarea "Completing to quote"
type textarea "x"
type textarea "Completing to quote w"
type textarea "x"
type textarea "Completing to quote wi"
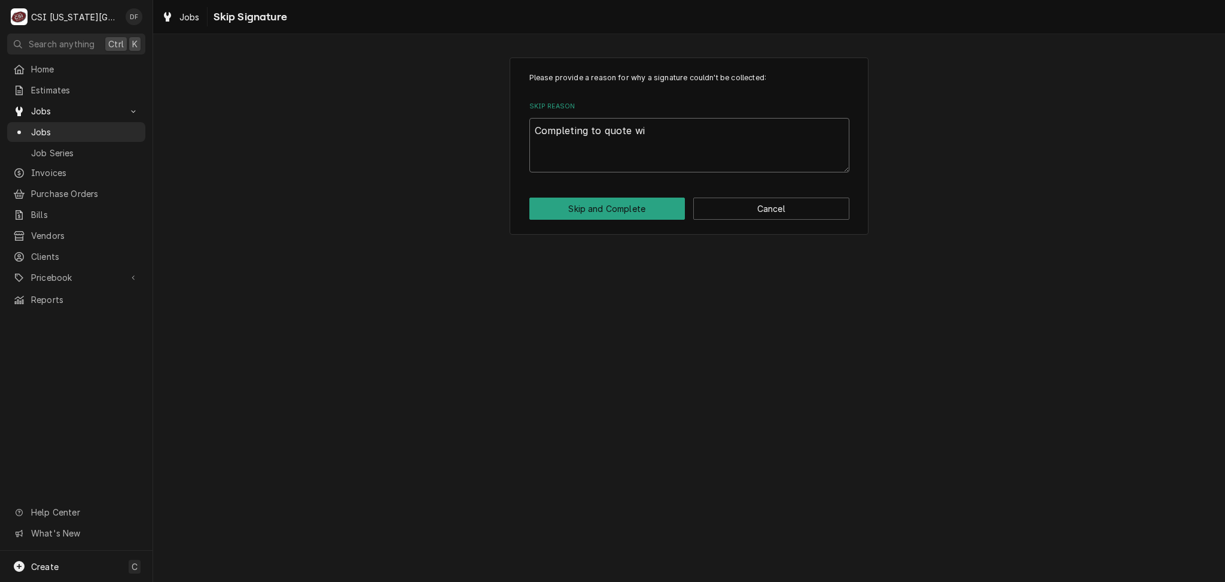
type textarea "x"
type textarea "Completing to quote wit"
type textarea "x"
type textarea "Completing to quote with"
type textarea "x"
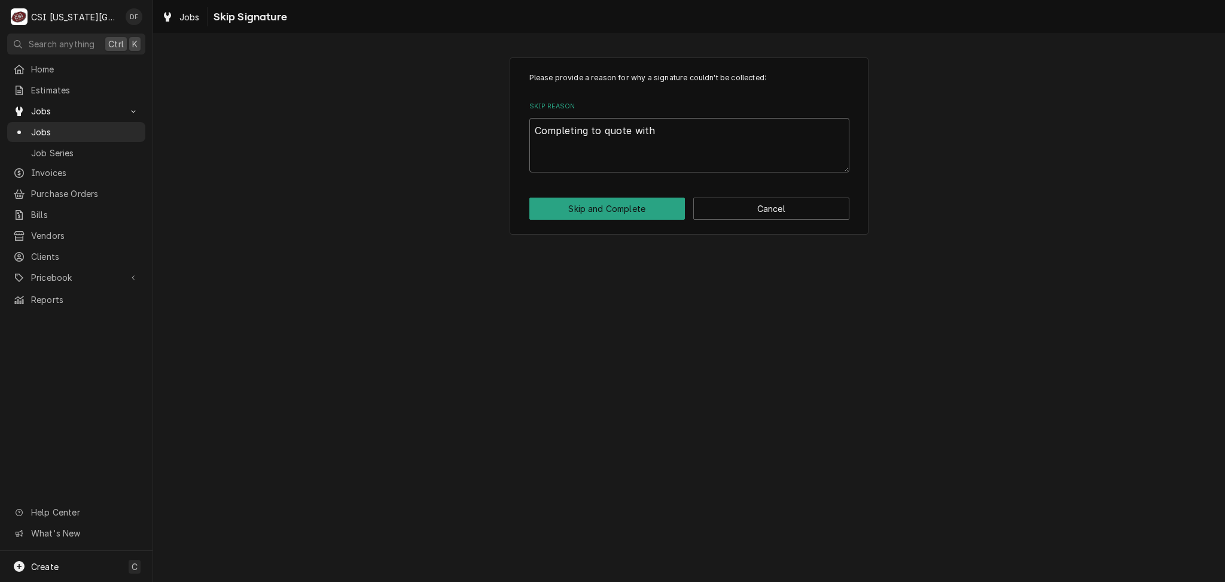
type textarea "Completing to quote with"
type textarea "x"
type textarea "Completing to quote with i"
type textarea "x"
type textarea "Completing to quote with in"
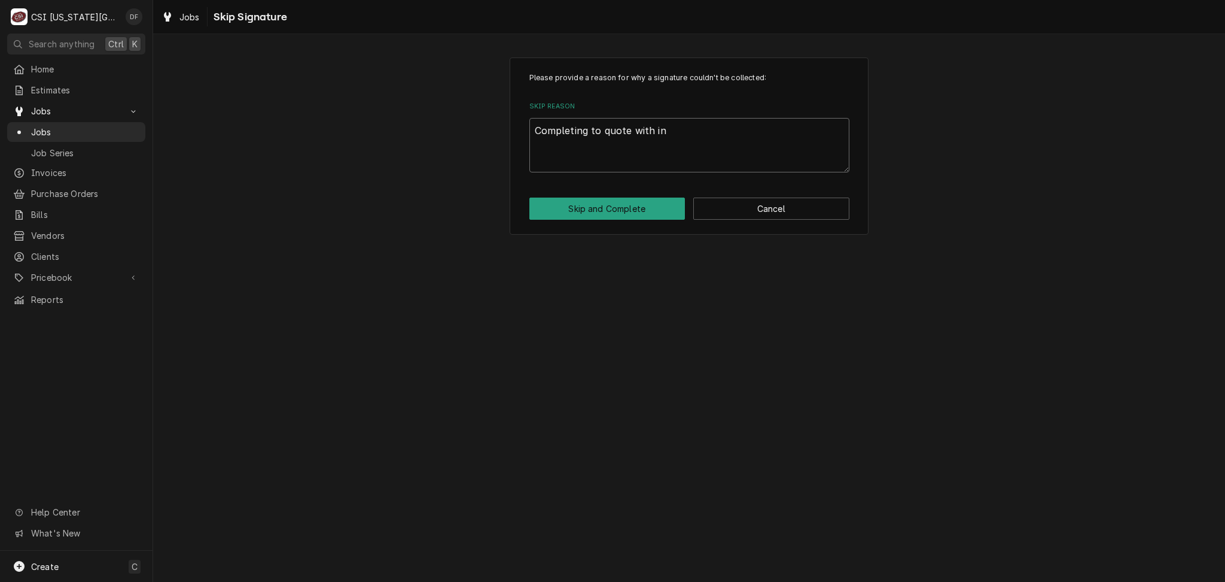
type textarea "x"
type textarea "Completing to quote with inc"
type textarea "x"
type textarea "Completing to quote with incu"
type textarea "x"
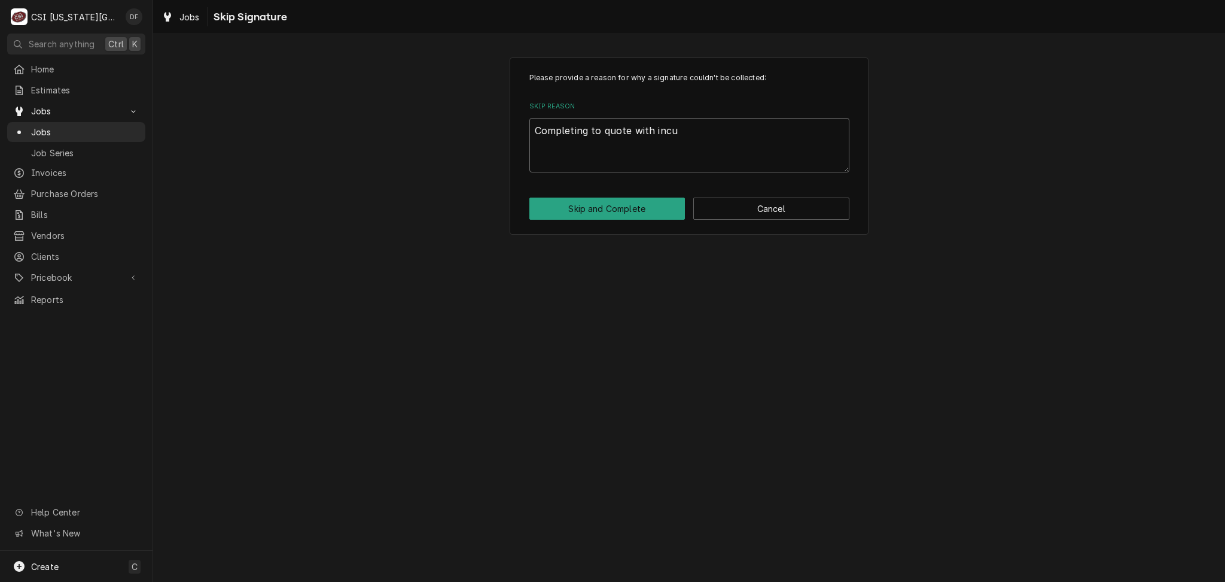
type textarea "Completing to quote with incur"
type textarea "x"
type textarea "Completing to quote with incurr"
type textarea "x"
type textarea "Completing to quote with incurre"
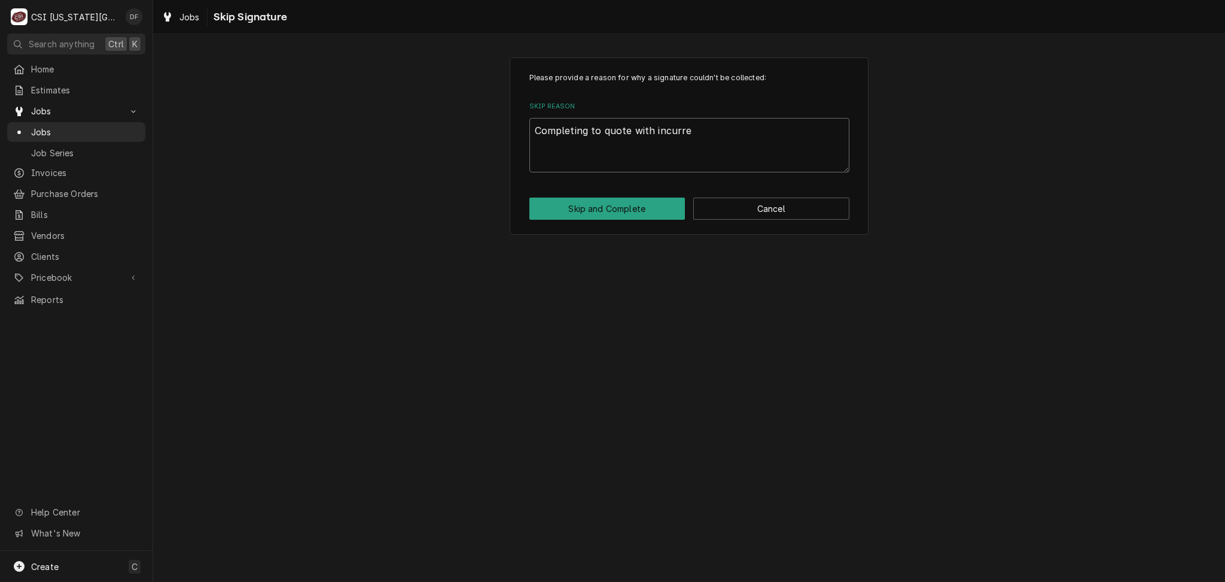
type textarea "x"
type textarea "Completing to quote with incurred"
click at [650, 211] on button "Skip and Complete" at bounding box center [607, 208] width 156 height 22
type textarea "x"
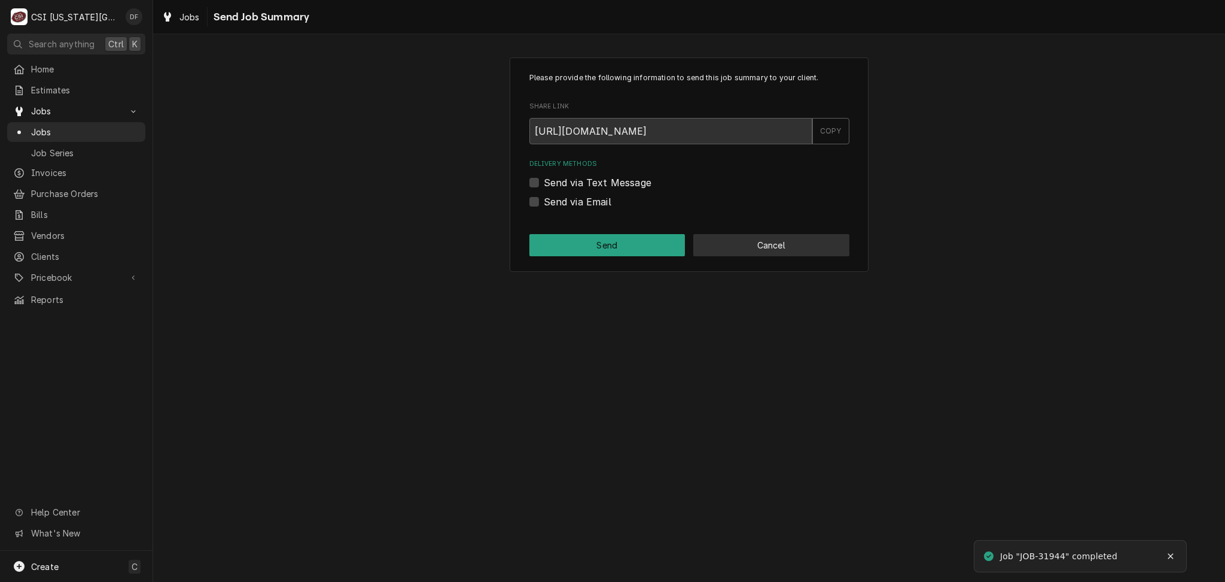
click at [762, 247] on button "Cancel" at bounding box center [771, 245] width 156 height 22
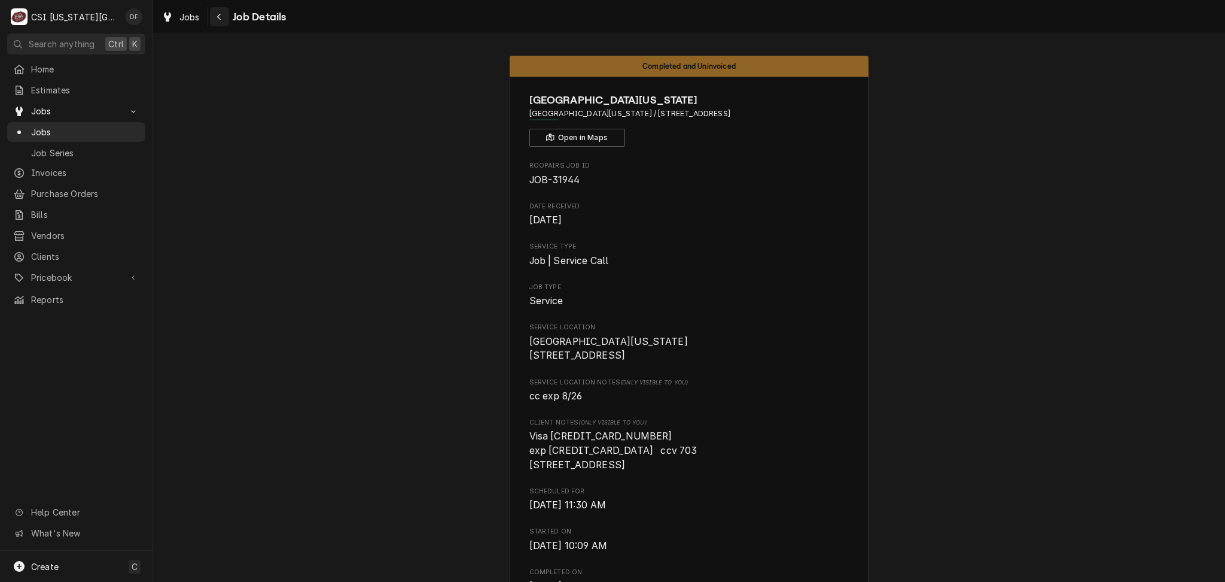
click at [215, 15] on div "Navigate back" at bounding box center [220, 17] width 12 height 12
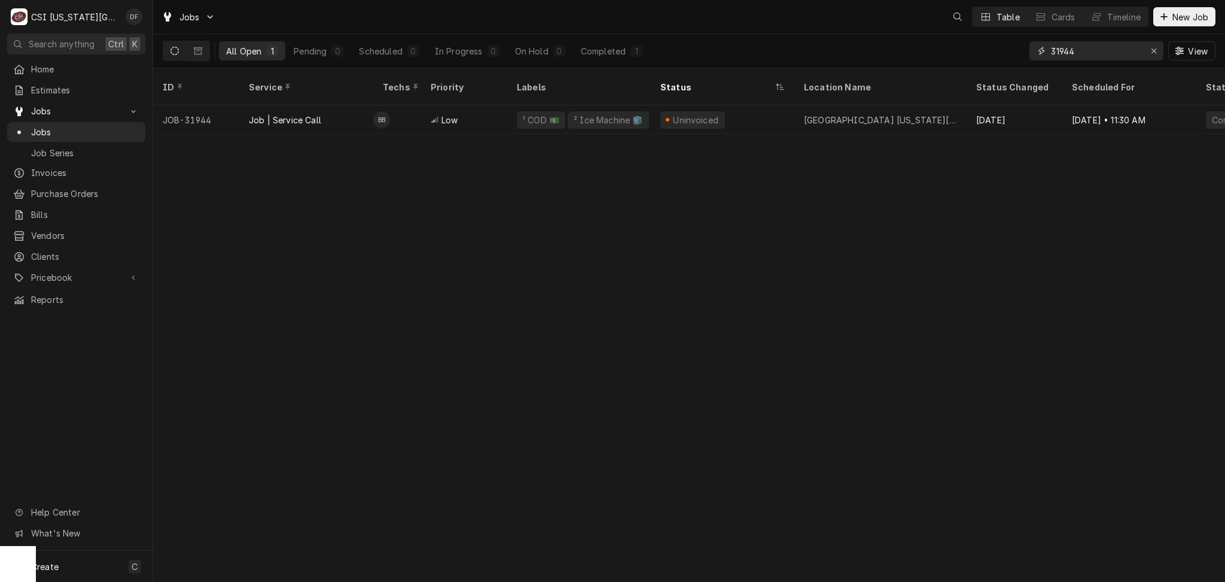
drag, startPoint x: 1086, startPoint y: 50, endPoint x: 1030, endPoint y: 56, distance: 56.5
click at [1030, 56] on div "31944" at bounding box center [1097, 50] width 134 height 19
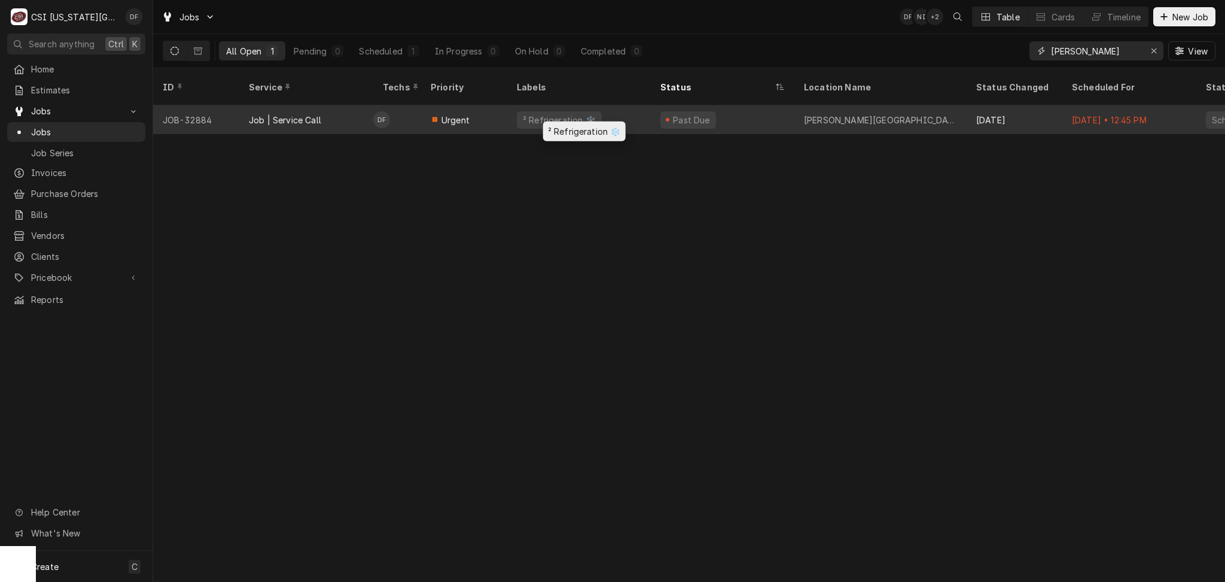
type input "[PERSON_NAME]"
click at [562, 112] on div "² Refrigeration ❄️" at bounding box center [559, 119] width 85 height 17
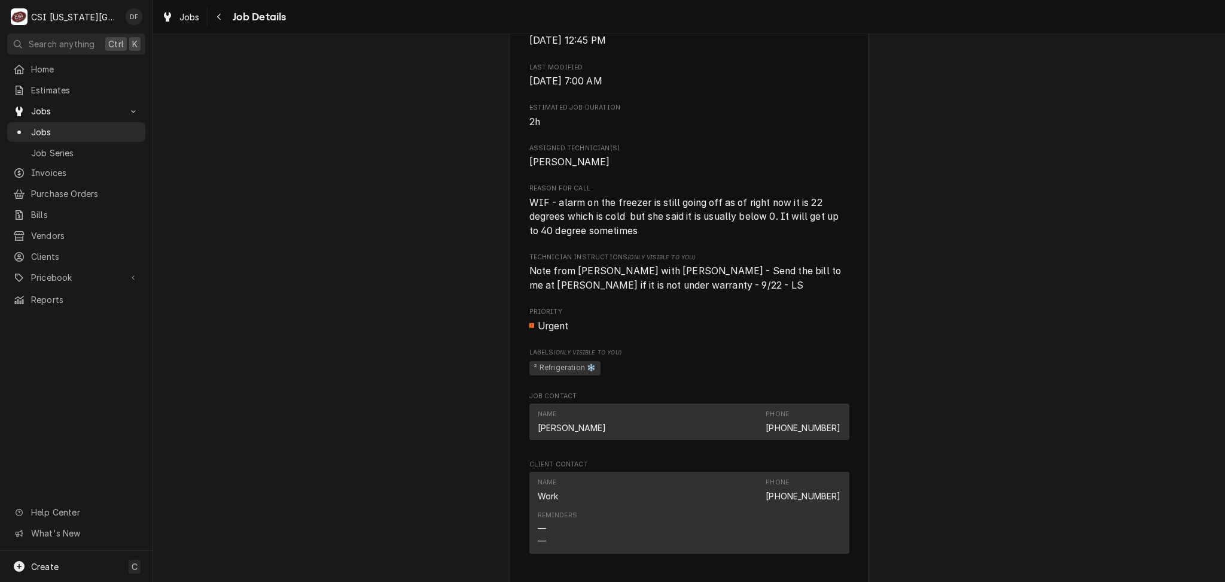
scroll to position [398, 0]
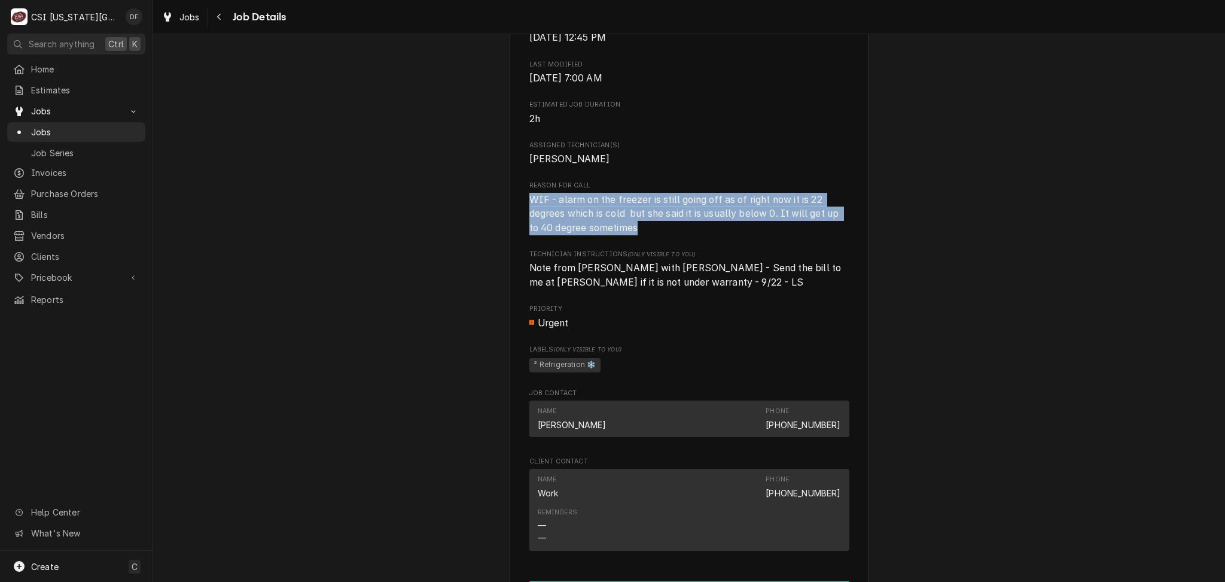
drag, startPoint x: 522, startPoint y: 212, endPoint x: 671, endPoint y: 242, distance: 152.1
click at [671, 235] on span "WIF - alarm on the freezer is still going off as of right now it is 22 degrees …" at bounding box center [689, 214] width 320 height 42
copy span "WIF - alarm on the freezer is still going off as of right now it is 22 degrees …"
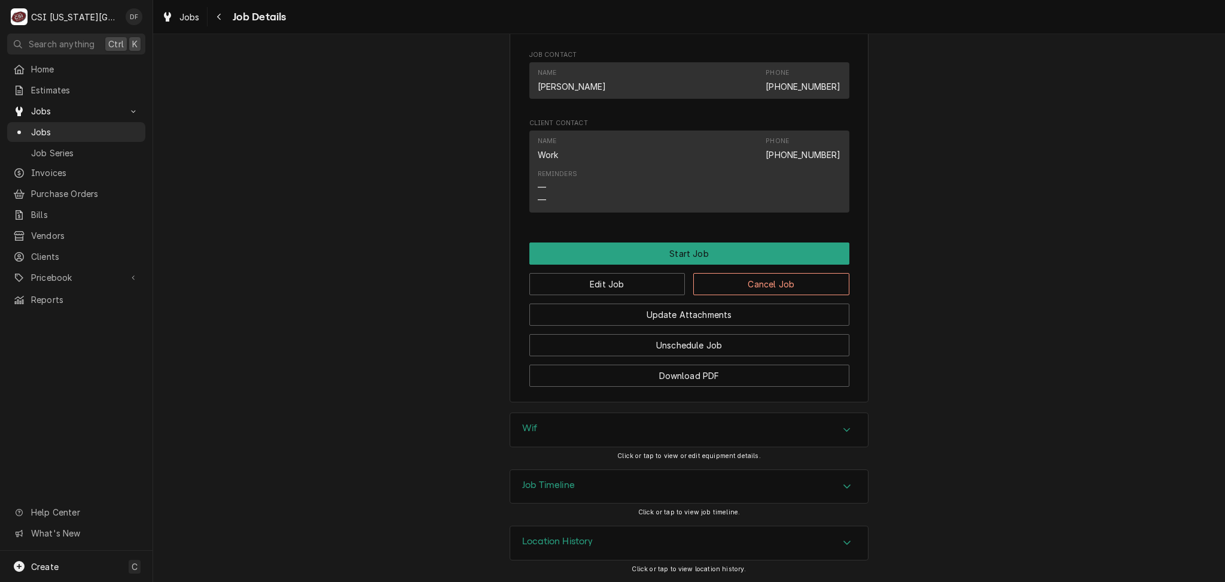
scroll to position [751, 0]
click at [604, 550] on div "Location History" at bounding box center [689, 543] width 358 height 34
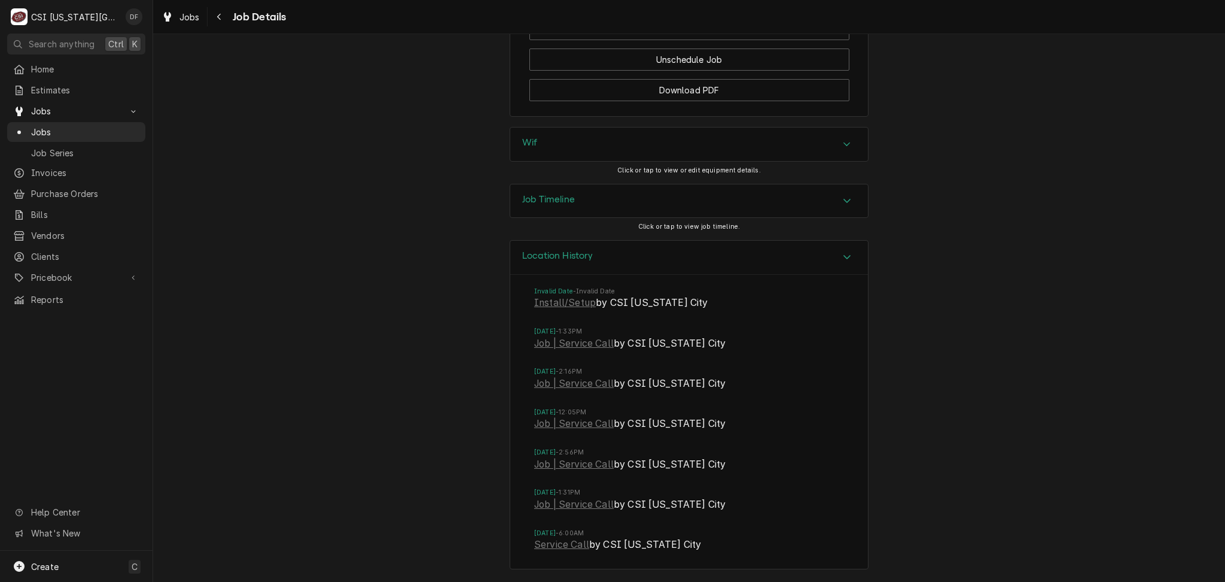
scroll to position [1036, 0]
click at [584, 508] on link "Job | Service Call" at bounding box center [574, 504] width 80 height 14
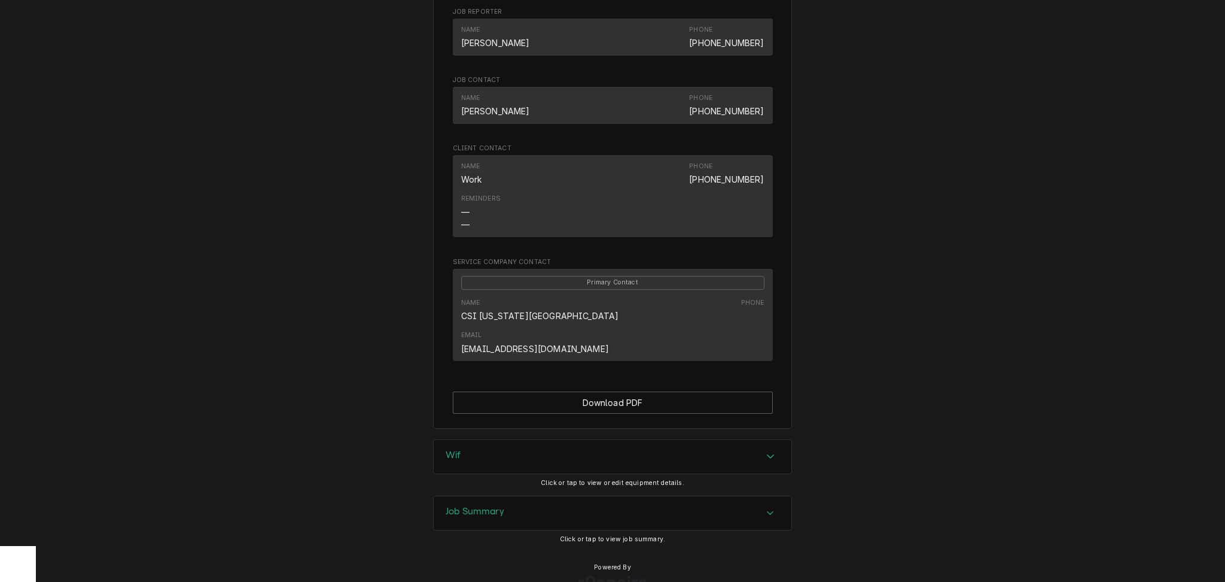
scroll to position [671, 0]
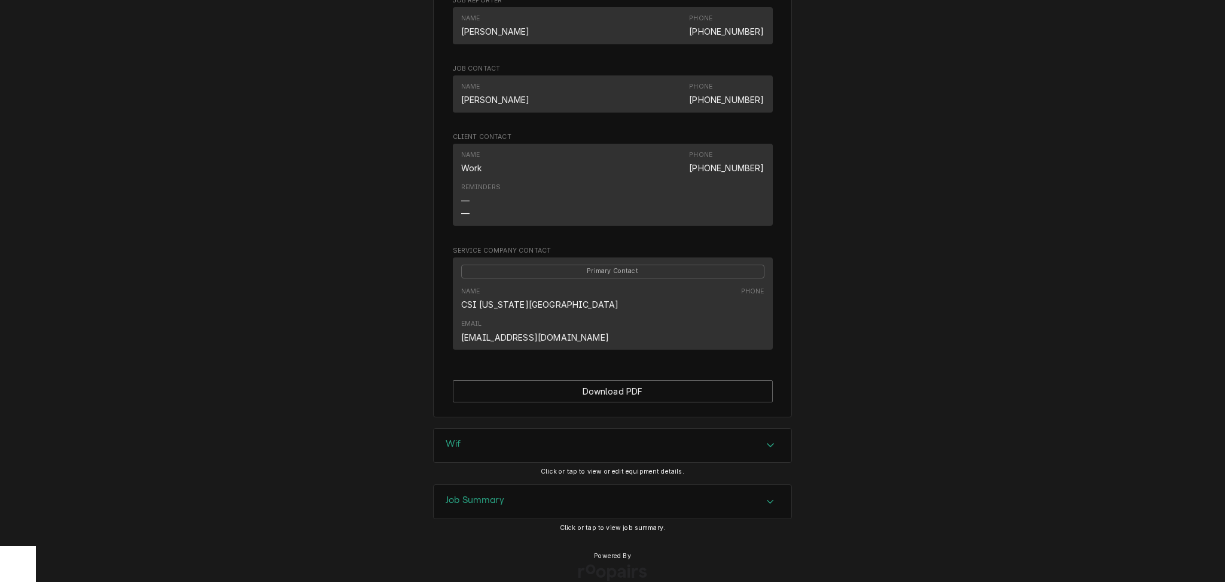
click at [503, 429] on div "Wif" at bounding box center [613, 445] width 358 height 34
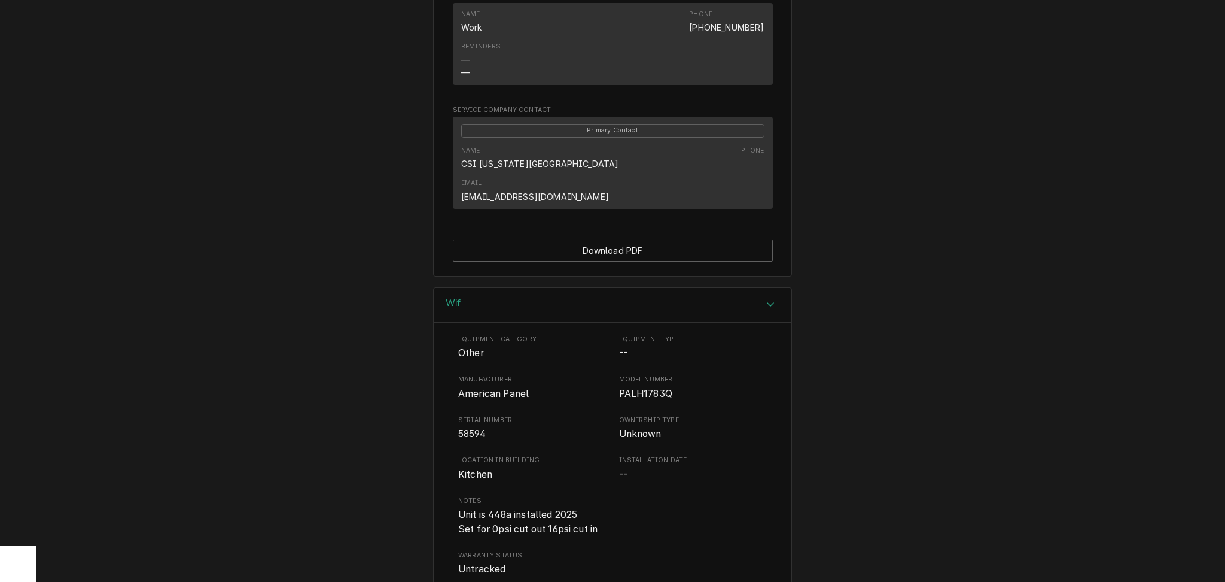
scroll to position [830, 0]
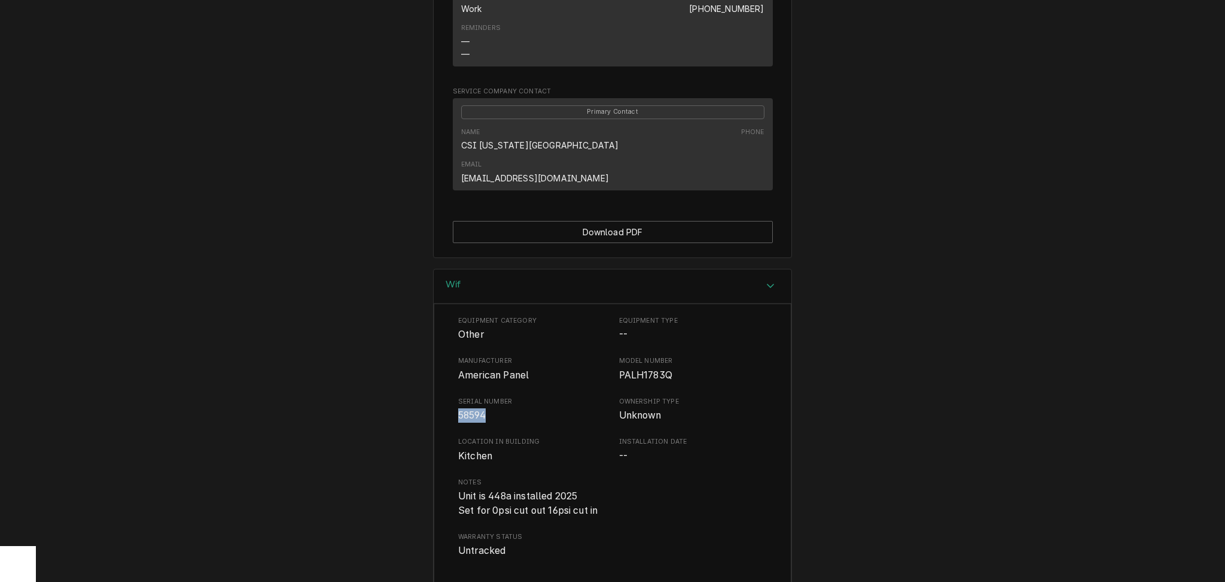
drag, startPoint x: 482, startPoint y: 395, endPoint x: 453, endPoint y: 400, distance: 29.1
click at [458, 408] on span "58594" at bounding box center [532, 415] width 148 height 14
copy span "58594"
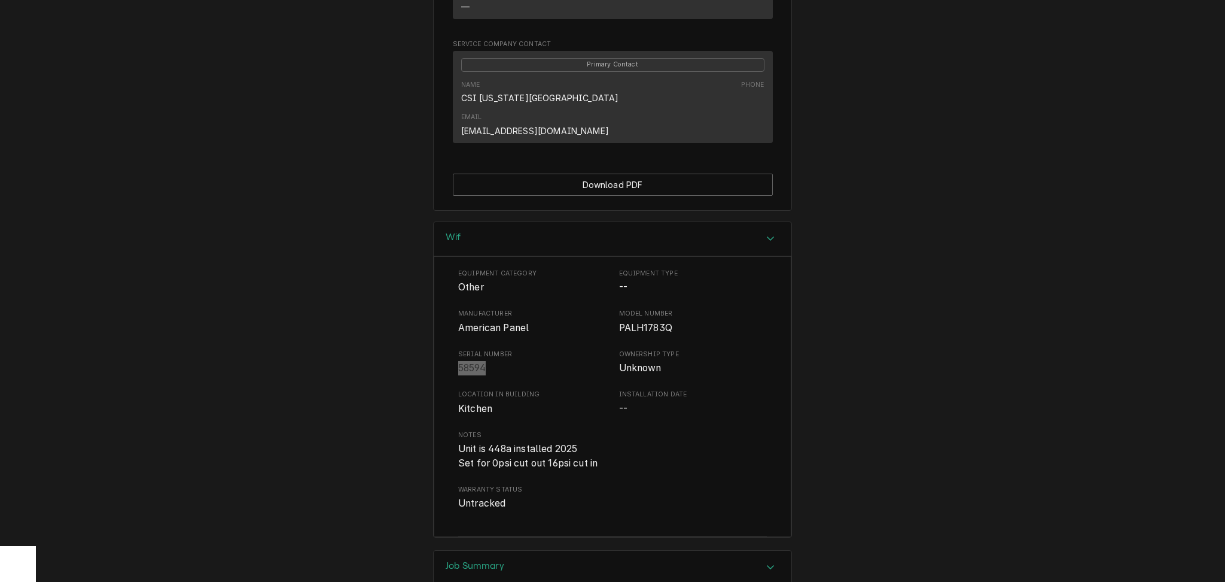
scroll to position [942, 0]
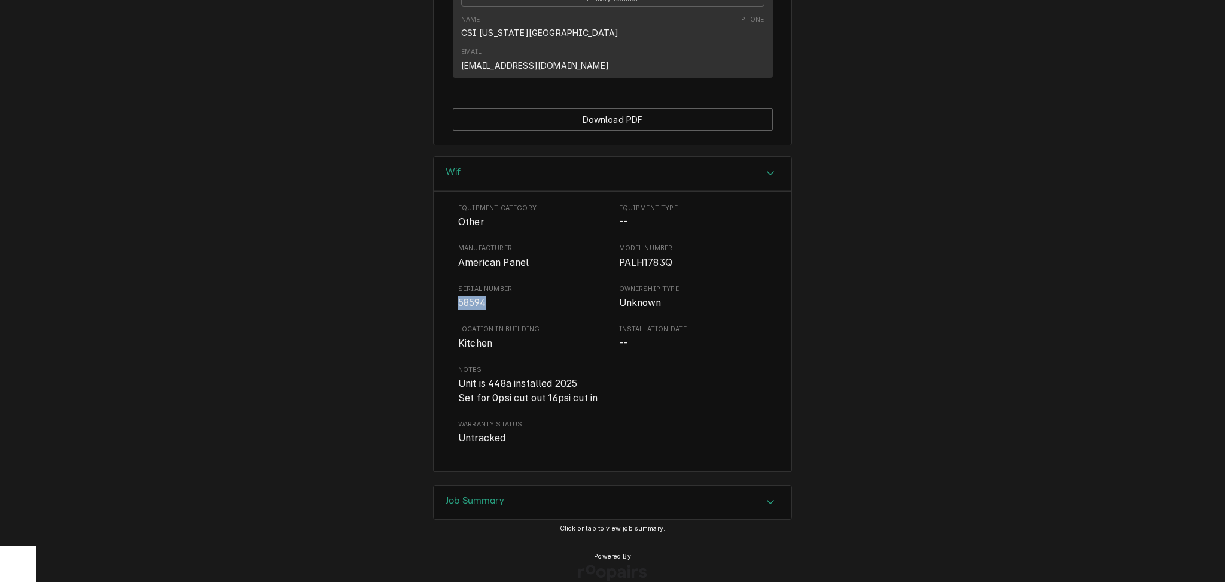
click at [497, 495] on h3 "Job Summary" at bounding box center [475, 500] width 59 height 11
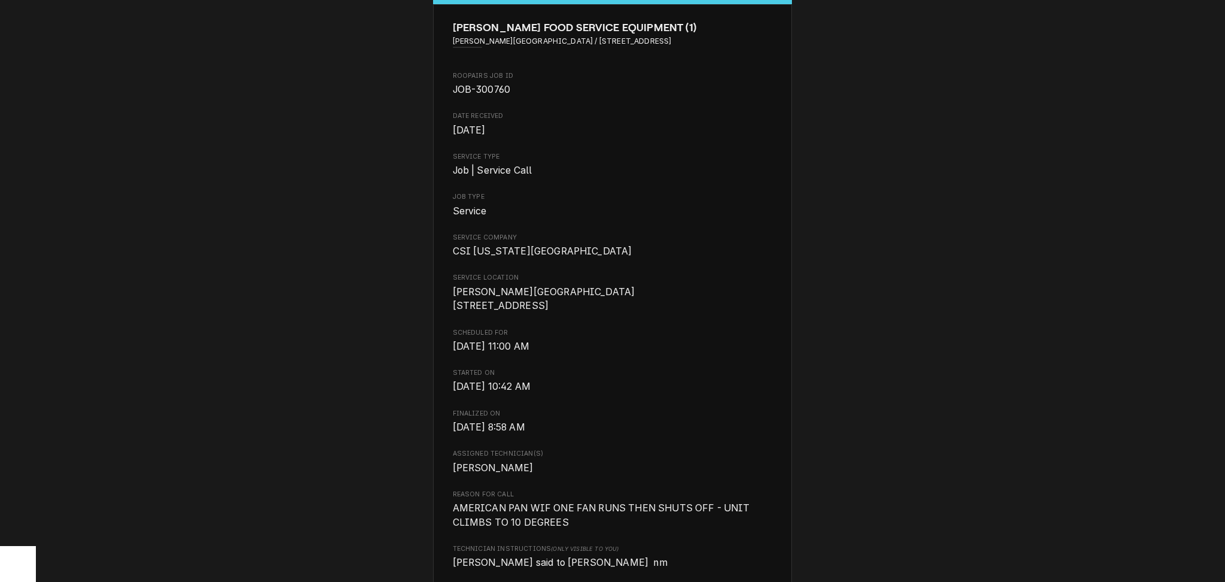
scroll to position [0, 0]
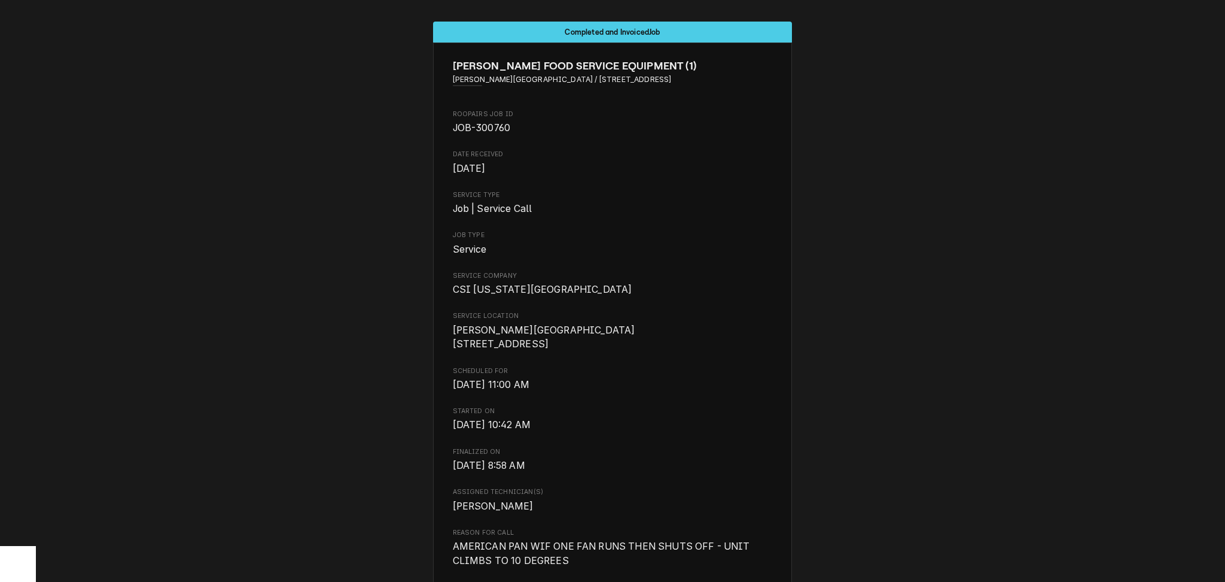
click at [453, 78] on span "Lewis Elementary School / 501 Leavenworth Avenue, Excelsior Springs, MO 64024" at bounding box center [613, 79] width 320 height 11
drag, startPoint x: 446, startPoint y: 78, endPoint x: 745, endPoint y: 85, distance: 298.6
click at [741, 84] on span "Lewis Elementary School / 501 Leavenworth Avenue, Excelsior Springs, MO 64024" at bounding box center [613, 79] width 320 height 11
copy span "Lewis Elementary School / 501 Leavenworth Avenue, Excelsior Springs, MO 64024"
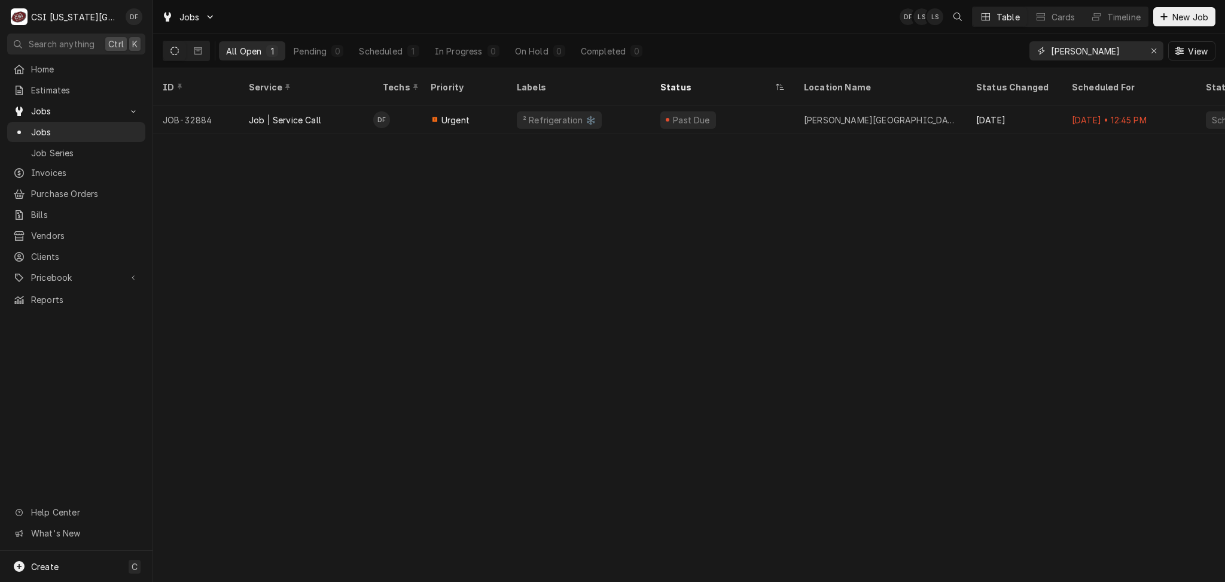
drag, startPoint x: 1089, startPoint y: 56, endPoint x: 1046, endPoint y: 53, distance: 43.8
click at [1046, 53] on div "[PERSON_NAME]" at bounding box center [1097, 50] width 134 height 19
type input "31944"
